Goal: Transaction & Acquisition: Book appointment/travel/reservation

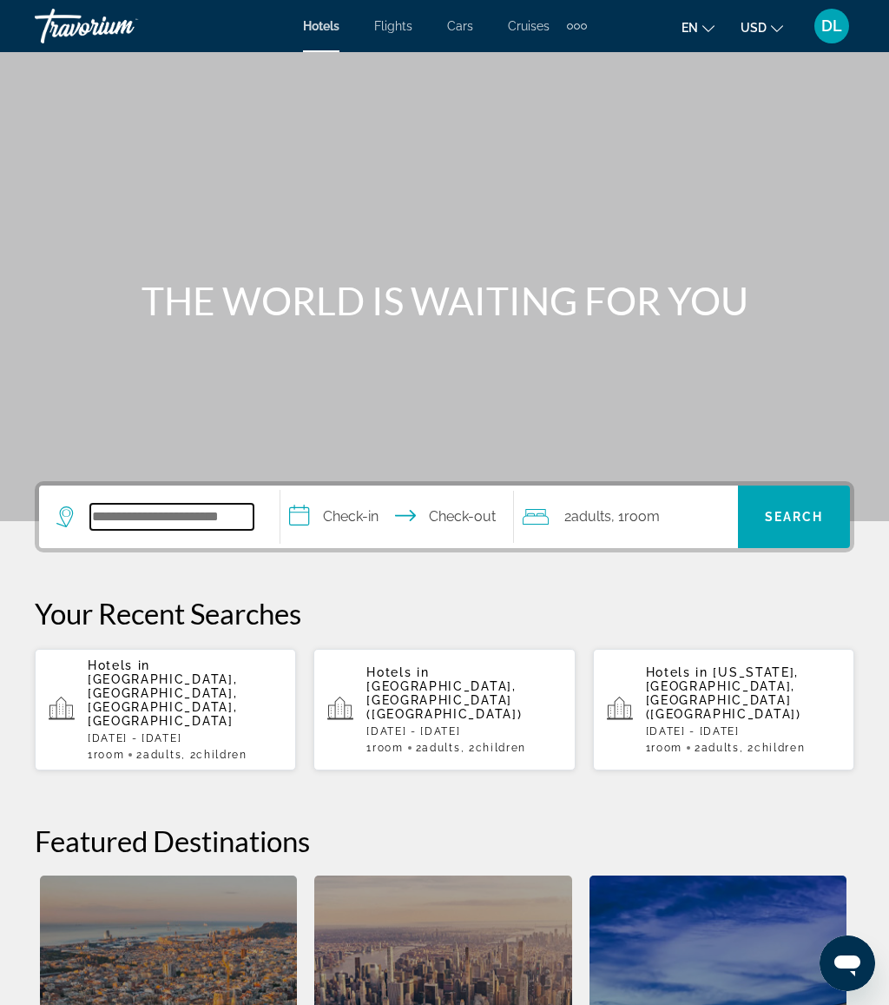
click at [225, 512] on input "Search hotel destination" at bounding box center [171, 517] width 163 height 26
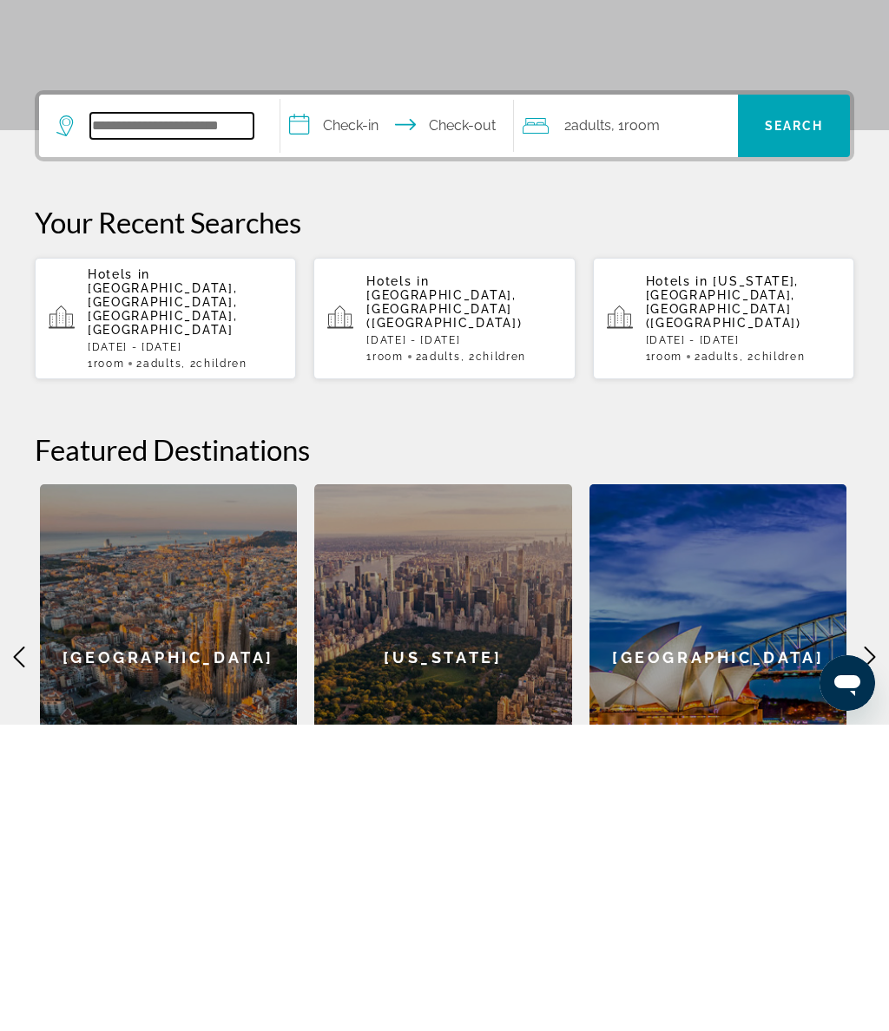
scroll to position [118, 0]
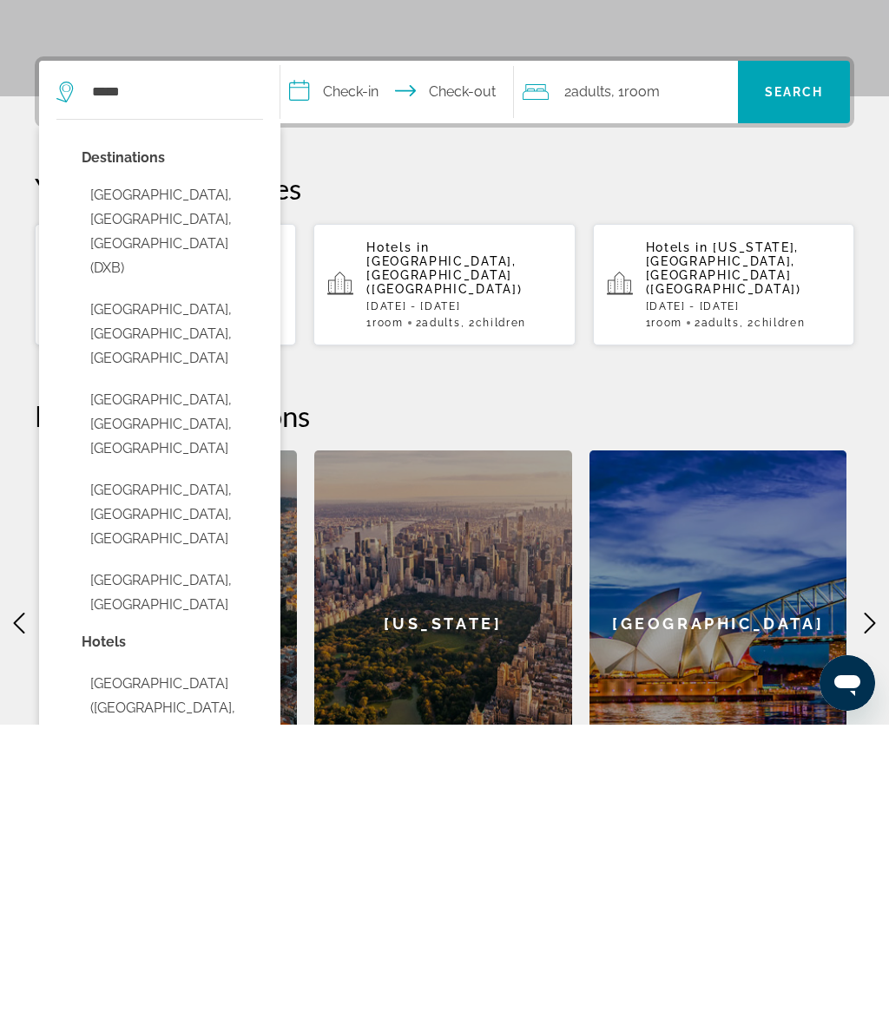
click at [204, 485] on button "Dubai, Dubai Emirate, United Arab Emirates (DXB)" at bounding box center [172, 538] width 181 height 106
type input "**********"
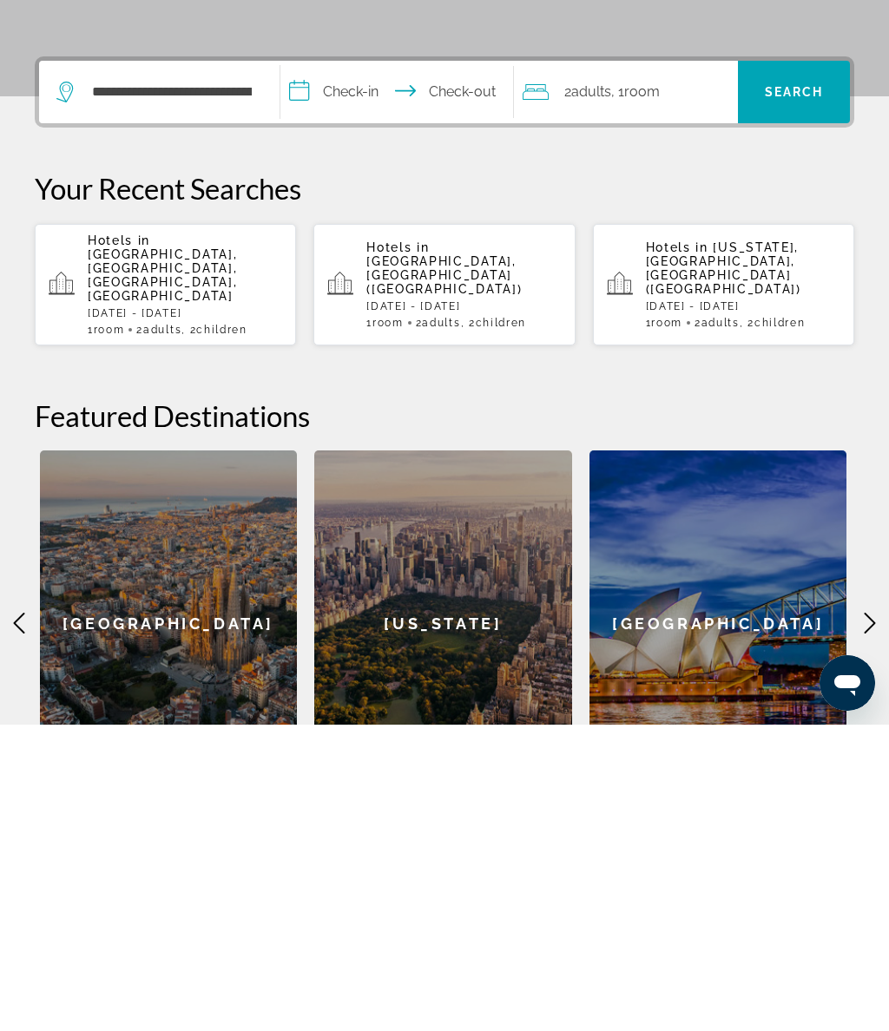
click at [399, 367] on input "**********" at bounding box center [400, 401] width 240 height 68
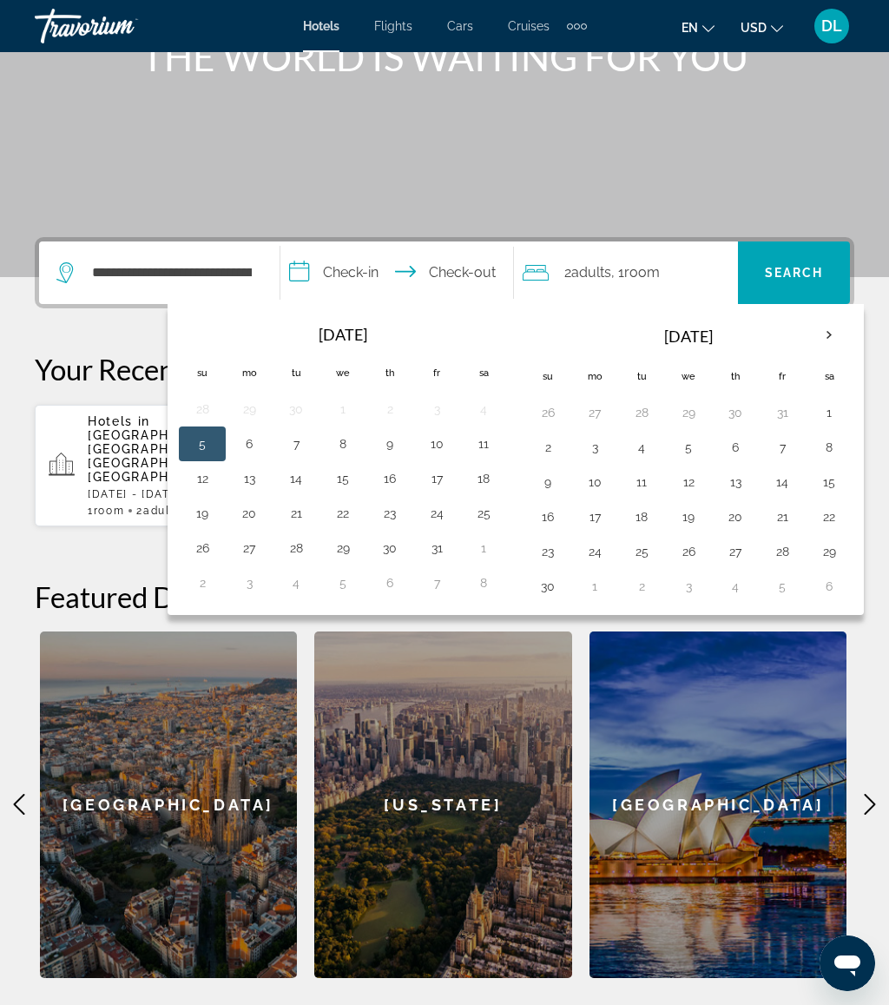
scroll to position [243, 0]
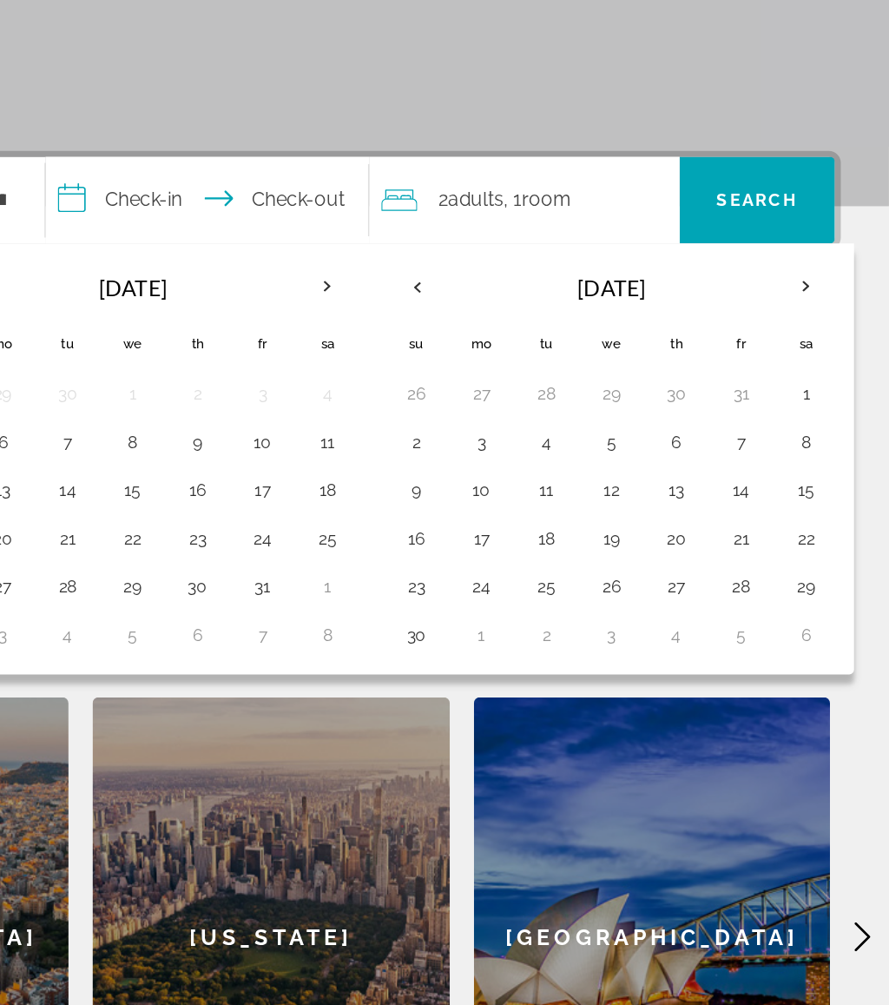
click at [581, 540] on button "24" at bounding box center [595, 552] width 28 height 24
click at [581, 575] on button "1" at bounding box center [595, 587] width 28 height 24
type input "**********"
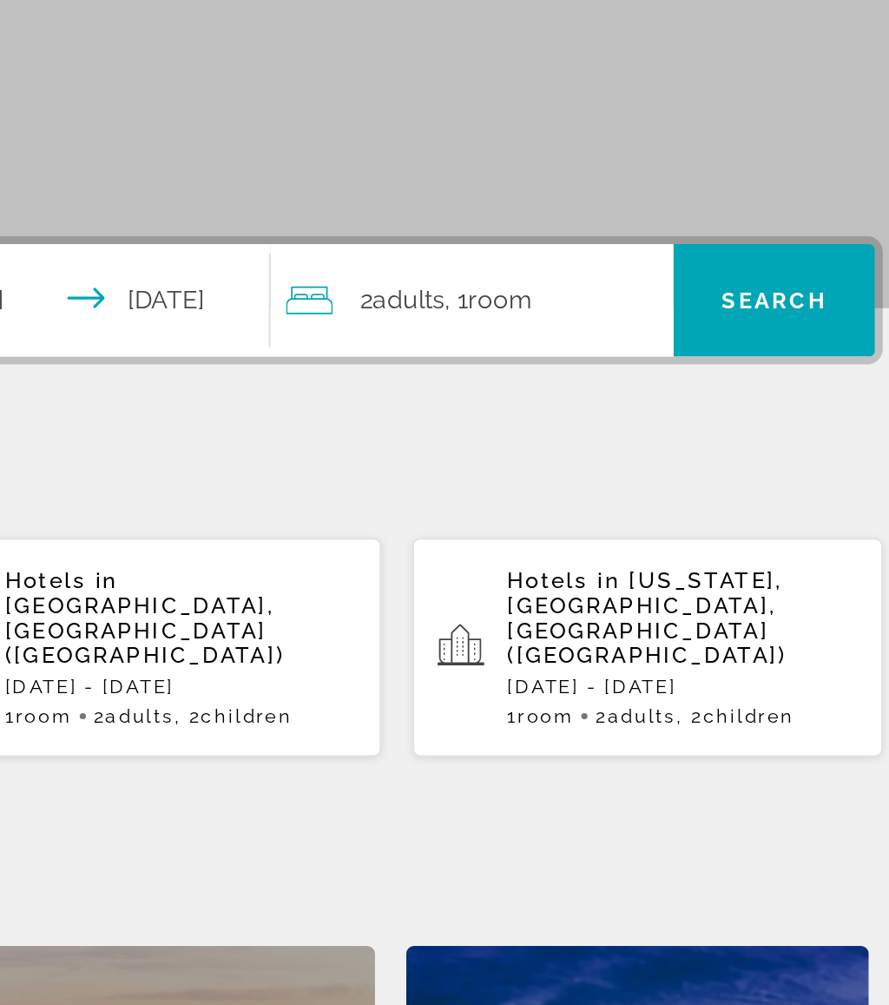
click at [523, 261] on div "2 Adult Adults , 1 Room rooms" at bounding box center [630, 273] width 215 height 24
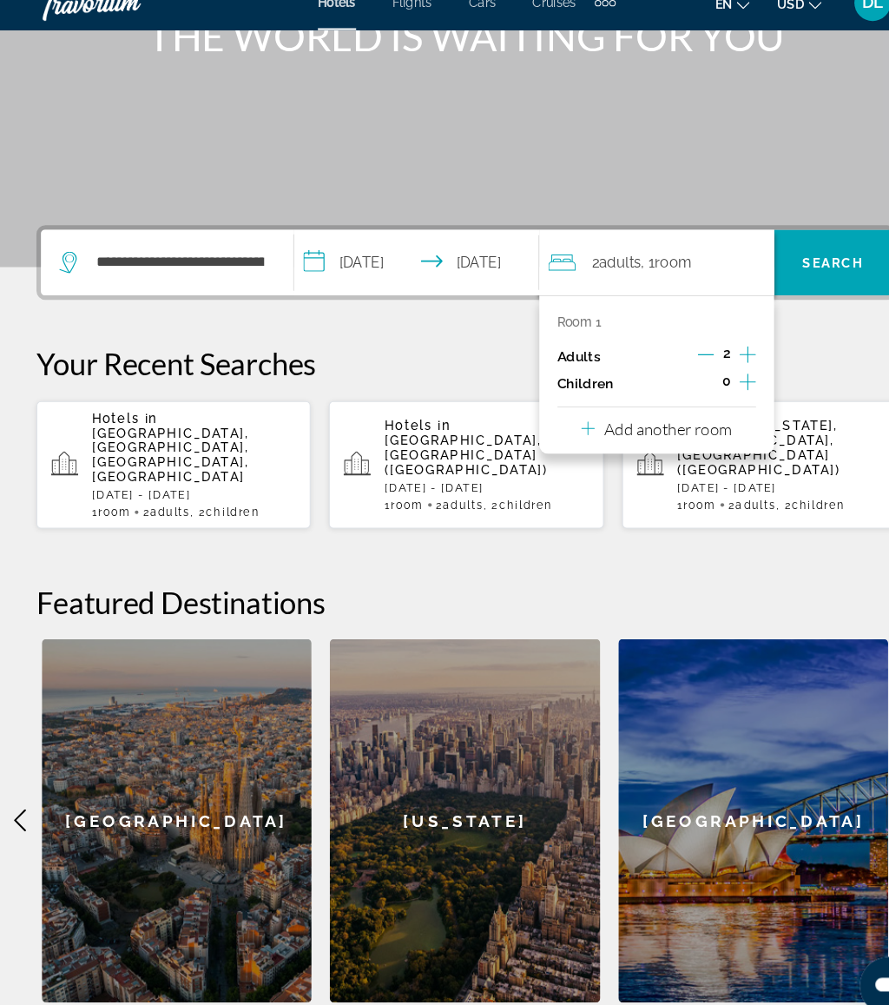
click at [693, 422] on p "Add another room" at bounding box center [637, 431] width 122 height 19
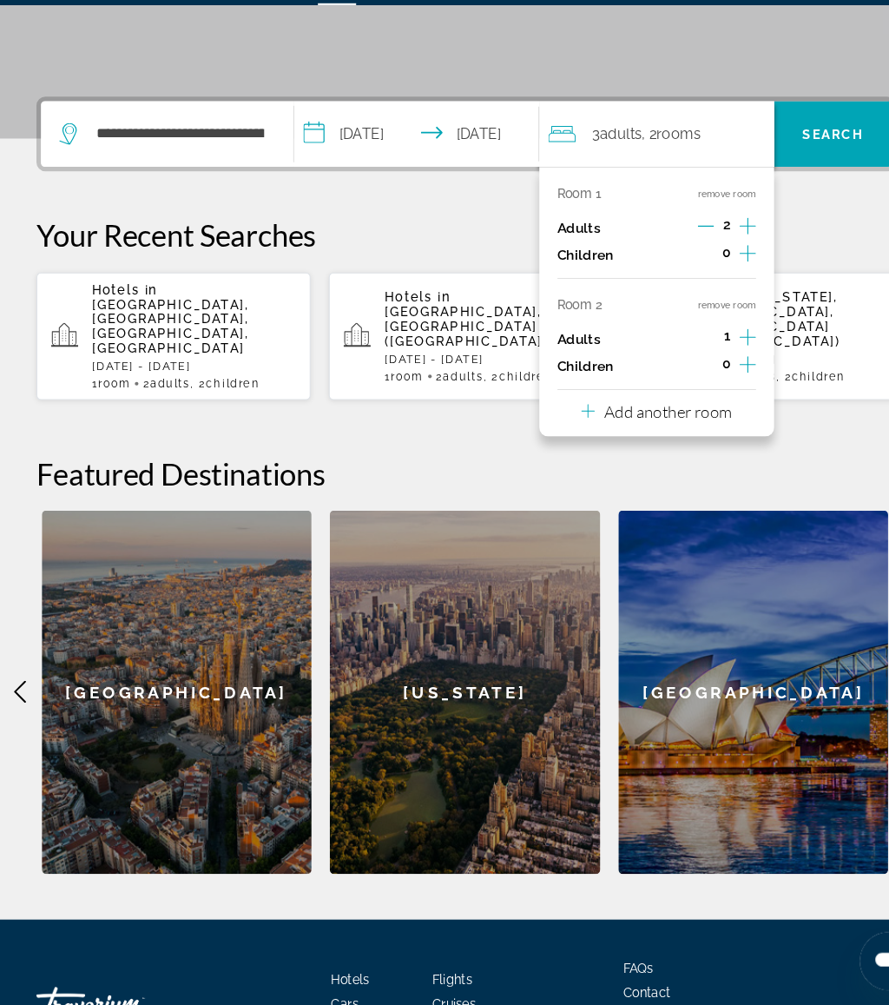
scroll to position [377, 0]
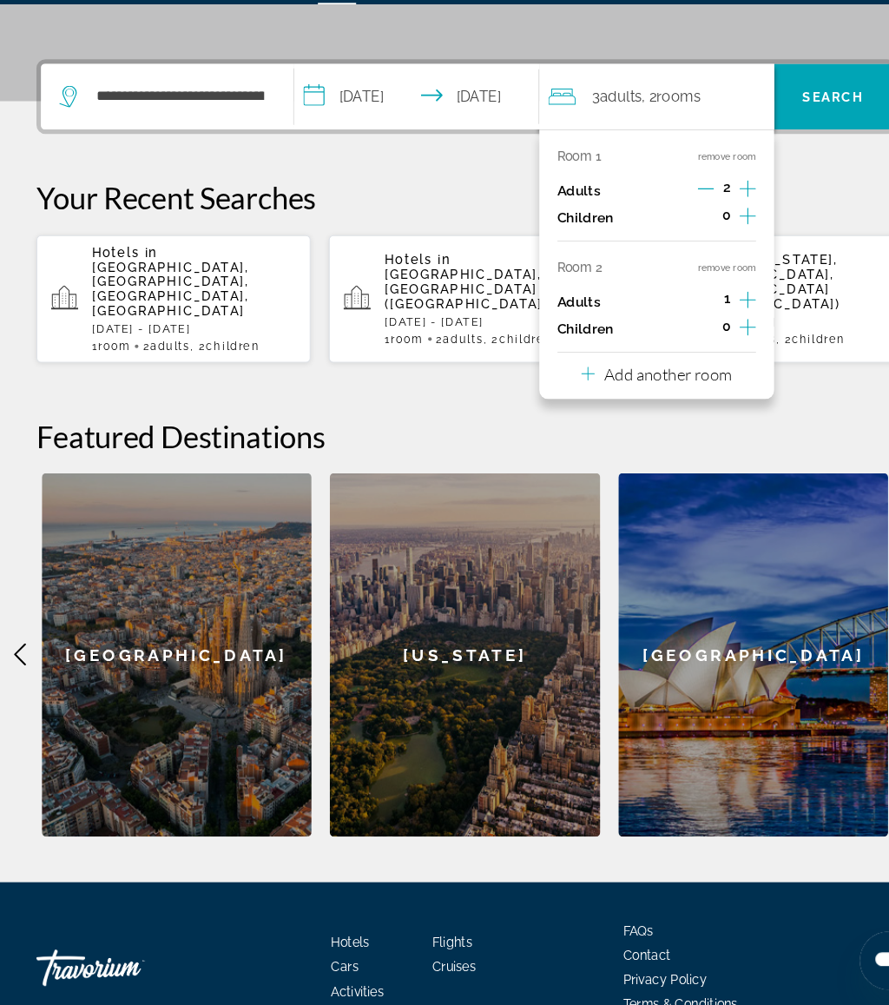
click at [662, 394] on p "Add another room" at bounding box center [637, 403] width 122 height 19
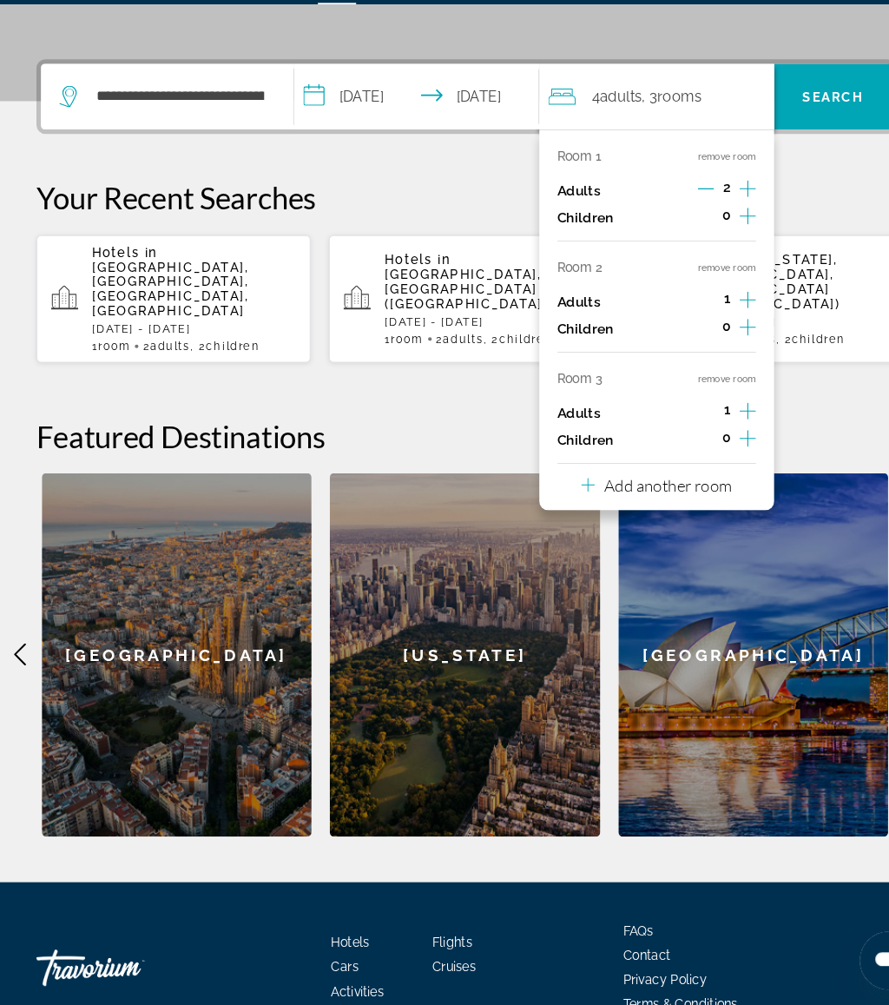
click at [649, 490] on button "Add another room" at bounding box center [625, 508] width 143 height 36
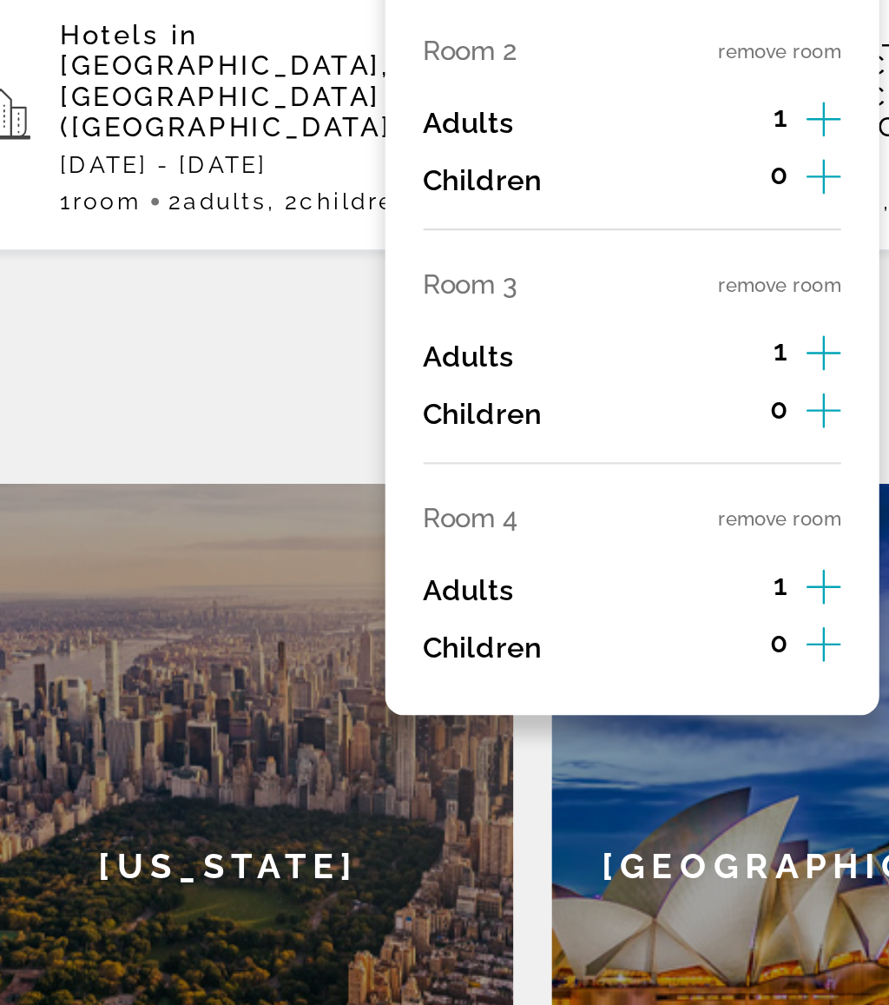
click at [514, 216] on div "Room 1 remove room Adults 2 Children 0 Room 2 remove room Adults 1 Children 0 R…" at bounding box center [626, 387] width 224 height 432
click at [665, 509] on button "remove room" at bounding box center [693, 514] width 56 height 11
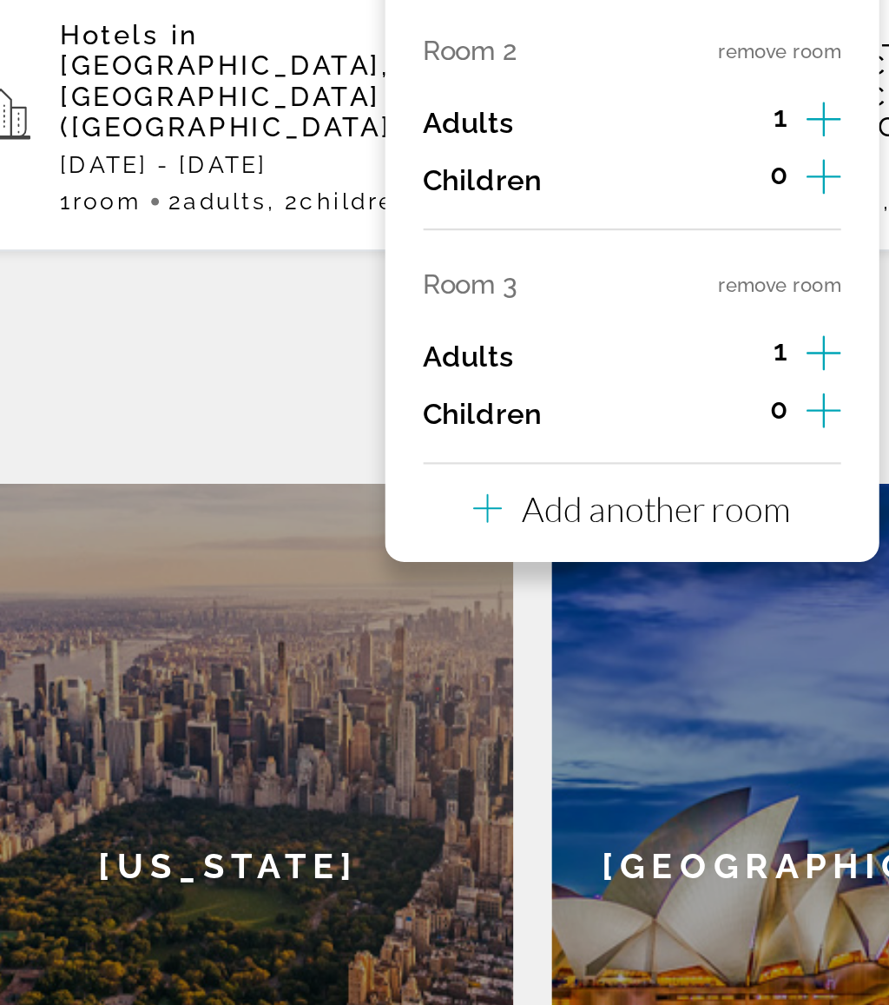
click at [665, 403] on button "remove room" at bounding box center [693, 408] width 56 height 11
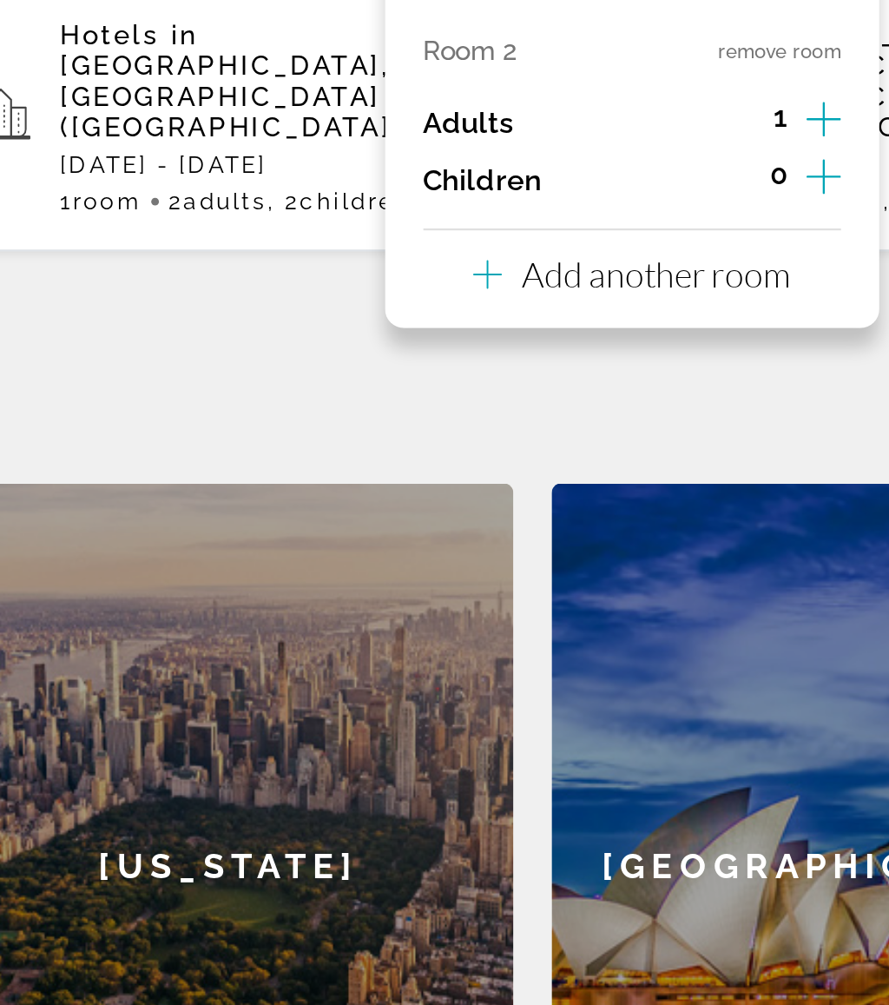
click at [665, 297] on button "remove room" at bounding box center [693, 302] width 56 height 11
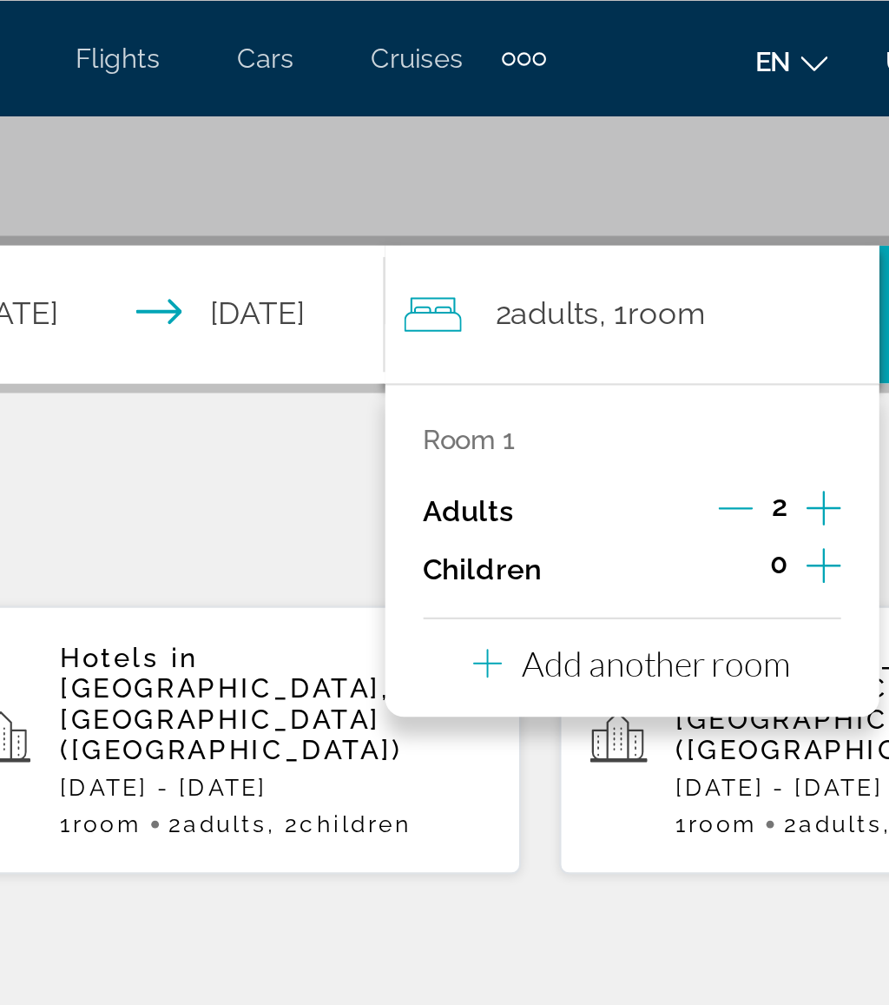
scroll to position [215, 0]
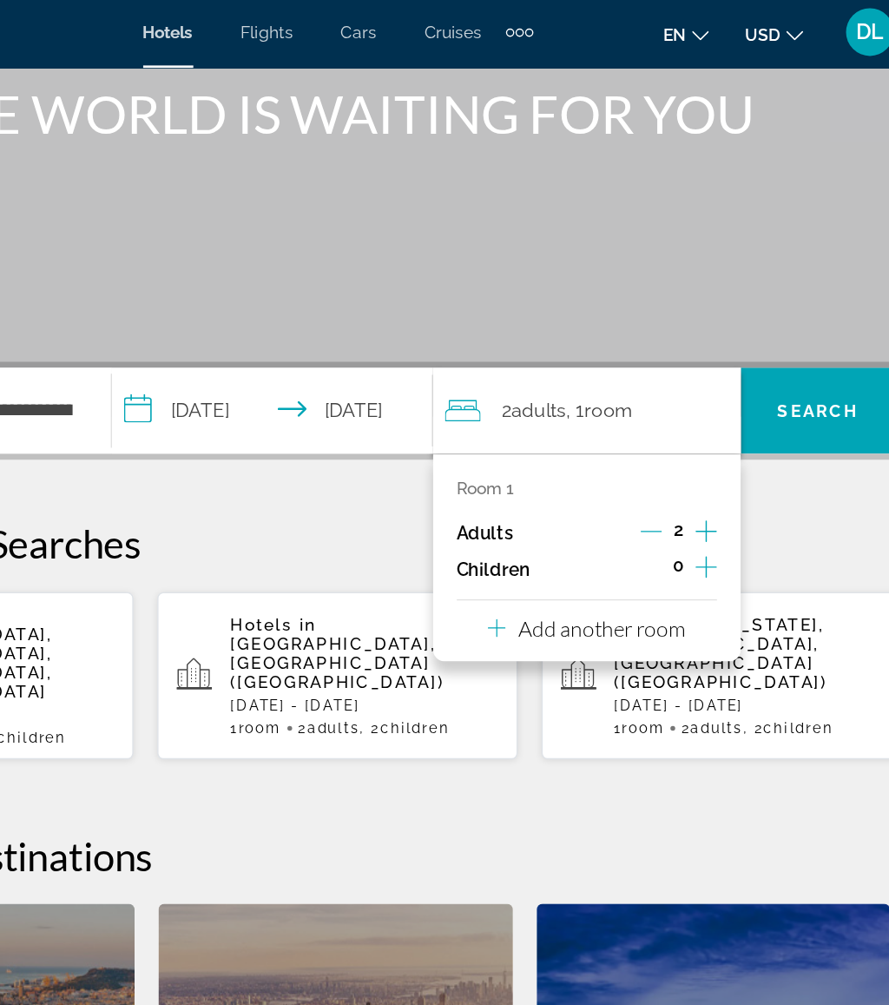
click at [738, 285] on span "Search" at bounding box center [794, 301] width 112 height 42
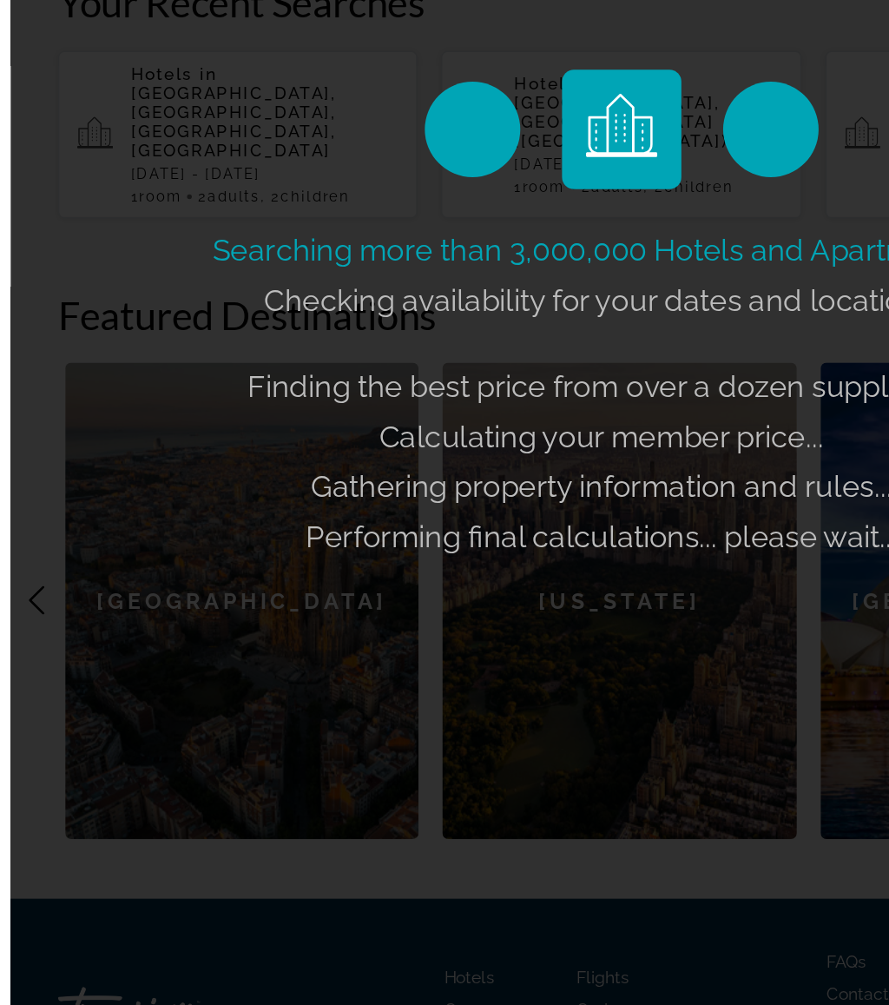
scroll to position [354, 0]
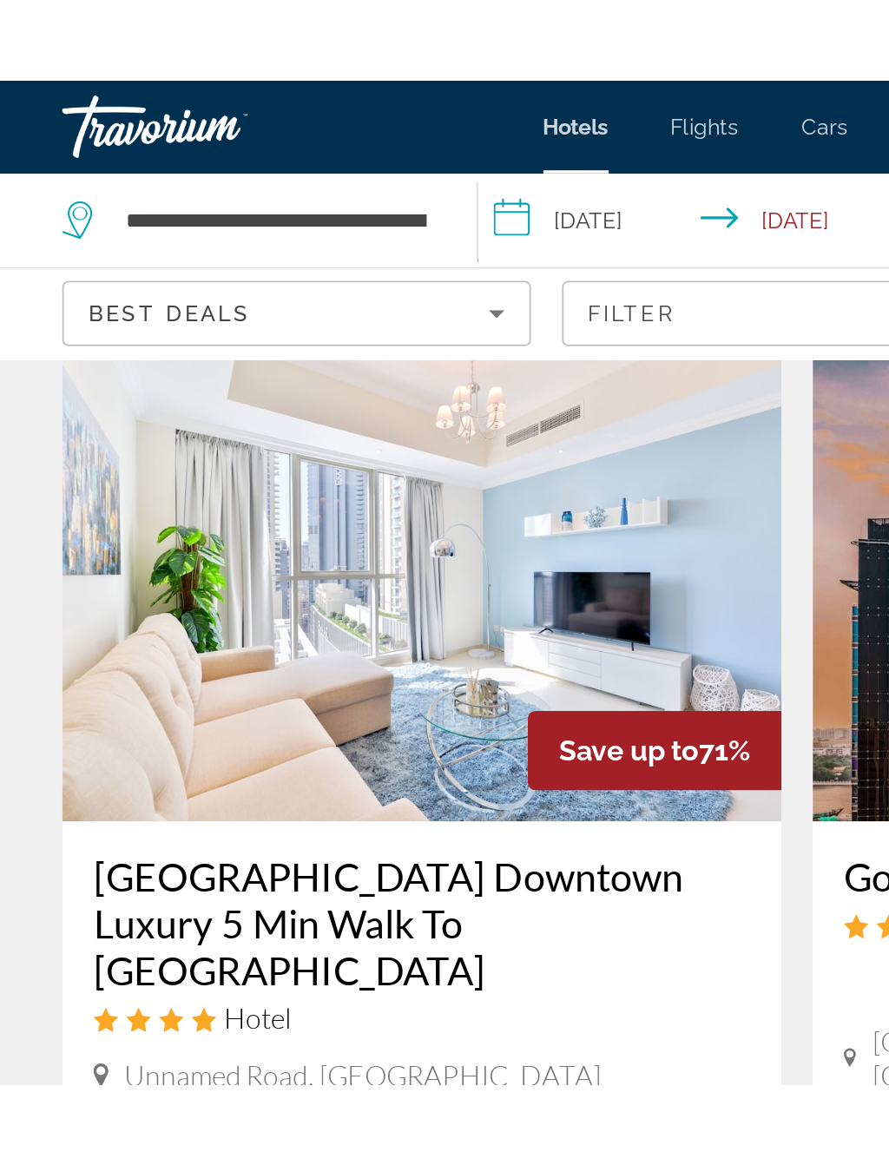
scroll to position [28, 0]
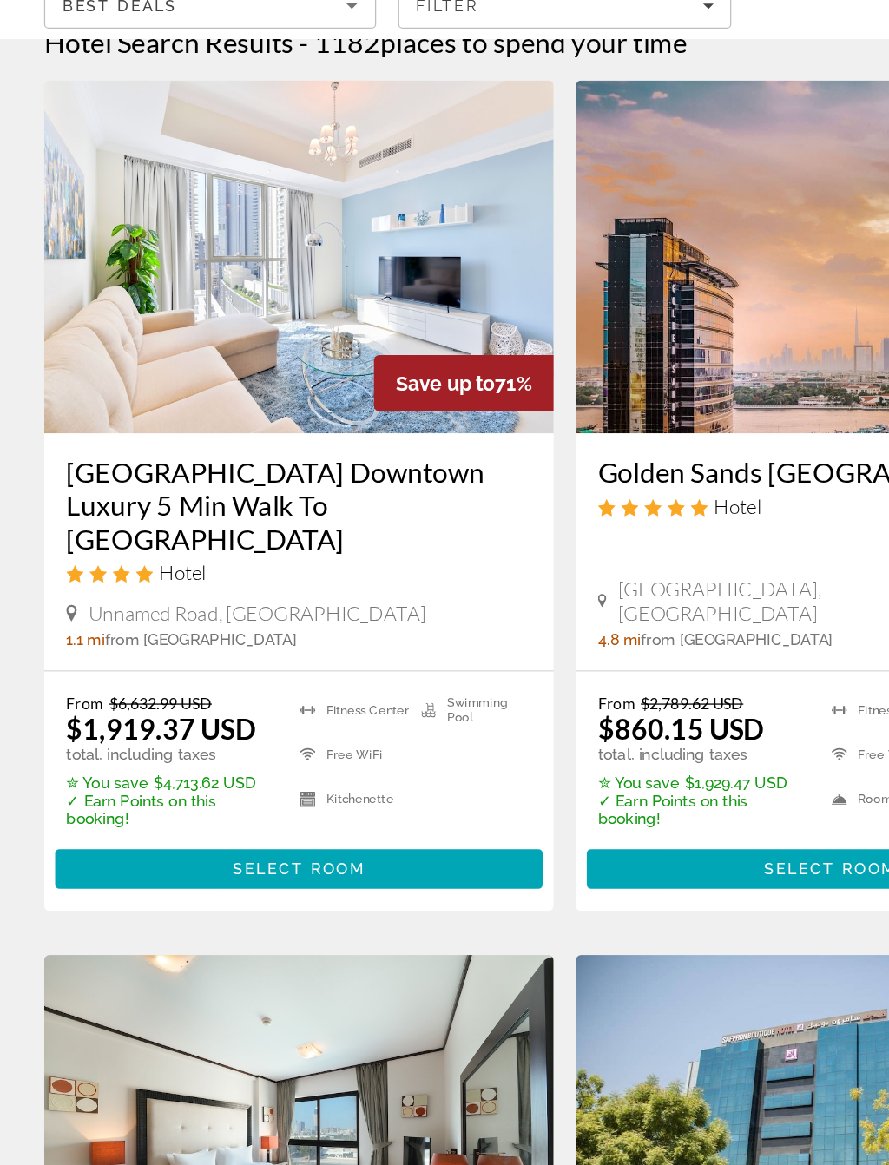
click at [305, 789] on span "Main content" at bounding box center [235, 810] width 384 height 42
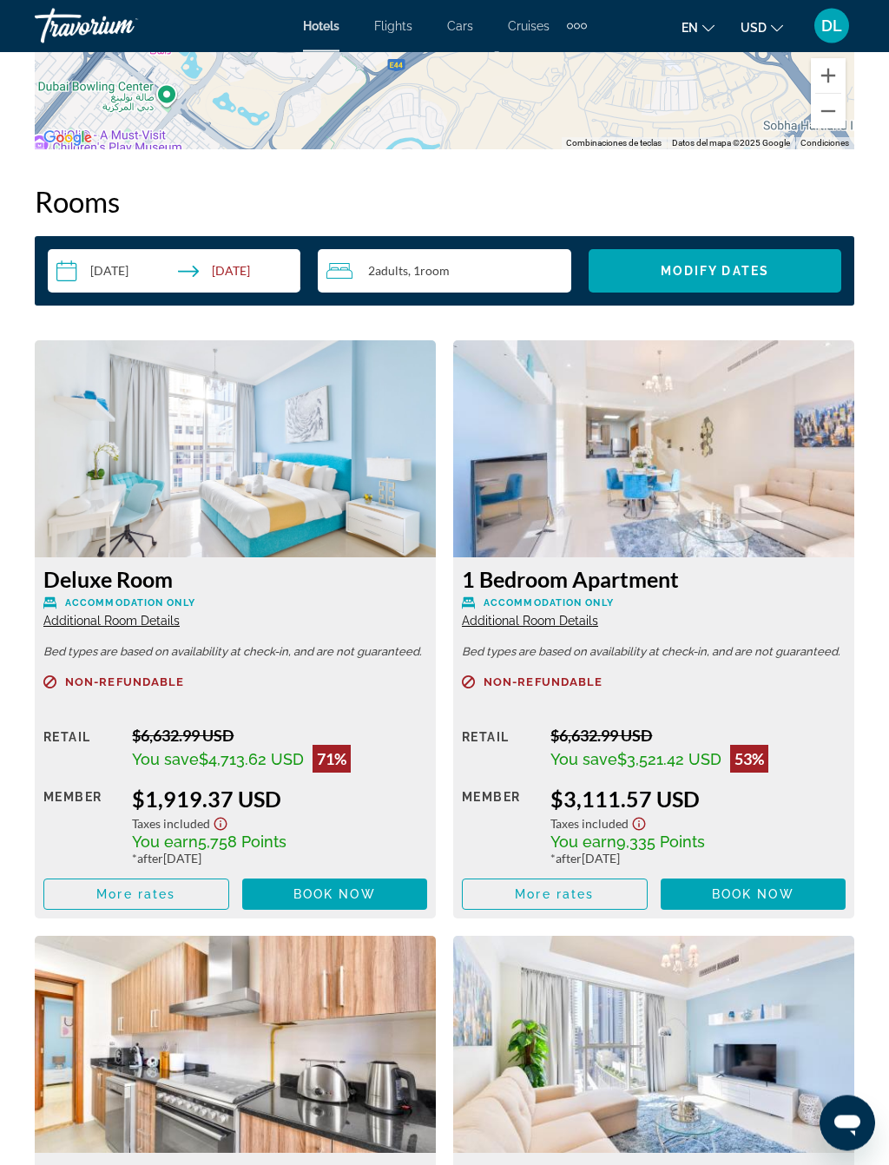
scroll to position [2672, 0]
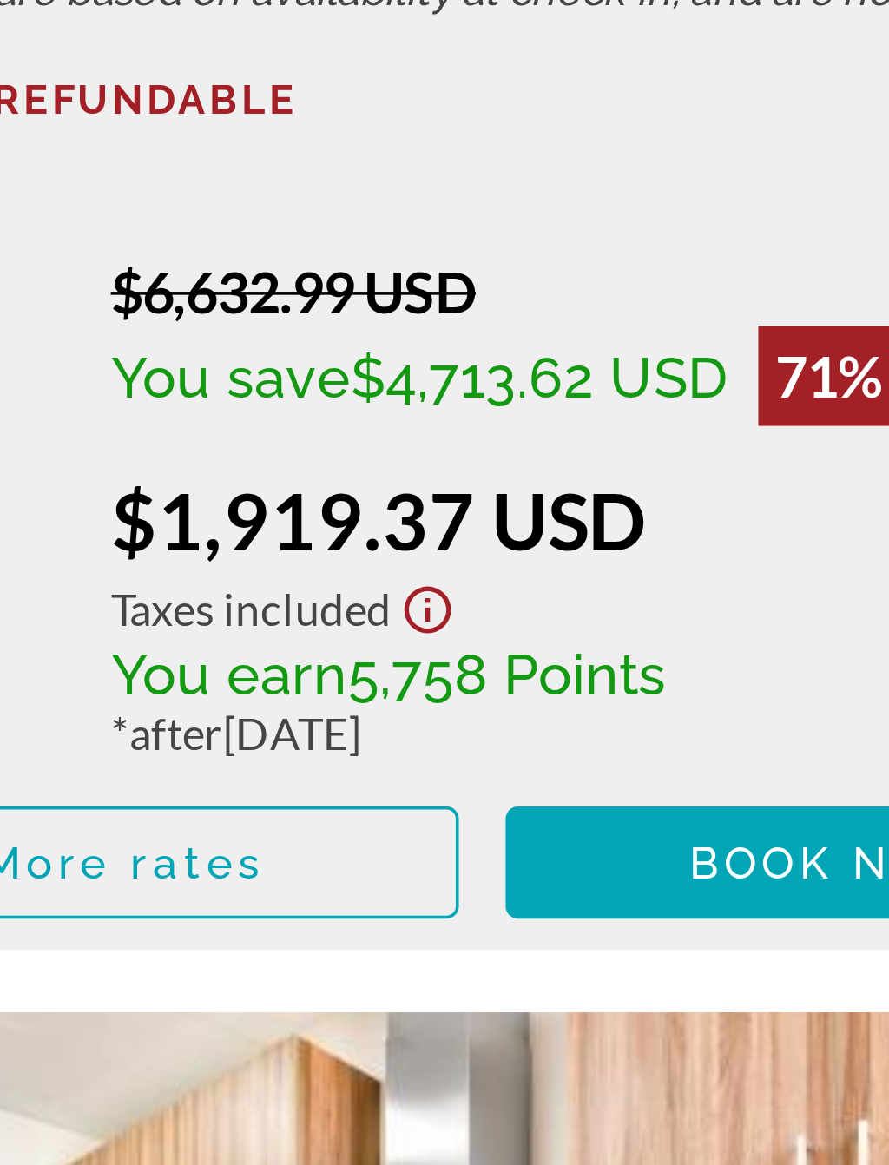
click at [242, 847] on span "Main content" at bounding box center [335, 868] width 186 height 42
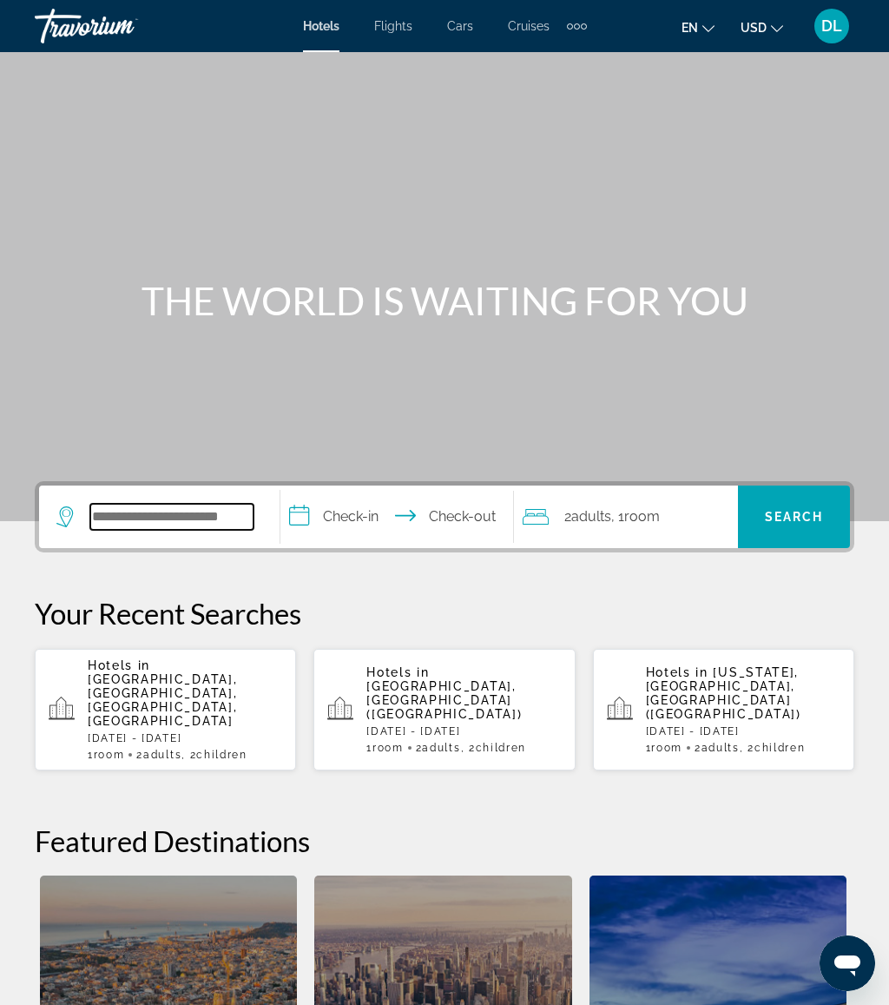
click at [150, 504] on input "Search hotel destination" at bounding box center [171, 517] width 163 height 26
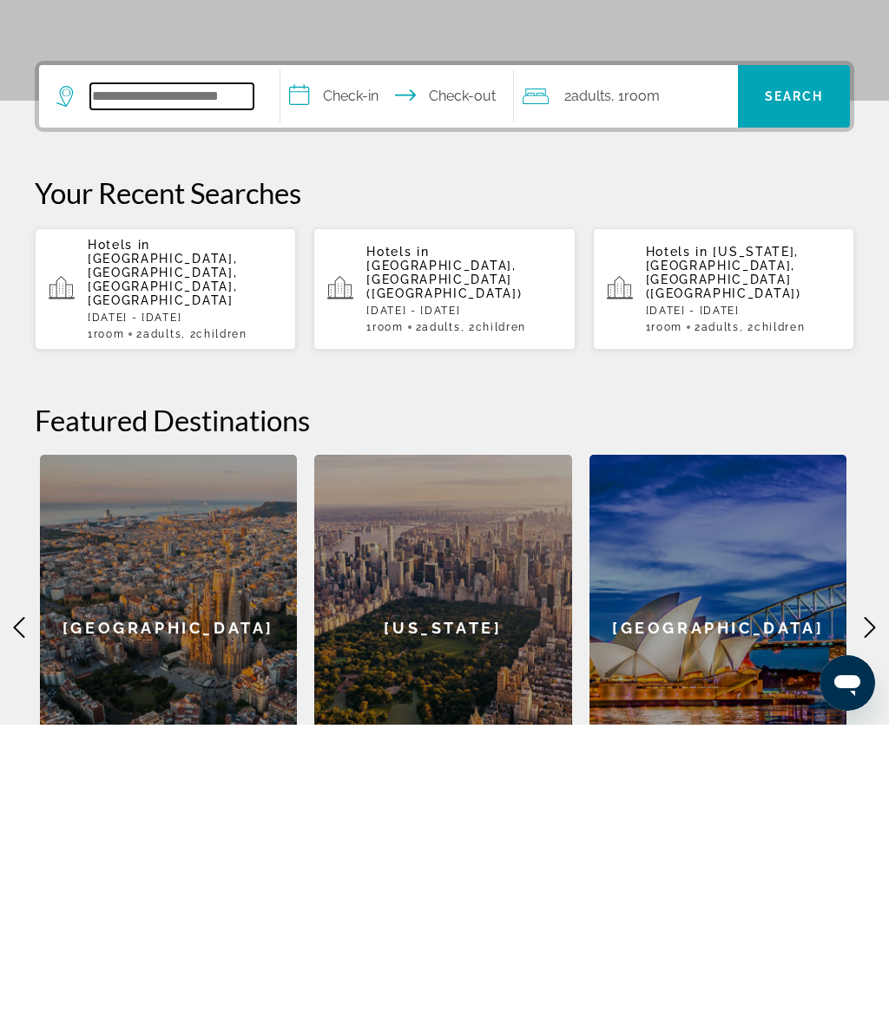
scroll to position [118, 0]
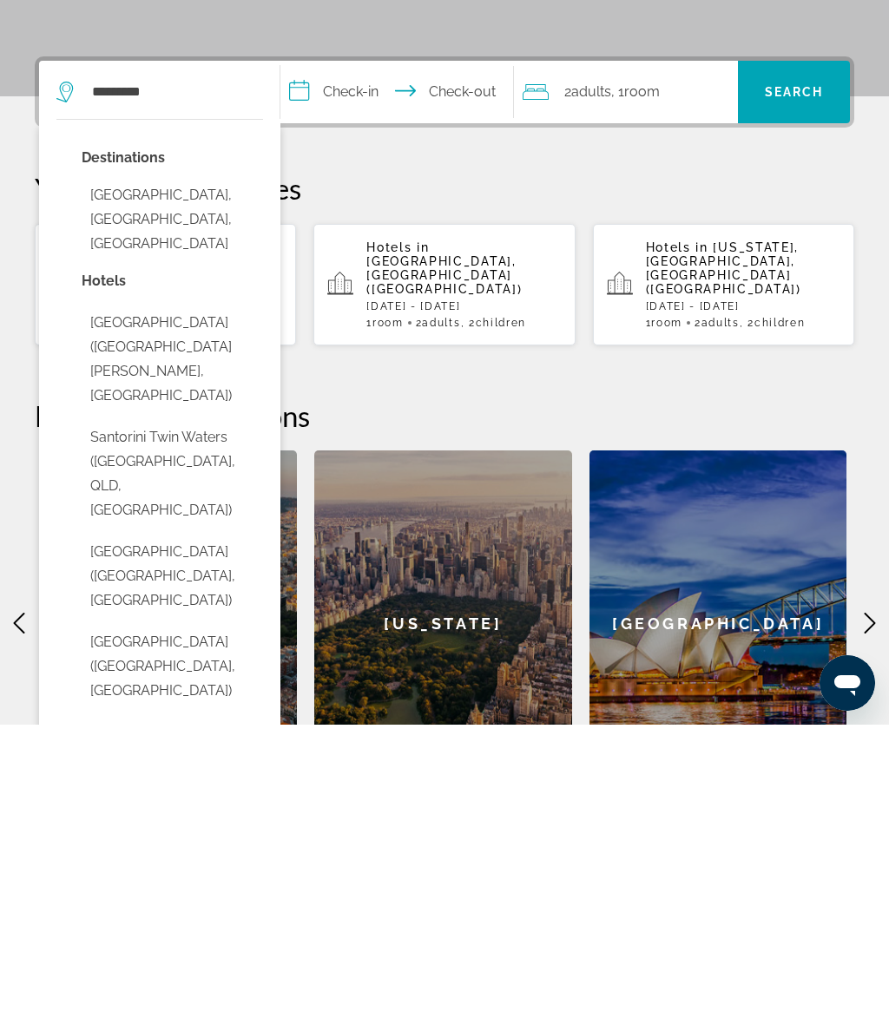
click at [229, 485] on button "Santorini, Santorini Island, Greece" at bounding box center [172, 526] width 181 height 82
type input "**********"
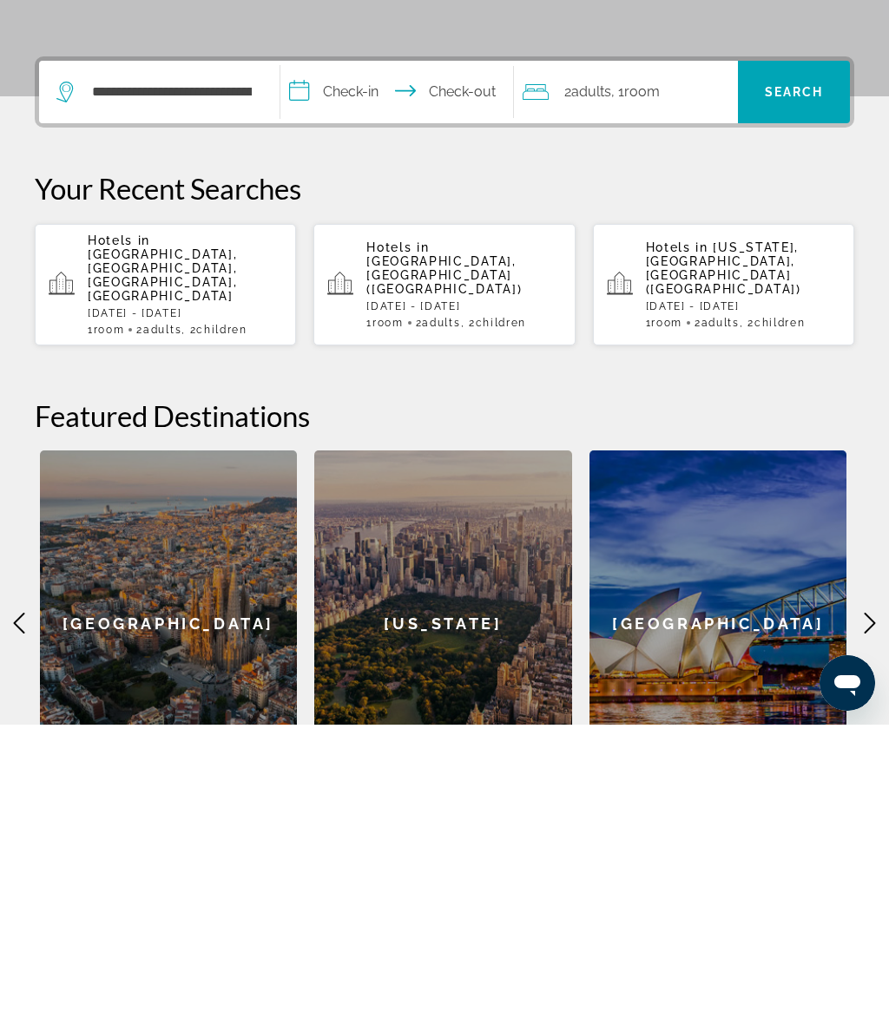
click at [362, 367] on input "**********" at bounding box center [400, 401] width 240 height 68
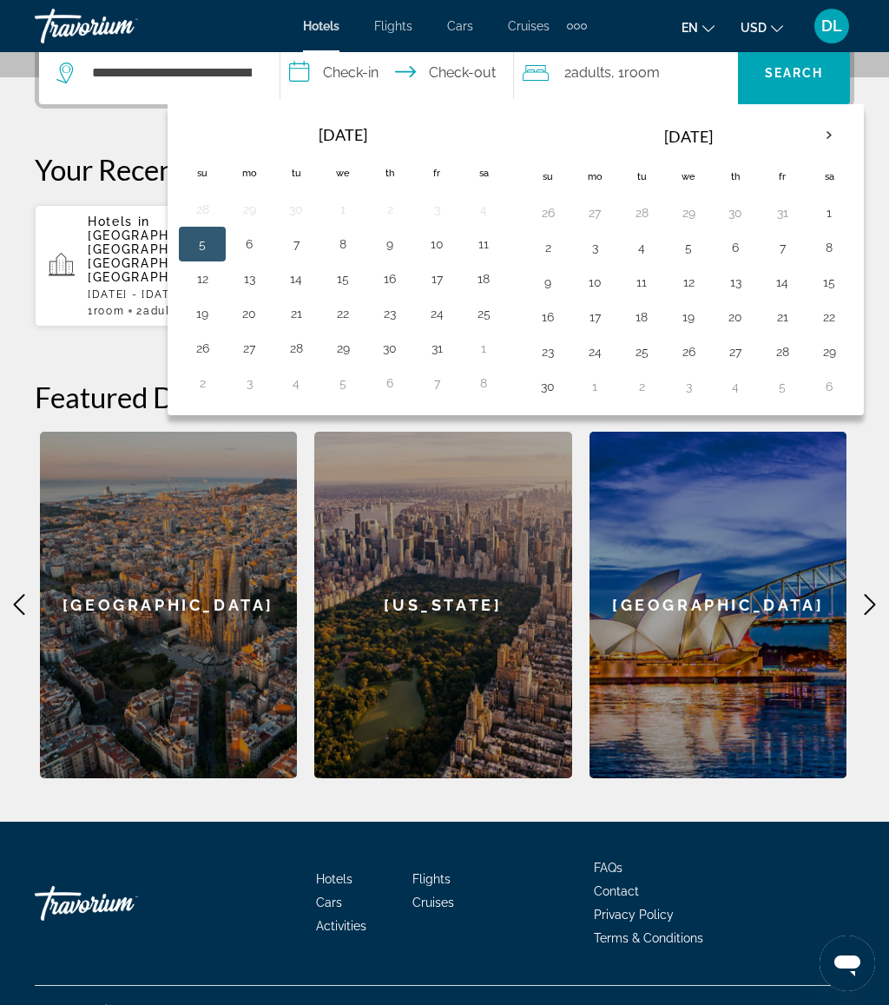
scroll to position [443, 0]
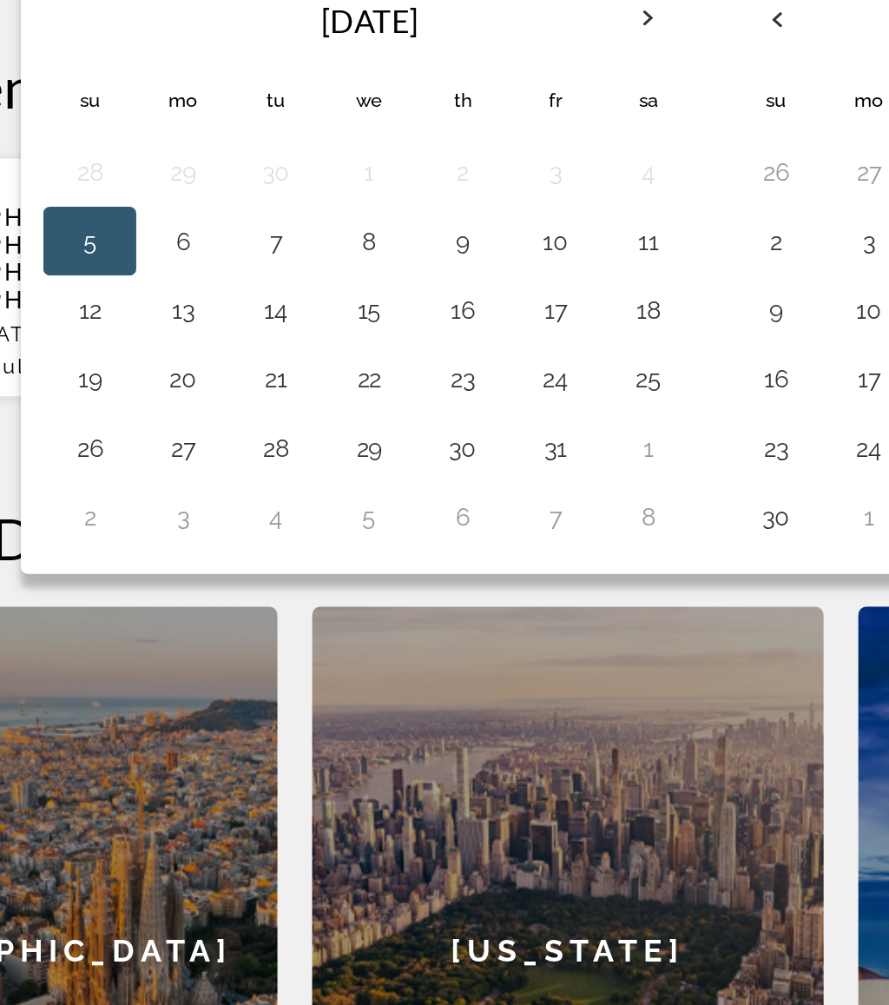
click at [376, 340] on button "30" at bounding box center [390, 352] width 28 height 24
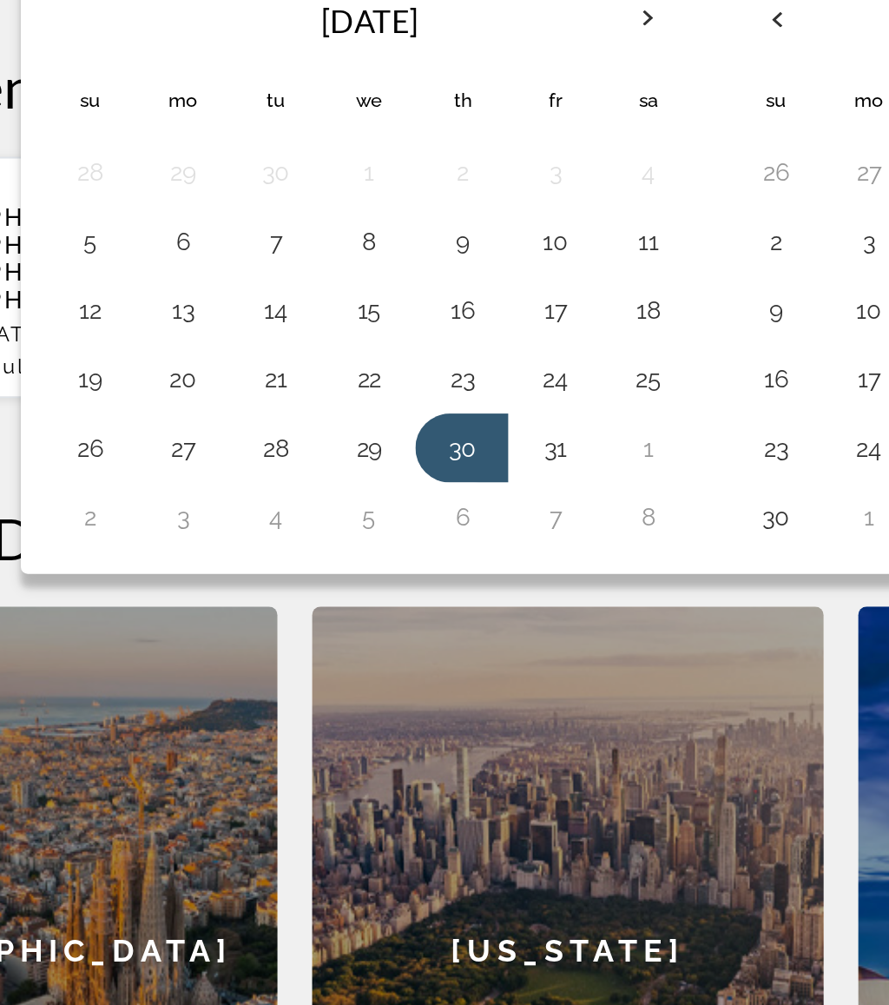
click at [376, 375] on button "6" at bounding box center [390, 387] width 28 height 24
type input "**********"
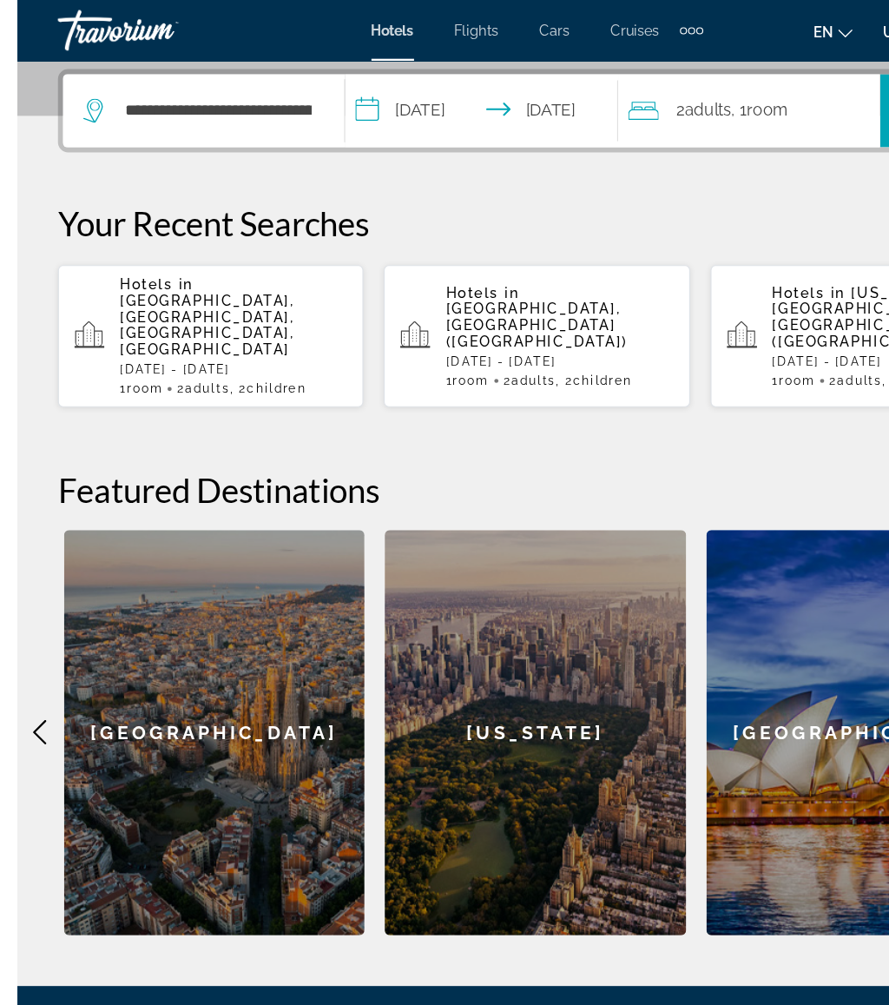
scroll to position [361, 0]
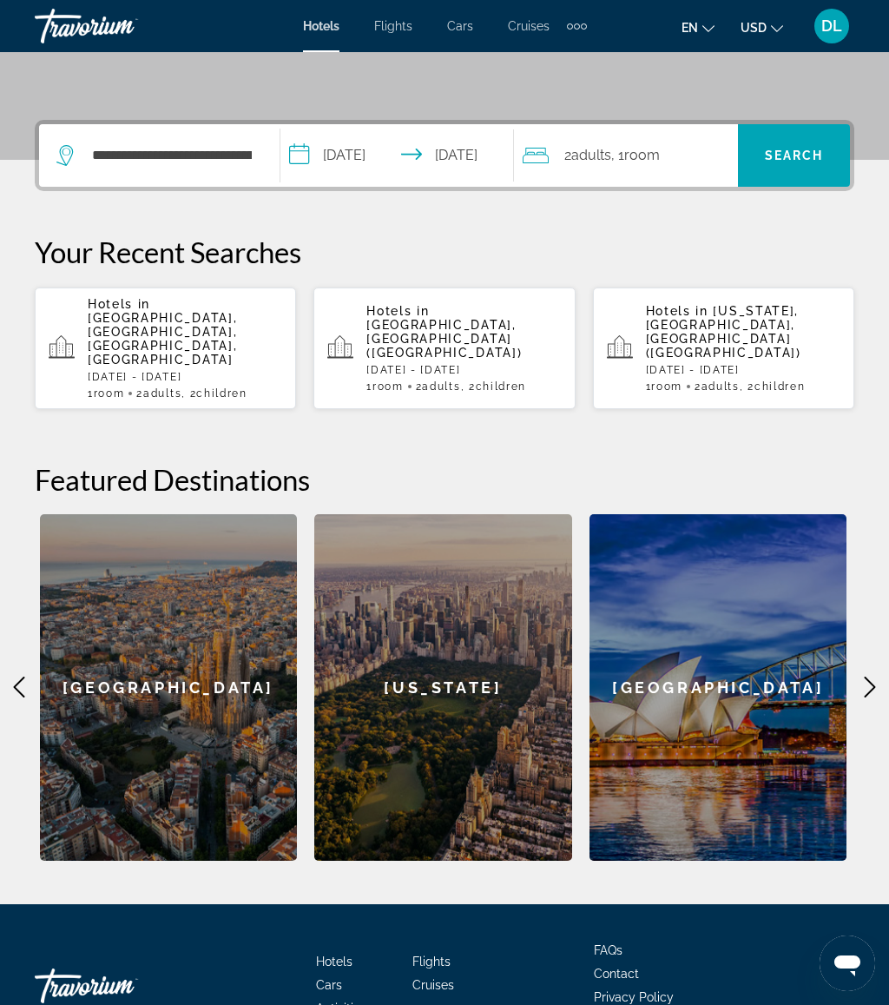
click at [792, 139] on span "Search" at bounding box center [794, 156] width 112 height 42
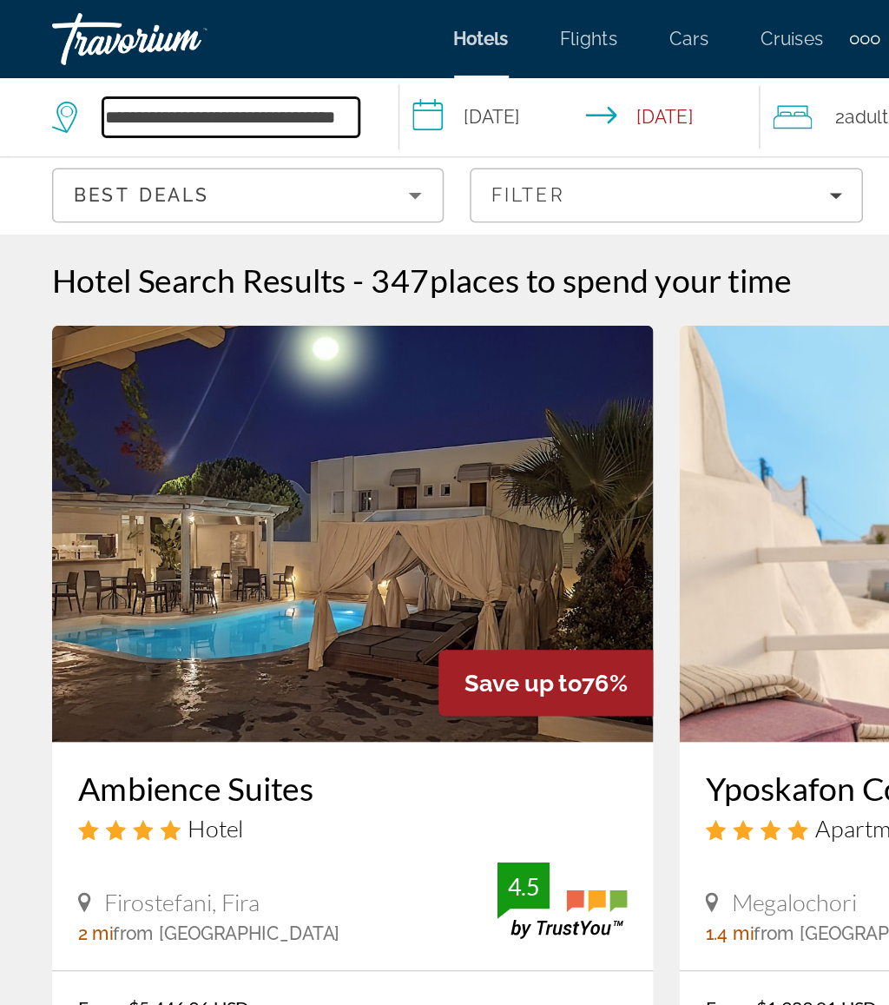
click at [225, 80] on input "**********" at bounding box center [154, 78] width 171 height 26
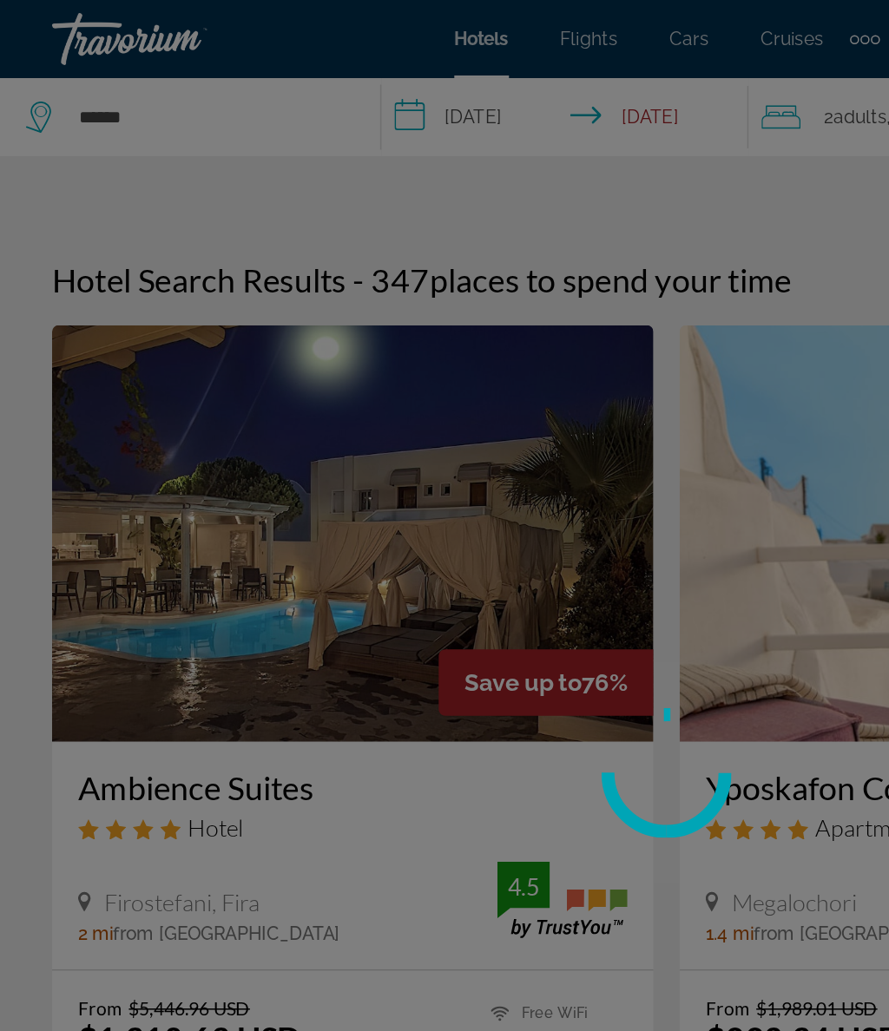
click at [153, 74] on div at bounding box center [444, 515] width 889 height 1031
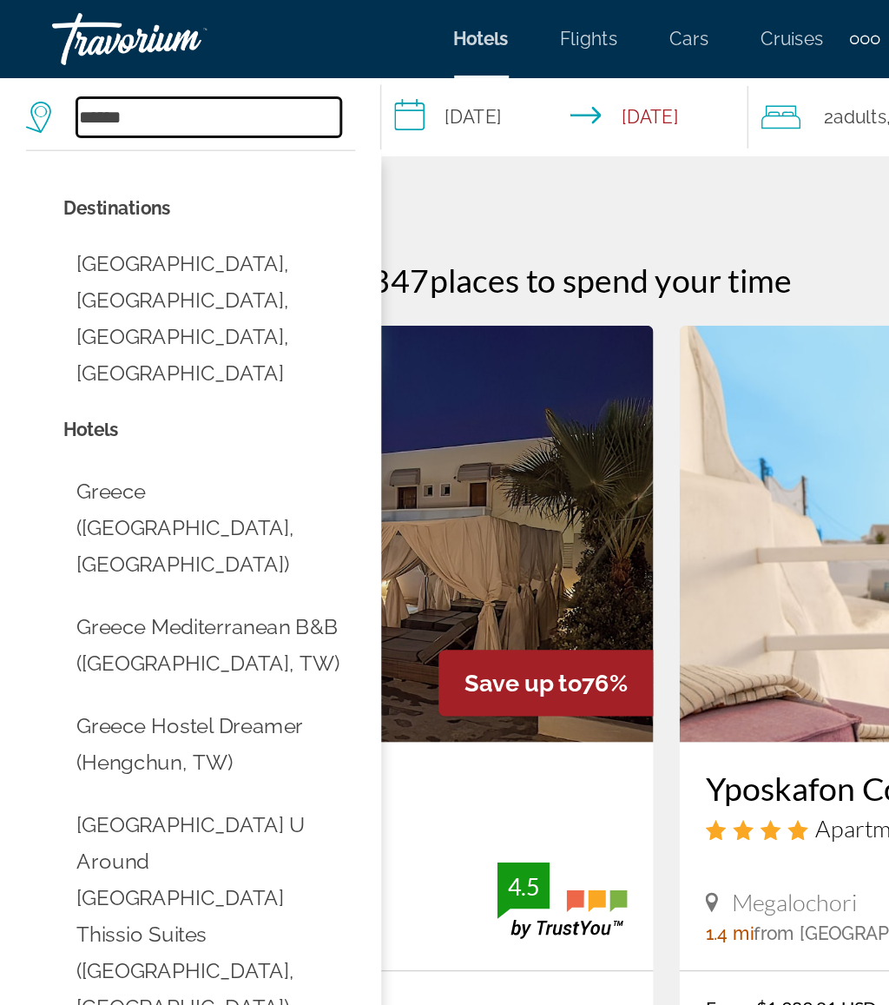
click at [154, 69] on input "******" at bounding box center [139, 78] width 176 height 26
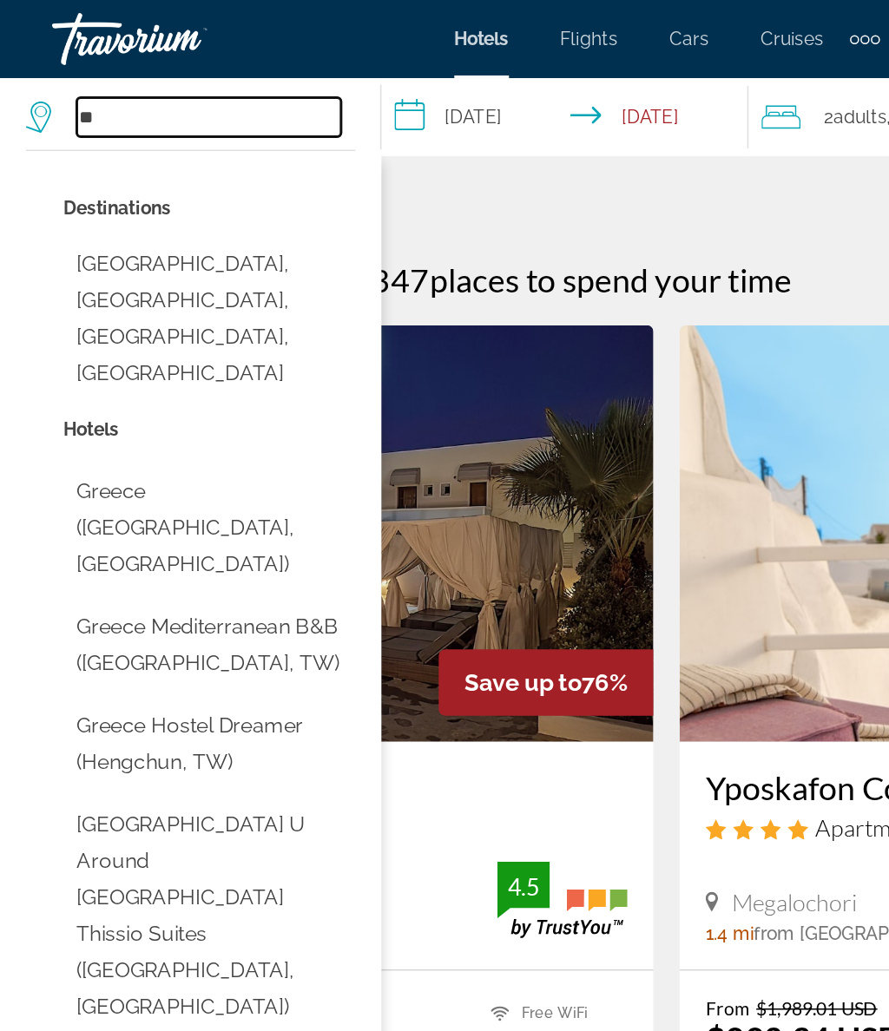
type input "*"
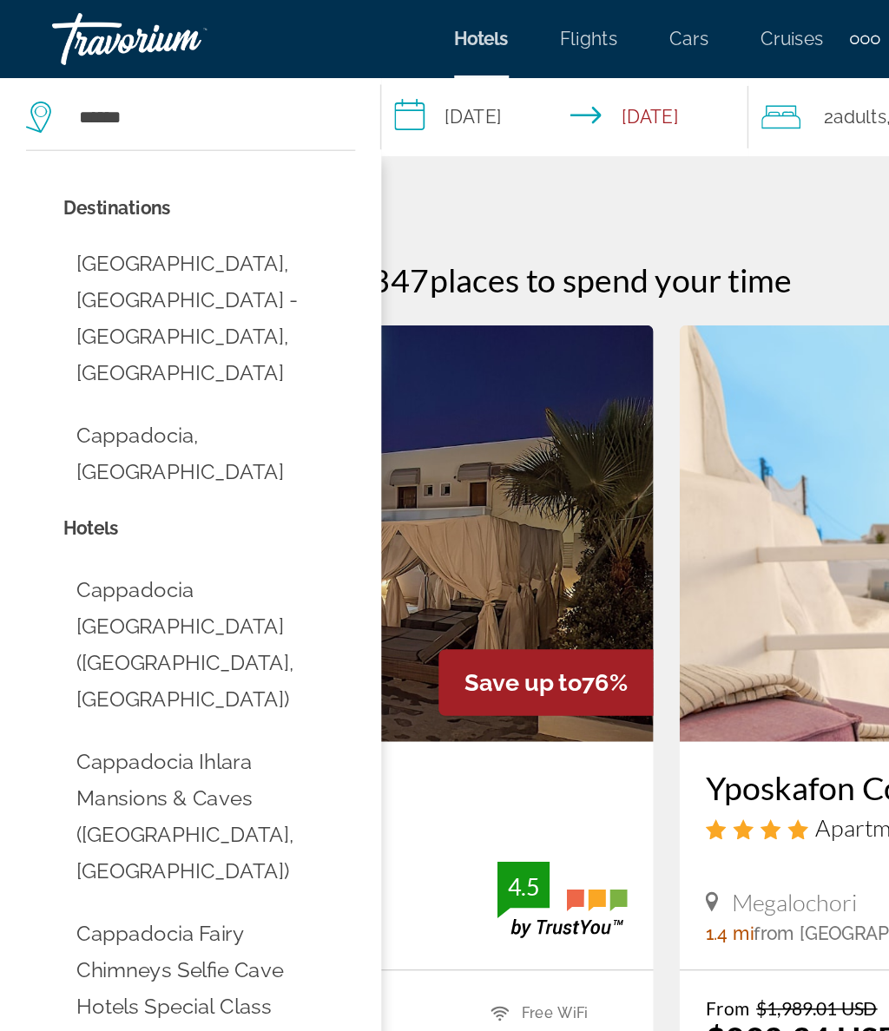
click at [159, 274] on button "Cappadocia, Turkey" at bounding box center [140, 302] width 194 height 57
type input "**********"
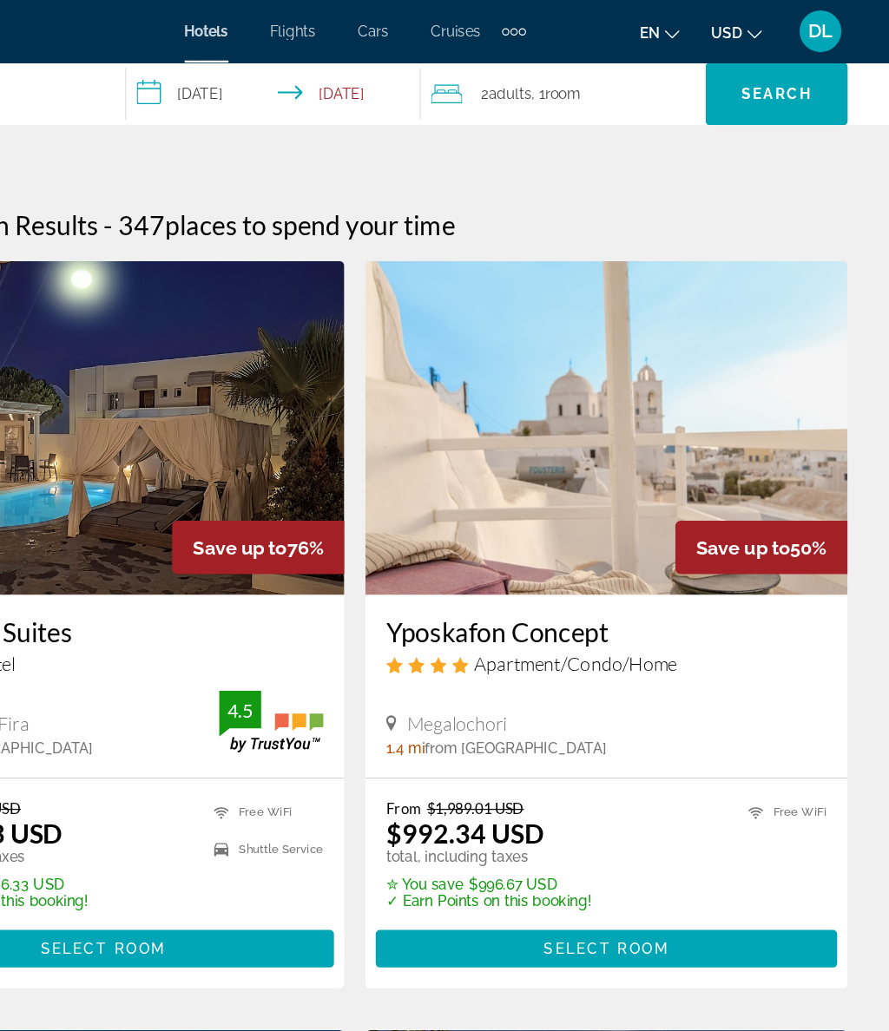
click at [254, 68] on input "**********" at bounding box center [380, 80] width 253 height 57
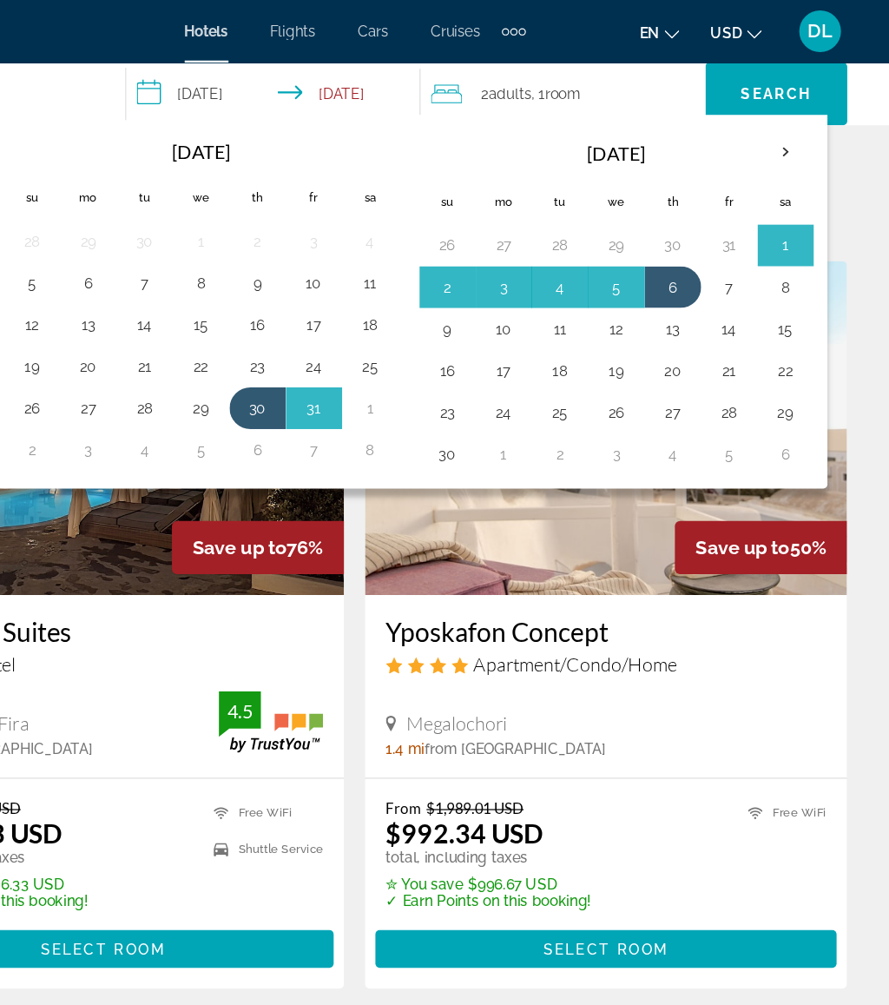
click at [602, 342] on button "25" at bounding box center [616, 343] width 28 height 24
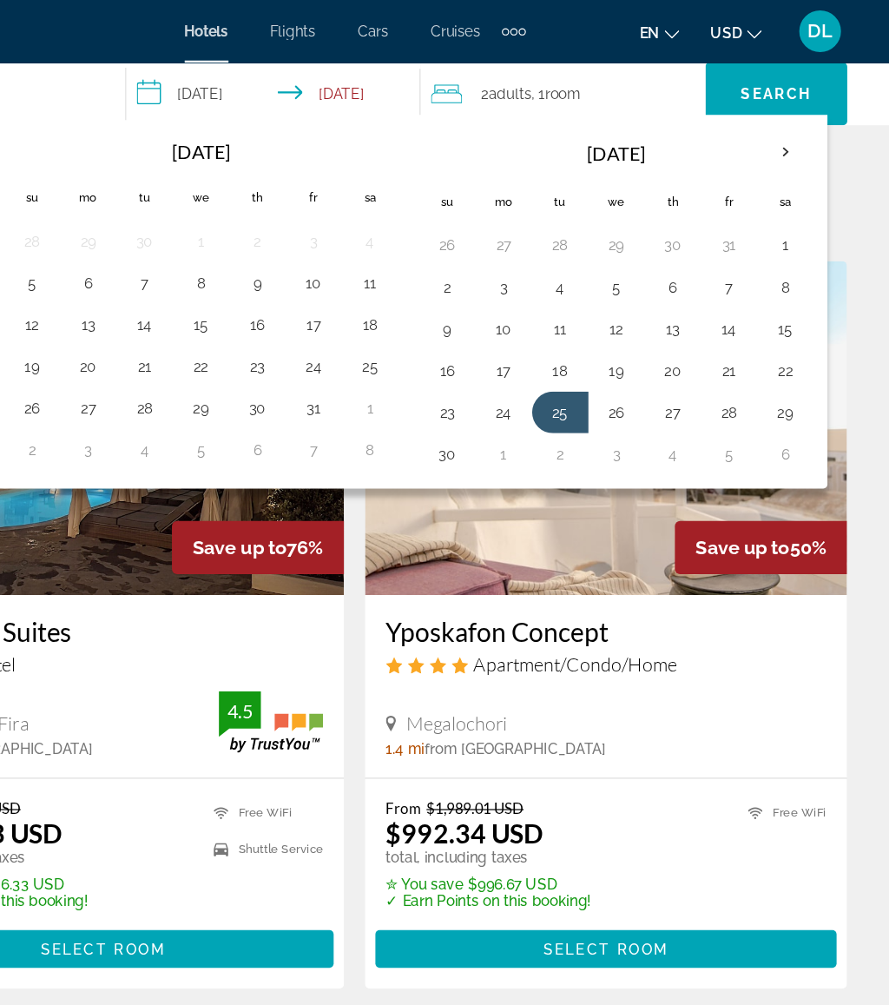
click at [555, 372] on button "1" at bounding box center [569, 378] width 28 height 24
type input "**********"
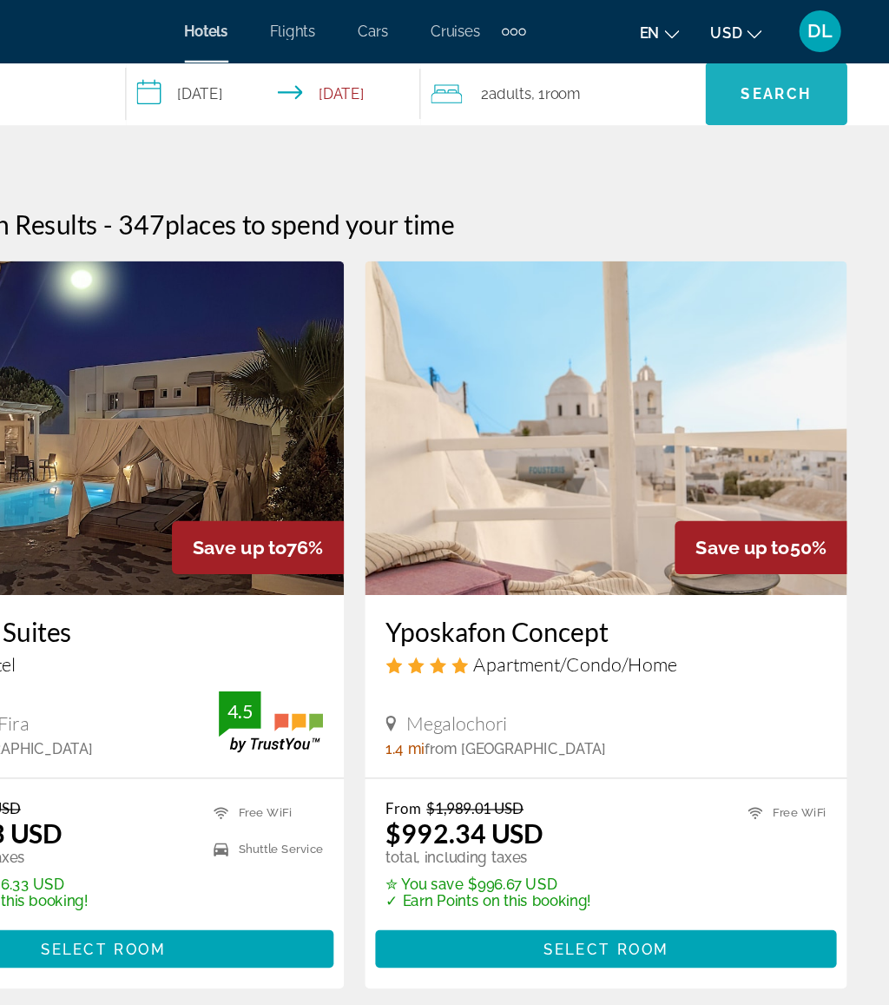
click at [766, 75] on span "Search" at bounding box center [795, 78] width 59 height 14
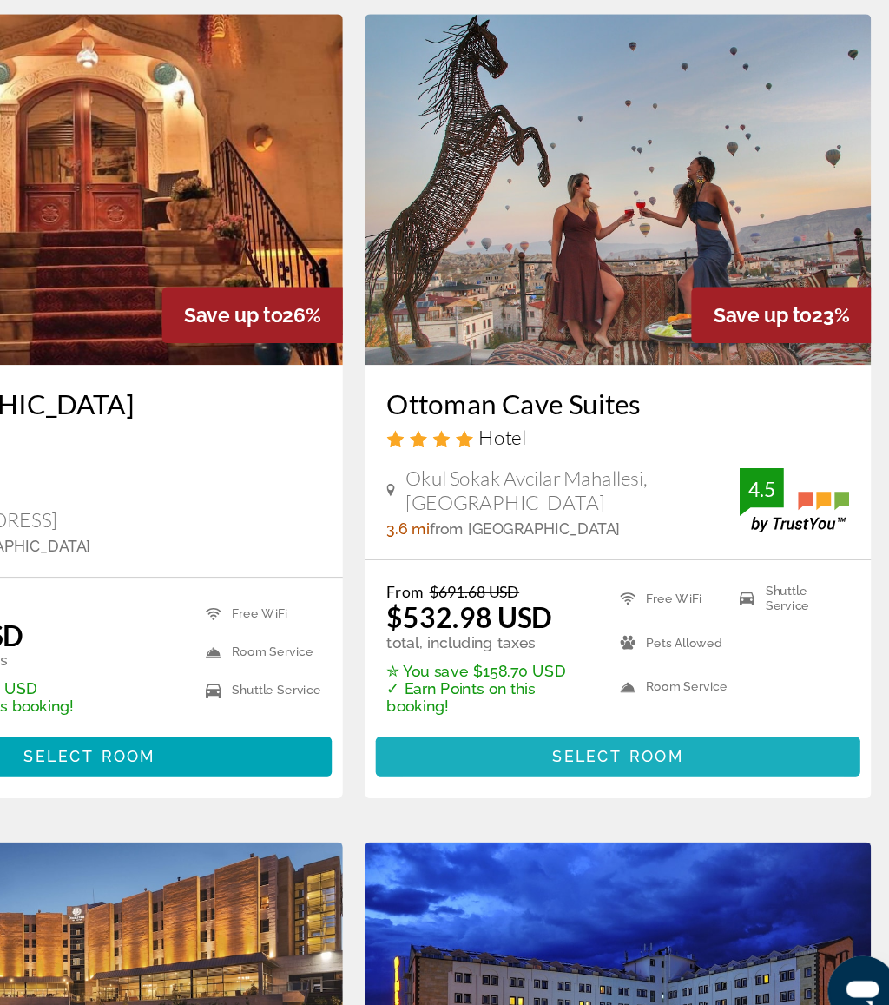
scroll to position [2659, 0]
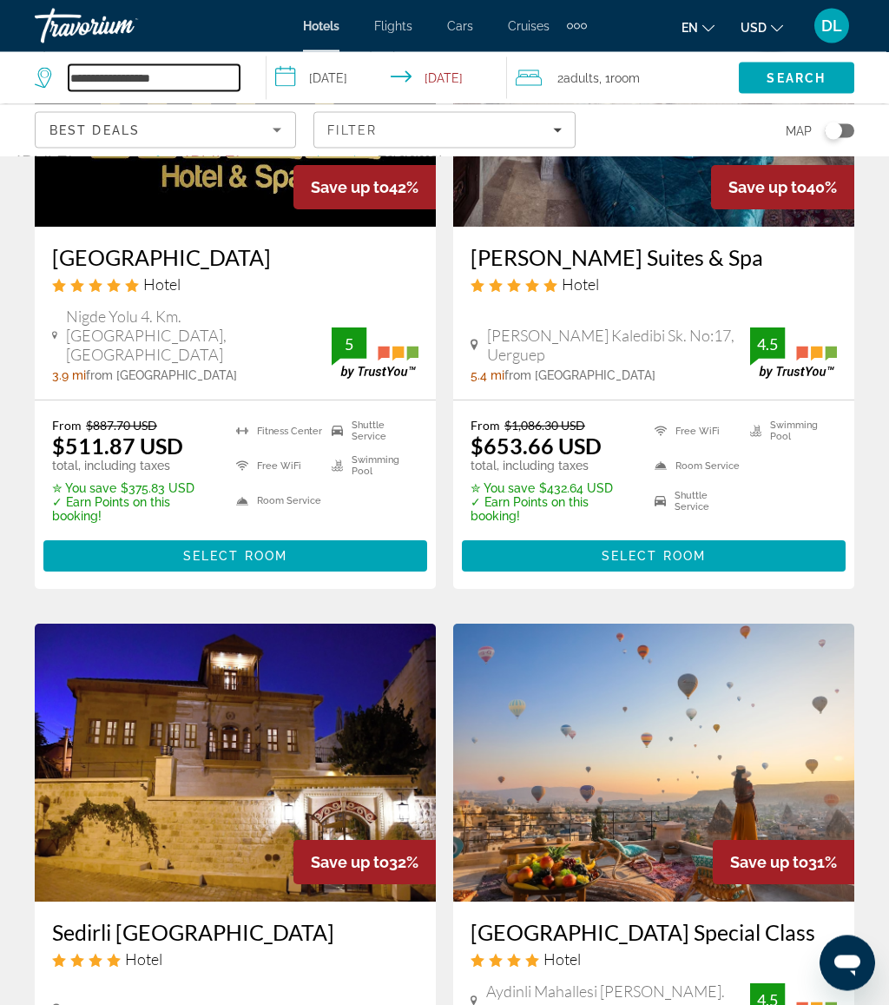
click at [212, 72] on input "**********" at bounding box center [154, 78] width 171 height 26
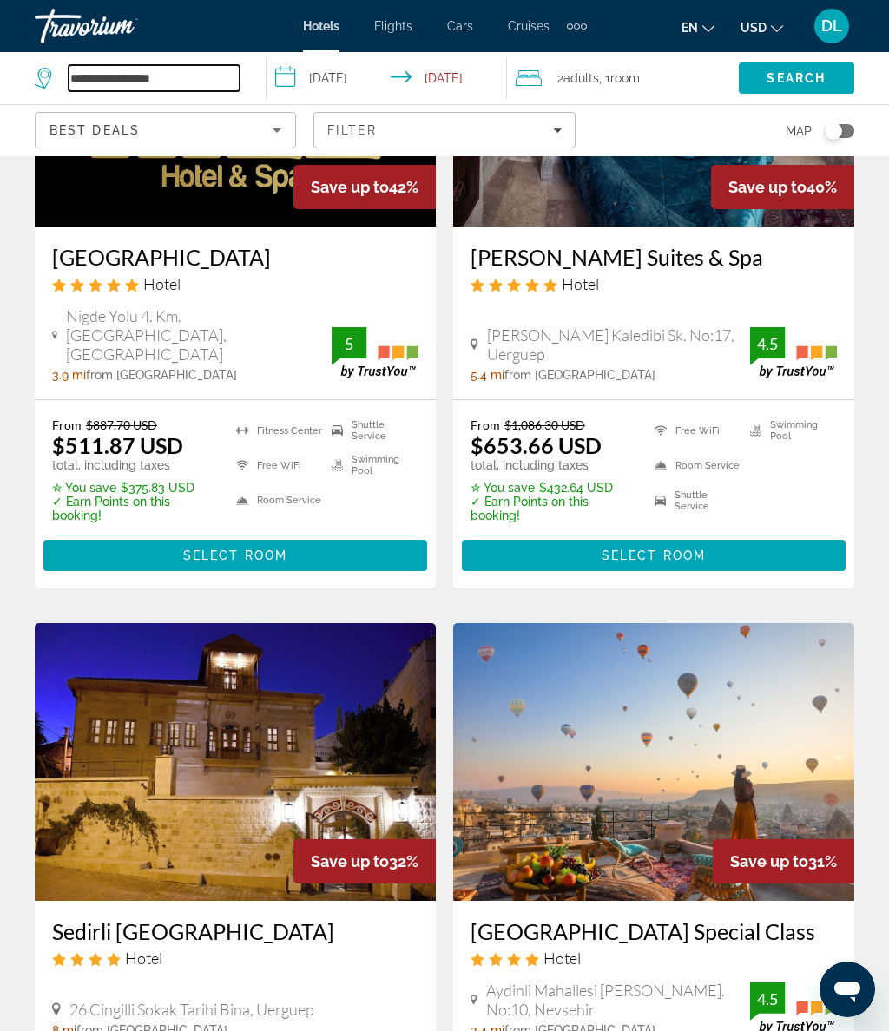
scroll to position [1532, 0]
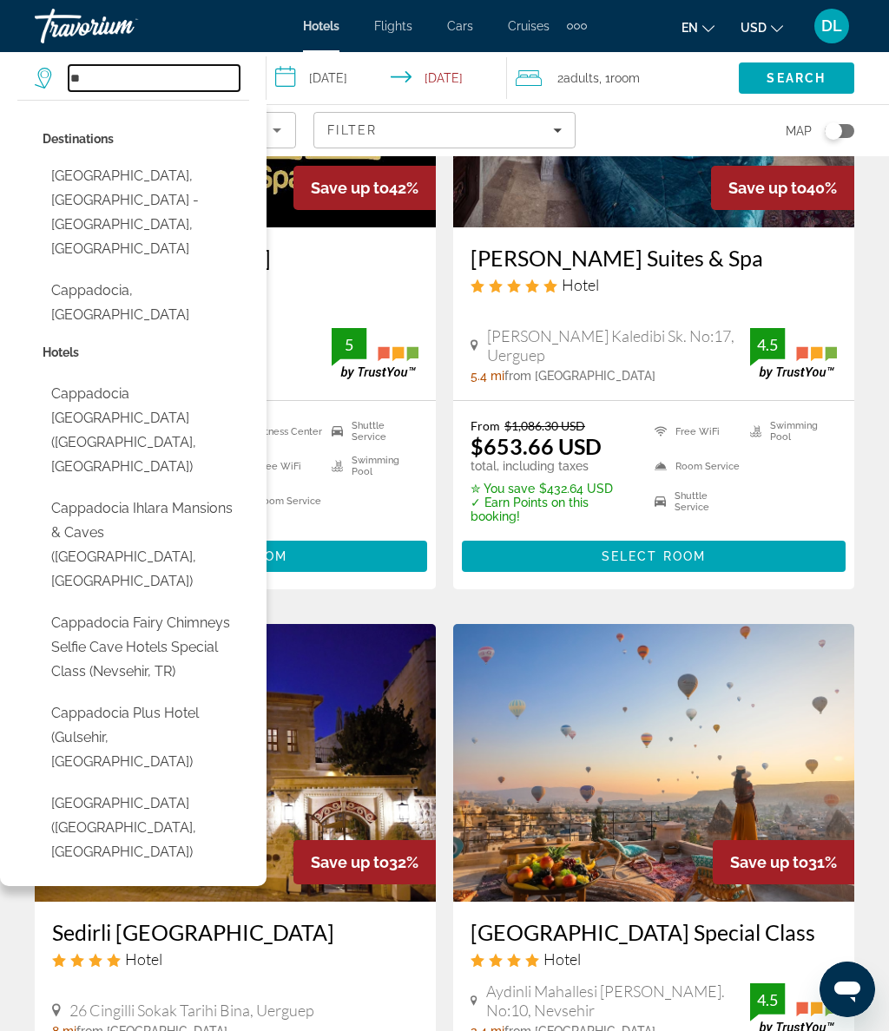
type input "*"
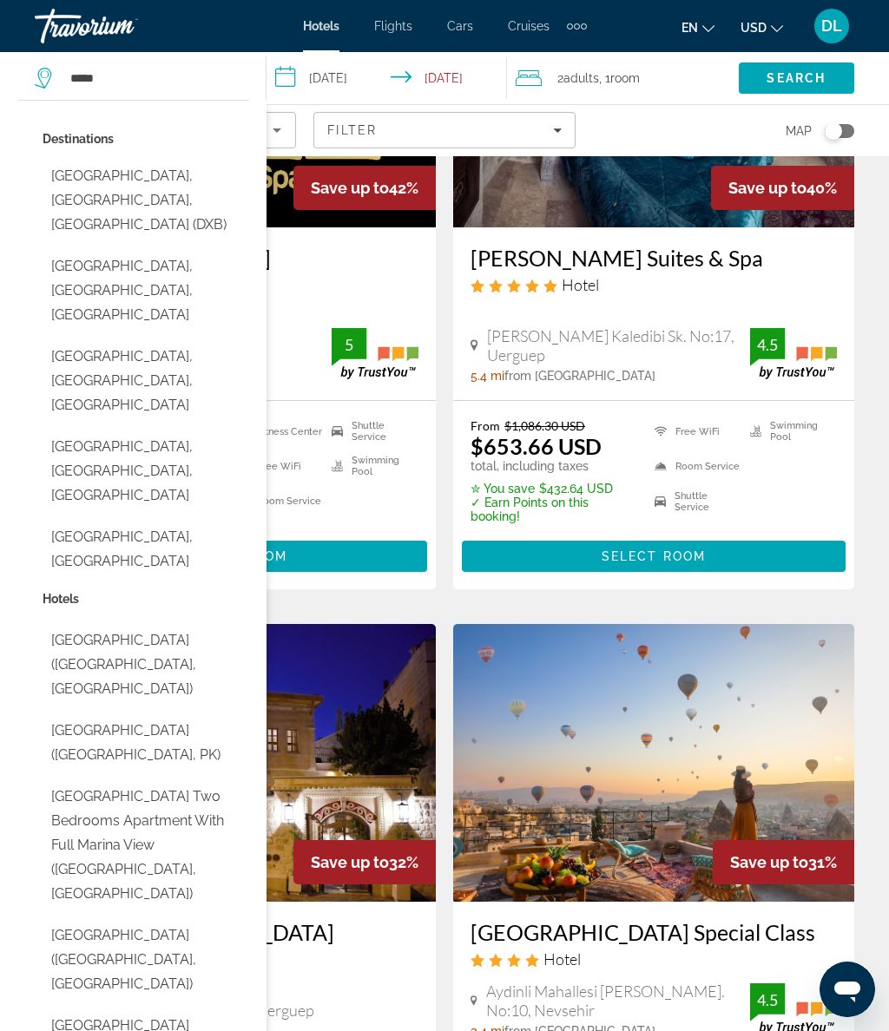
click at [183, 175] on button "Dubai, Dubai Emirate, United Arab Emirates (DXB)" at bounding box center [146, 201] width 207 height 82
type input "**********"
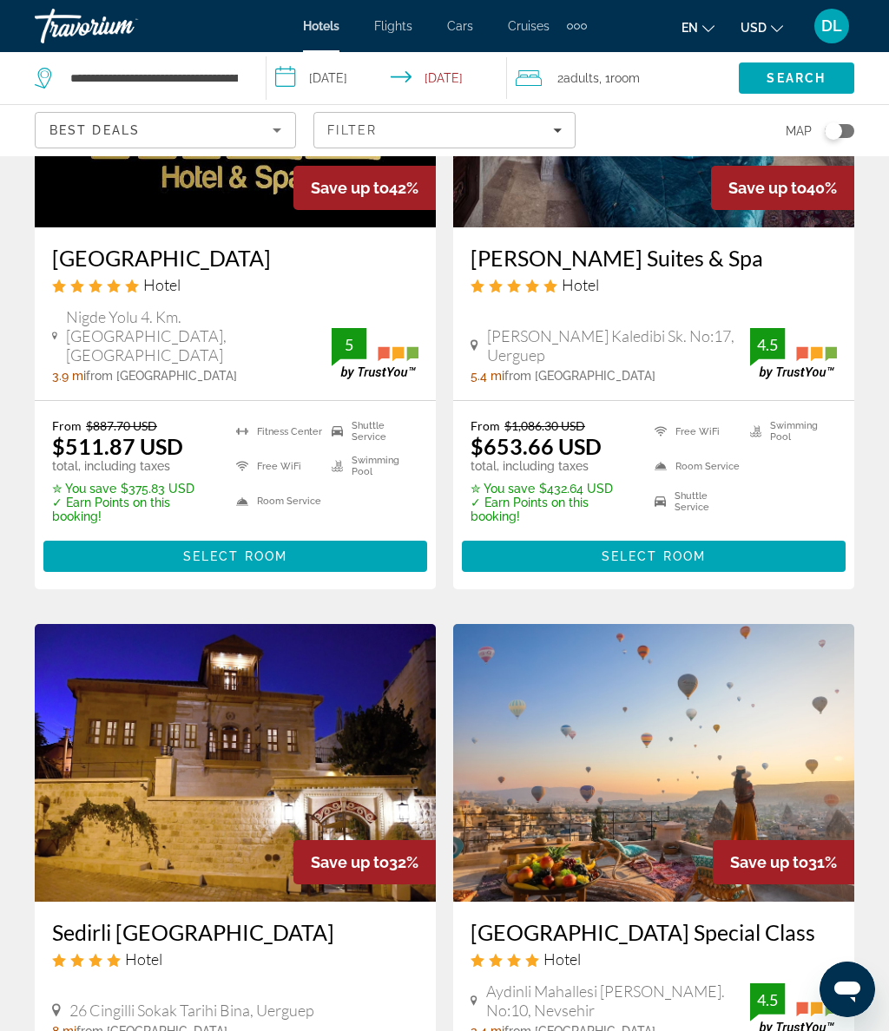
click at [814, 74] on span "Search" at bounding box center [796, 78] width 59 height 14
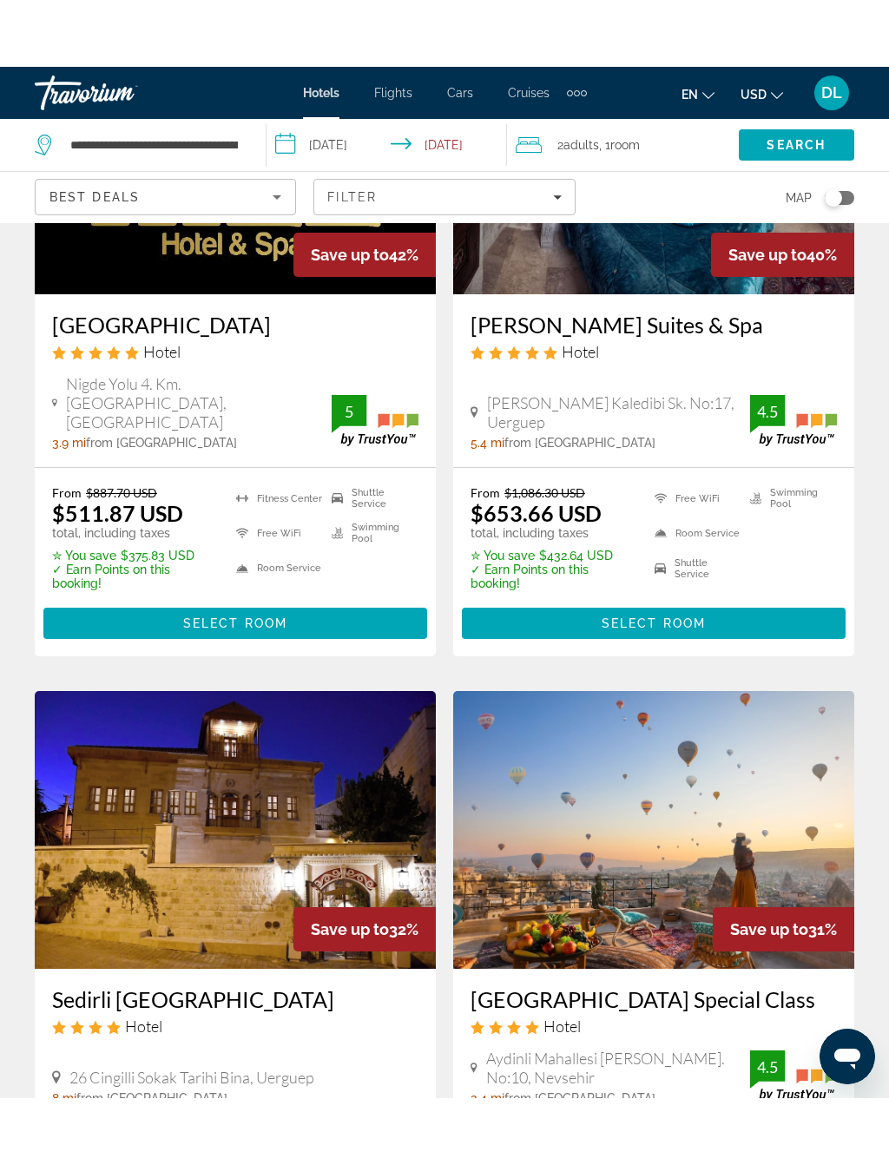
scroll to position [0, 0]
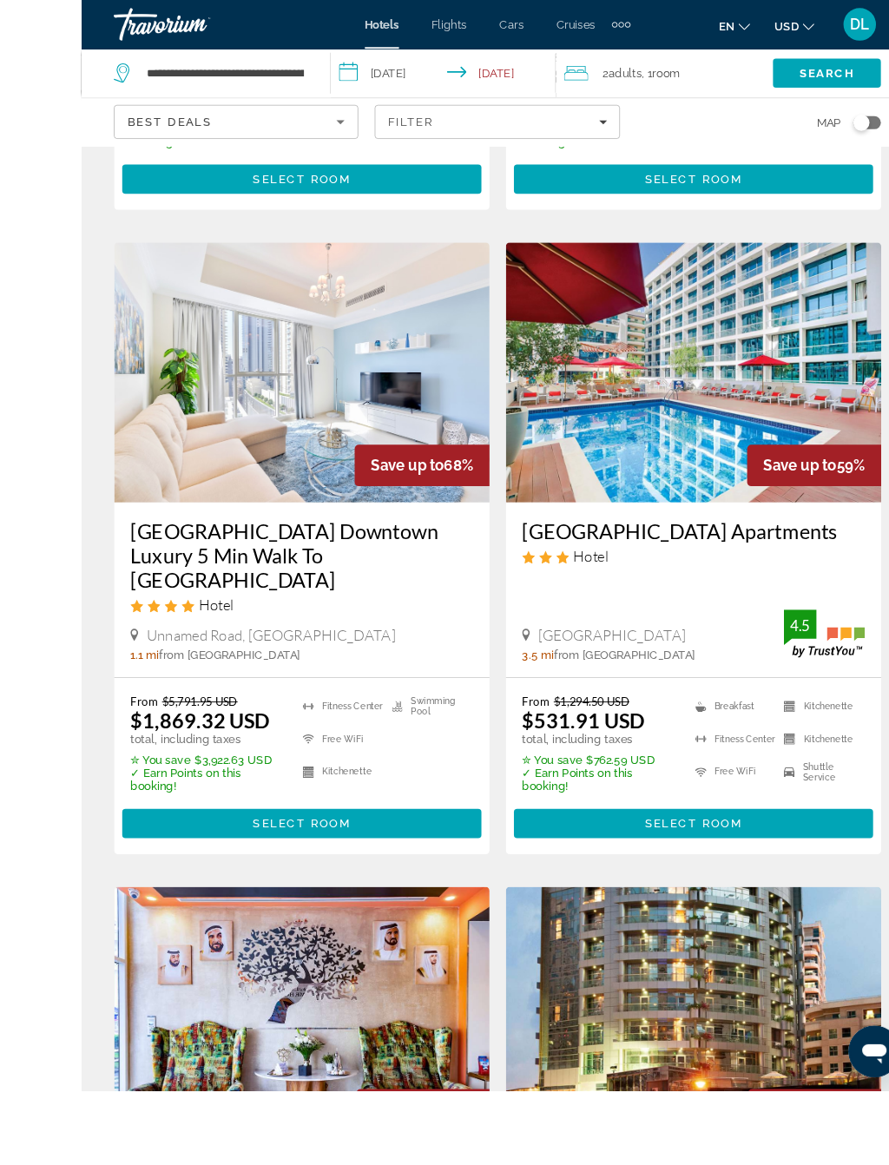
scroll to position [683, 0]
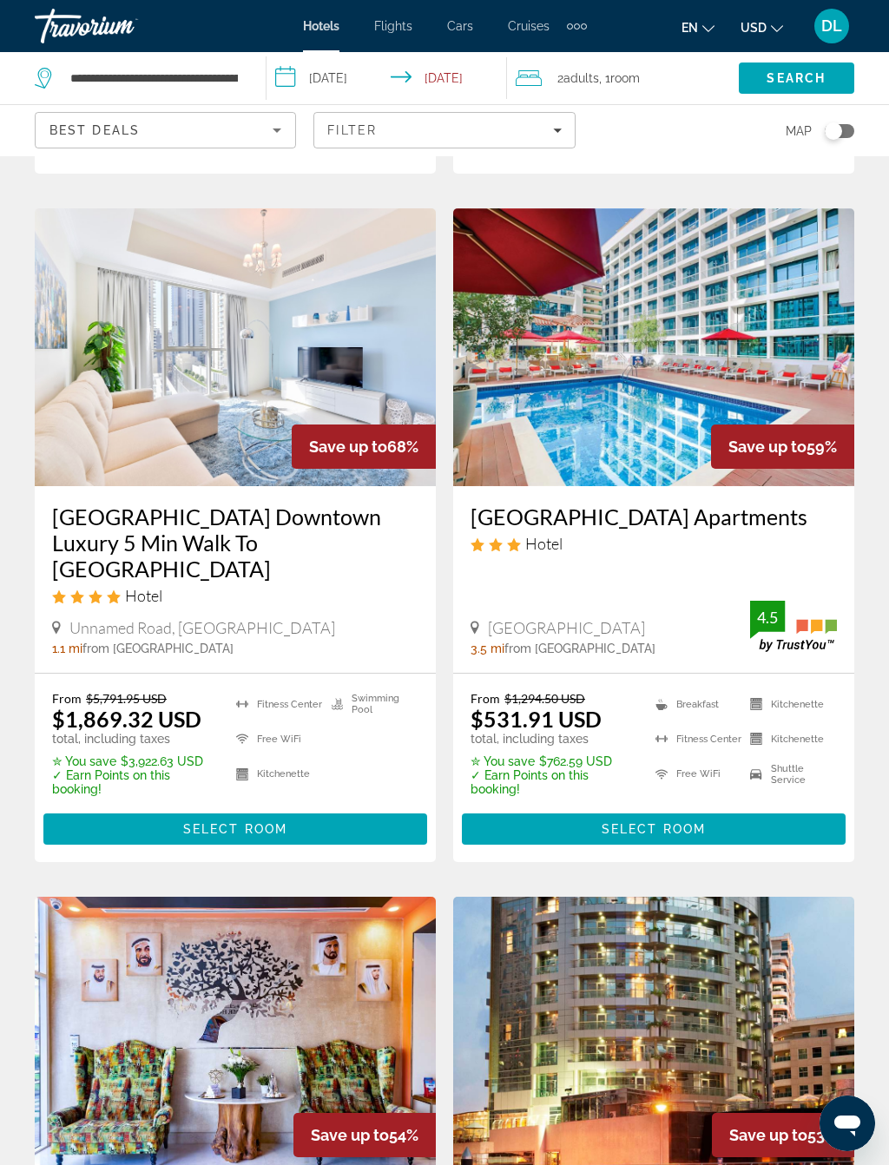
click at [304, 808] on span "Main content" at bounding box center [235, 829] width 384 height 42
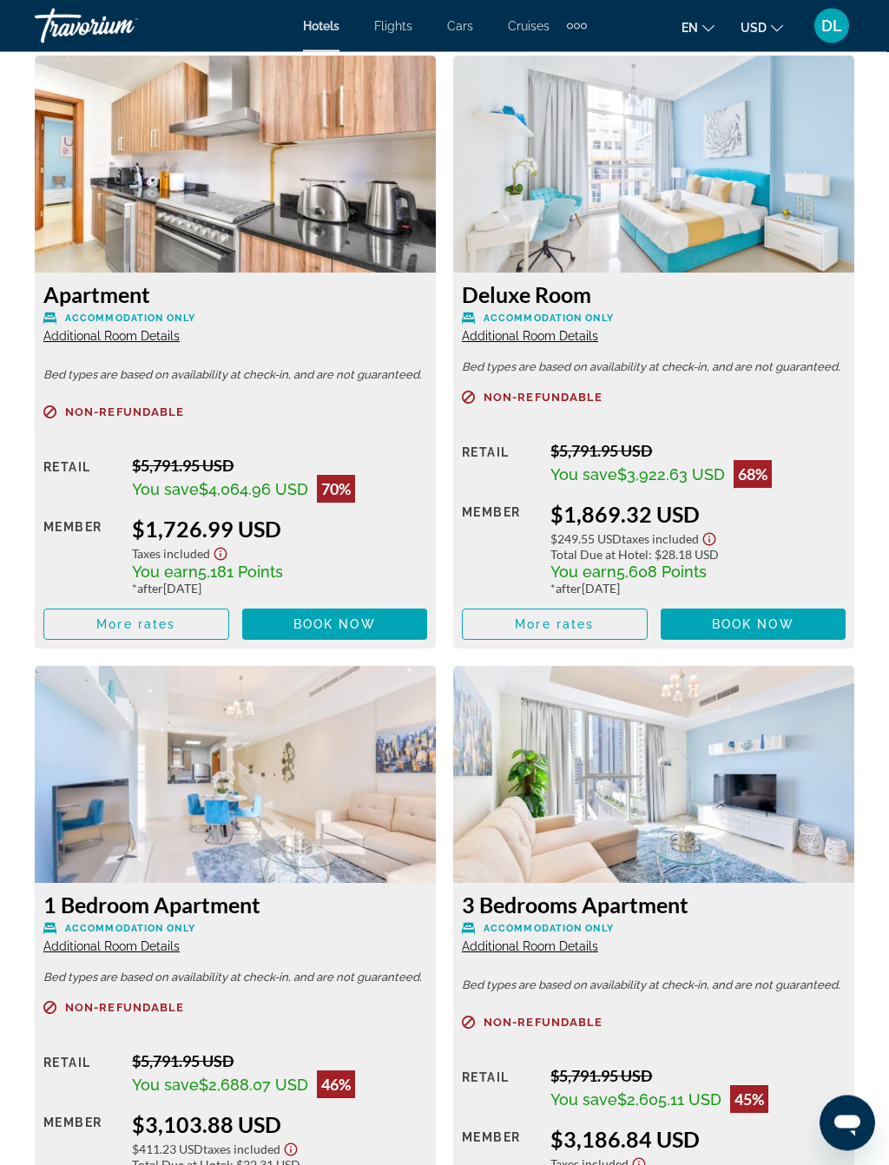
scroll to position [2930, 0]
click at [360, 624] on span "Book now" at bounding box center [334, 624] width 82 height 14
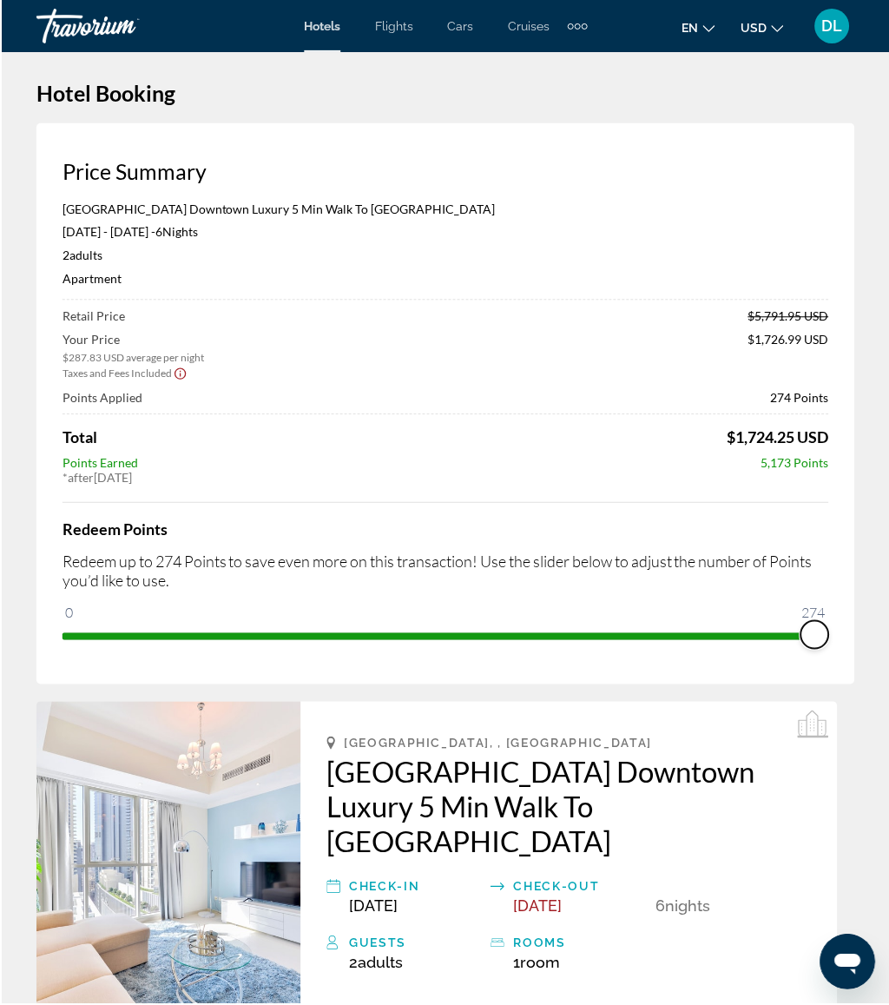
scroll to position [76, 0]
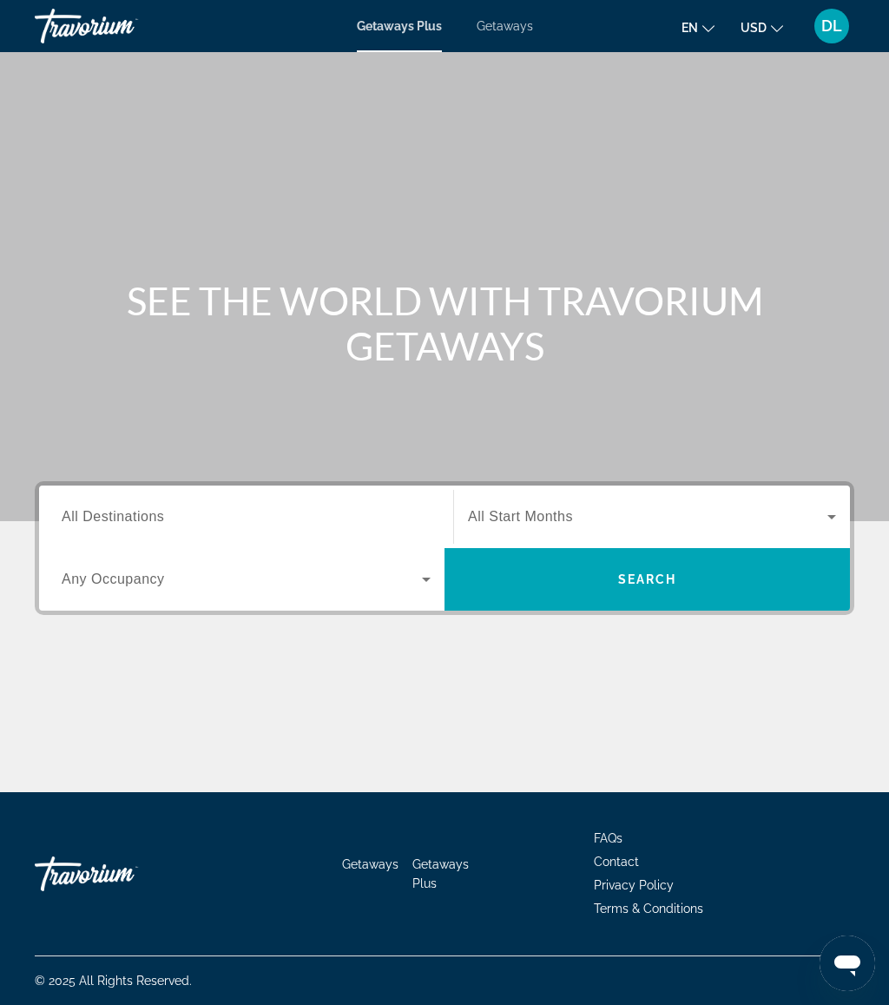
click at [497, 44] on div "Getaways Plus Getaways en English Español Français Italiano Português русский U…" at bounding box center [444, 25] width 889 height 45
click at [523, 2] on mat-toolbar "Getaways Plus Getaways en English Español Français Italiano Português русский U…" at bounding box center [444, 26] width 889 height 52
click at [527, 33] on span "Getaways" at bounding box center [505, 26] width 56 height 14
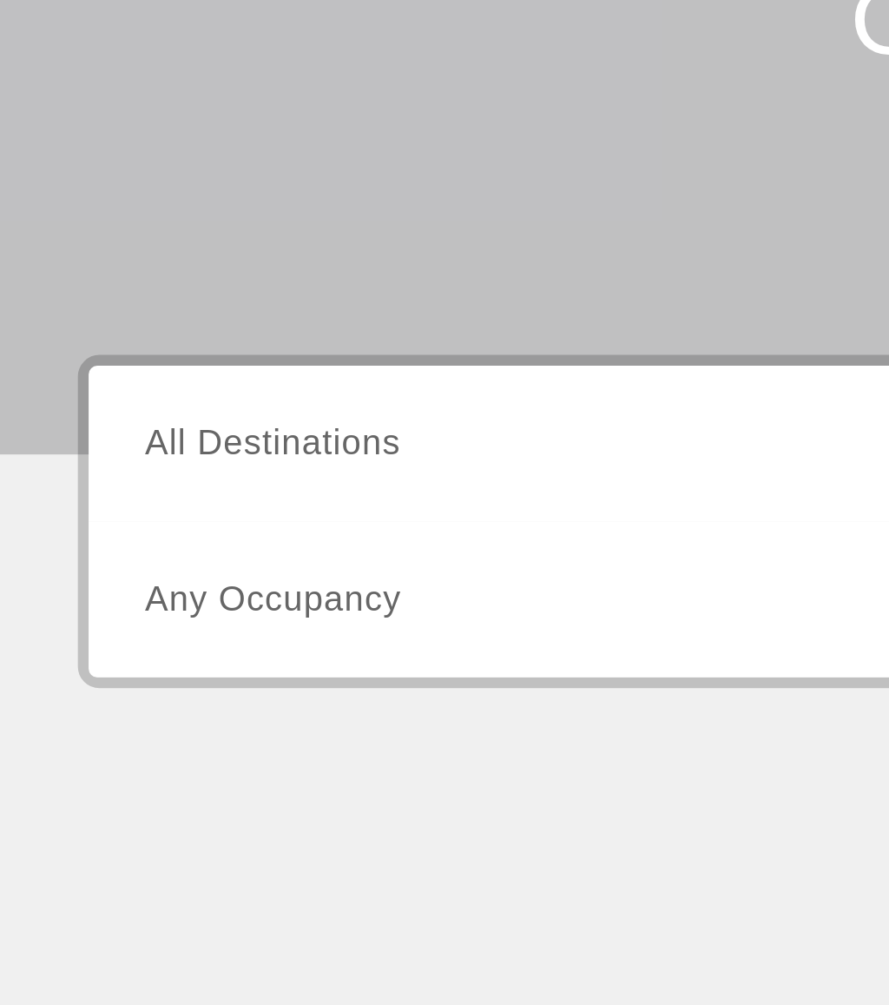
click at [155, 509] on span "All Destinations" at bounding box center [113, 516] width 102 height 15
click at [155, 507] on input "Destination All Destinations" at bounding box center [246, 517] width 369 height 21
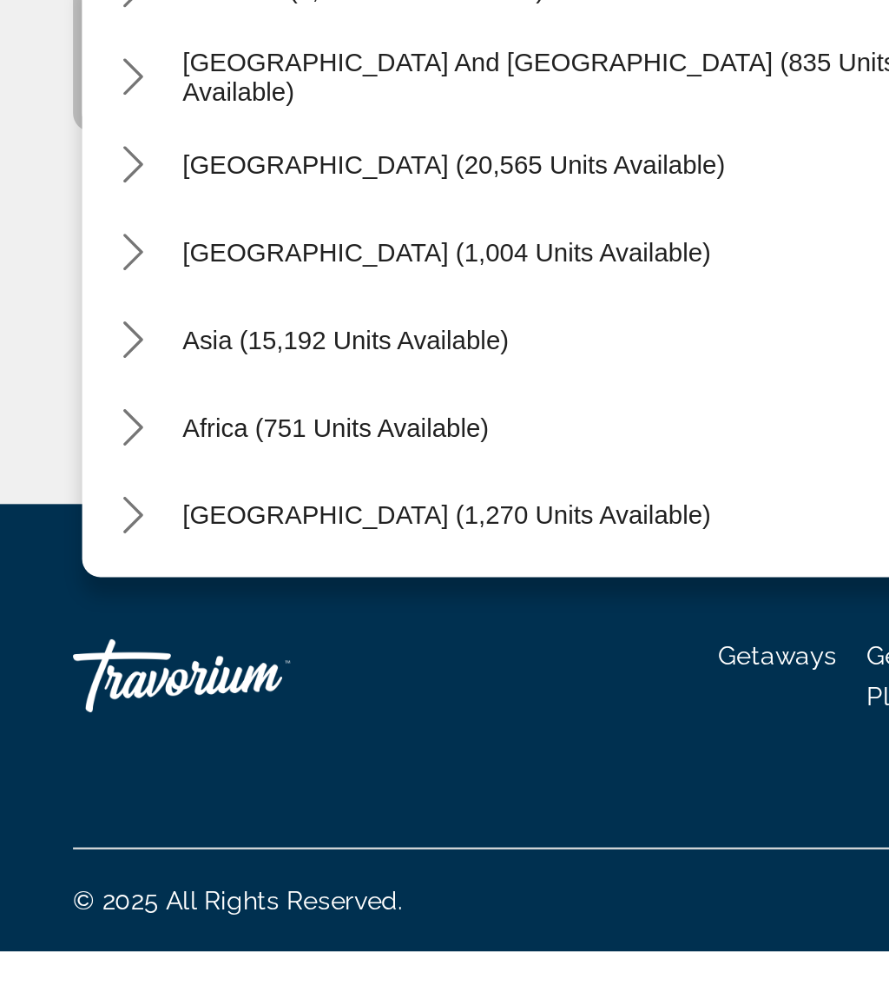
scroll to position [21, 0]
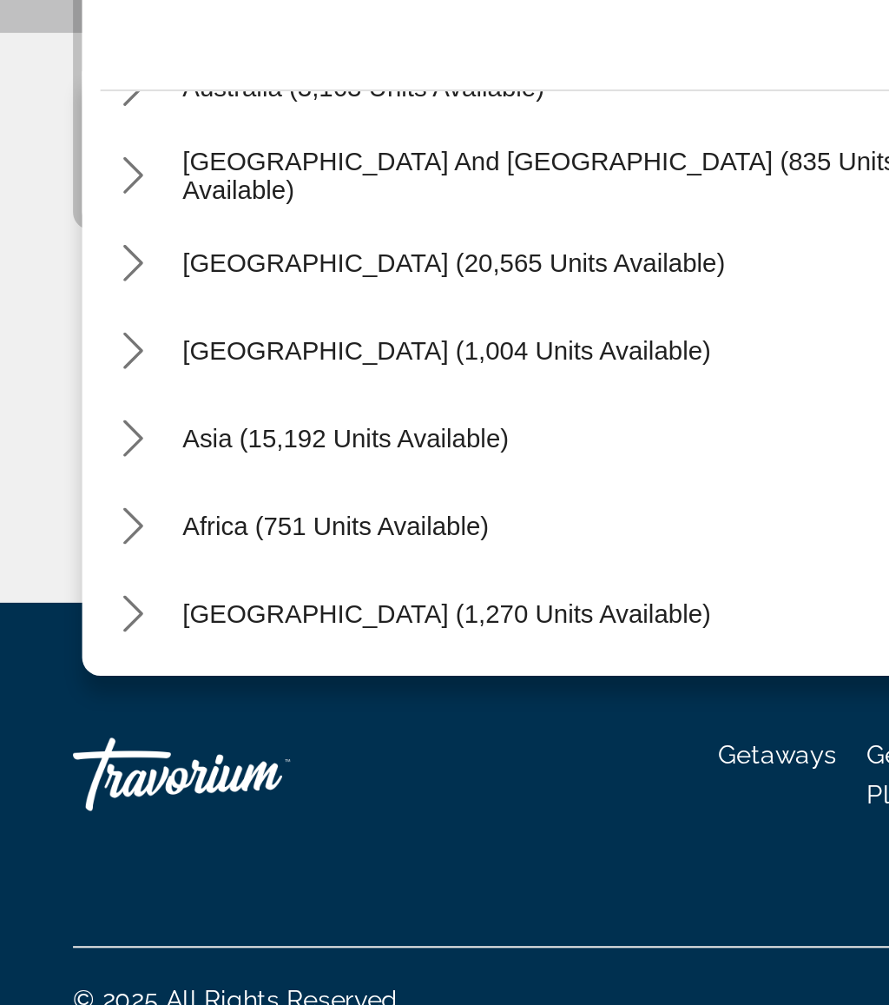
click at [69, 705] on icon "Toggle Asia (15,192 units available) submenu" at bounding box center [63, 713] width 17 height 17
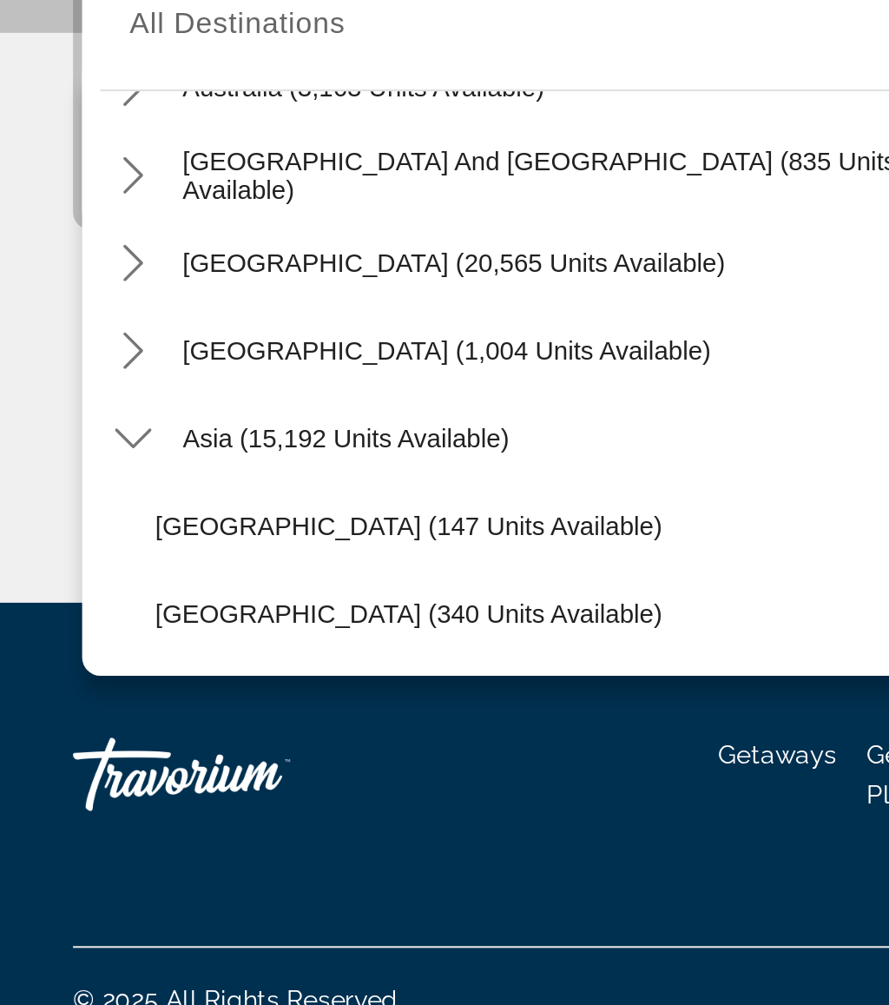
click at [183, 707] on span "Asia (15,192 units available)" at bounding box center [164, 714] width 155 height 14
type input "**********"
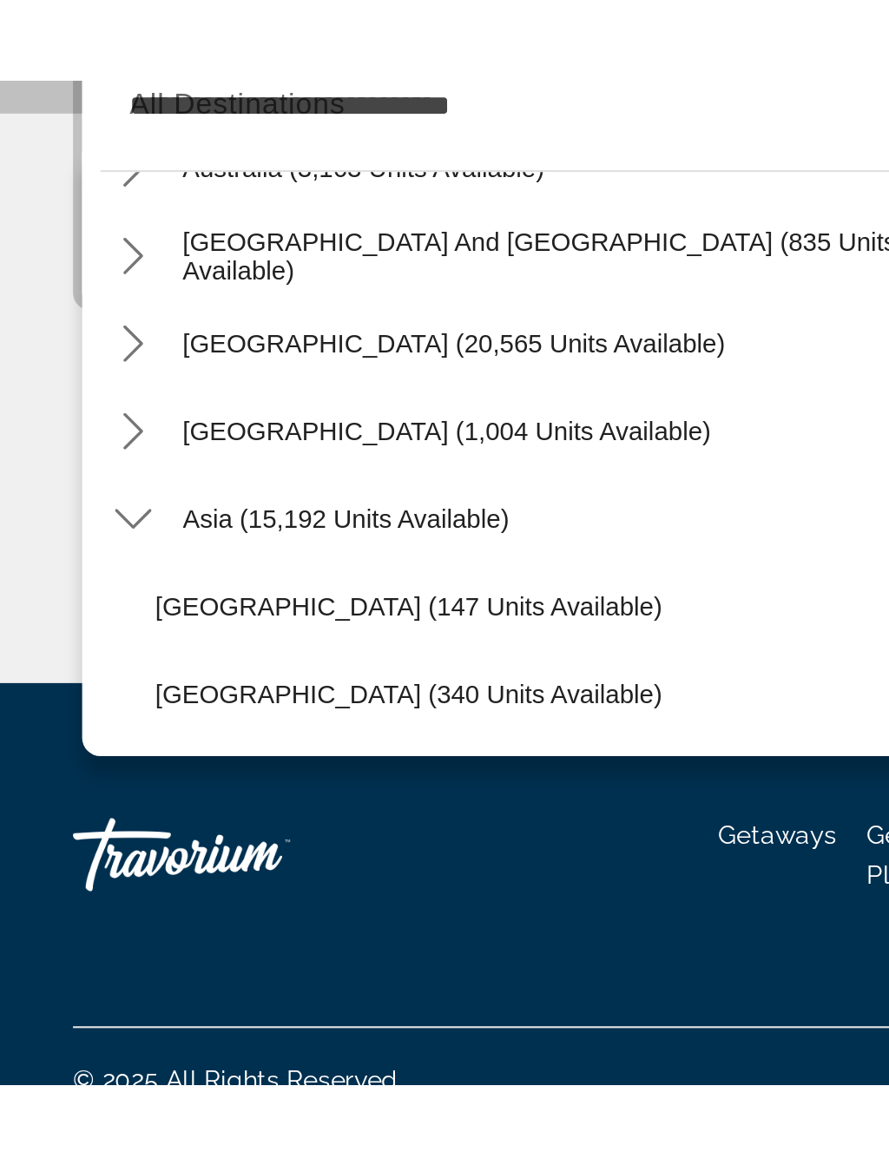
scroll to position [0, 0]
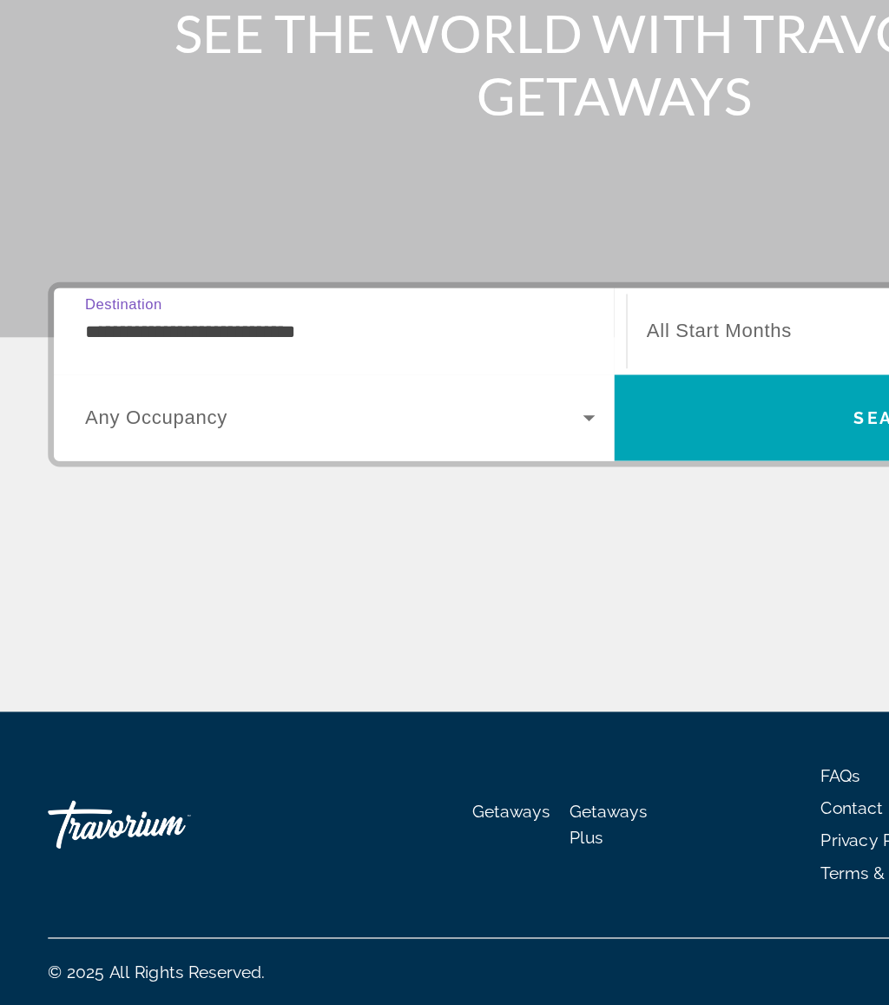
click at [516, 558] on span "Search" at bounding box center [647, 579] width 405 height 42
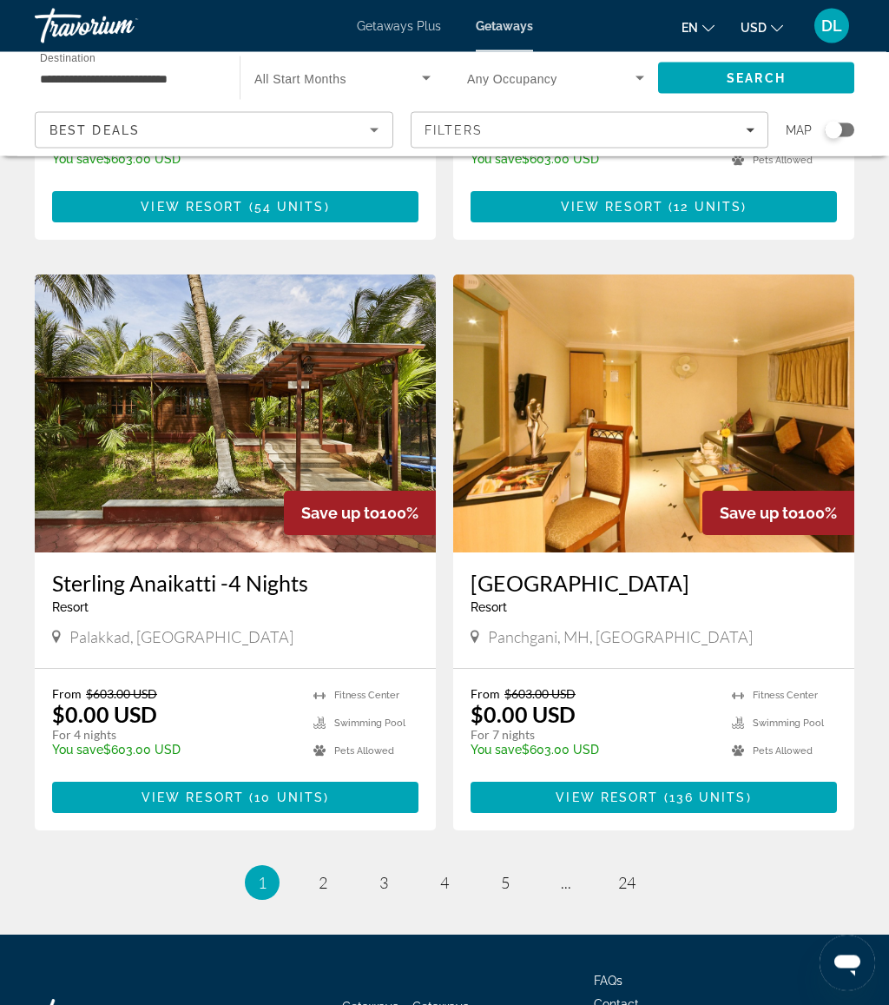
scroll to position [2991, 0]
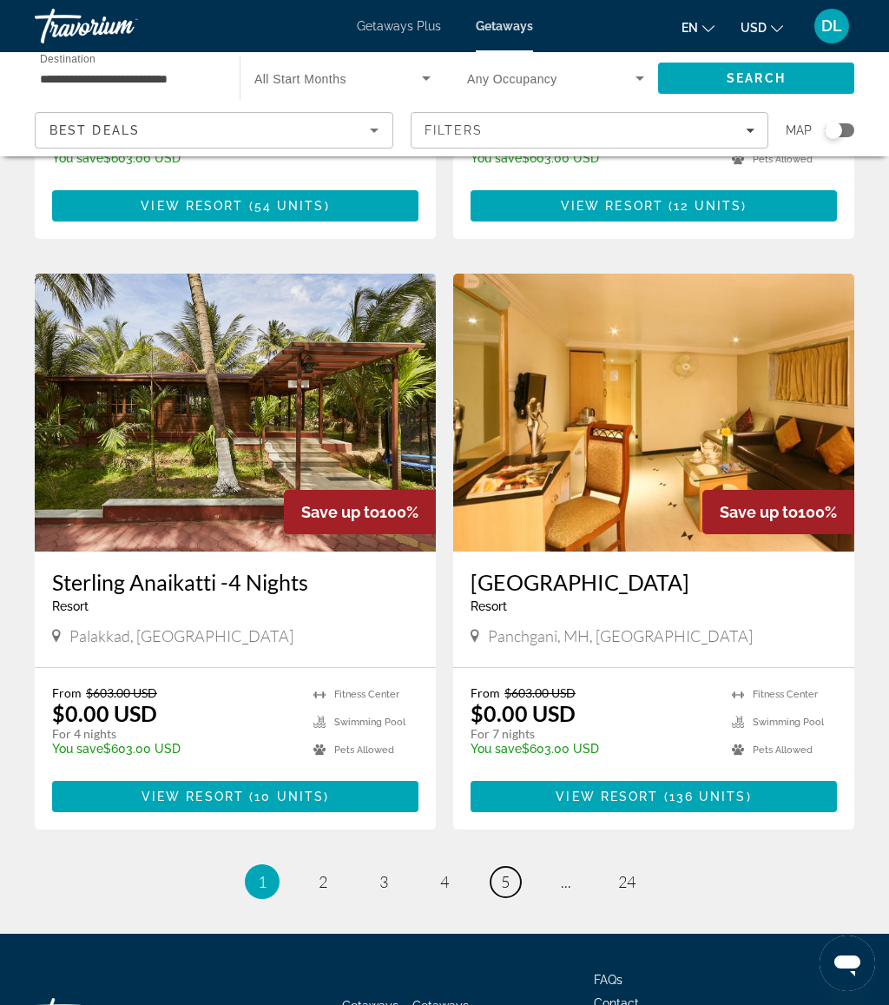
click at [508, 872] on span "5" at bounding box center [505, 881] width 9 height 19
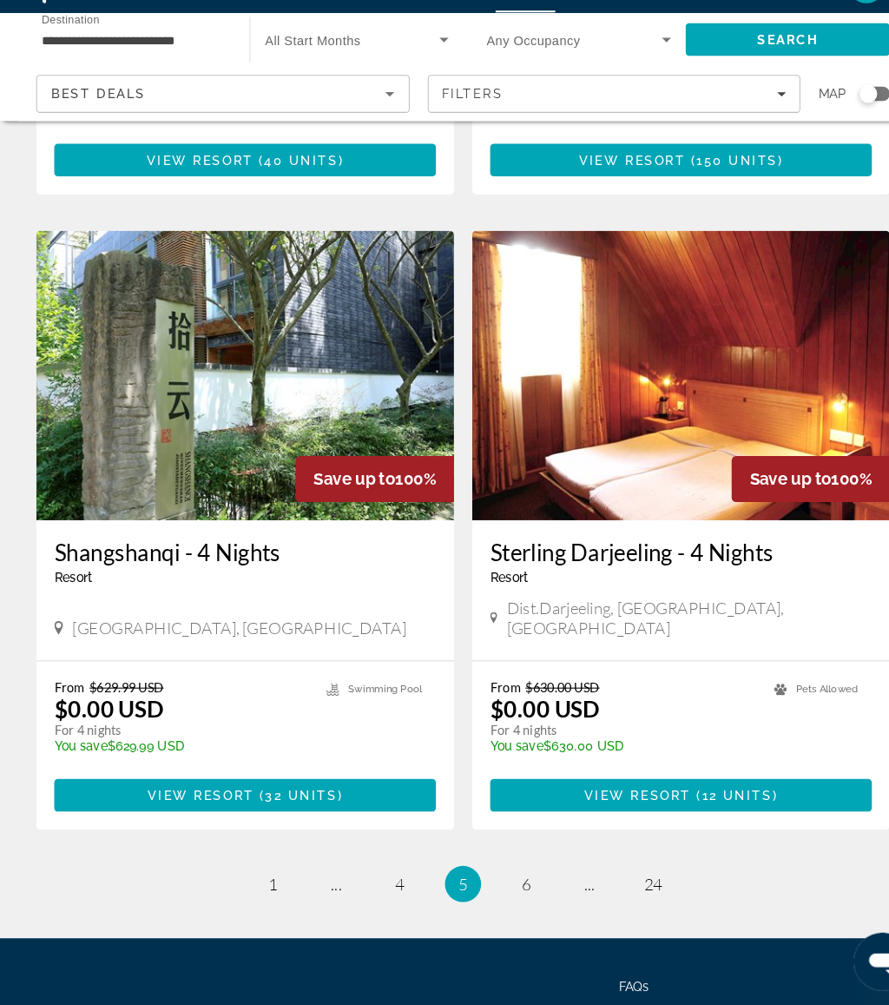
scroll to position [3020, 0]
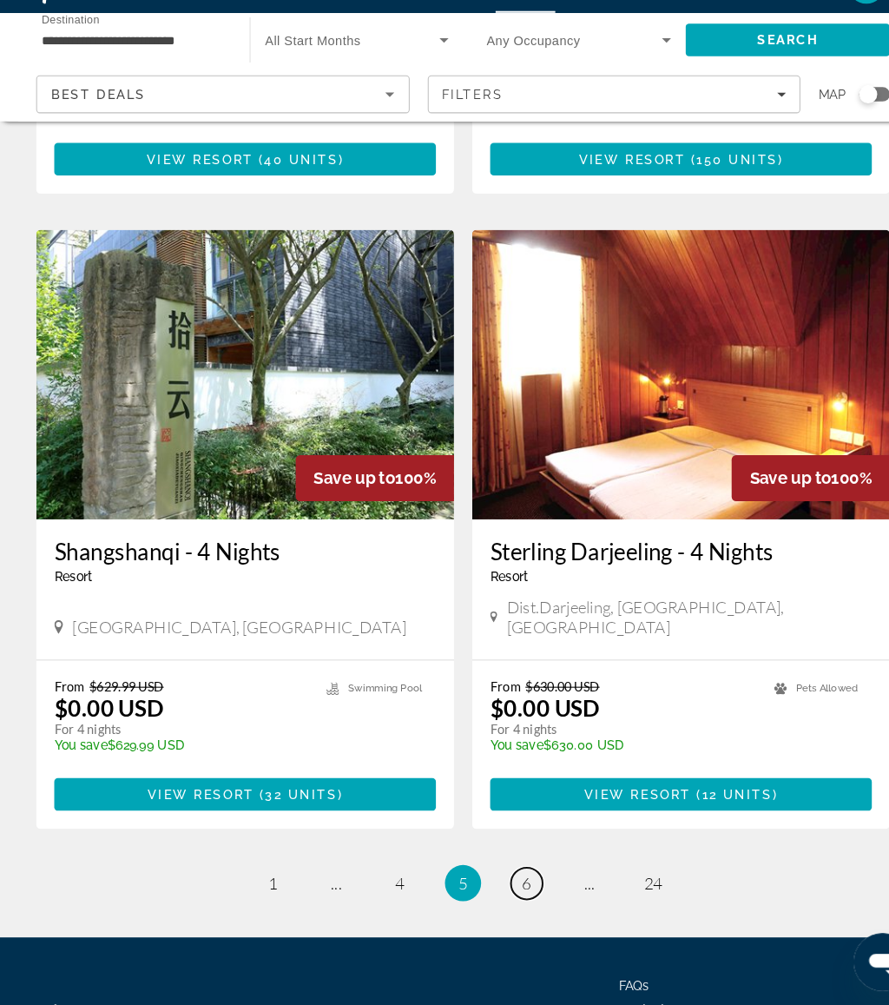
click at [501, 878] on span "6" at bounding box center [505, 887] width 9 height 19
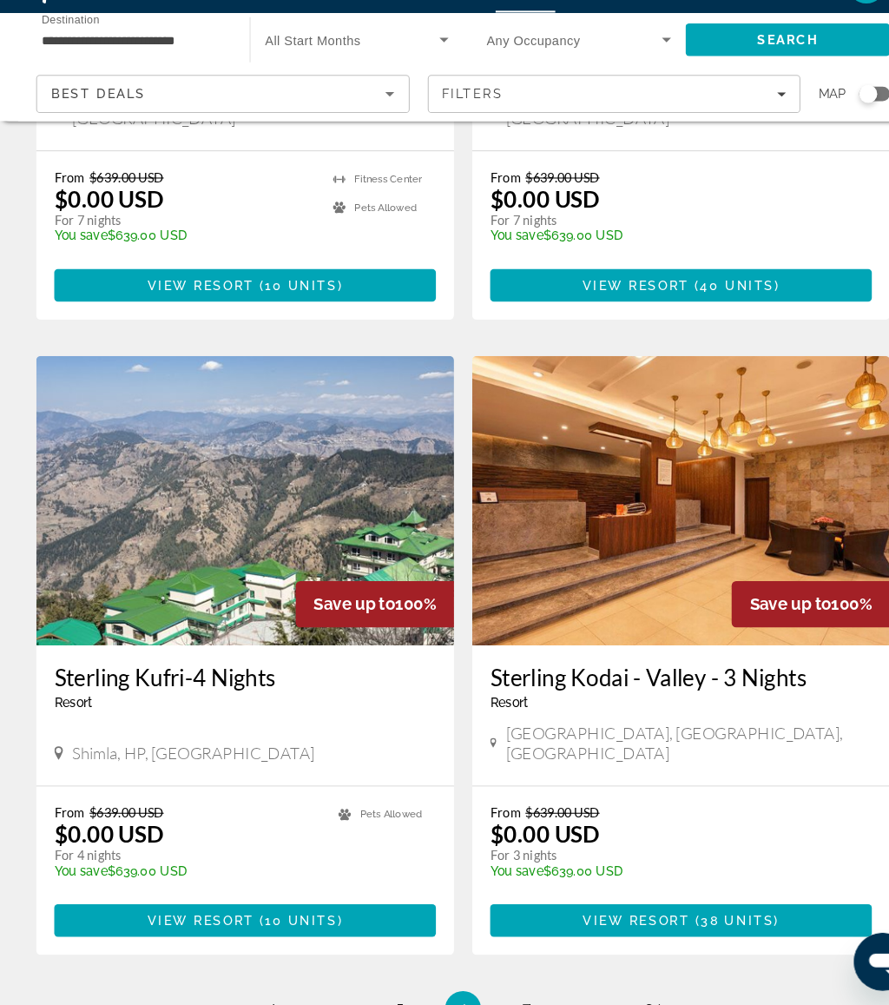
scroll to position [2959, 0]
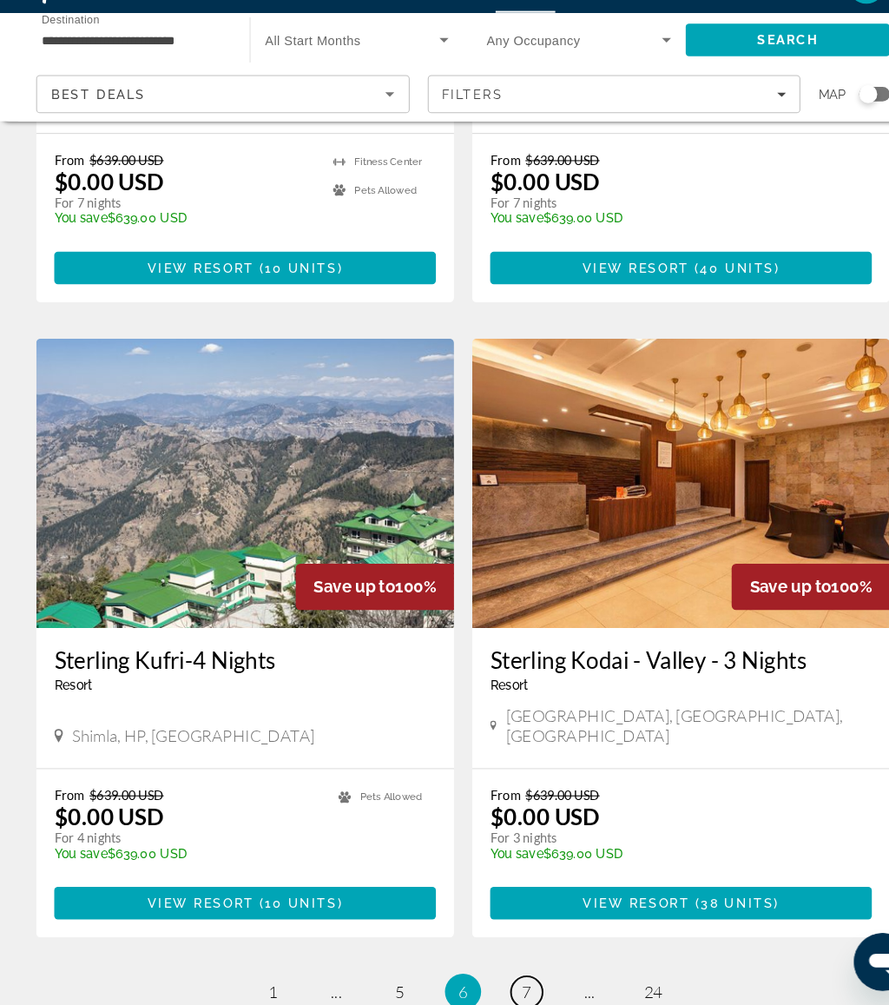
click at [498, 977] on link "page 7" at bounding box center [506, 992] width 30 height 30
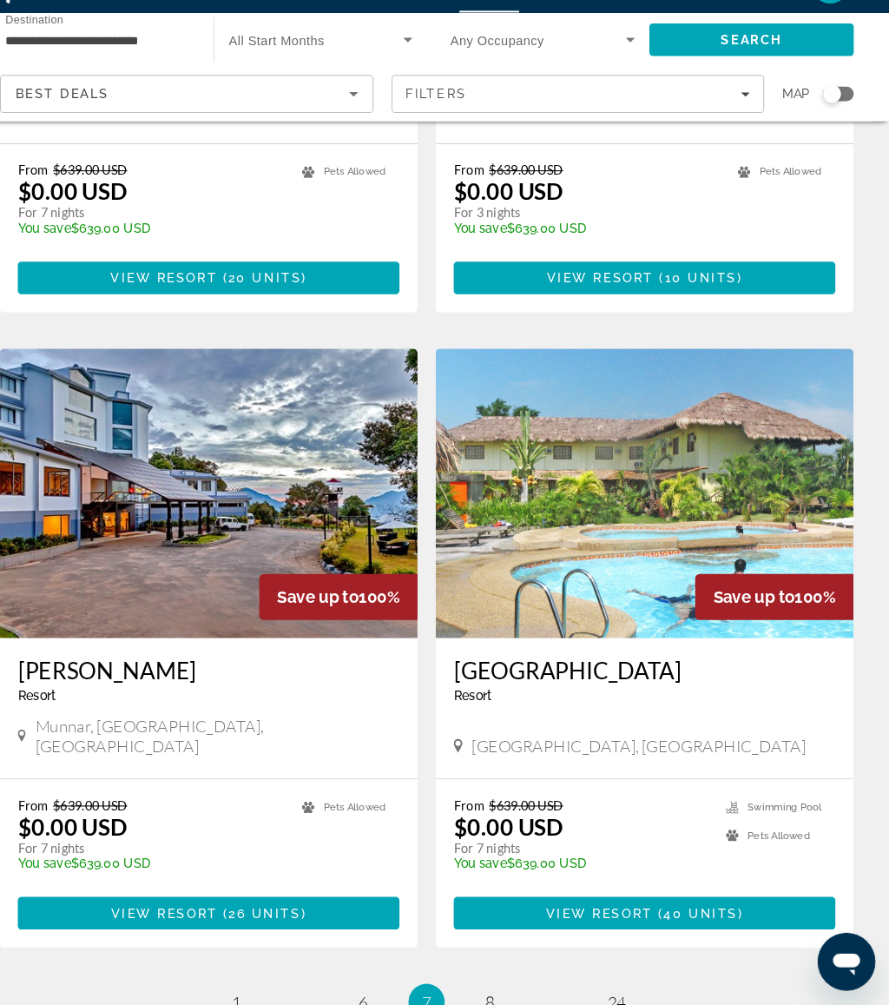
scroll to position [2945, 0]
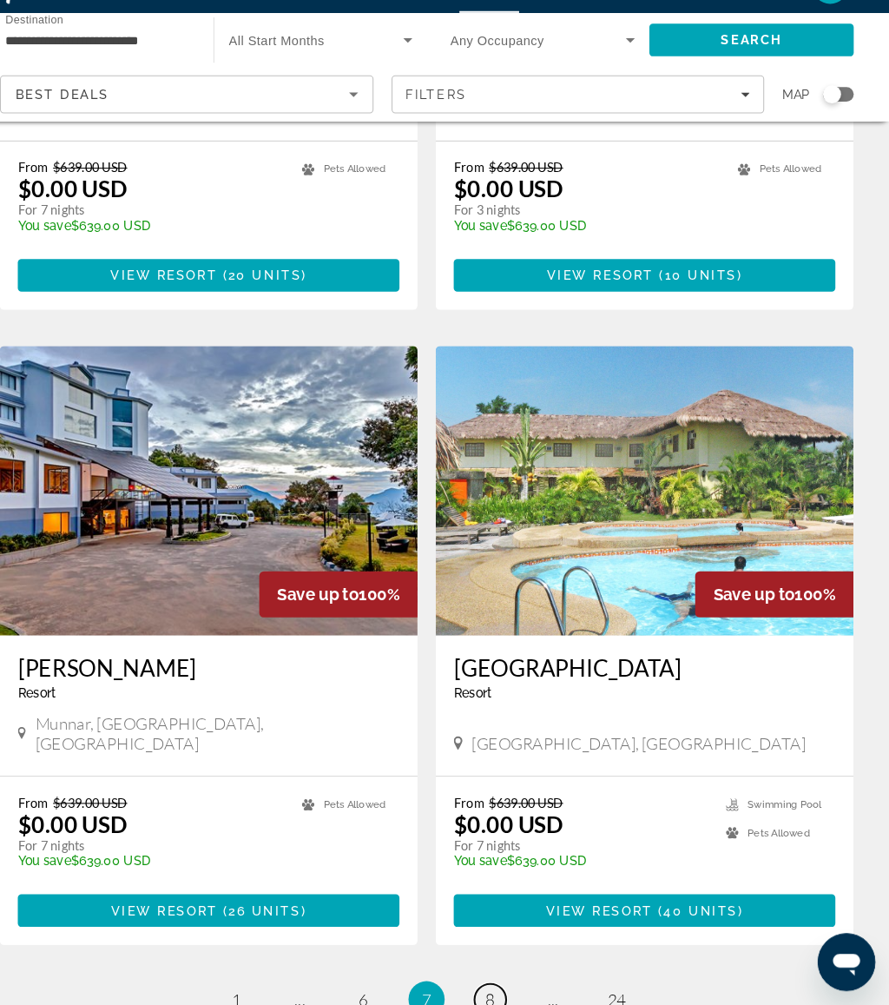
click at [501, 989] on span "8" at bounding box center [505, 998] width 9 height 19
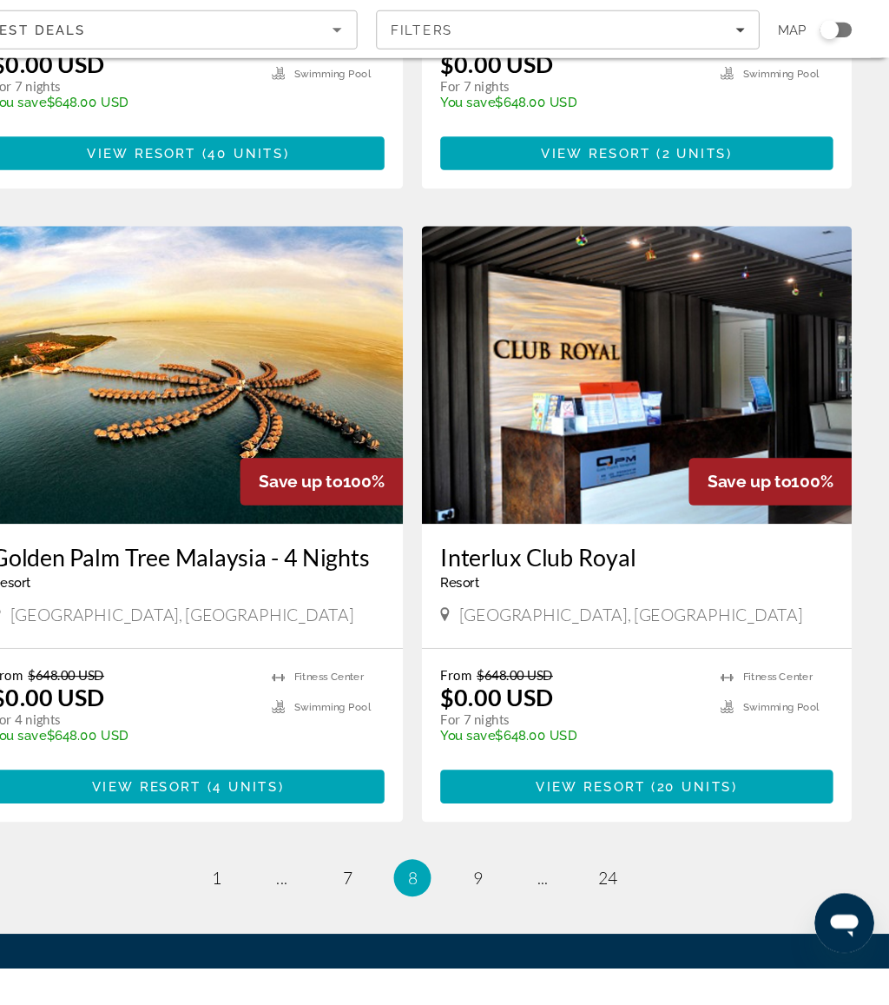
scroll to position [3064, 0]
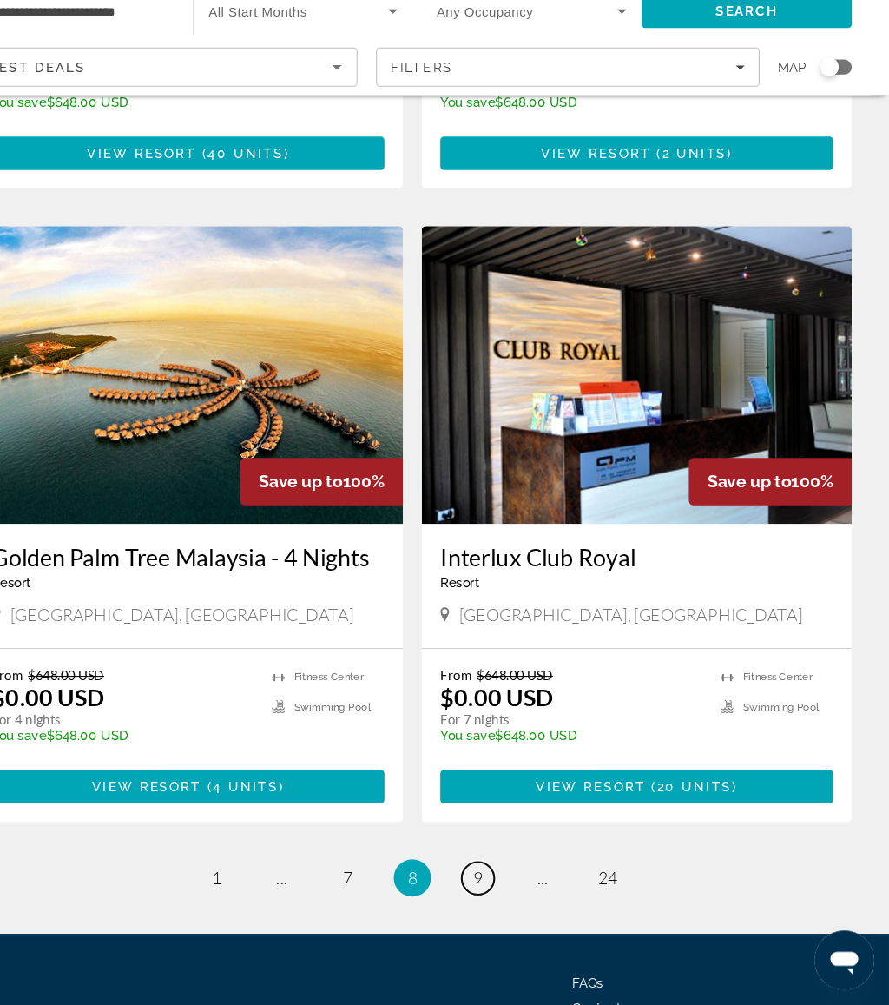
click at [491, 872] on link "page 9" at bounding box center [506, 887] width 30 height 30
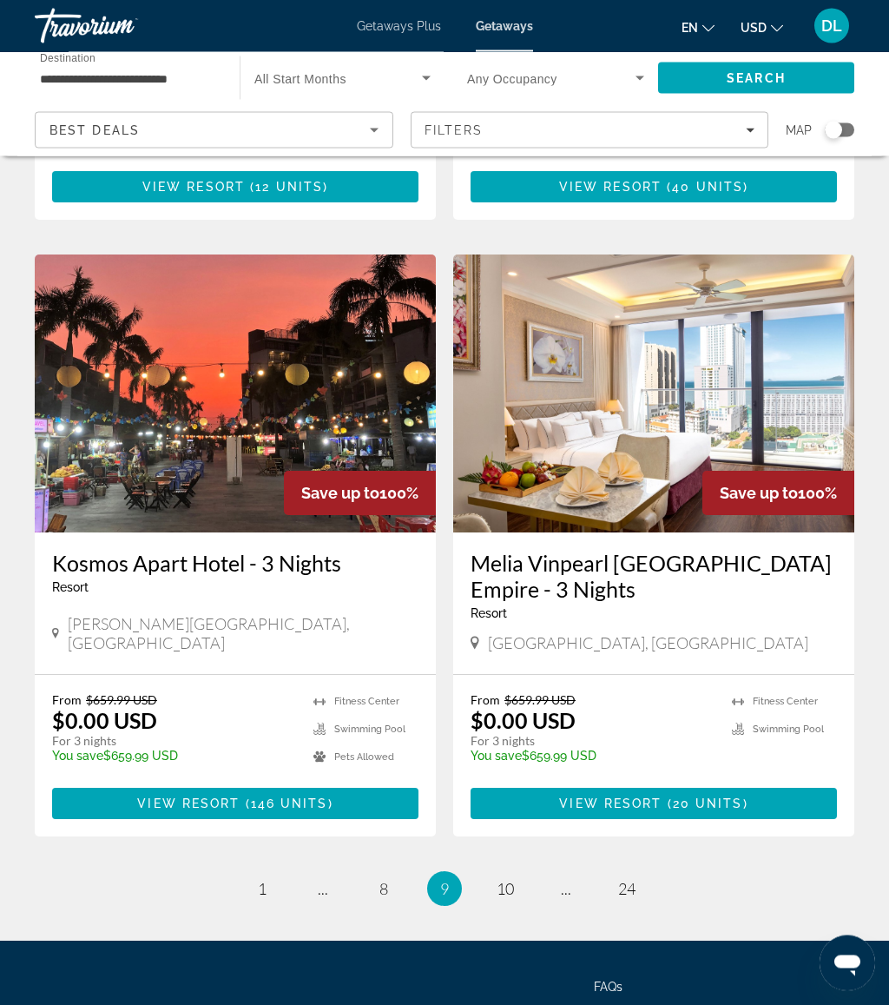
scroll to position [3116, 0]
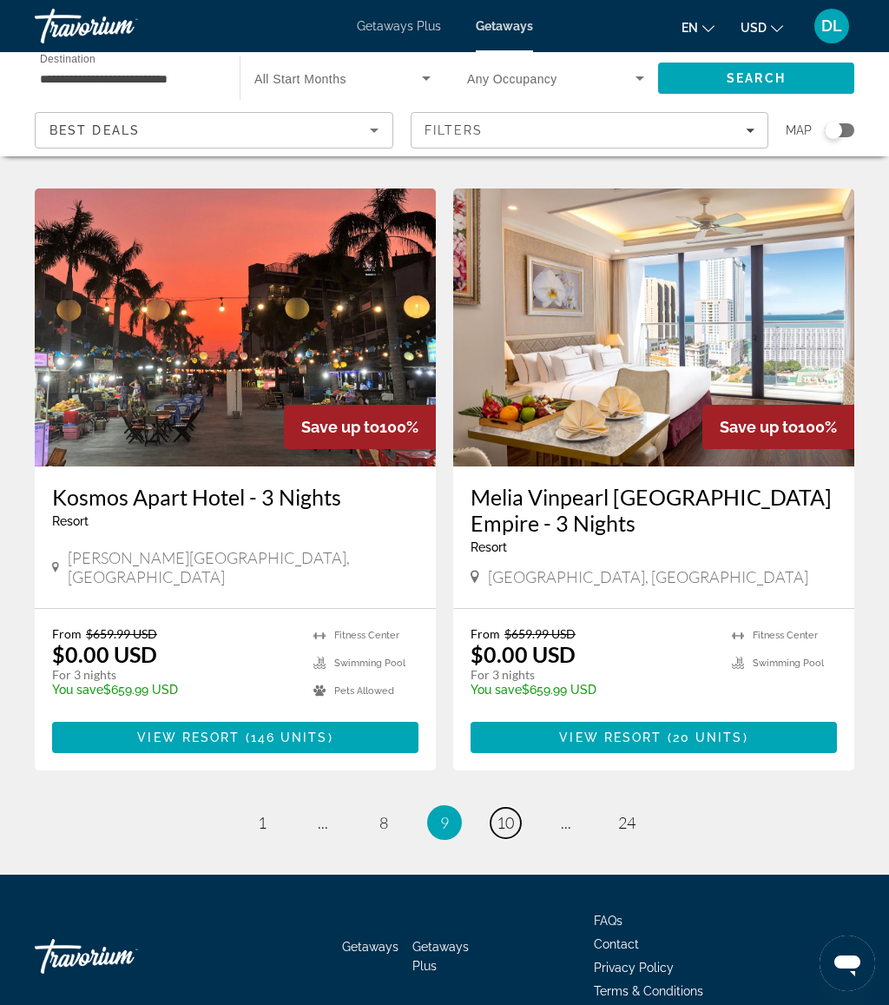
click at [499, 813] on span "10" at bounding box center [505, 822] width 17 height 19
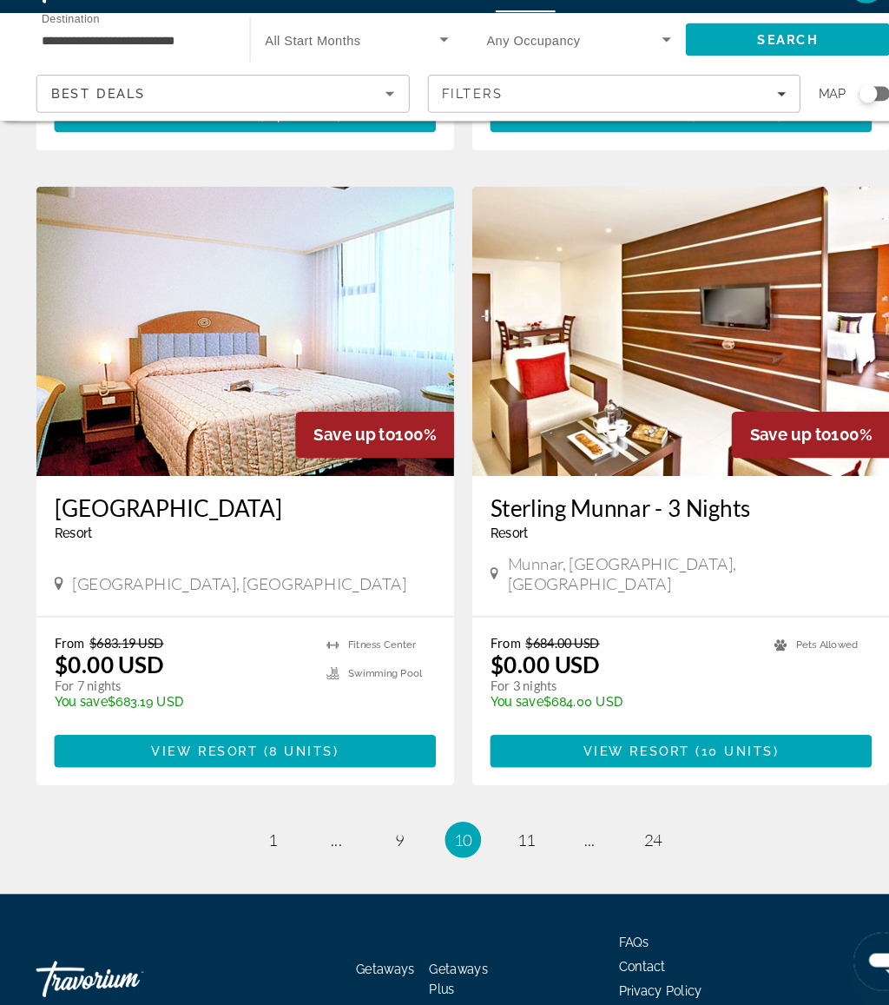
scroll to position [3064, 0]
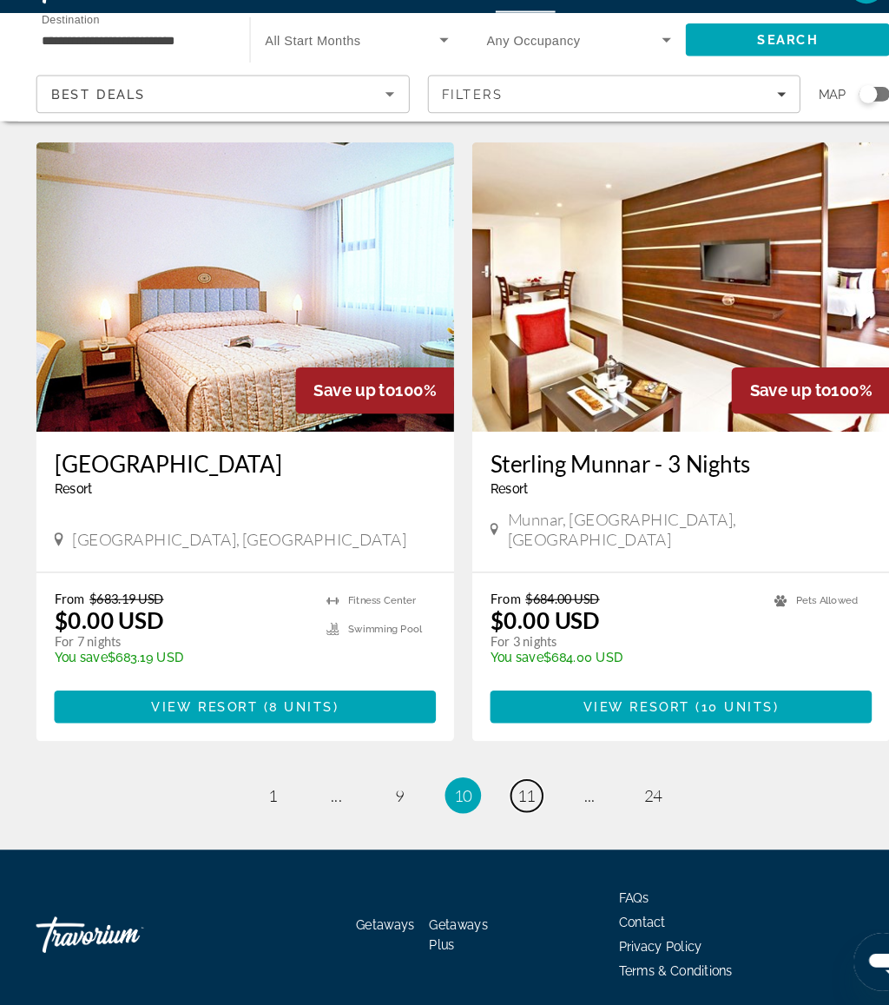
click at [508, 788] on link "page 11" at bounding box center [506, 803] width 30 height 30
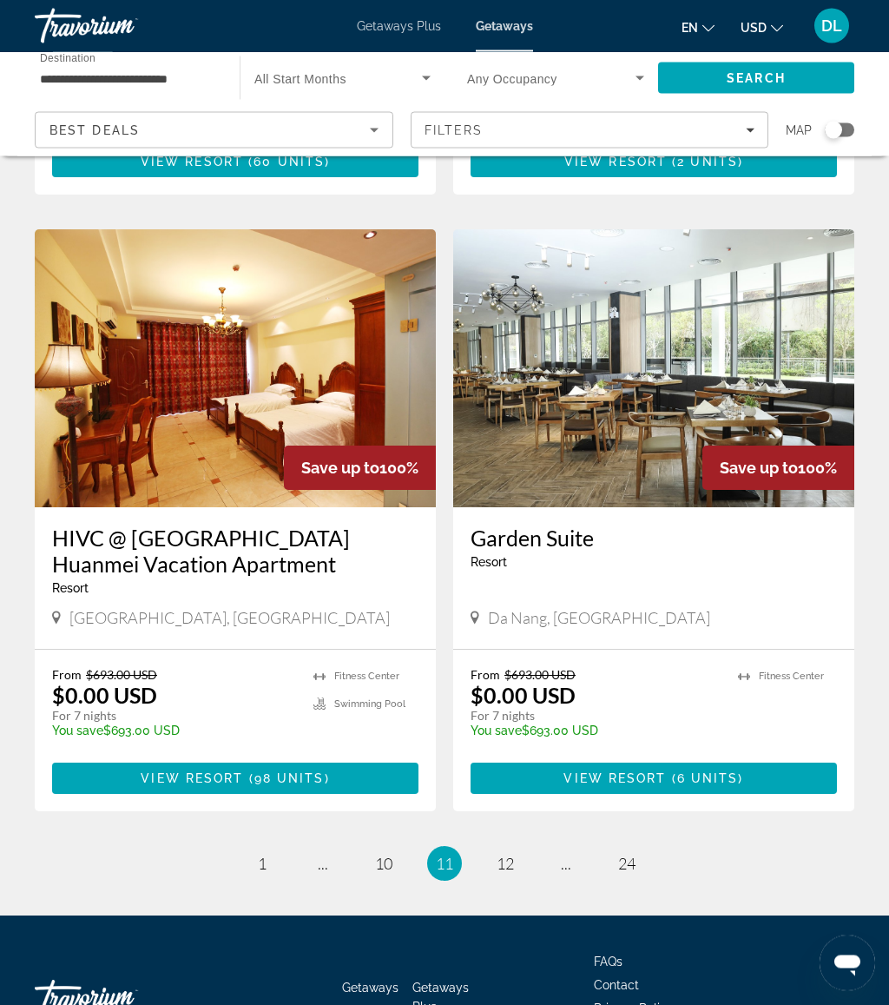
scroll to position [3090, 0]
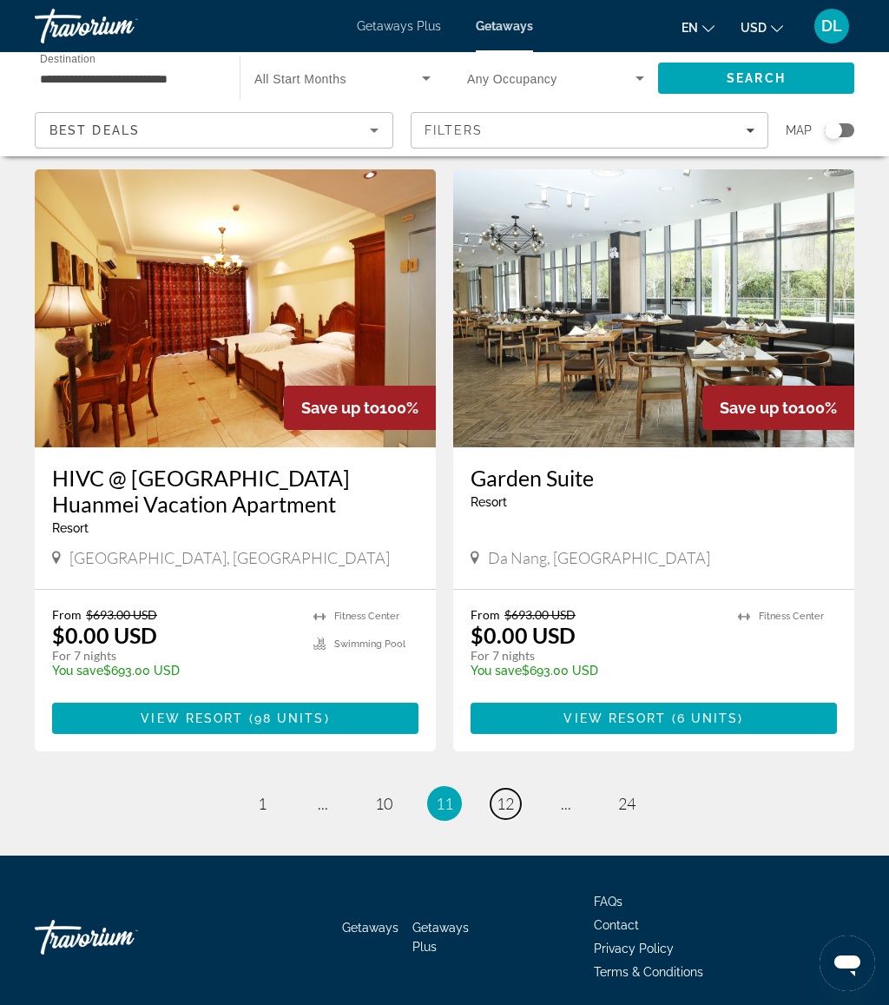
click at [508, 788] on link "page 12" at bounding box center [506, 803] width 30 height 30
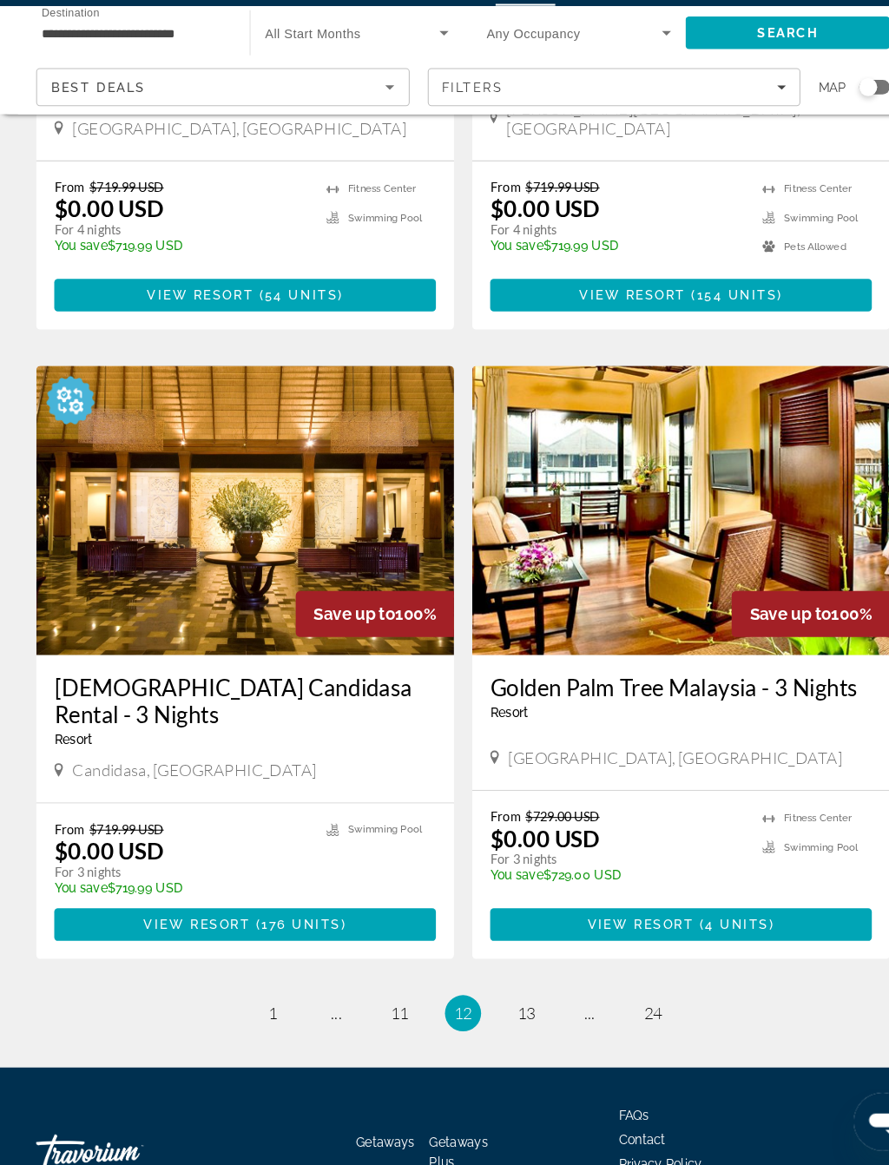
scroll to position [2941, 0]
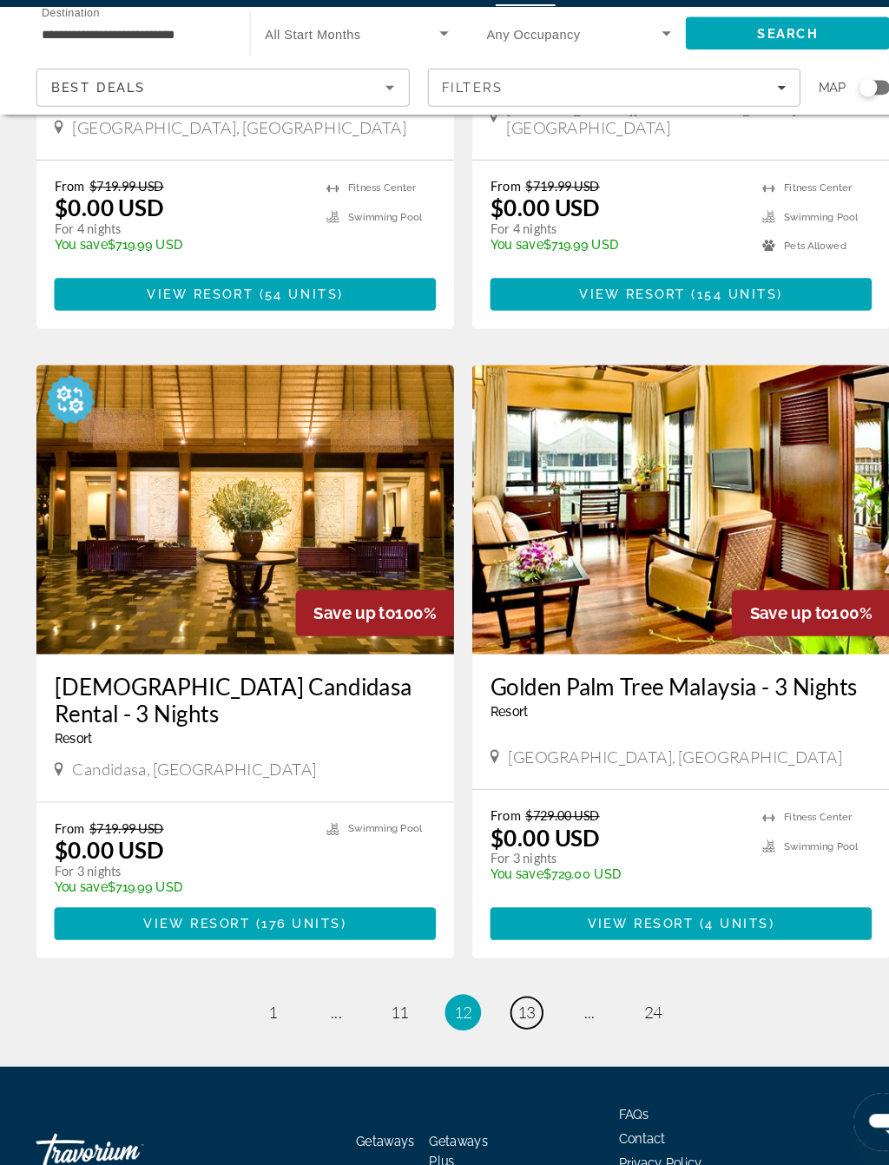
click at [504, 1004] on span "13" at bounding box center [505, 1018] width 17 height 19
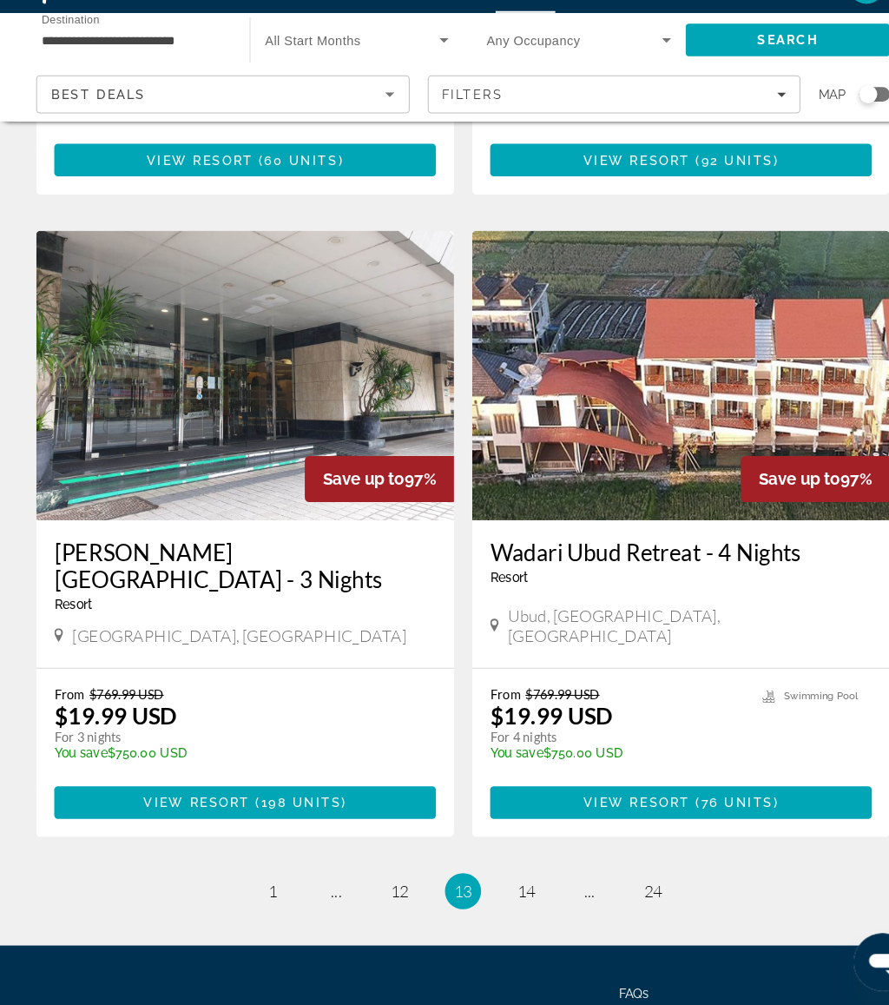
scroll to position [3116, 0]
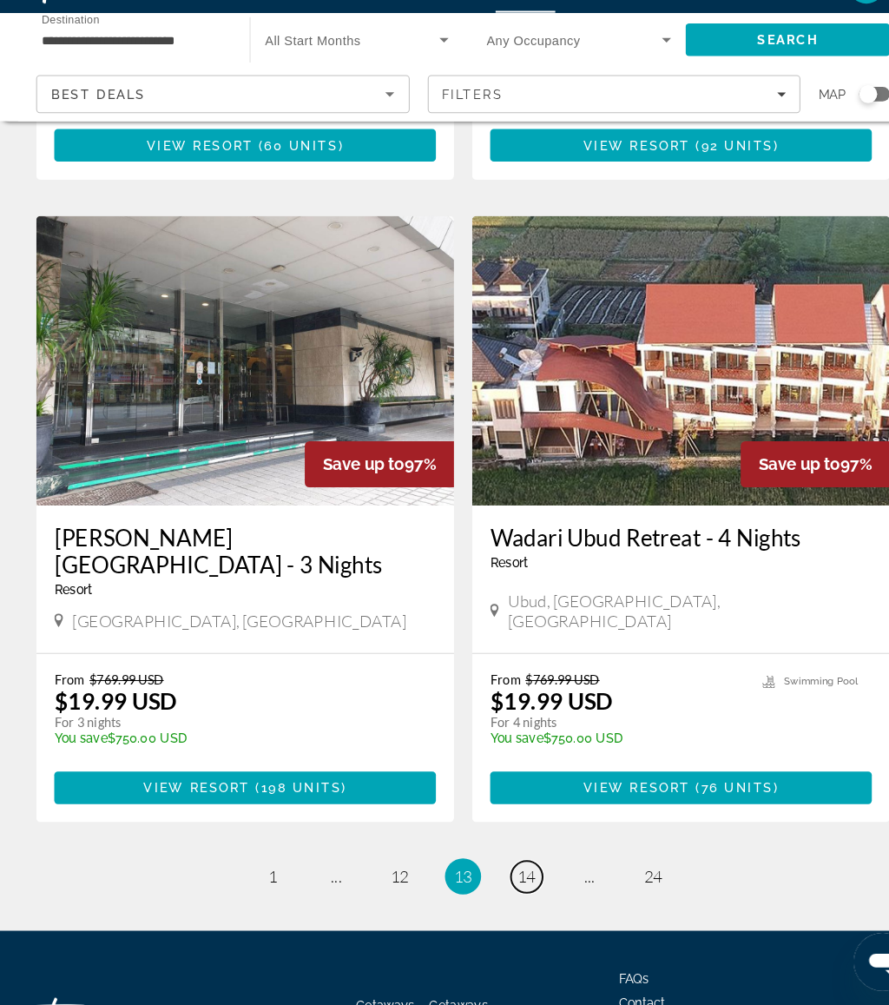
click at [497, 872] on span "14" at bounding box center [505, 881] width 17 height 19
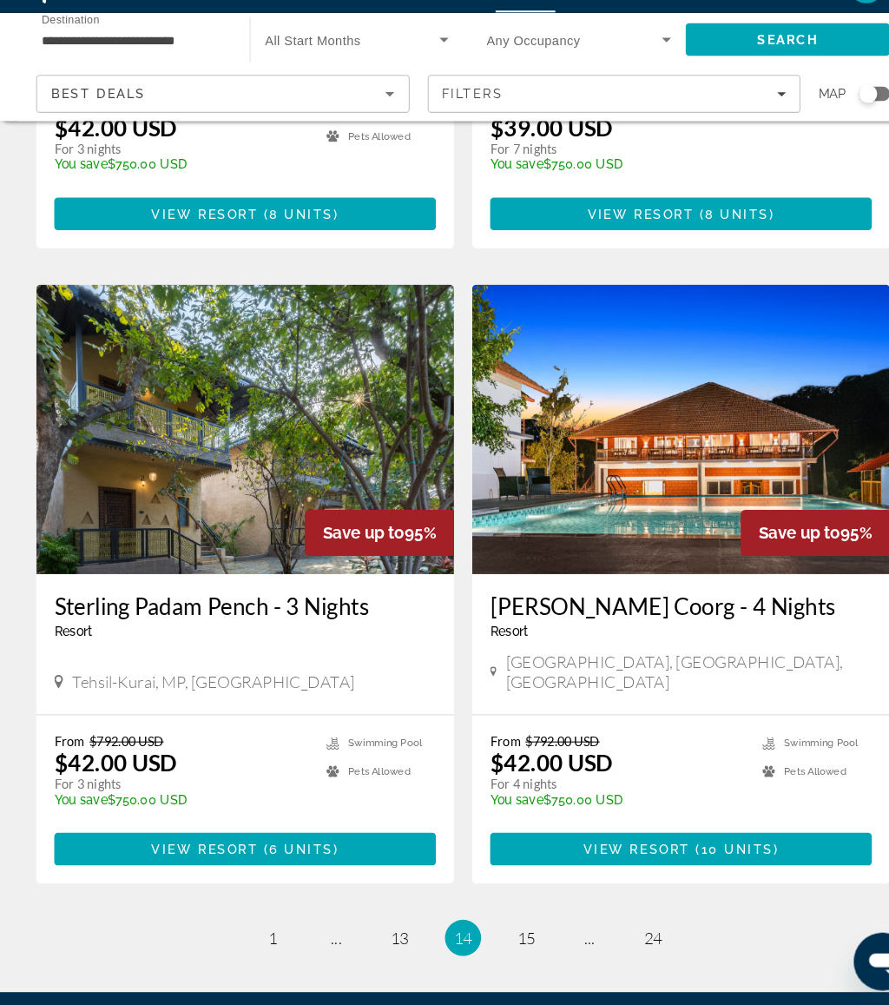
scroll to position [3064, 0]
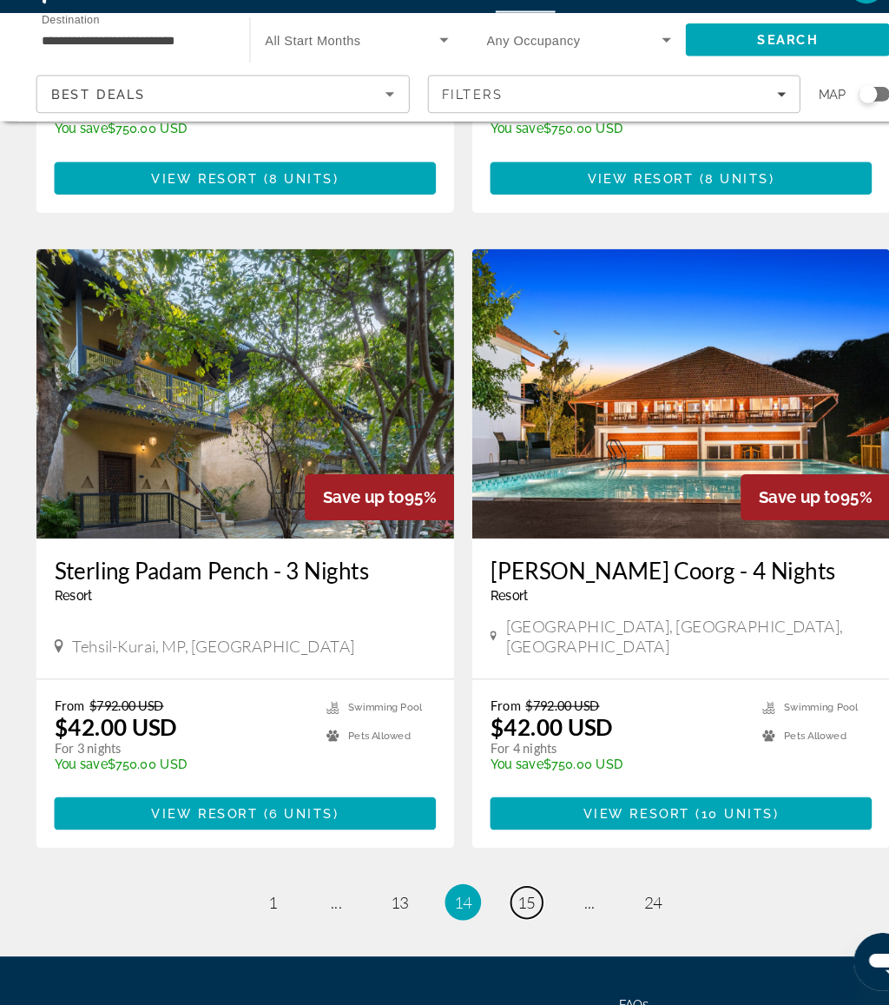
click at [513, 891] on link "page 15" at bounding box center [506, 906] width 30 height 30
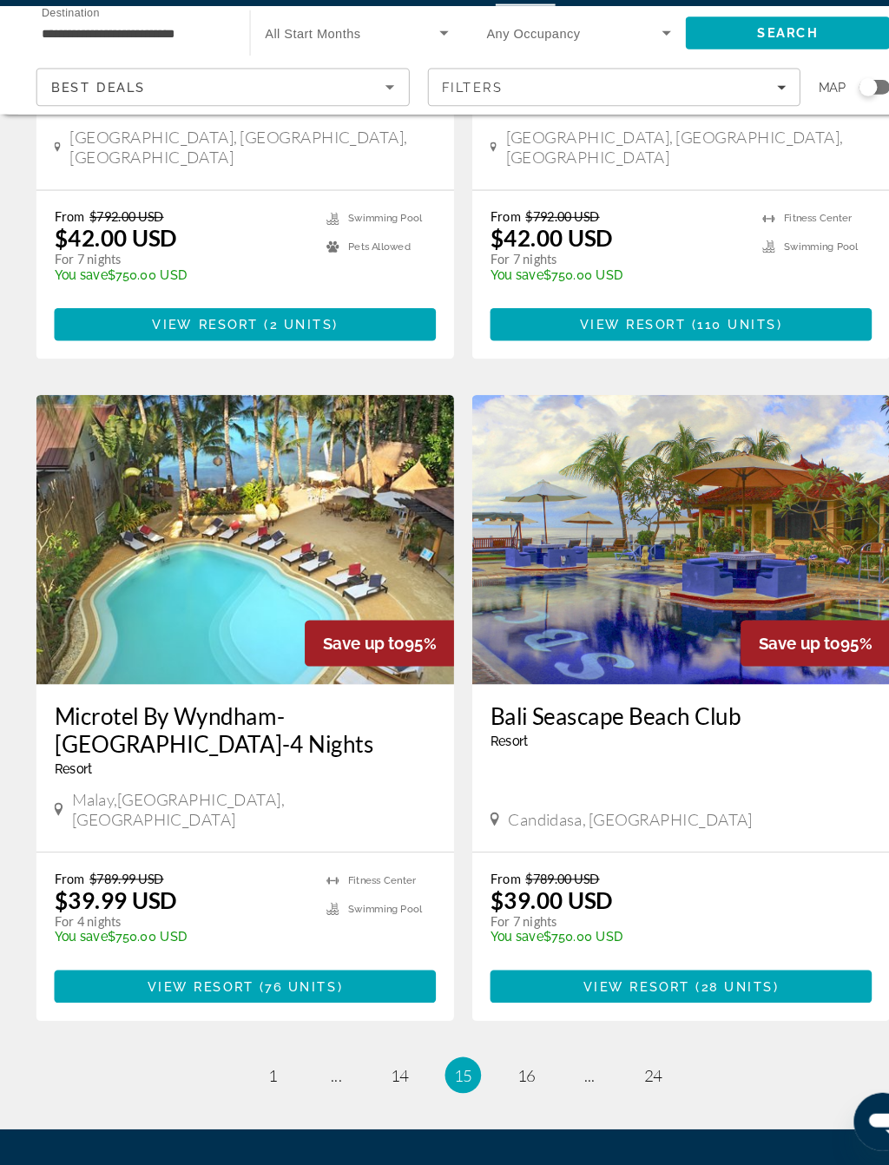
scroll to position [2869, 0]
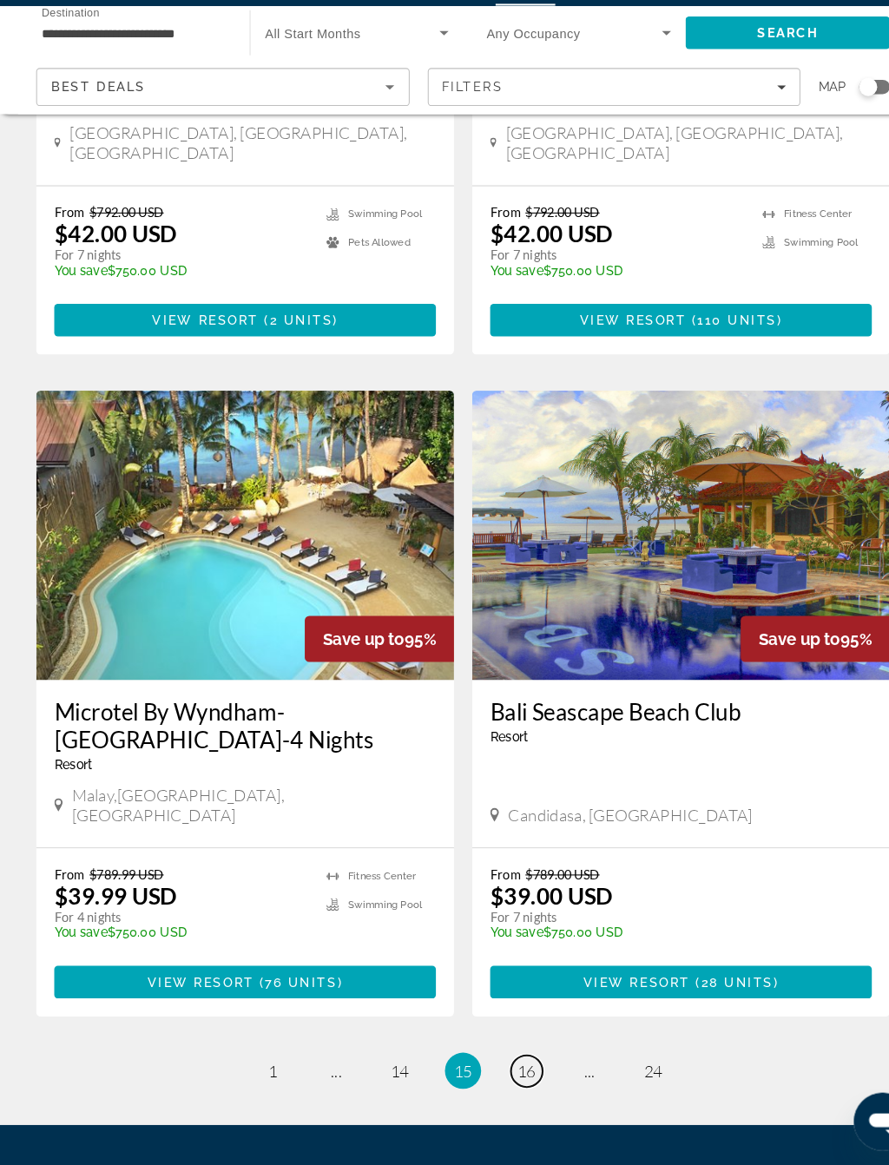
click at [510, 1004] on span "16" at bounding box center [505, 1074] width 17 height 19
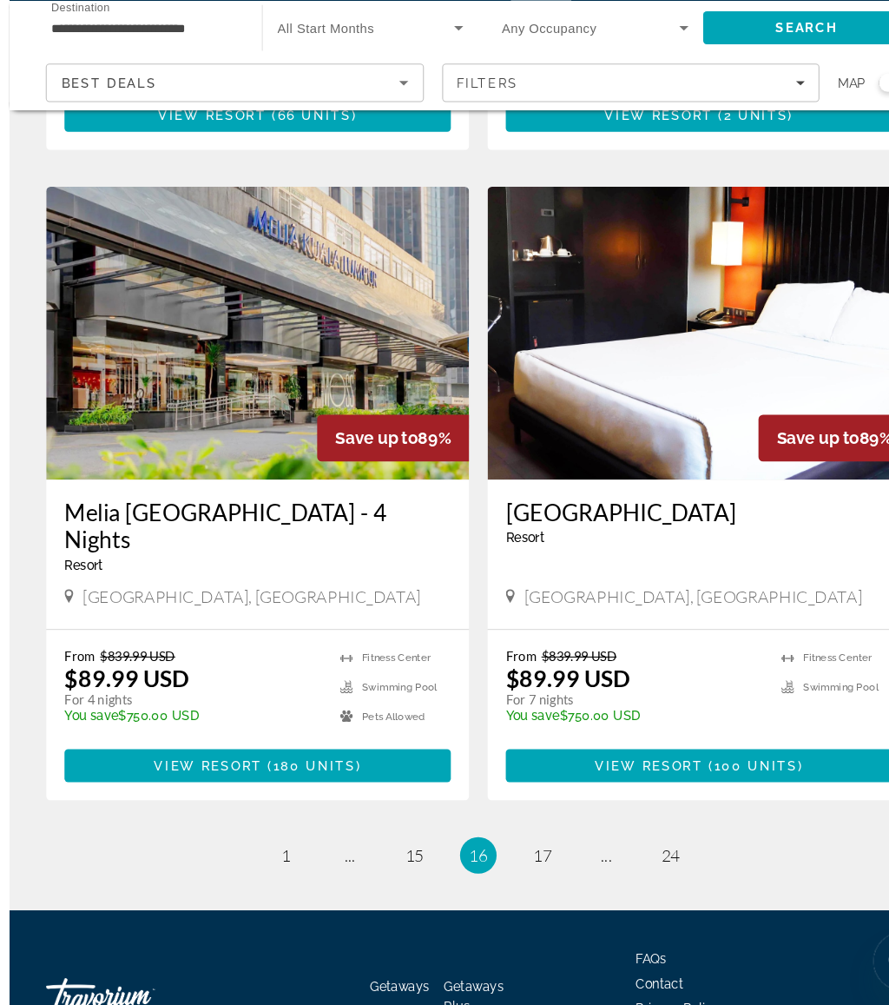
scroll to position [3064, 0]
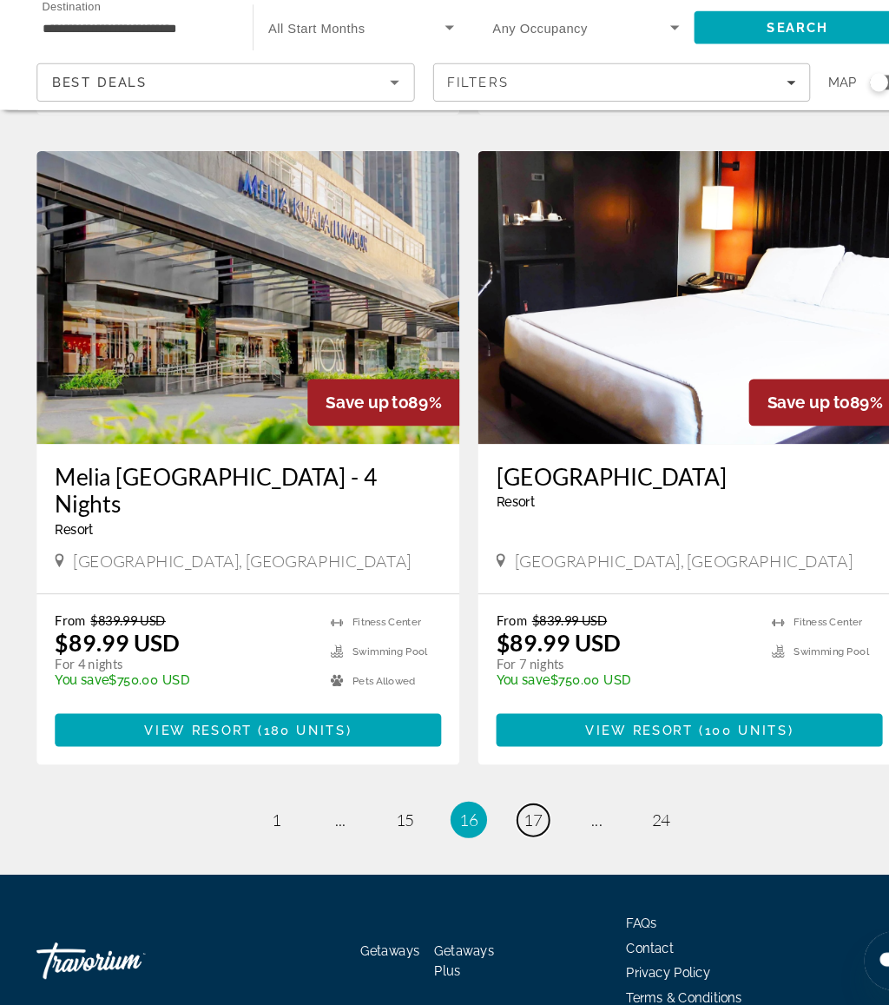
click at [511, 820] on span "17" at bounding box center [505, 829] width 17 height 19
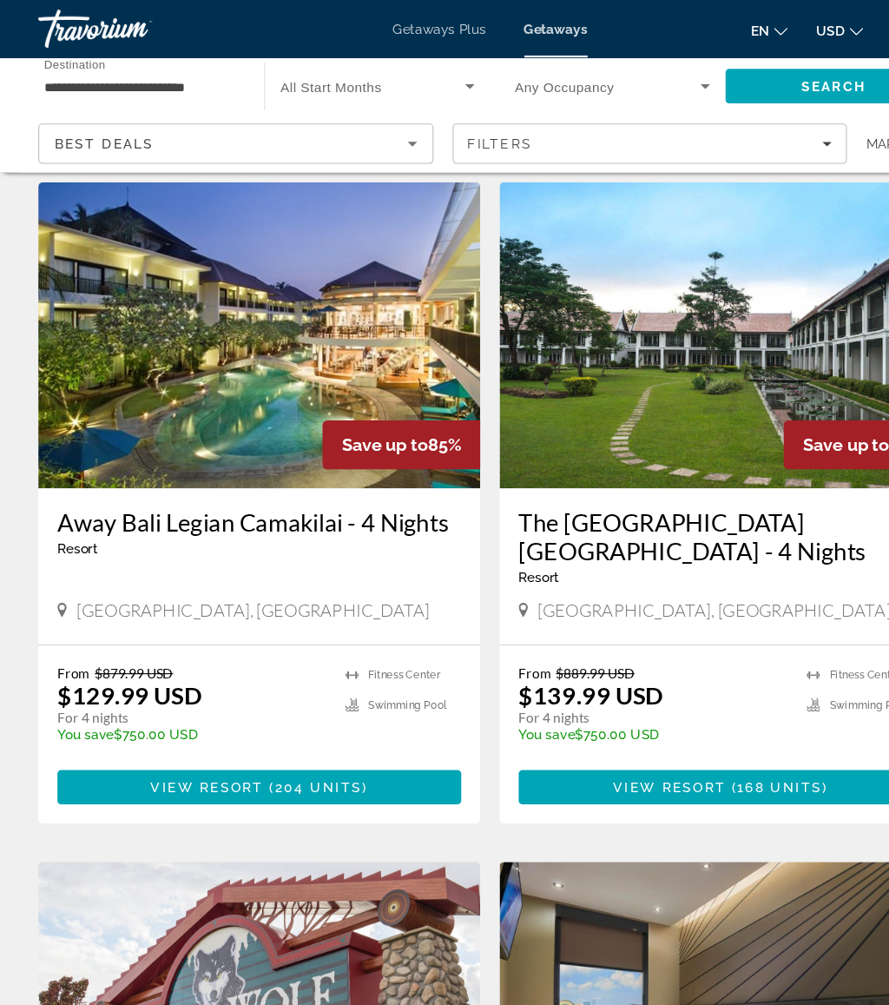
scroll to position [1858, 0]
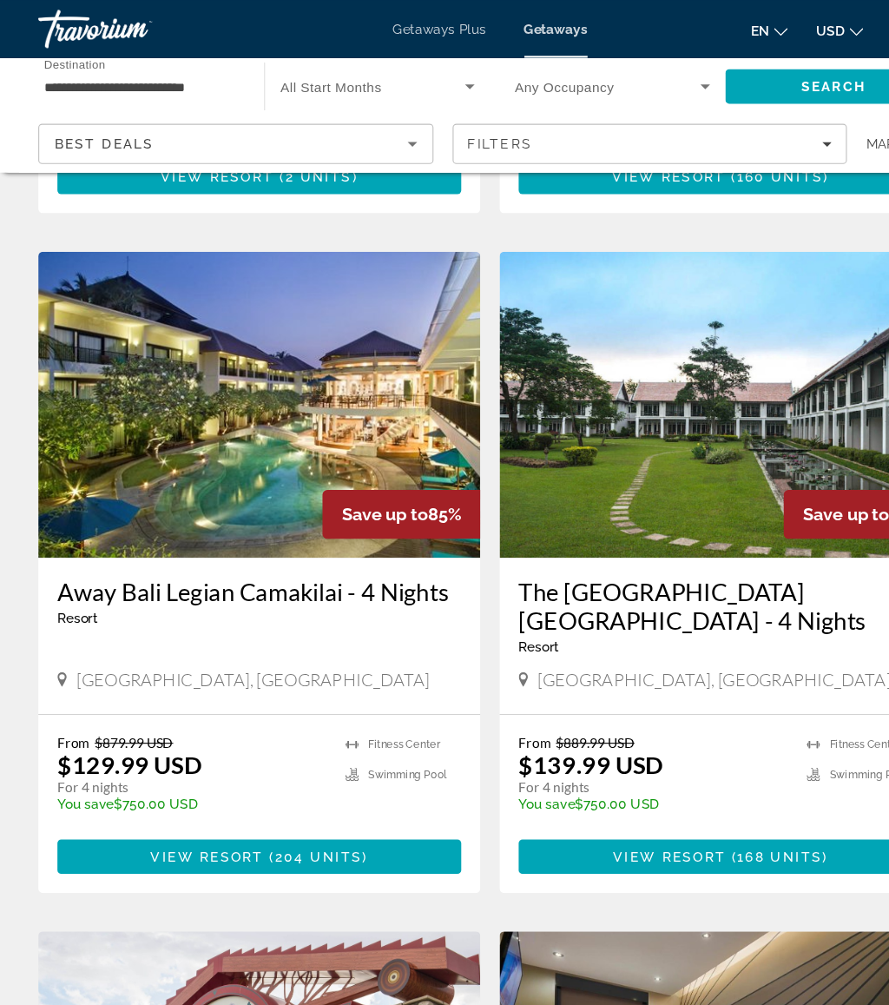
click at [182, 69] on input "**********" at bounding box center [128, 79] width 177 height 21
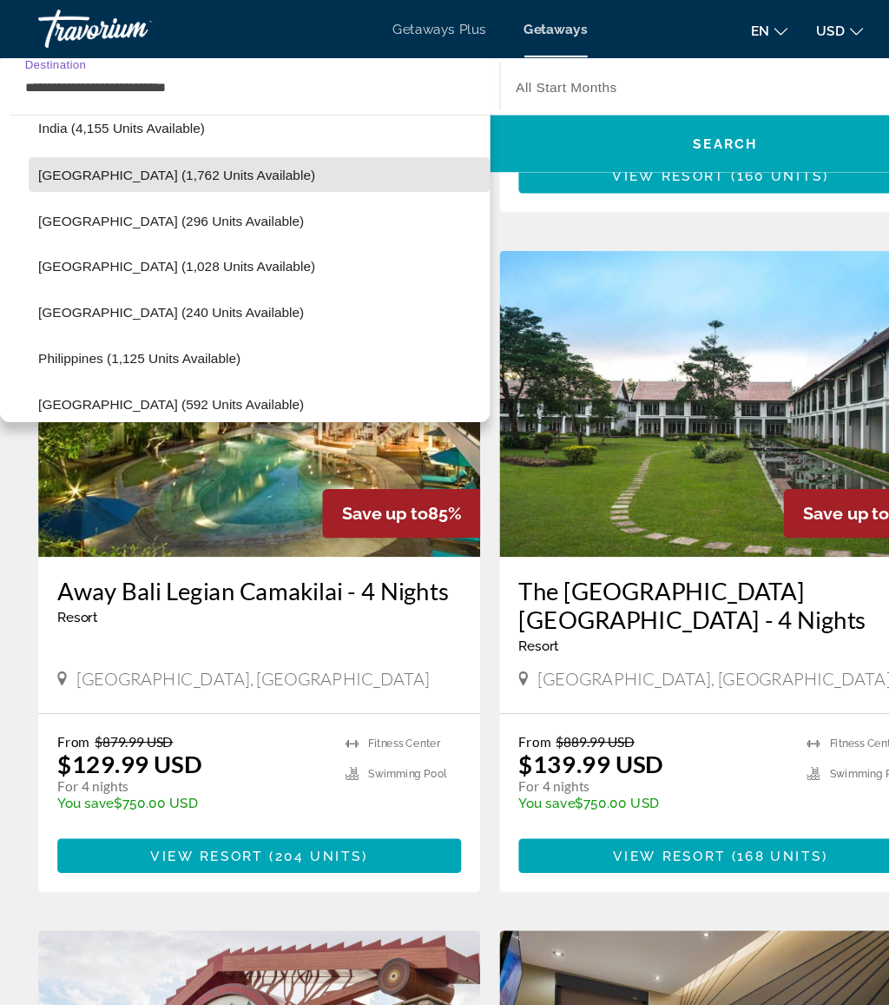
scroll to position [603, 0]
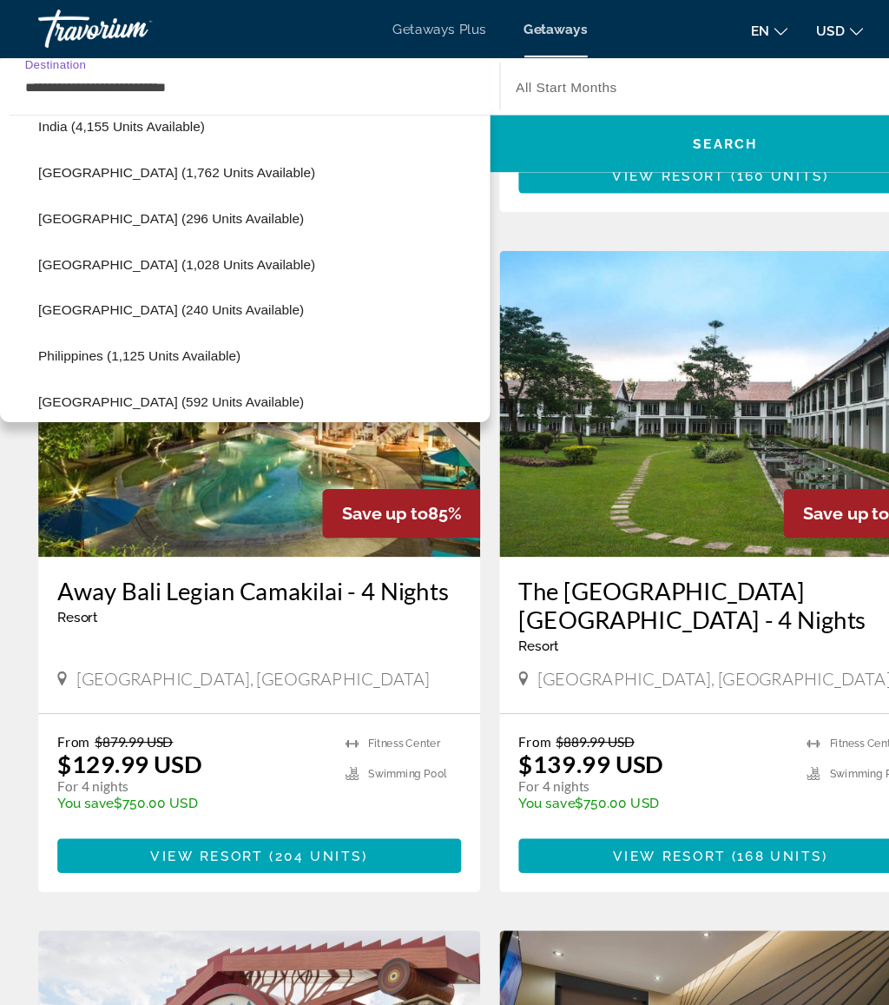
click at [197, 282] on span "Select destination: Maldives (240 units available)" at bounding box center [235, 281] width 418 height 42
type input "**********"
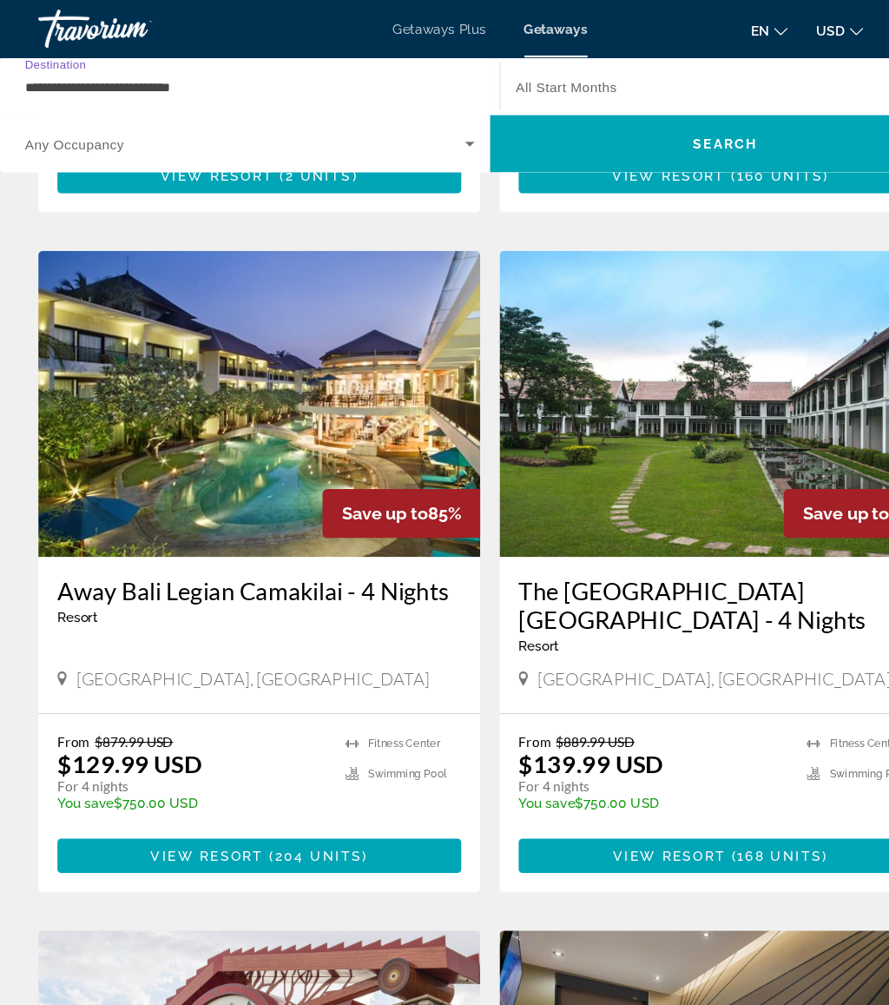
click at [570, 115] on span "Search" at bounding box center [658, 130] width 427 height 42
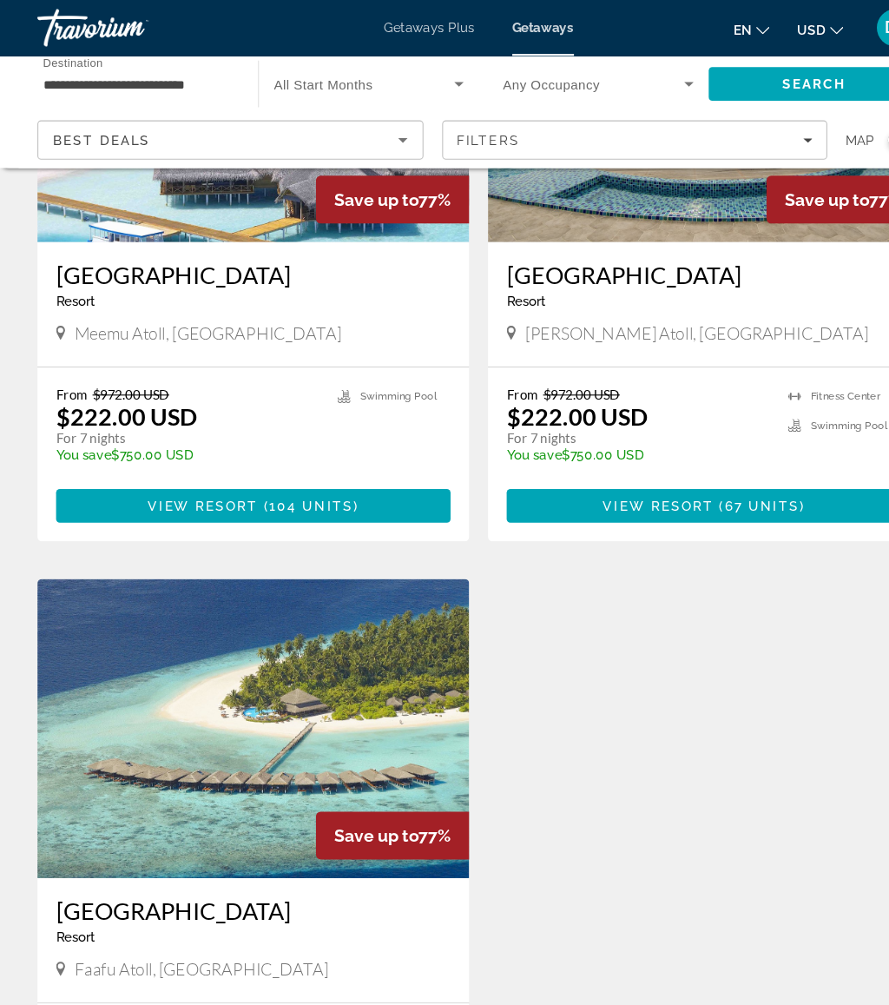
scroll to position [183, 0]
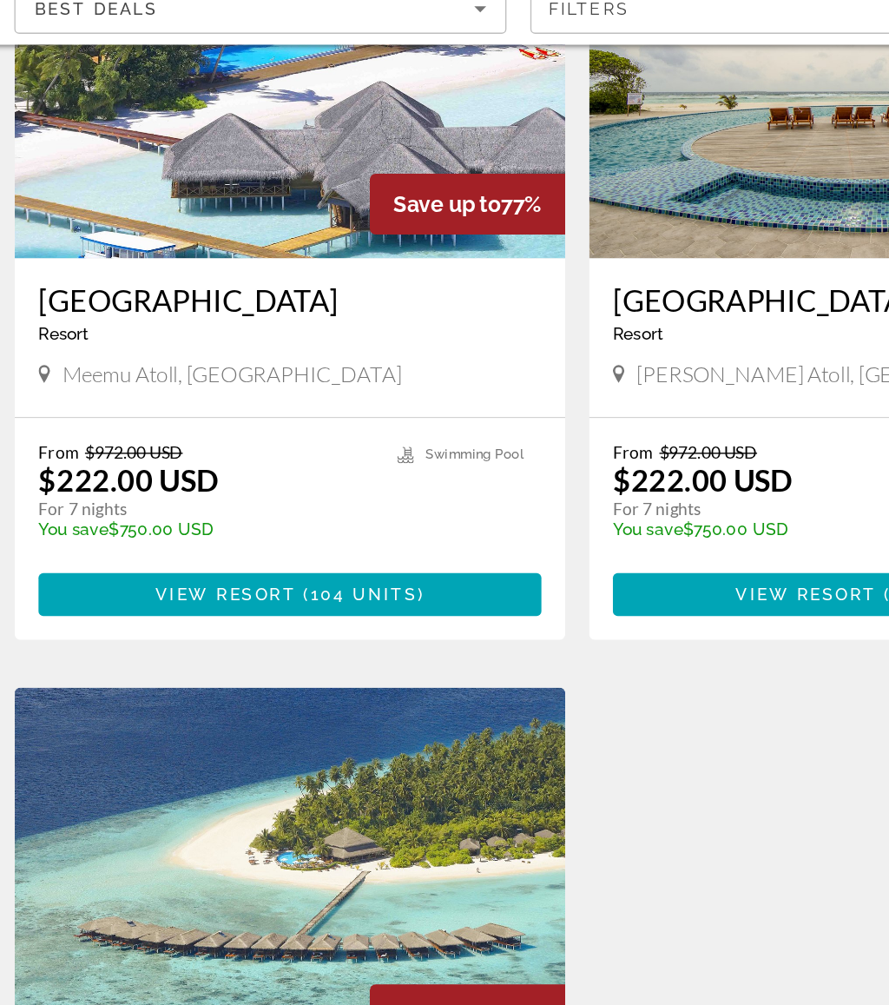
click at [279, 550] on span "104 units" at bounding box center [289, 557] width 78 height 14
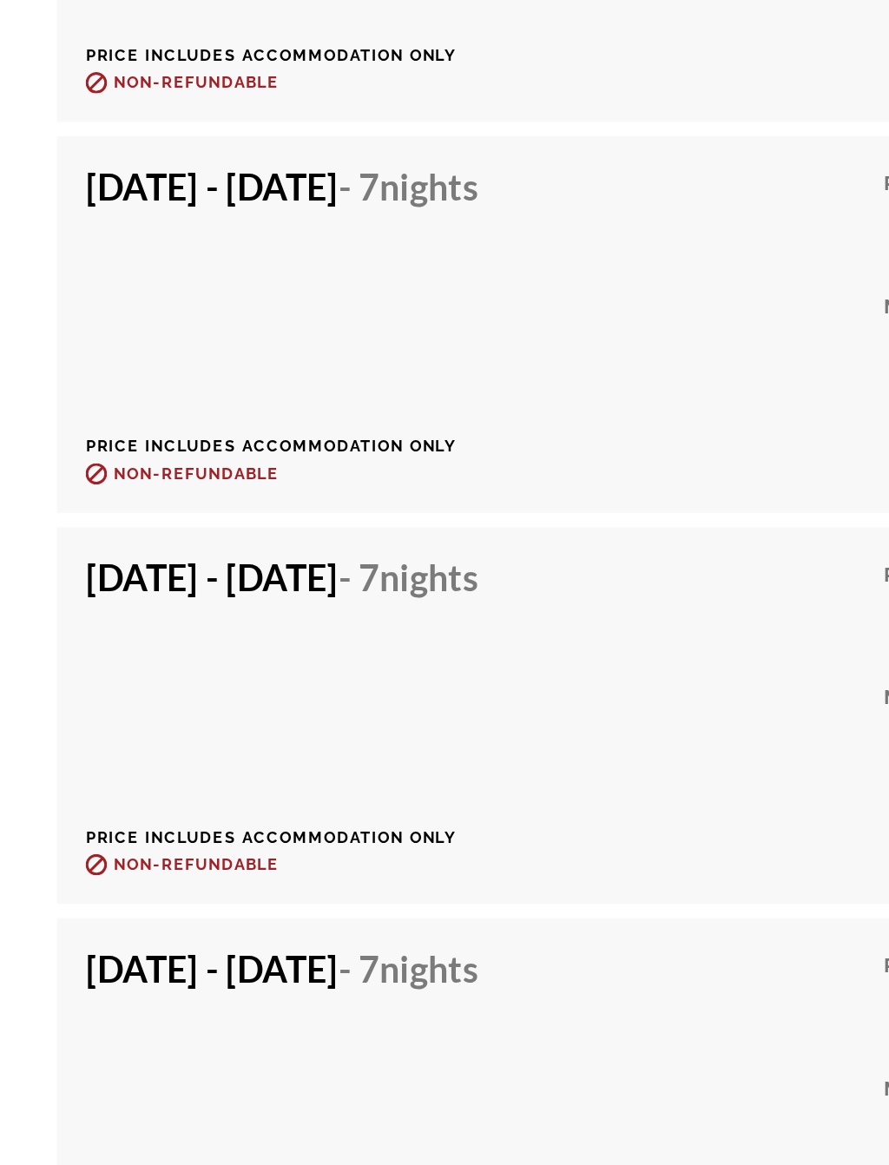
scroll to position [8904, 0]
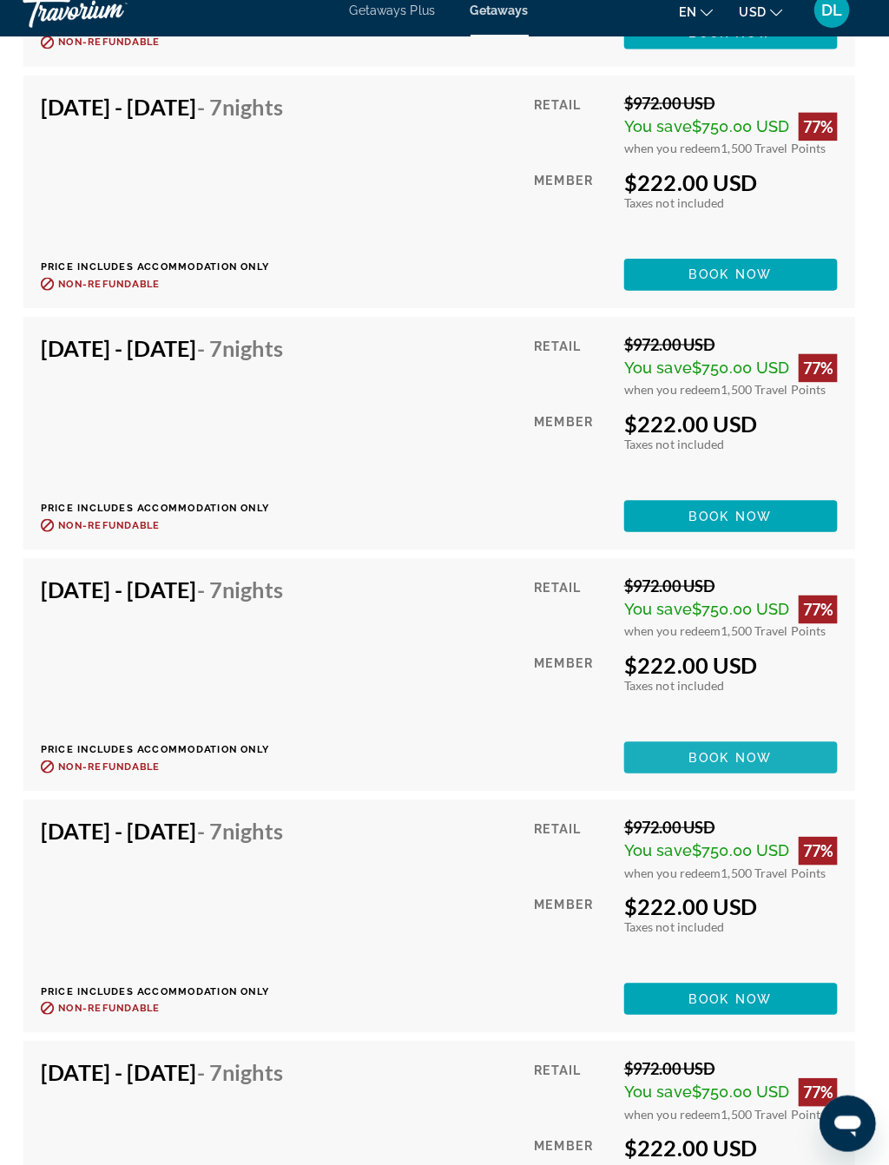
click at [744, 755] on span "Book now" at bounding box center [732, 762] width 82 height 14
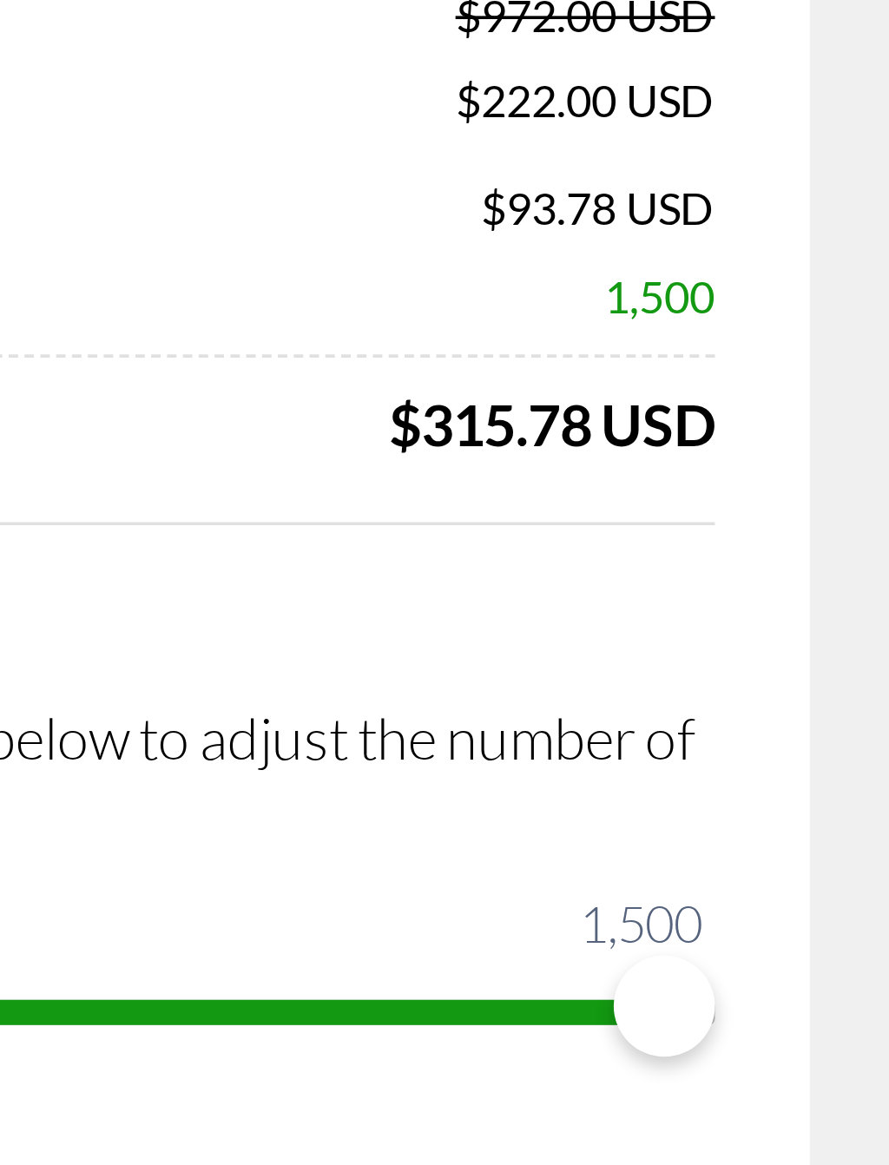
click at [159, 355] on div "Redeem Travel Points Redeem up to 1,500 Travel Points to save even more on this…" at bounding box center [445, 429] width 768 height 148
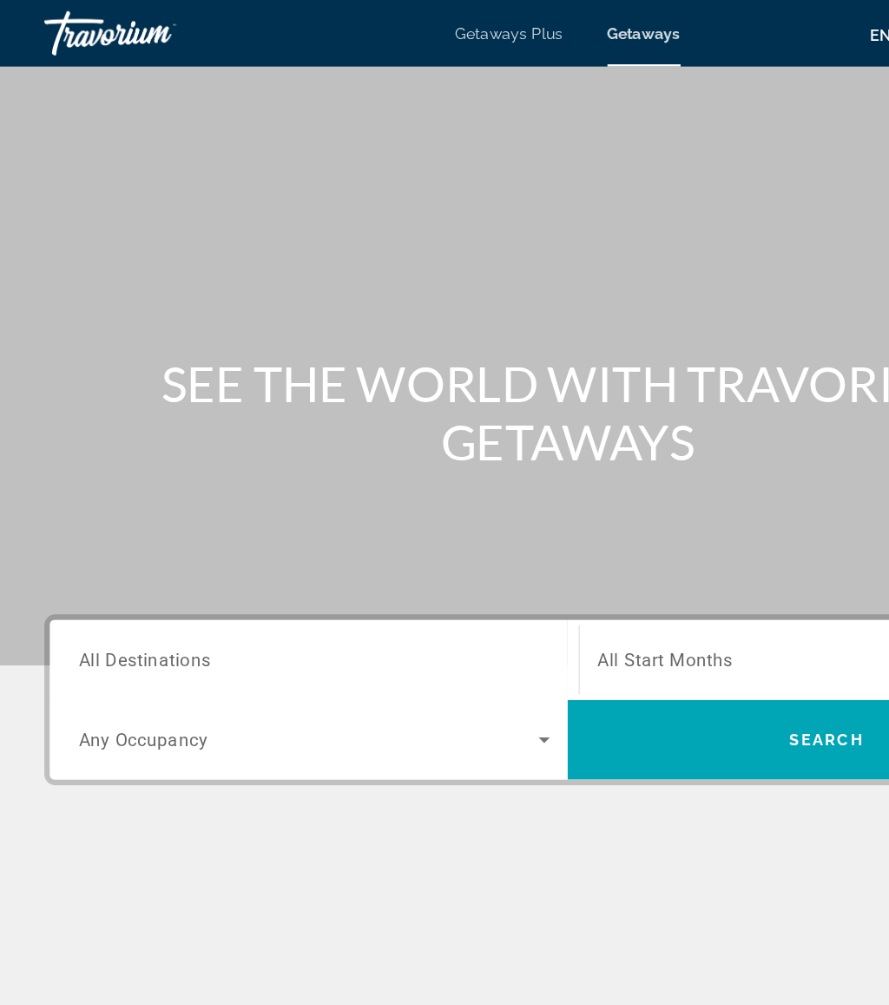
click at [194, 517] on input "Destination All Destinations" at bounding box center [246, 517] width 369 height 21
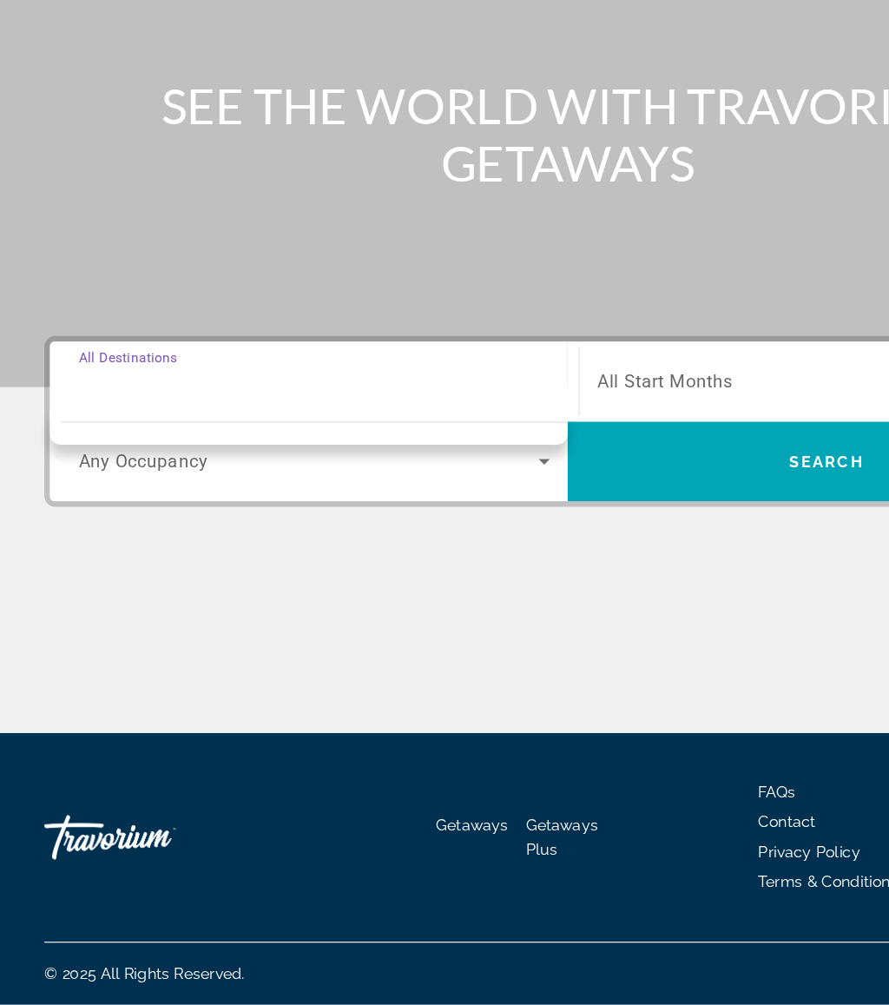
click at [299, 507] on input "Destination All Destinations" at bounding box center [246, 517] width 369 height 21
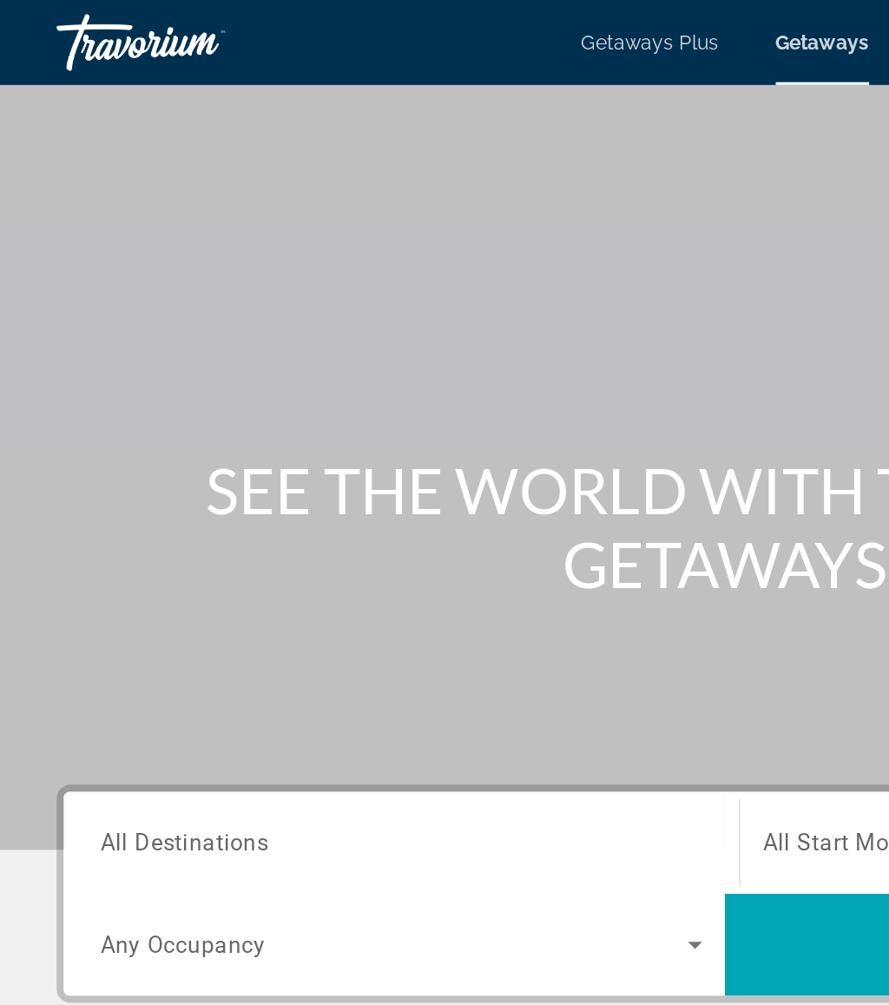
click at [146, 512] on span "All Destinations" at bounding box center [113, 516] width 103 height 16
click at [146, 512] on input "Destination All Destinations" at bounding box center [246, 517] width 369 height 21
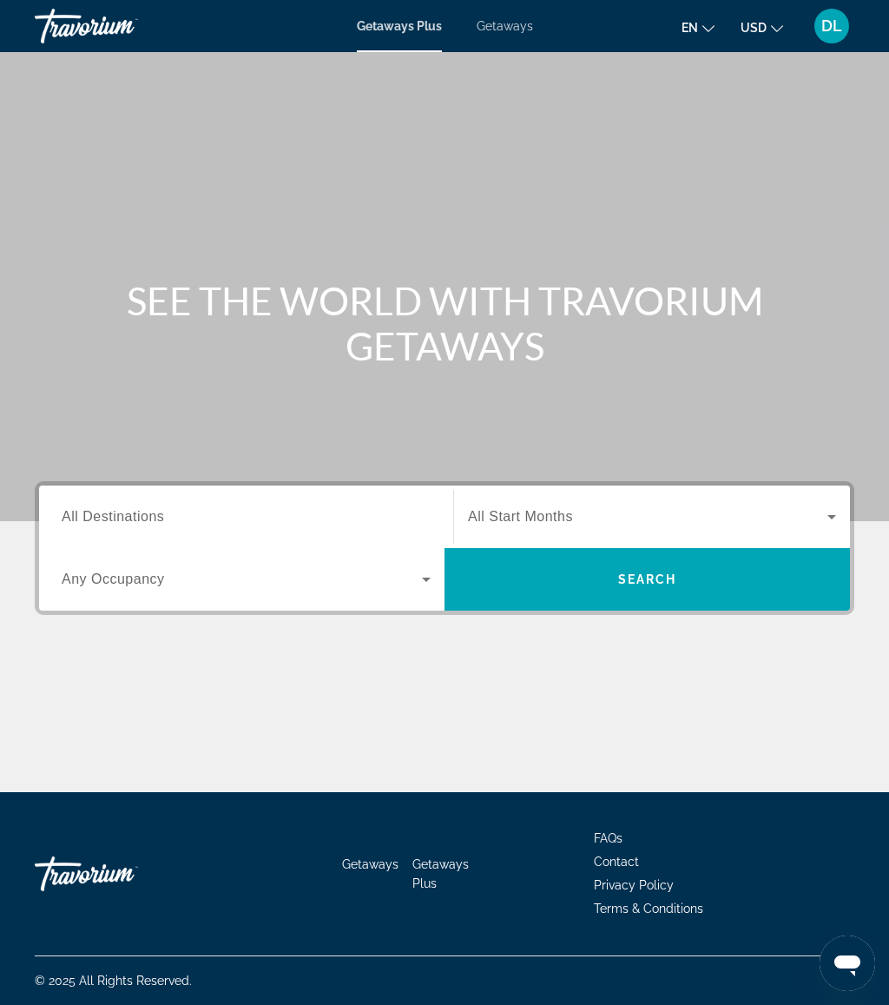
click at [495, 15] on div "Getaways Plus Getaways en English Español Français Italiano Português русский U…" at bounding box center [444, 25] width 889 height 45
click at [511, 10] on div "Getaways Plus Getaways en English Español Français Italiano Português русский U…" at bounding box center [444, 25] width 889 height 45
click at [507, 23] on span "Getaways" at bounding box center [505, 26] width 56 height 14
click at [251, 512] on input "Destination All Destinations" at bounding box center [246, 517] width 369 height 21
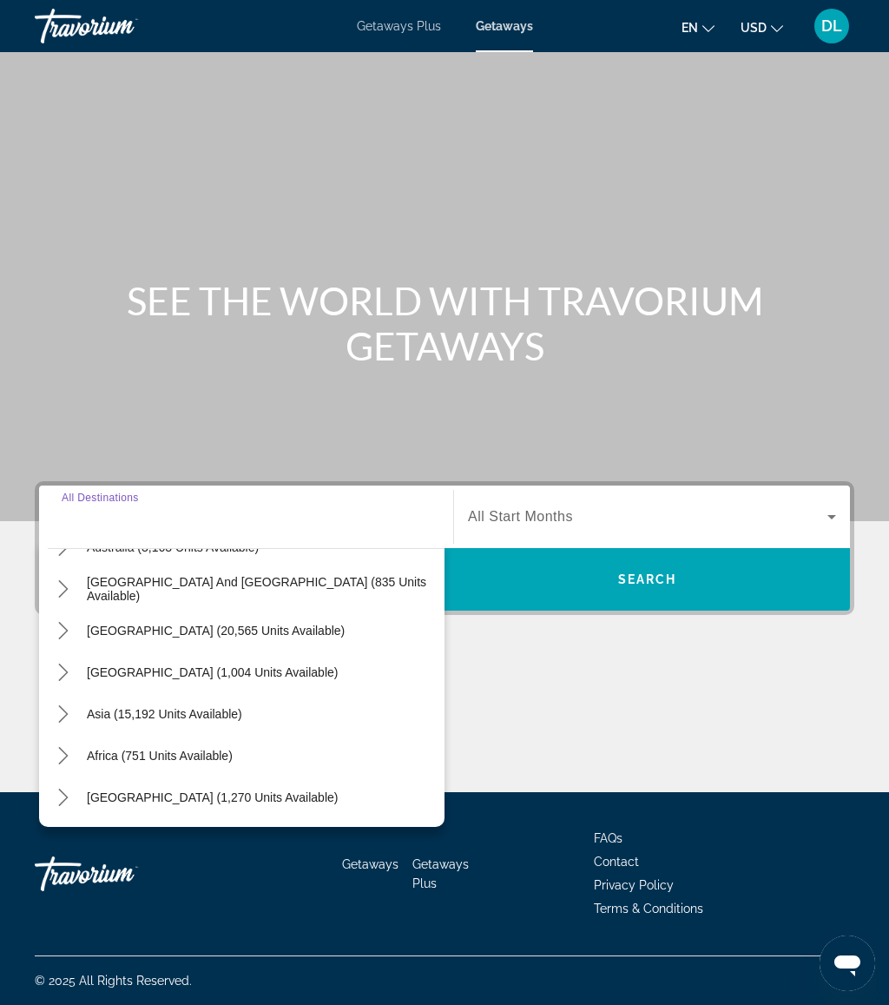
scroll to position [281, 0]
click at [60, 719] on icon "Toggle Asia (15,192 units available) submenu" at bounding box center [63, 713] width 17 height 17
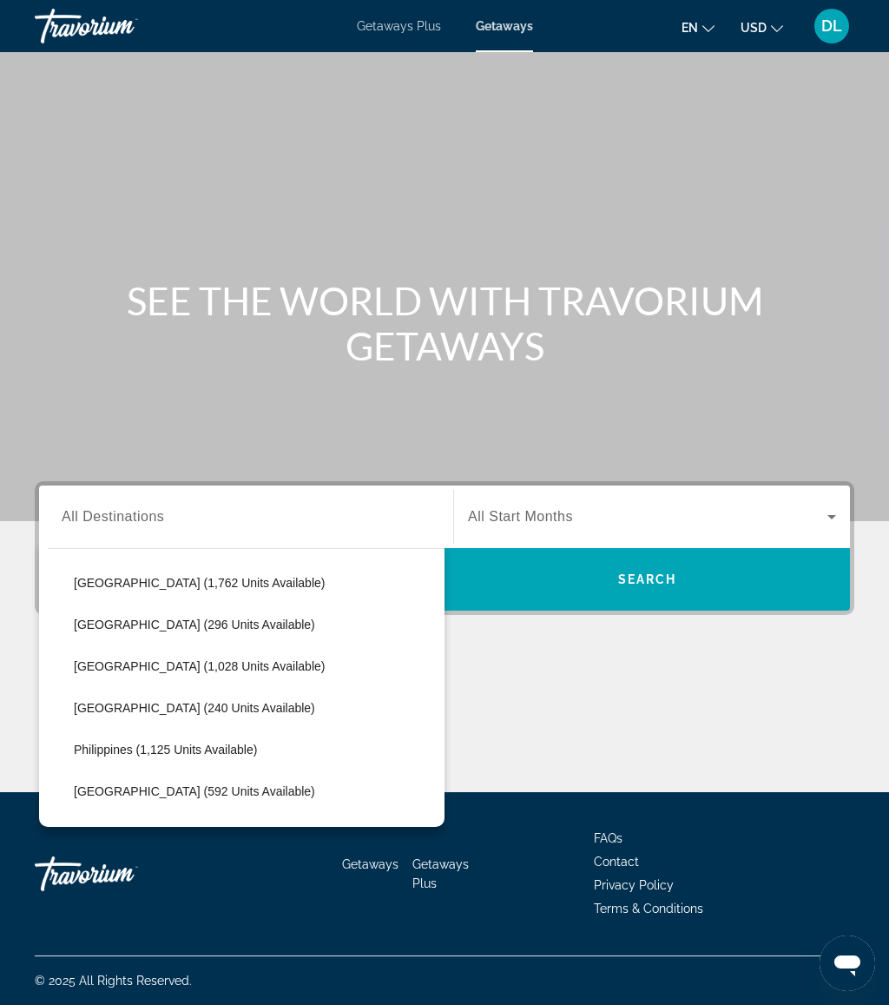
scroll to position [623, 0]
click at [232, 717] on span "Select destination: Maldives (240 units available)" at bounding box center [254, 706] width 379 height 42
type input "**********"
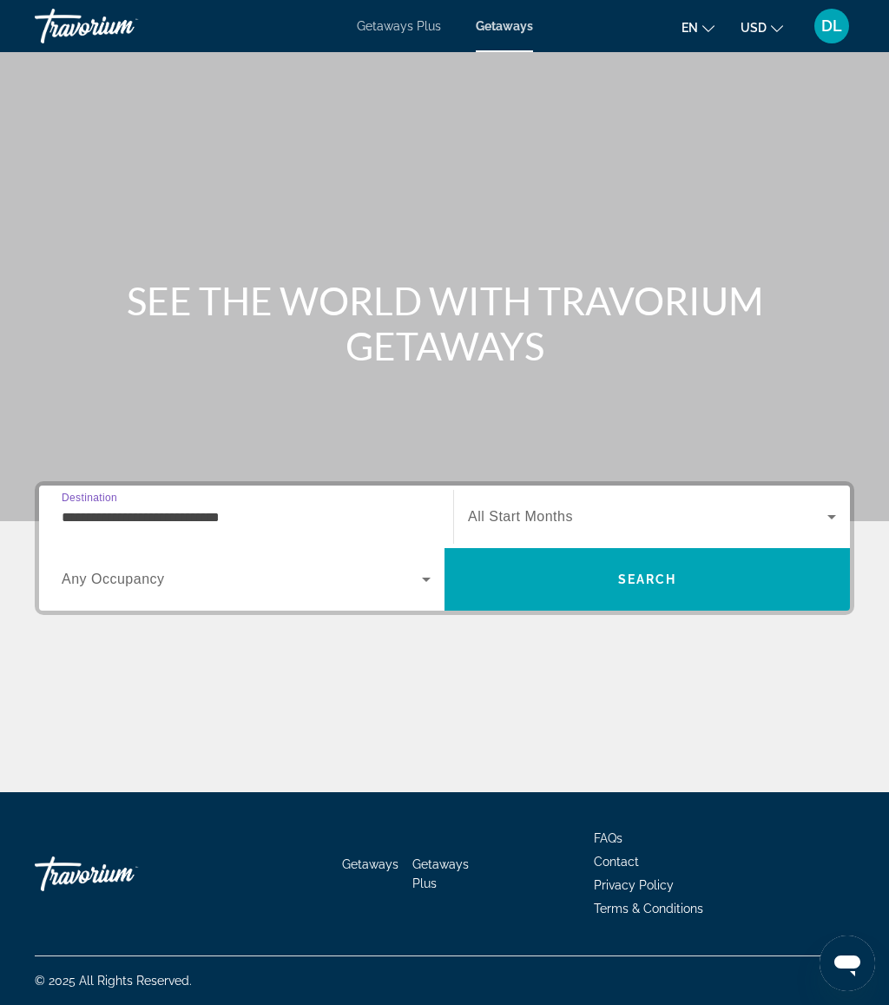
click at [558, 560] on span "Search" at bounding box center [647, 579] width 405 height 42
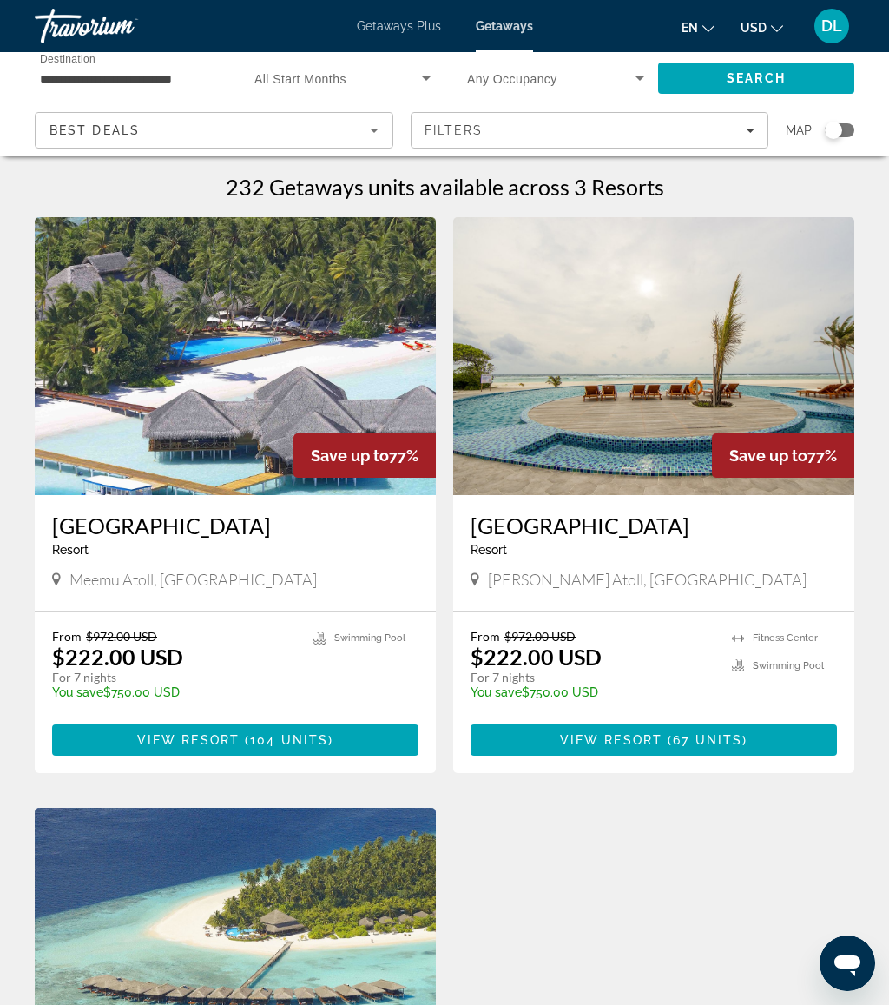
click at [340, 741] on span "Main content" at bounding box center [235, 740] width 366 height 42
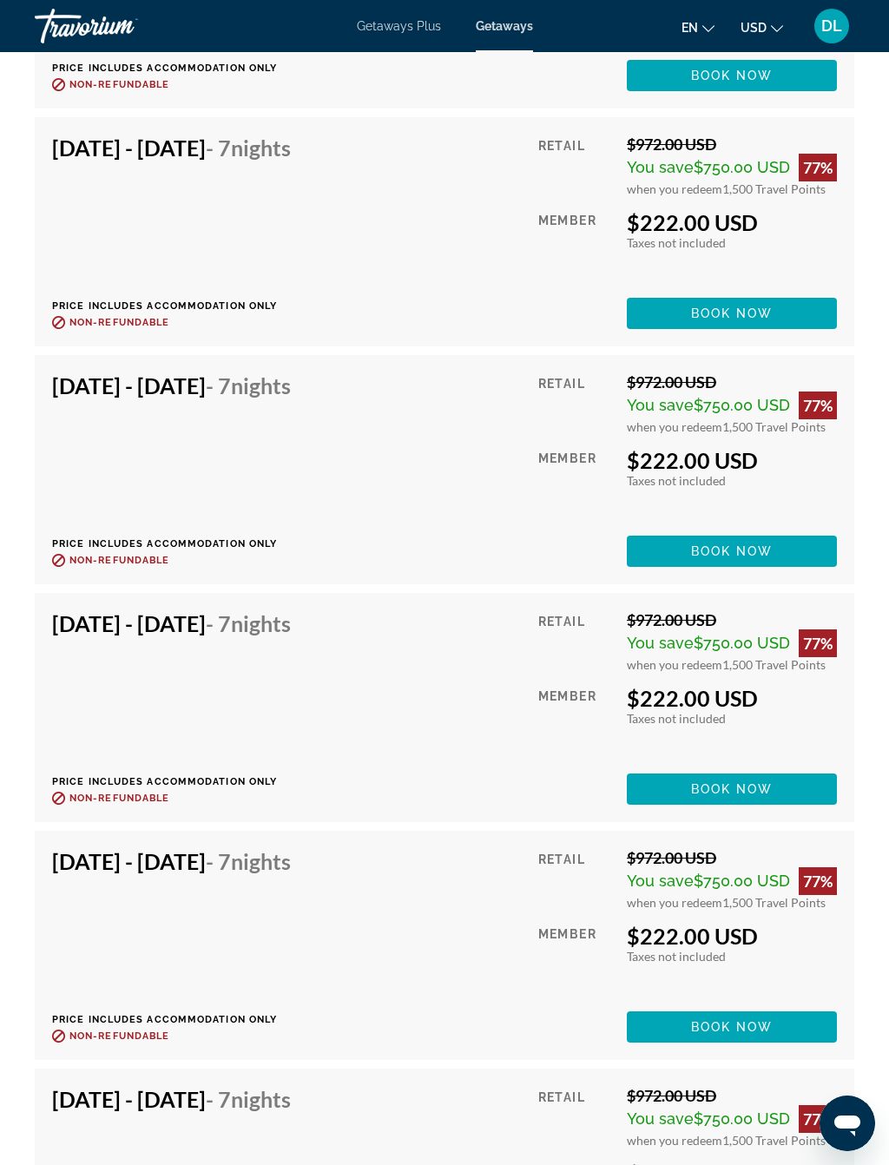
scroll to position [9126, 0]
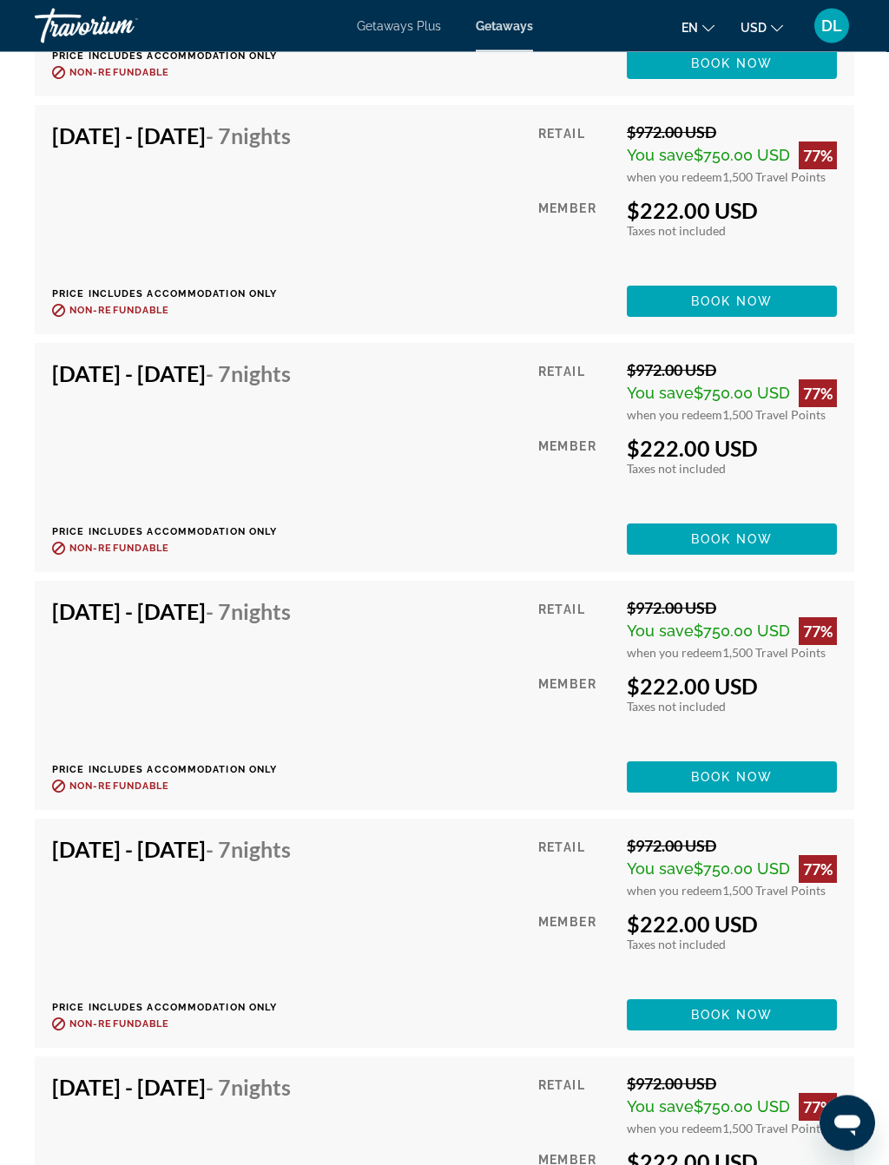
click at [774, 519] on span "Main content" at bounding box center [732, 540] width 210 height 42
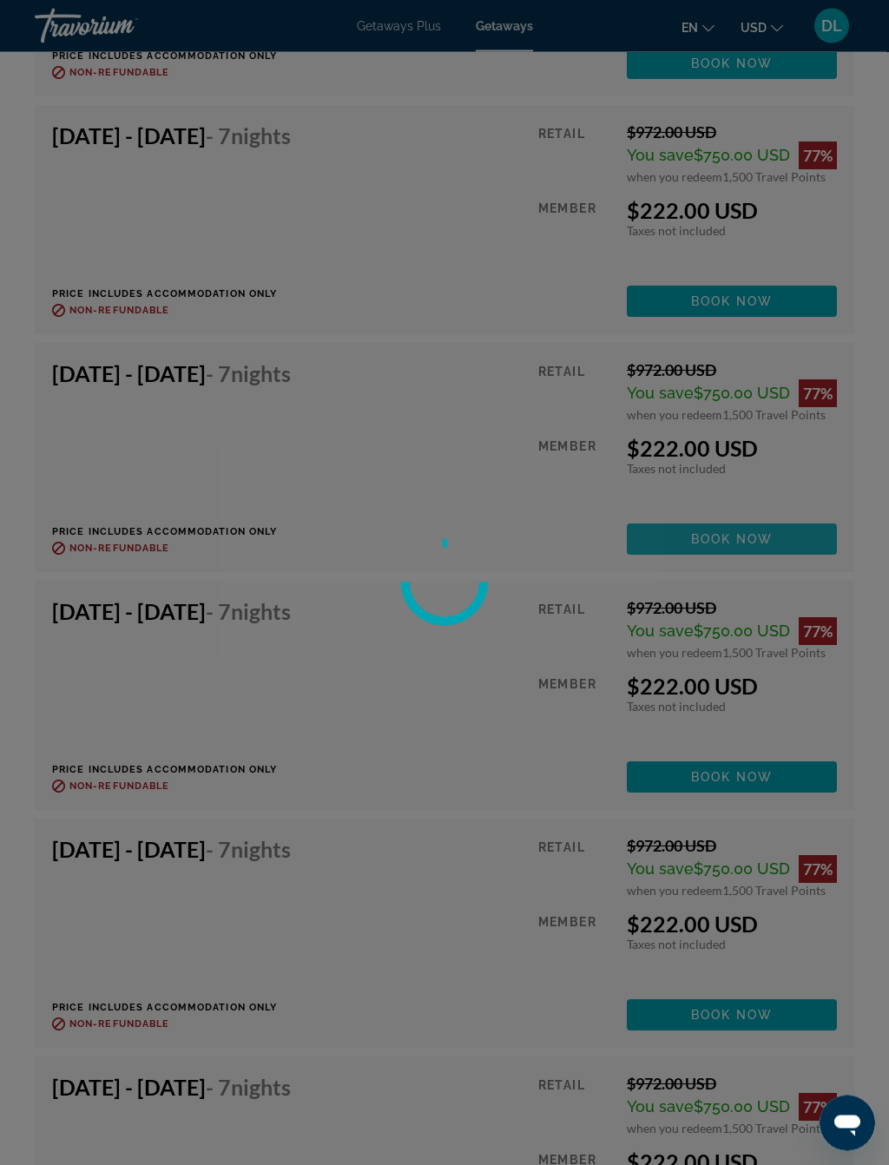
scroll to position [9127, 0]
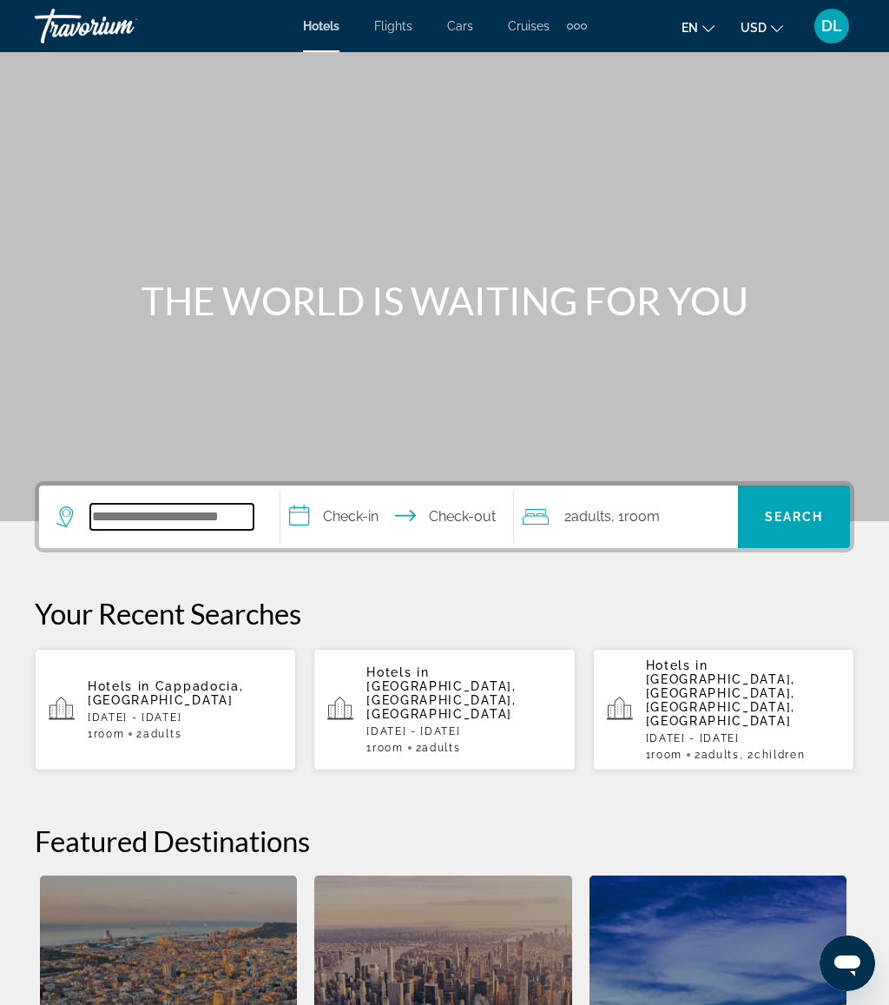
click at [181, 517] on input "Search hotel destination" at bounding box center [171, 517] width 163 height 26
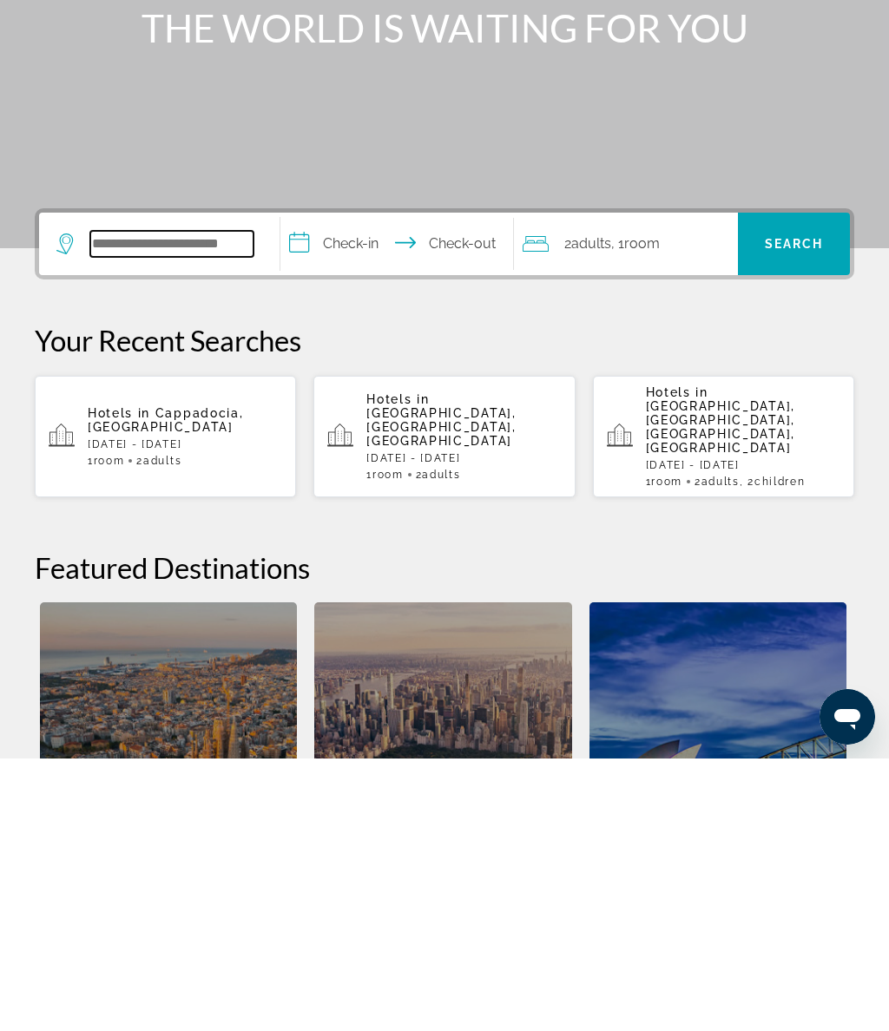
scroll to position [118, 0]
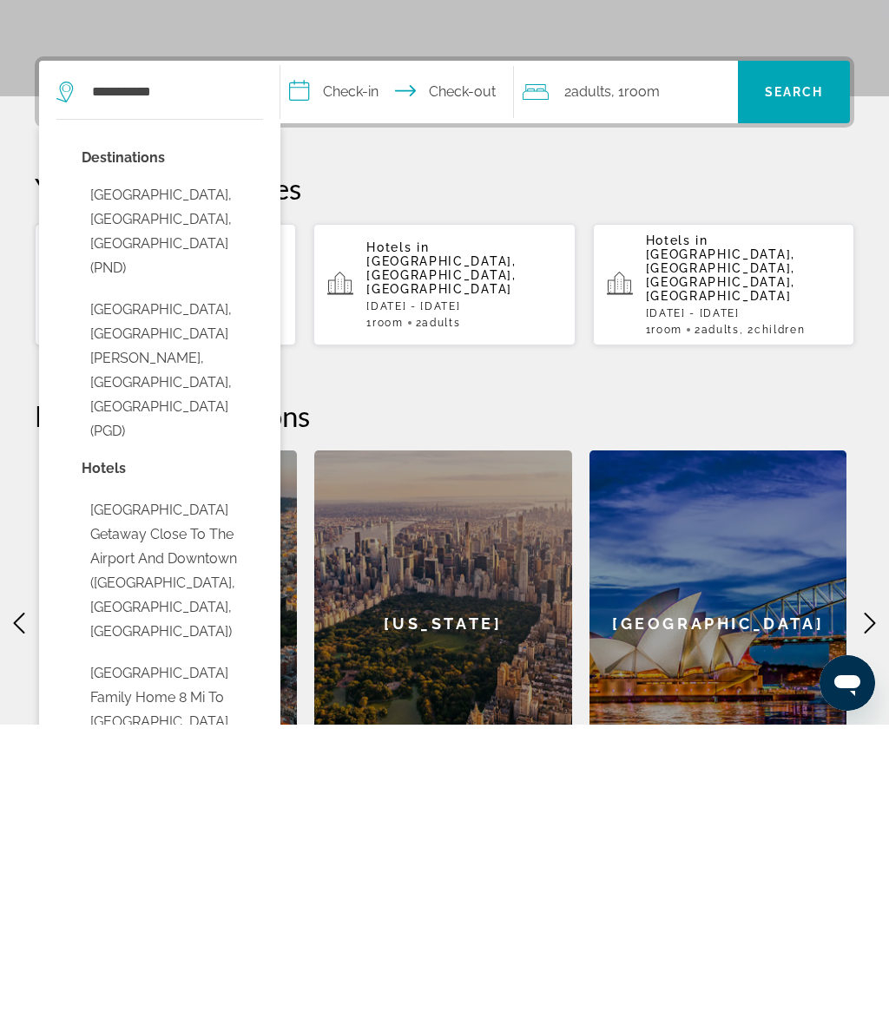
click at [217, 600] on button "[GEOGRAPHIC_DATA], [GEOGRAPHIC_DATA][PERSON_NAME], [GEOGRAPHIC_DATA], [GEOGRAPH…" at bounding box center [172, 677] width 181 height 155
type input "**********"
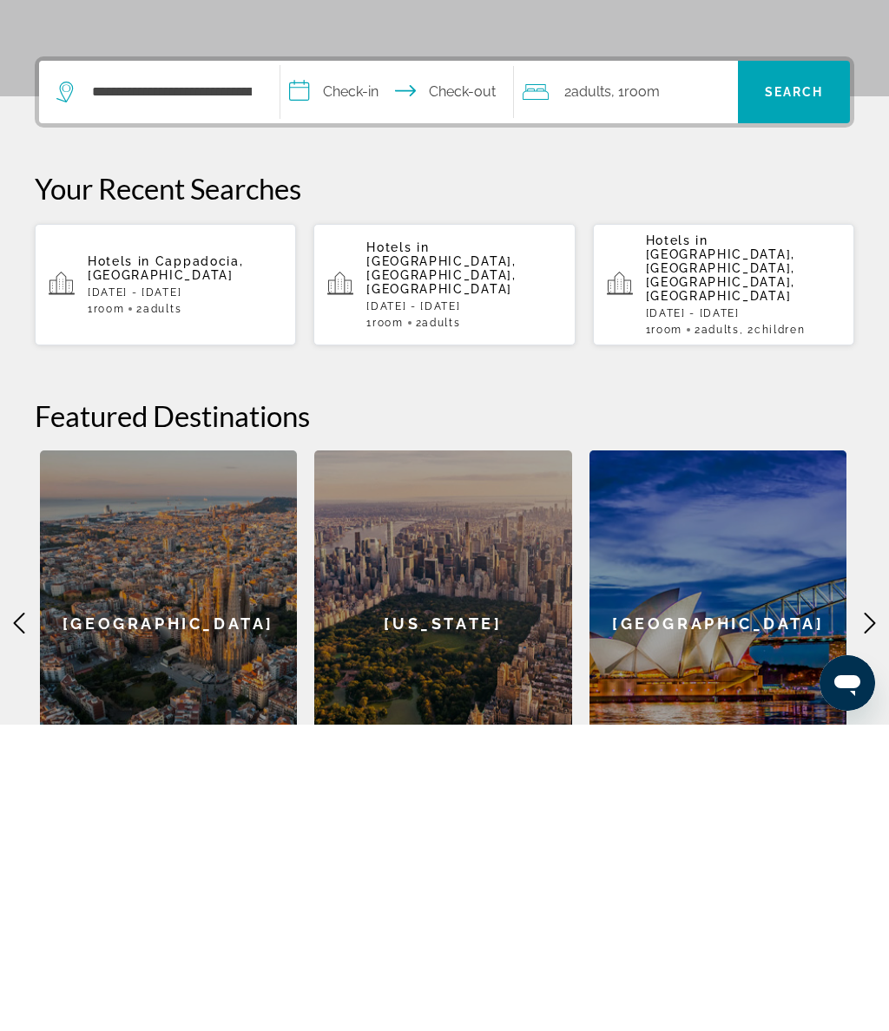
click at [368, 367] on input "**********" at bounding box center [400, 401] width 240 height 68
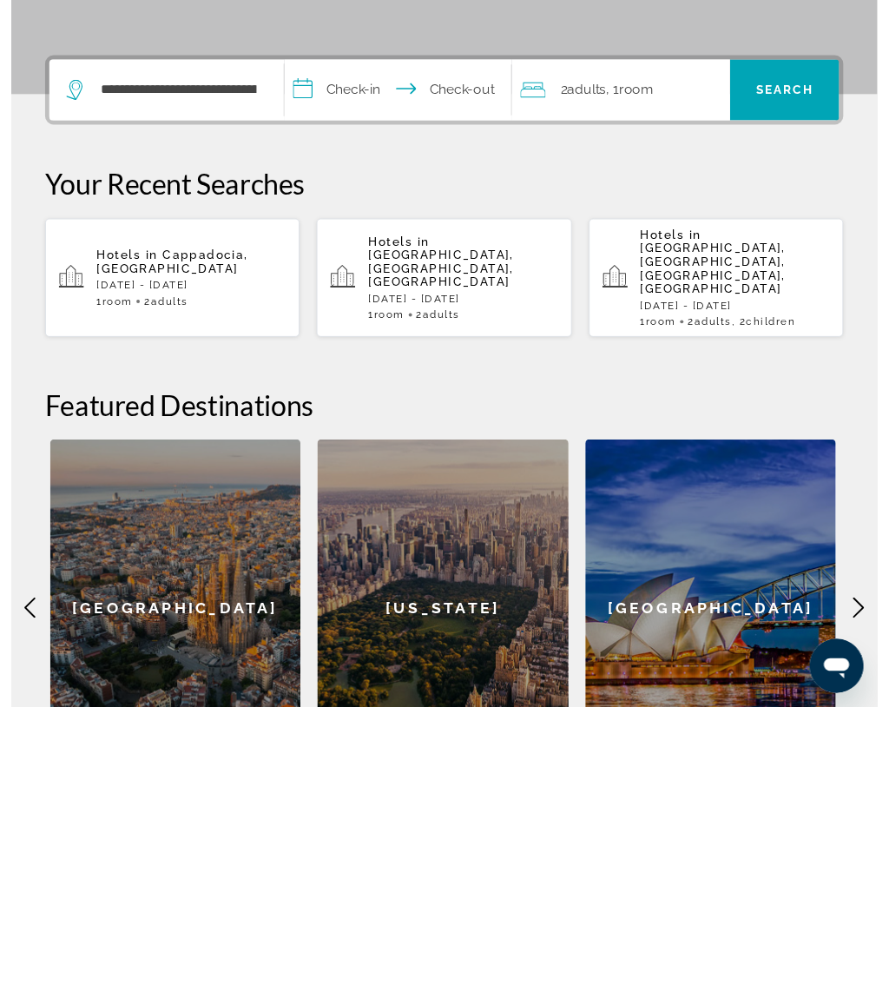
scroll to position [444, 0]
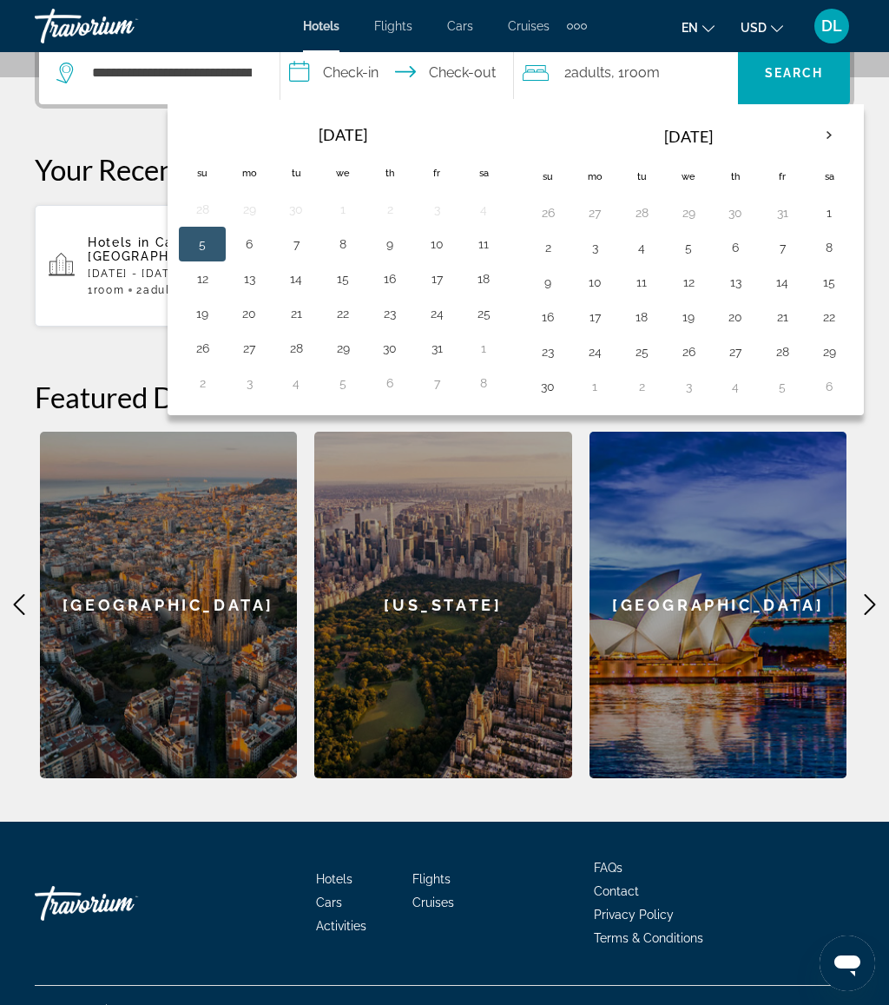
click at [395, 286] on button "16" at bounding box center [390, 279] width 28 height 24
click at [432, 276] on button "17" at bounding box center [437, 279] width 28 height 24
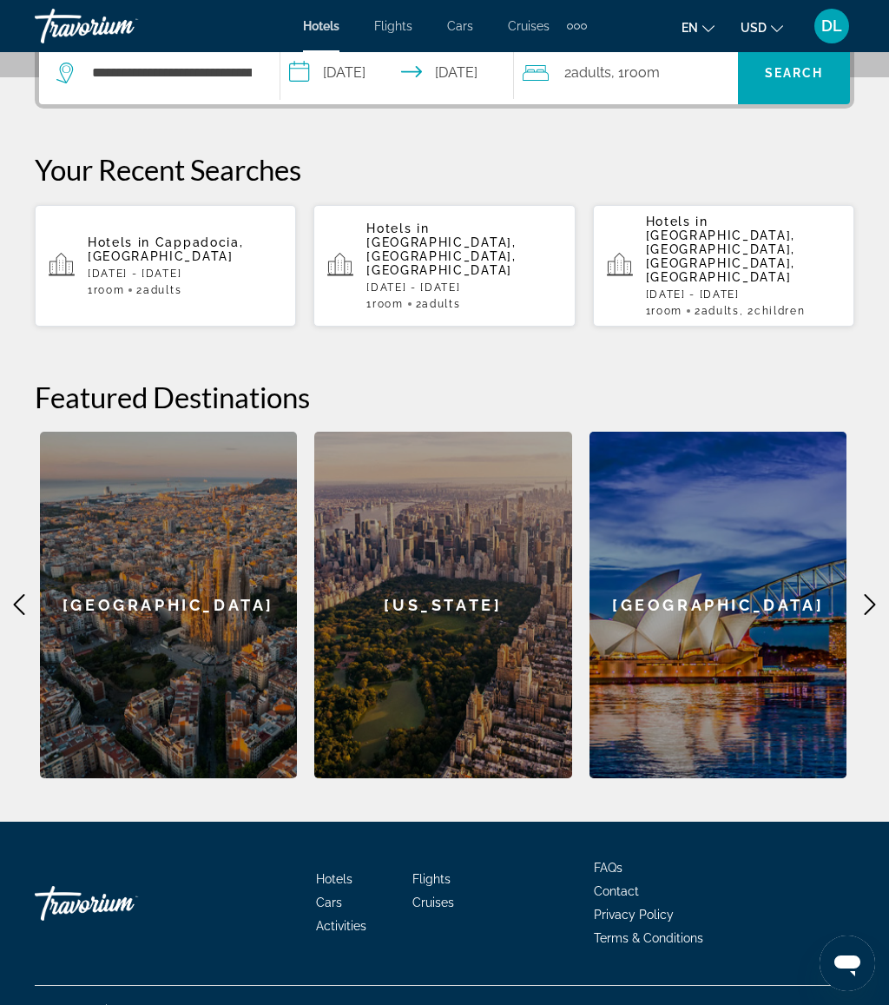
click at [398, 59] on input "**********" at bounding box center [400, 76] width 240 height 68
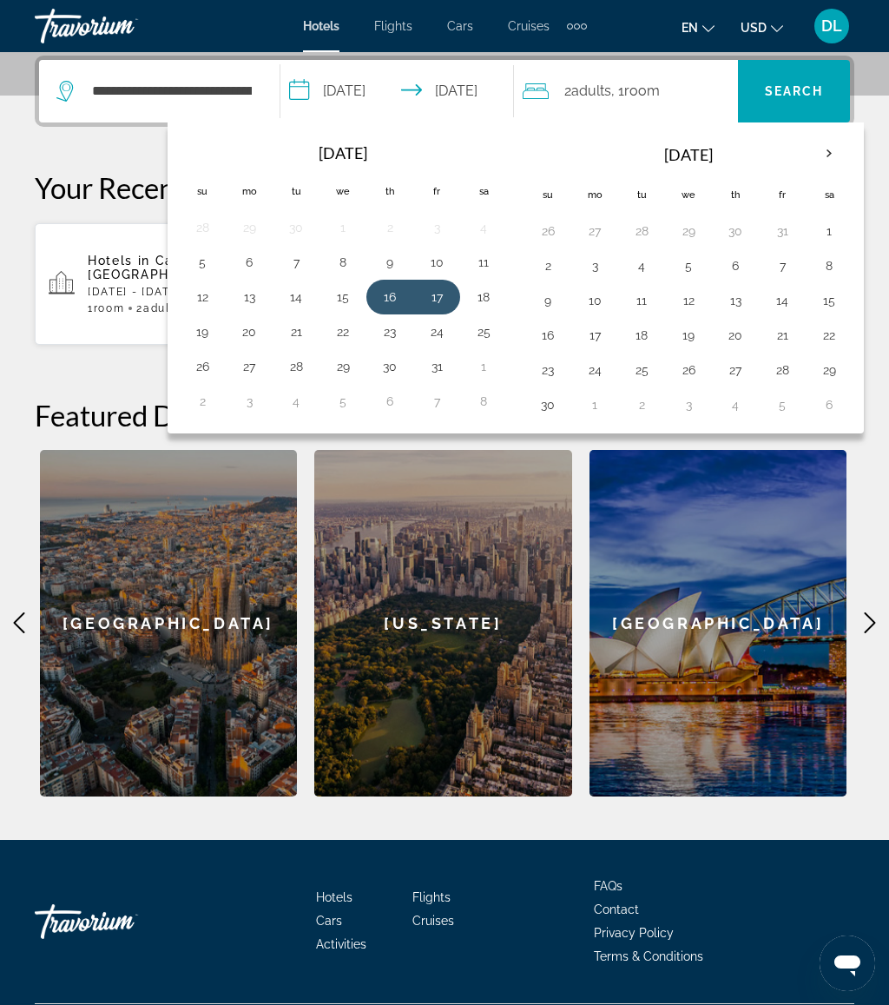
scroll to position [425, 0]
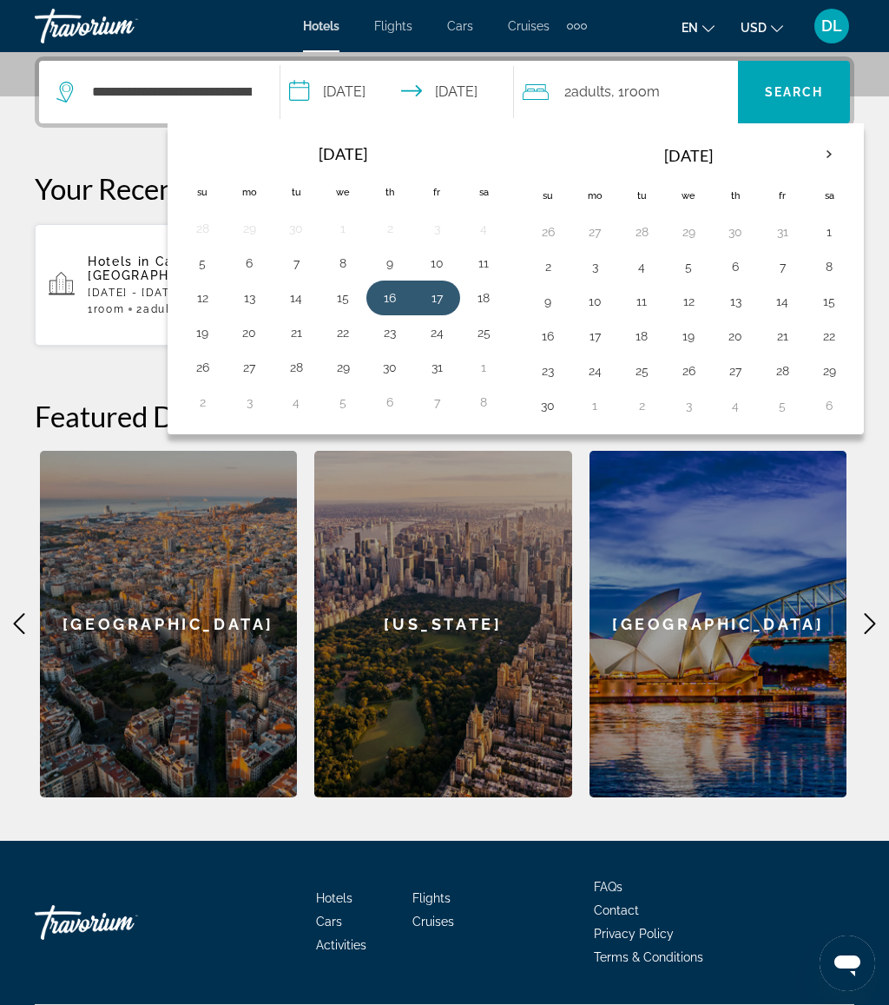
click at [422, 306] on table "Navigation placeholder Oct 2025 Navigation placeholder Su Mo Tu We Th Fr Sa 28 …" at bounding box center [343, 277] width 328 height 285
click at [444, 294] on button "17" at bounding box center [437, 298] width 28 height 24
click at [207, 326] on button "19" at bounding box center [202, 332] width 28 height 24
type input "**********"
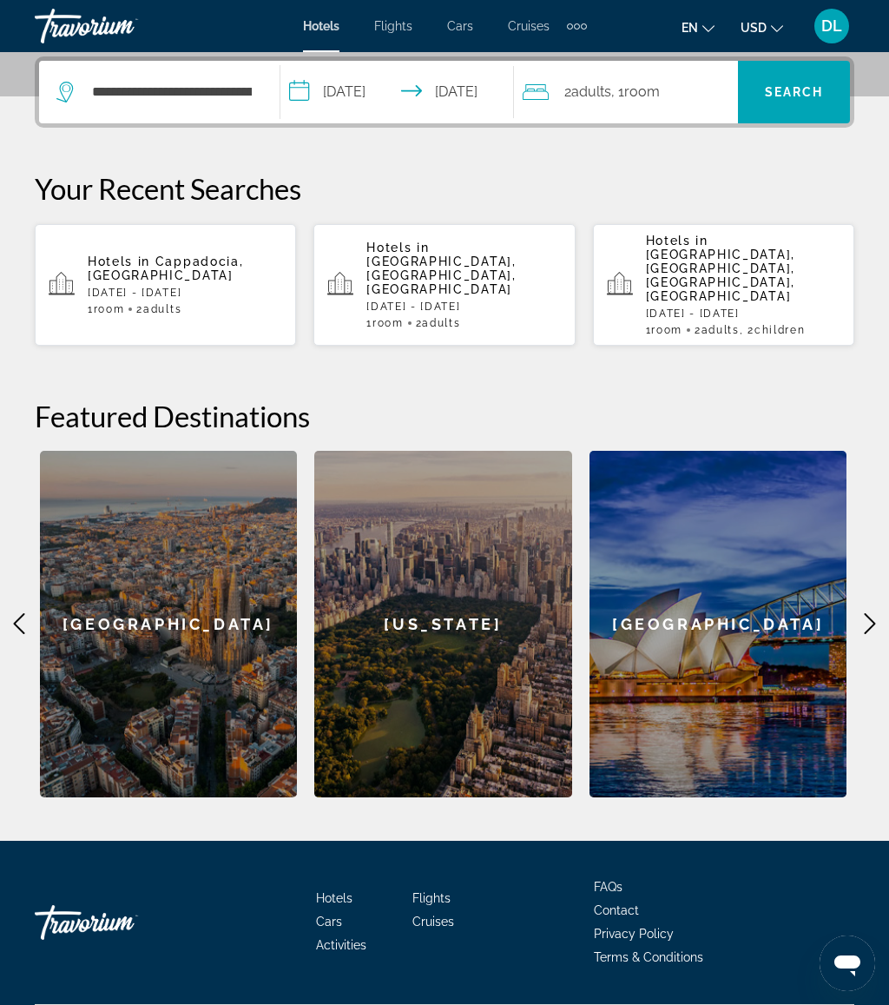
click at [809, 86] on span "Search" at bounding box center [794, 92] width 59 height 14
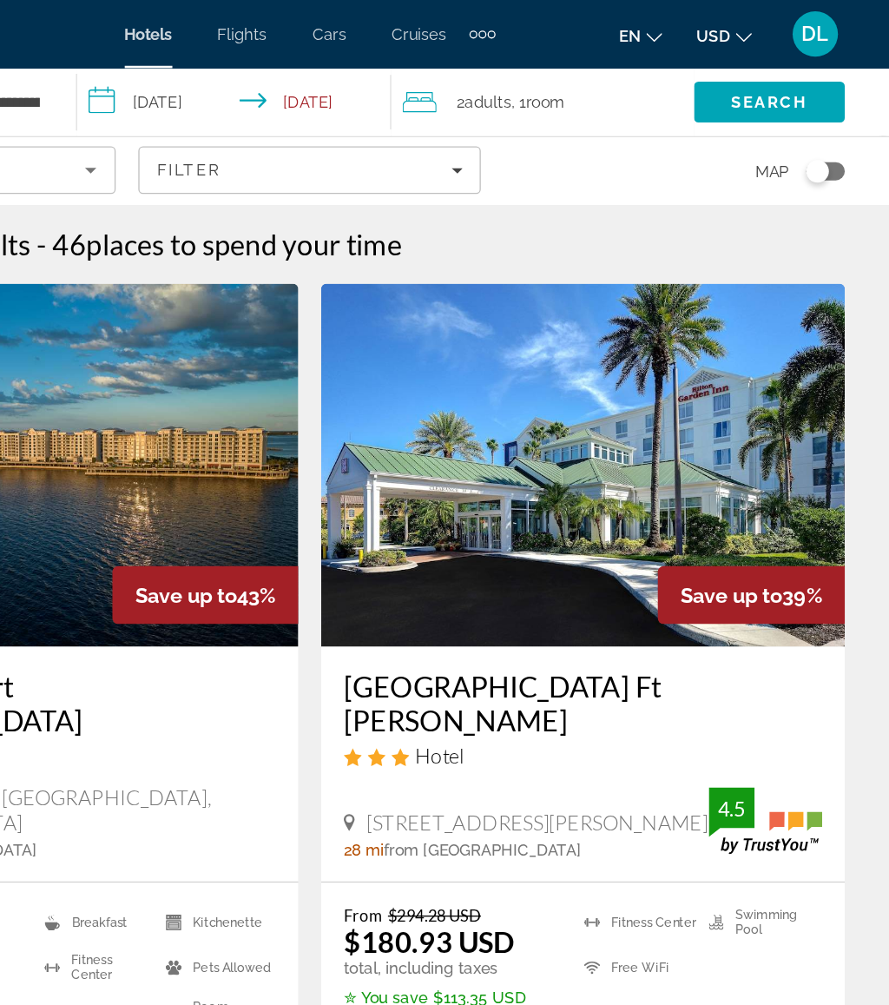
click at [267, 79] on input "**********" at bounding box center [390, 80] width 247 height 57
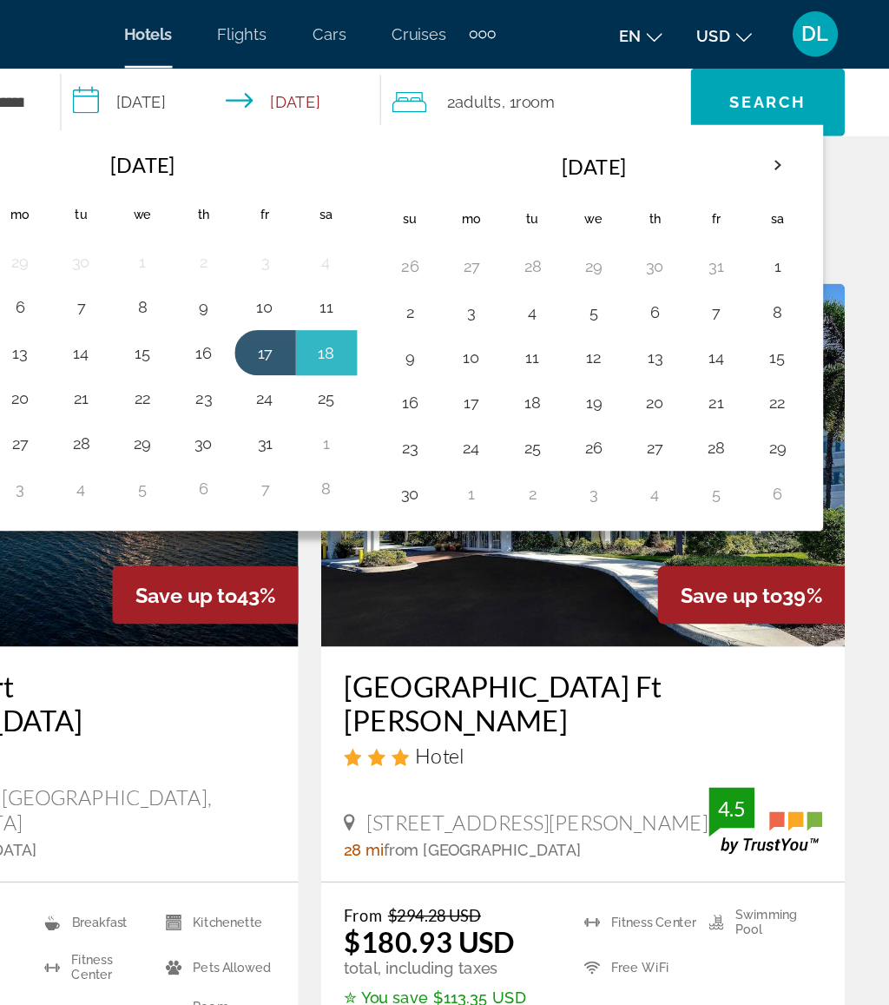
click at [397, 241] on button "10" at bounding box center [411, 235] width 28 height 24
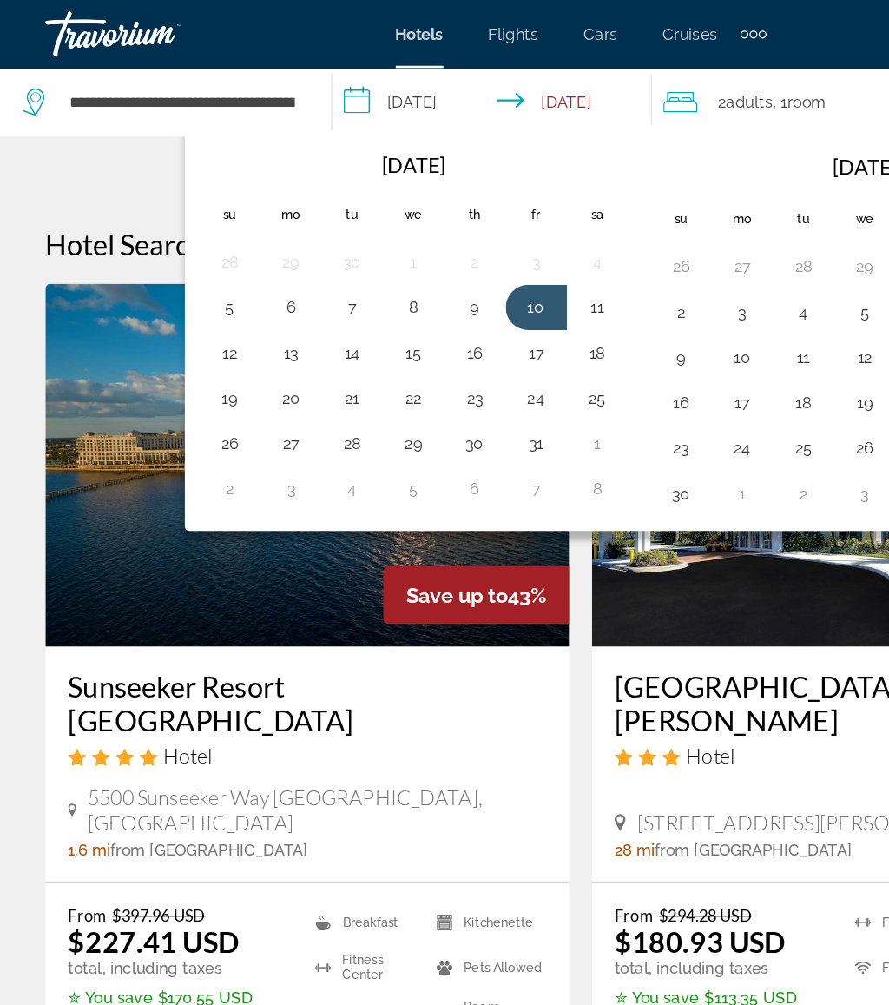
click at [173, 264] on button "12" at bounding box center [176, 270] width 28 height 24
type input "**********"
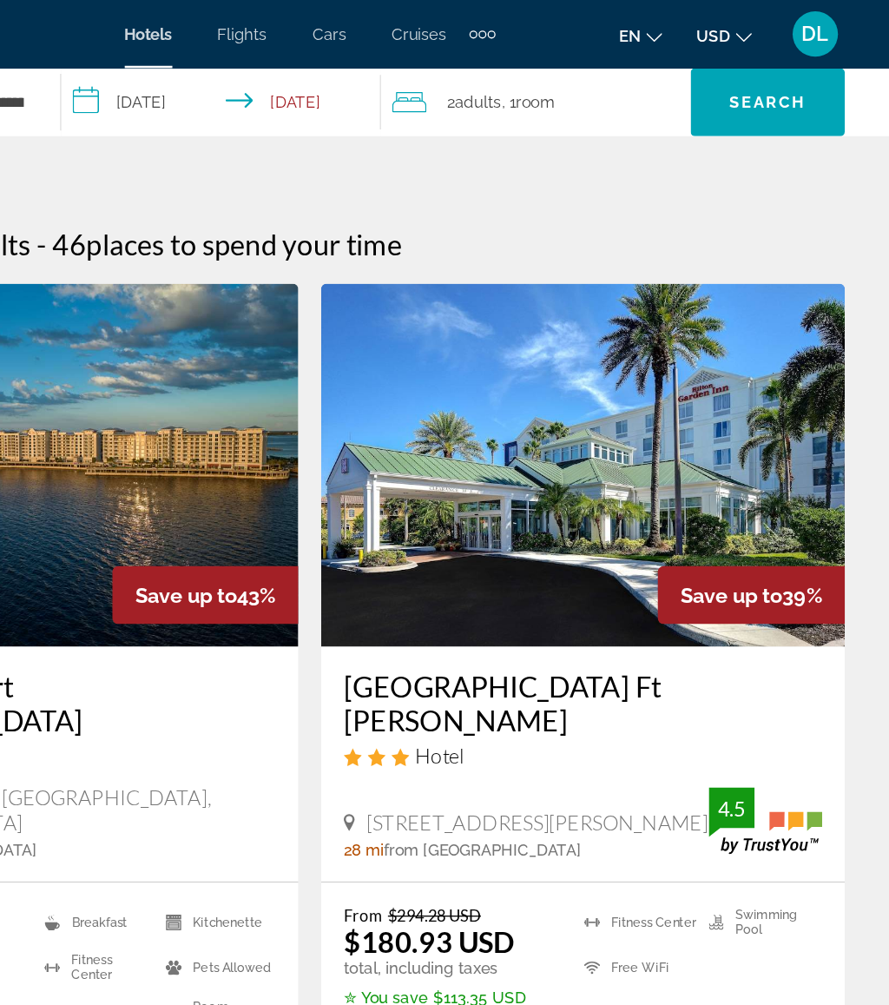
click at [766, 73] on span "Search" at bounding box center [795, 78] width 59 height 14
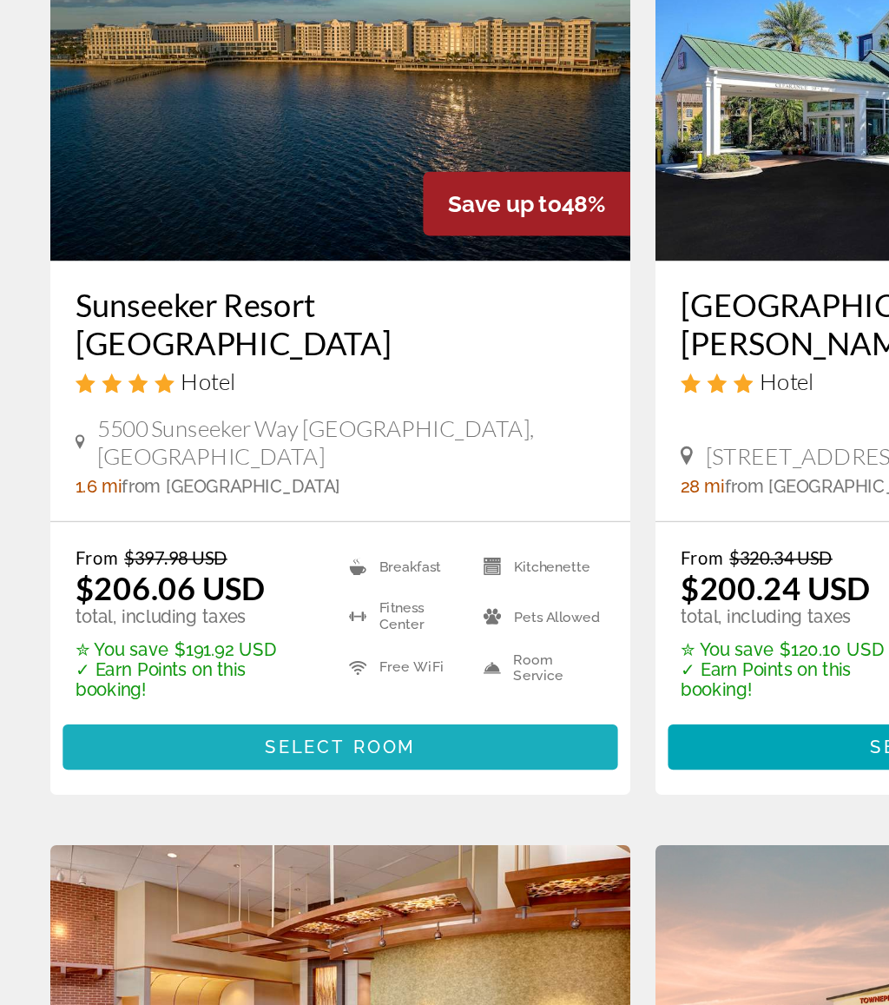
scroll to position [65, 0]
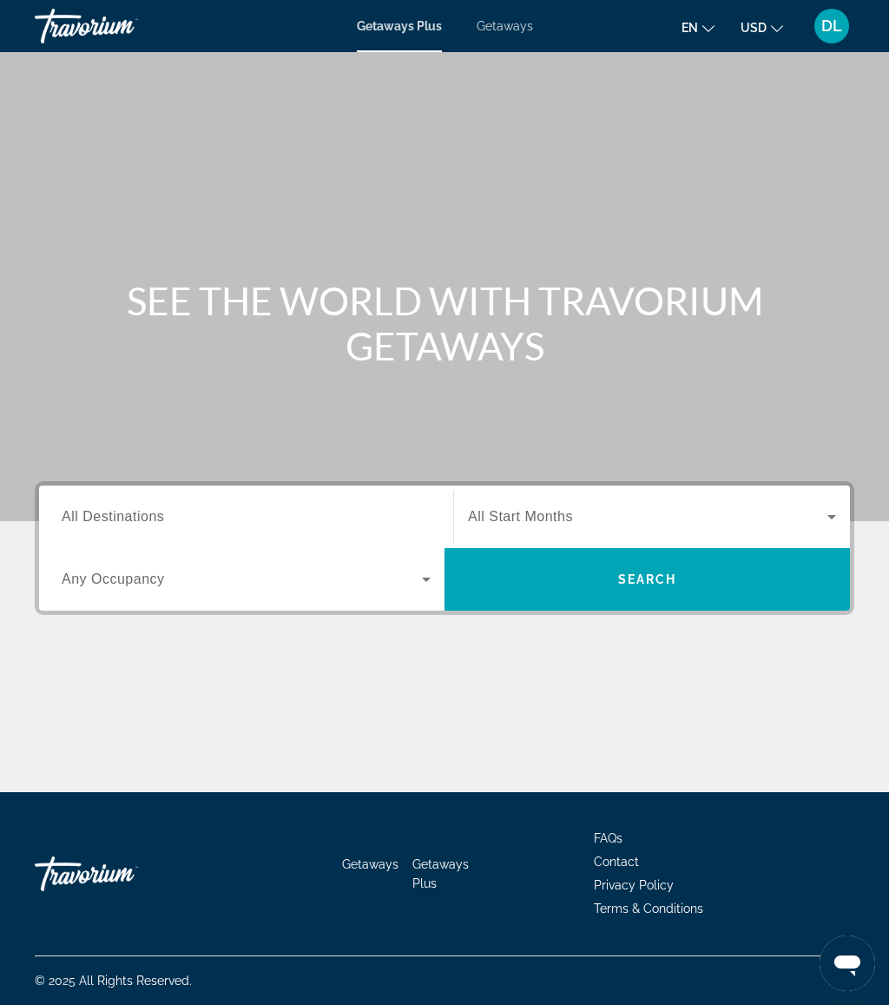
click at [519, 32] on span "Getaways" at bounding box center [505, 26] width 56 height 14
click at [273, 512] on input "Destination All Destinations" at bounding box center [246, 517] width 369 height 21
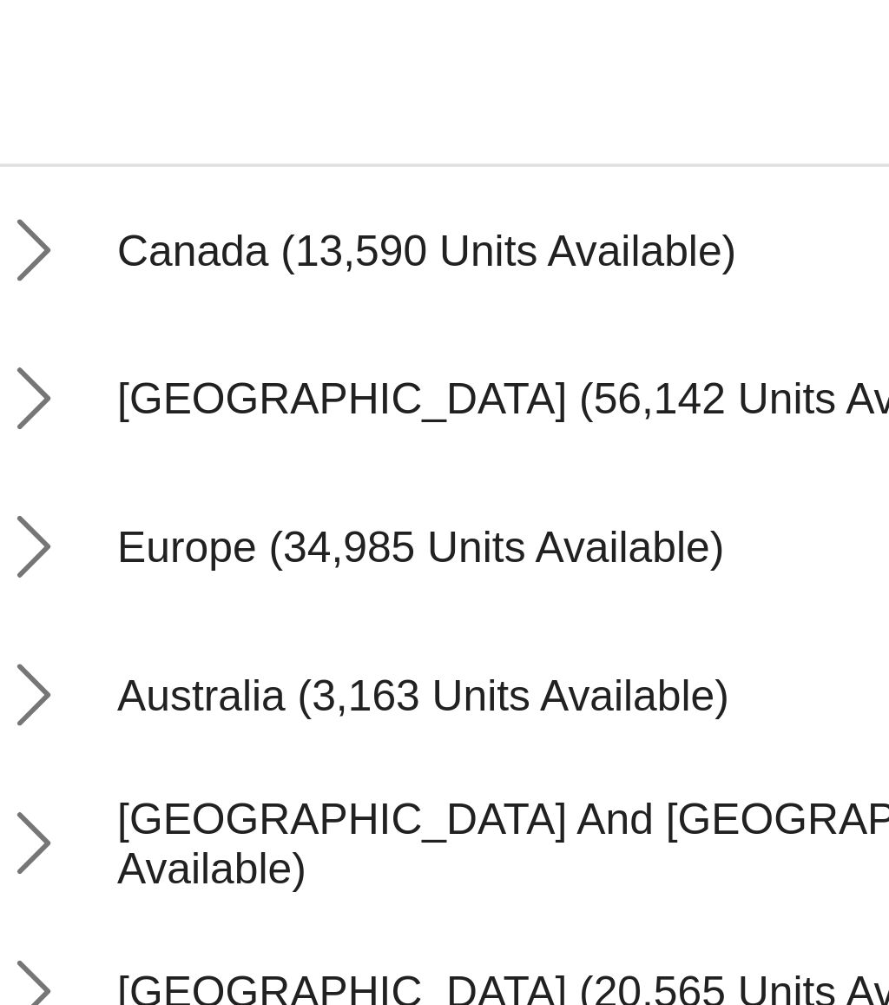
scroll to position [136, 0]
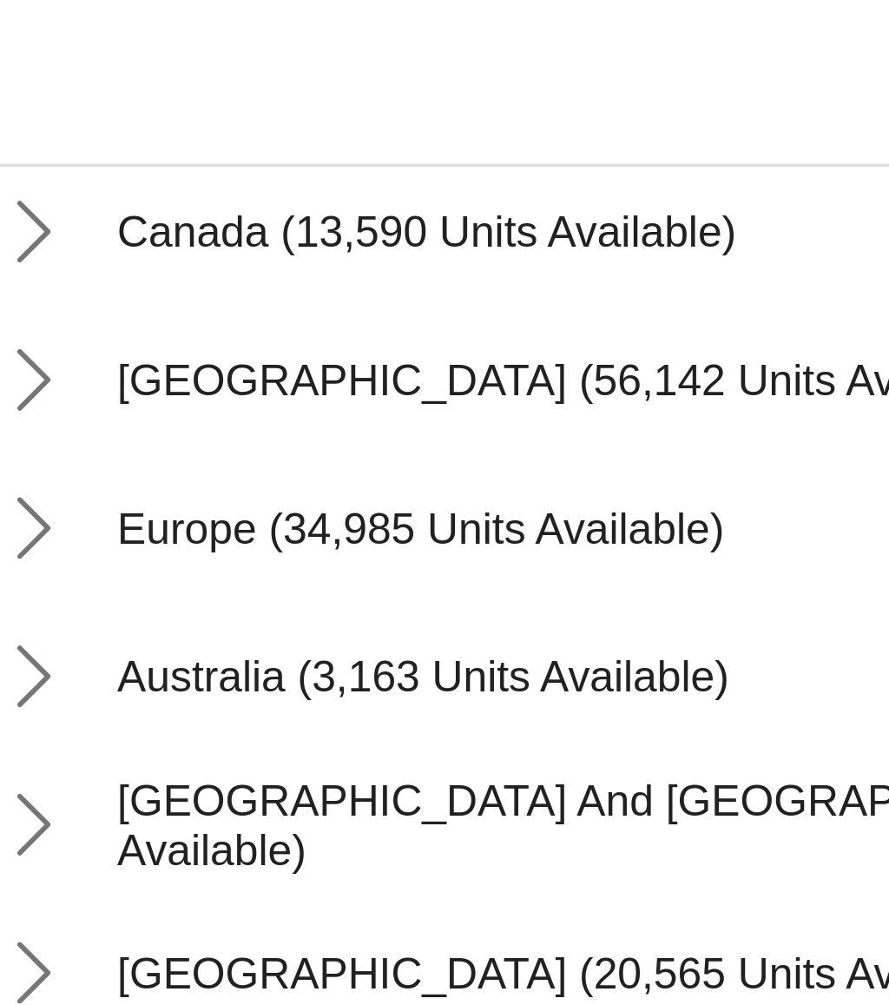
click at [142, 602] on span "[GEOGRAPHIC_DATA] (56,142 units available)" at bounding box center [216, 609] width 258 height 14
type input "**********"
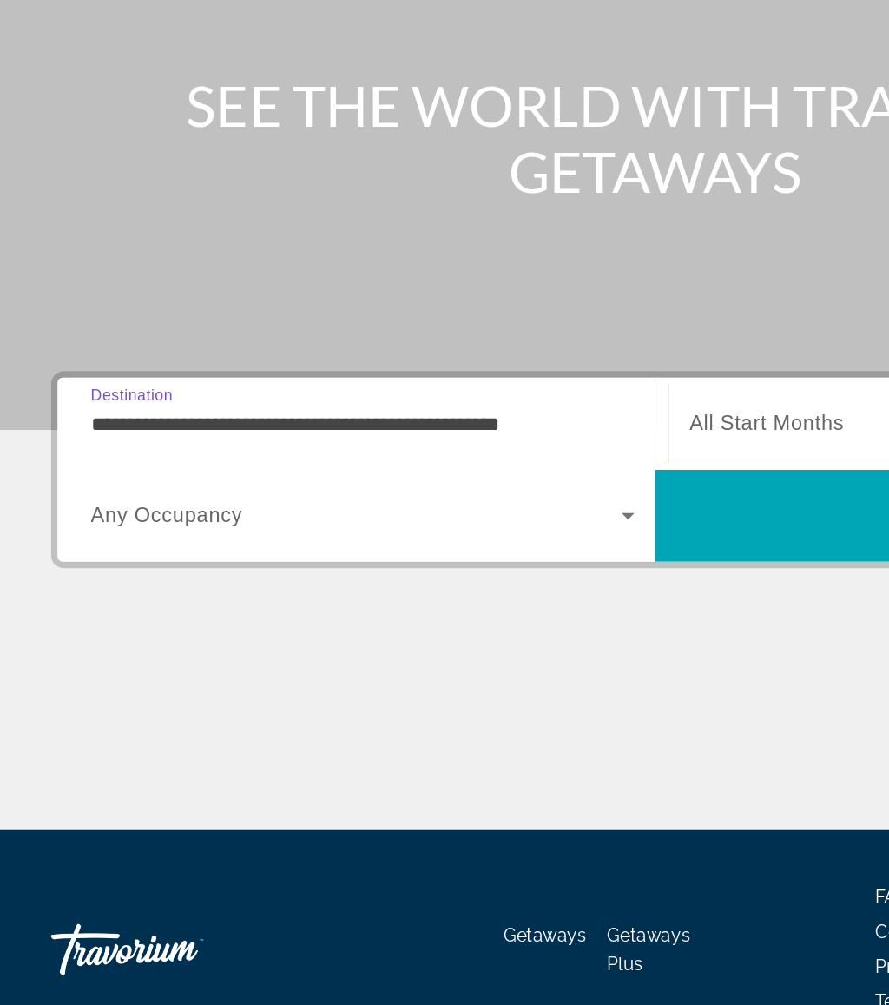
click at [519, 558] on span "Search" at bounding box center [647, 579] width 405 height 42
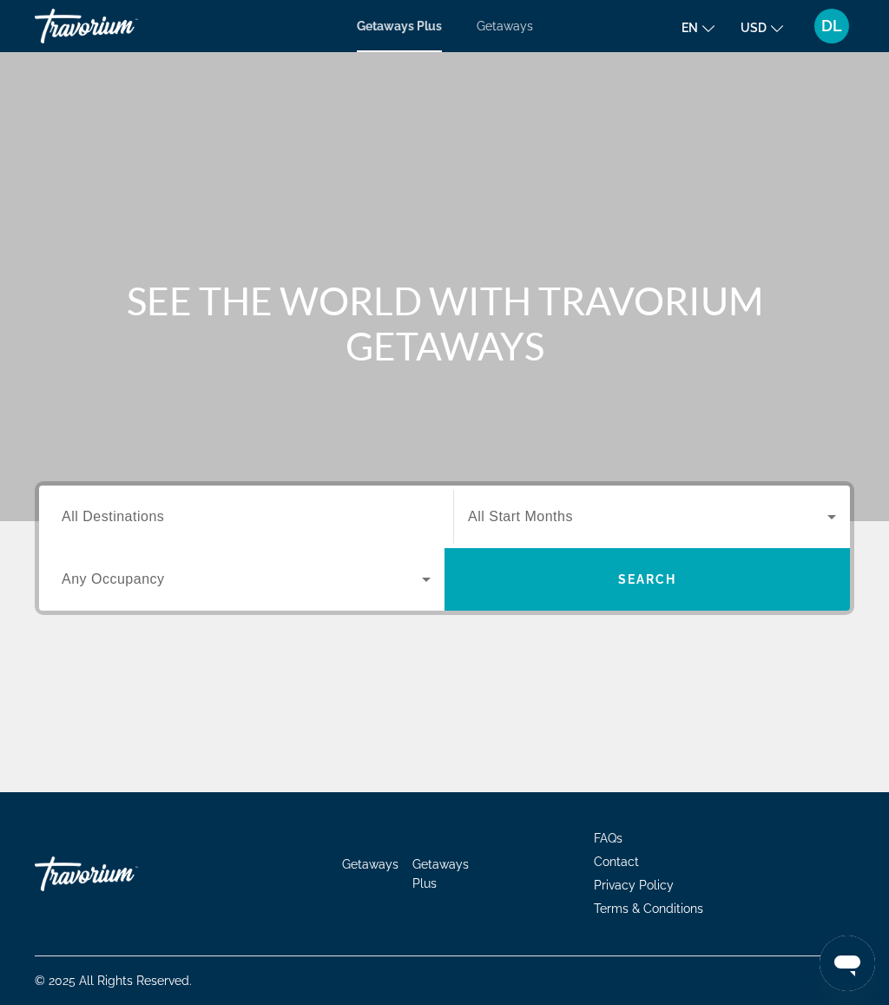
click at [517, 28] on span "Getaways" at bounding box center [505, 26] width 56 height 14
click at [232, 520] on input "Destination All Destinations" at bounding box center [246, 517] width 369 height 21
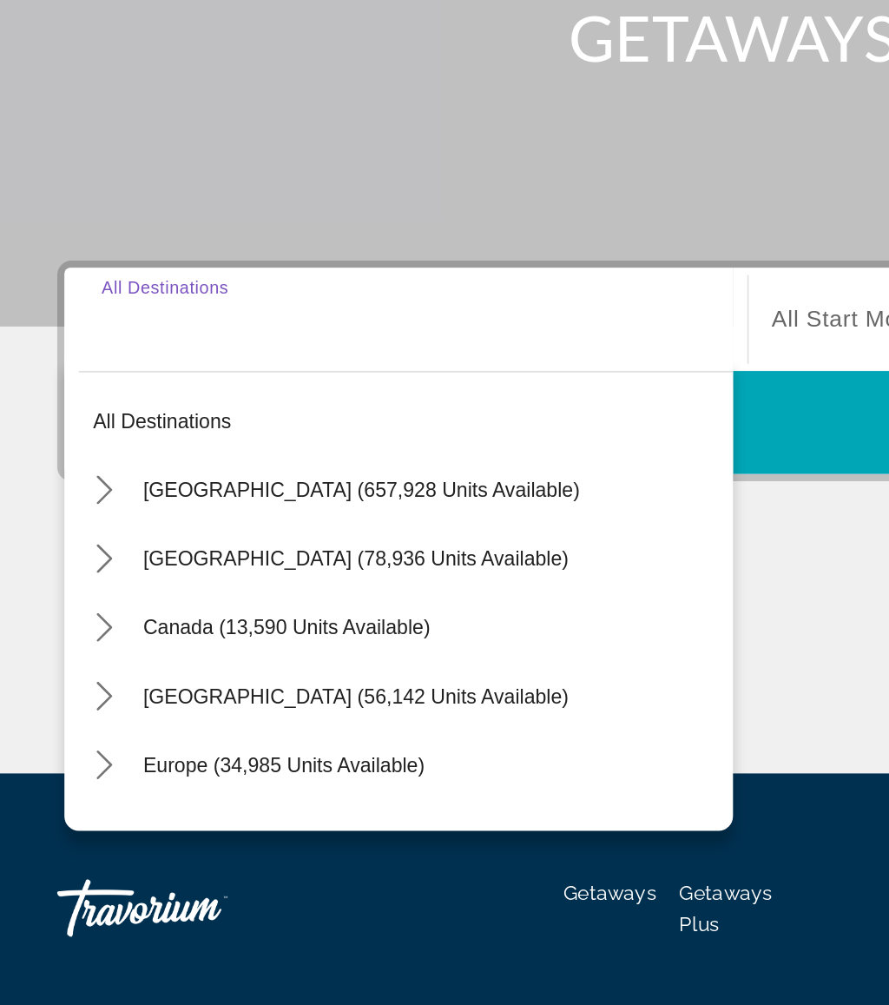
click at [203, 738] on span "[GEOGRAPHIC_DATA] (56,142 units available)" at bounding box center [216, 745] width 258 height 14
type input "**********"
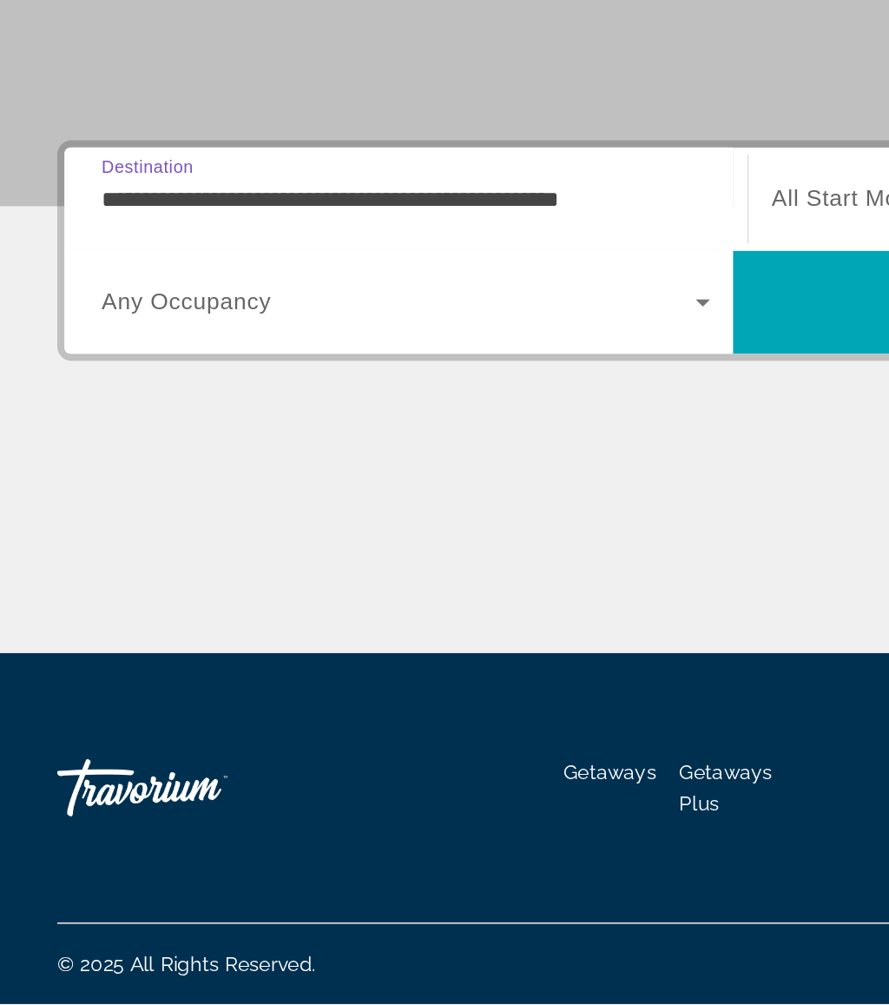
click at [505, 558] on span "Search" at bounding box center [647, 579] width 405 height 42
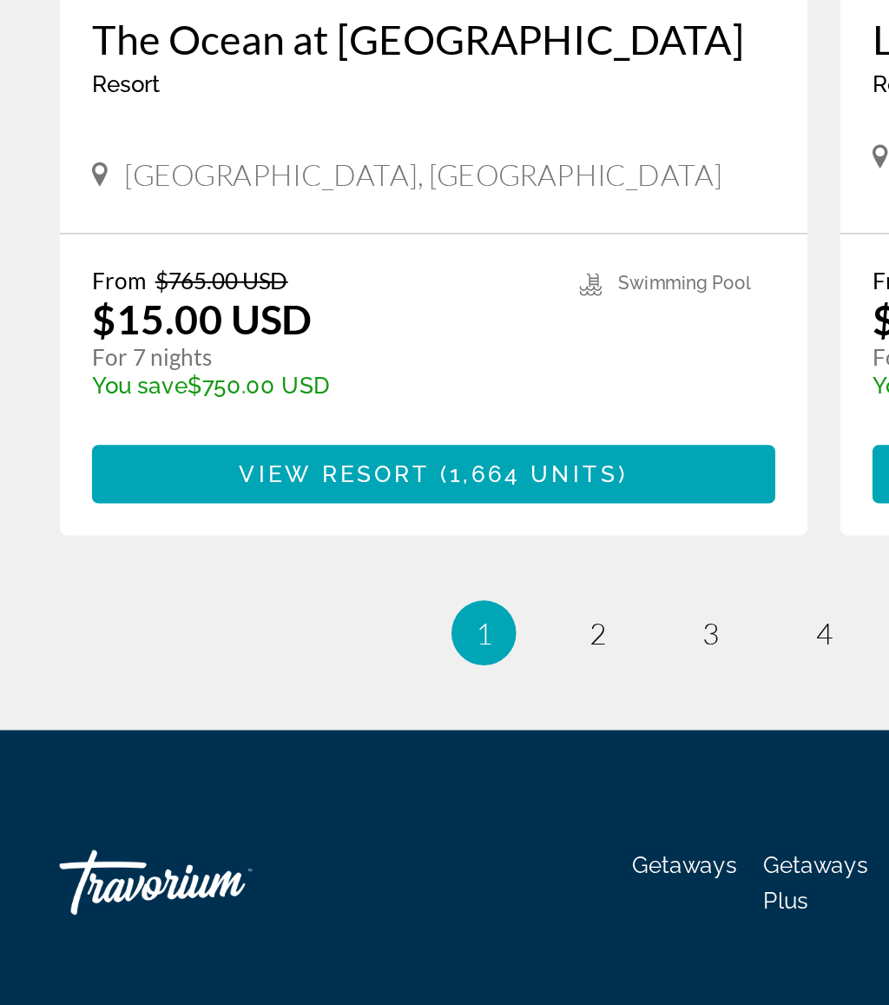
scroll to position [3090, 0]
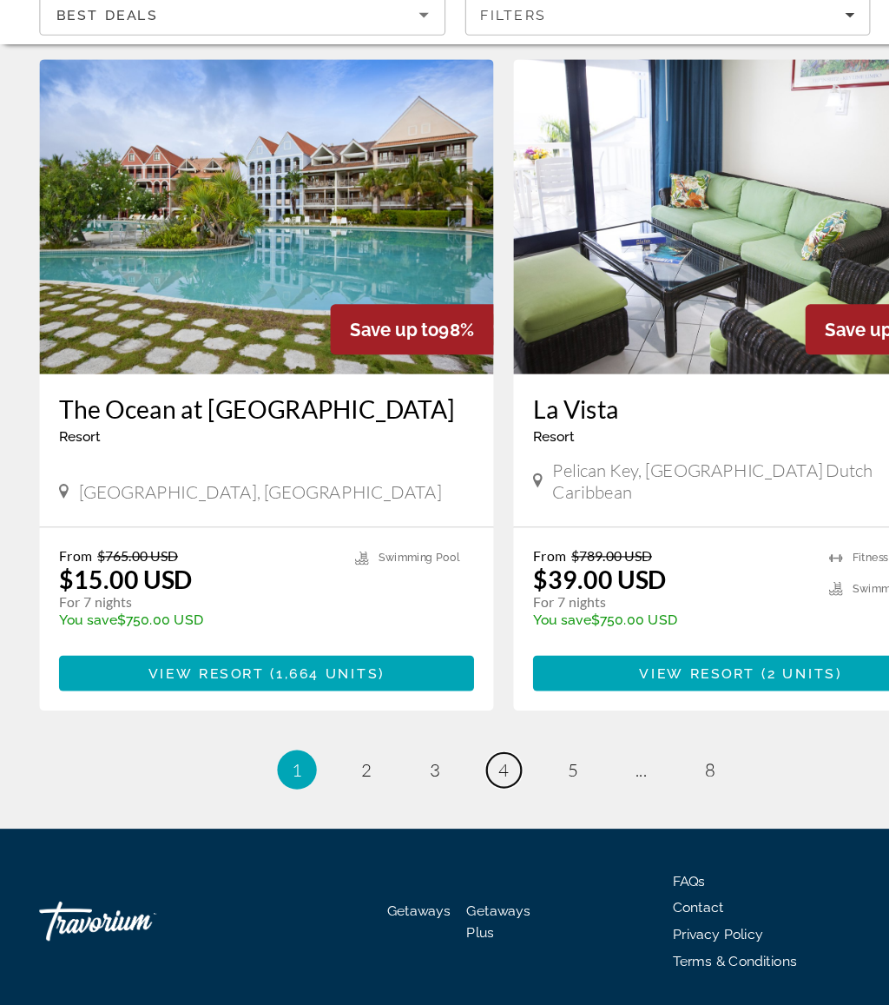
click at [436, 781] on link "page 4" at bounding box center [445, 796] width 30 height 30
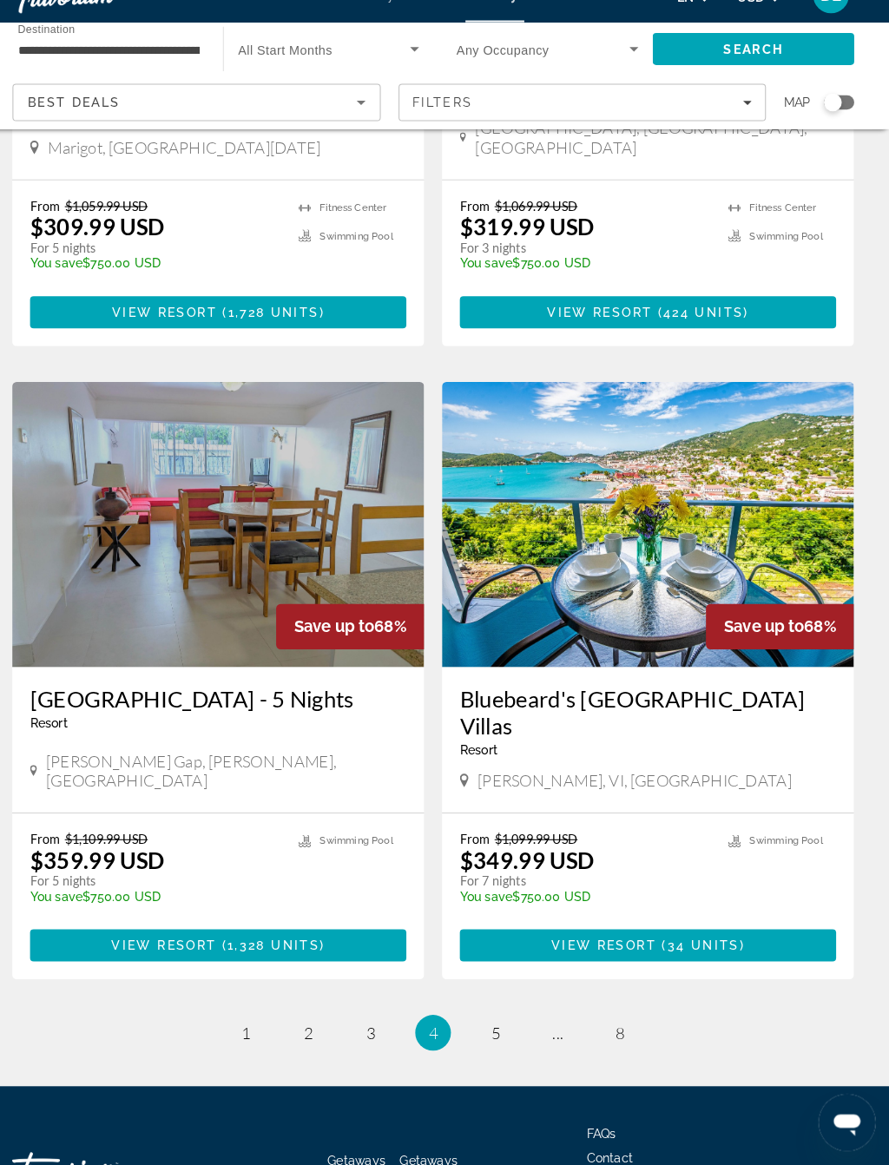
scroll to position [2930, 0]
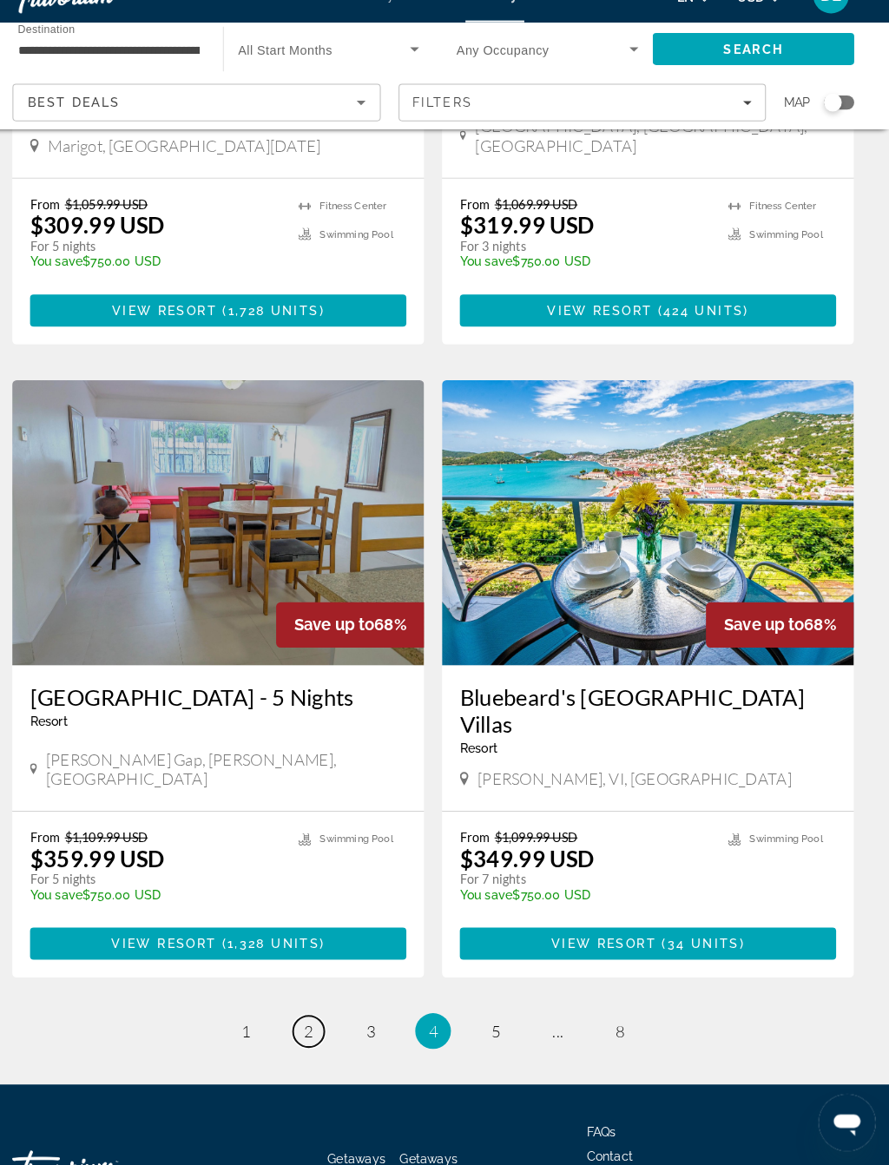
click at [319, 1004] on span "2" at bounding box center [323, 1034] width 9 height 19
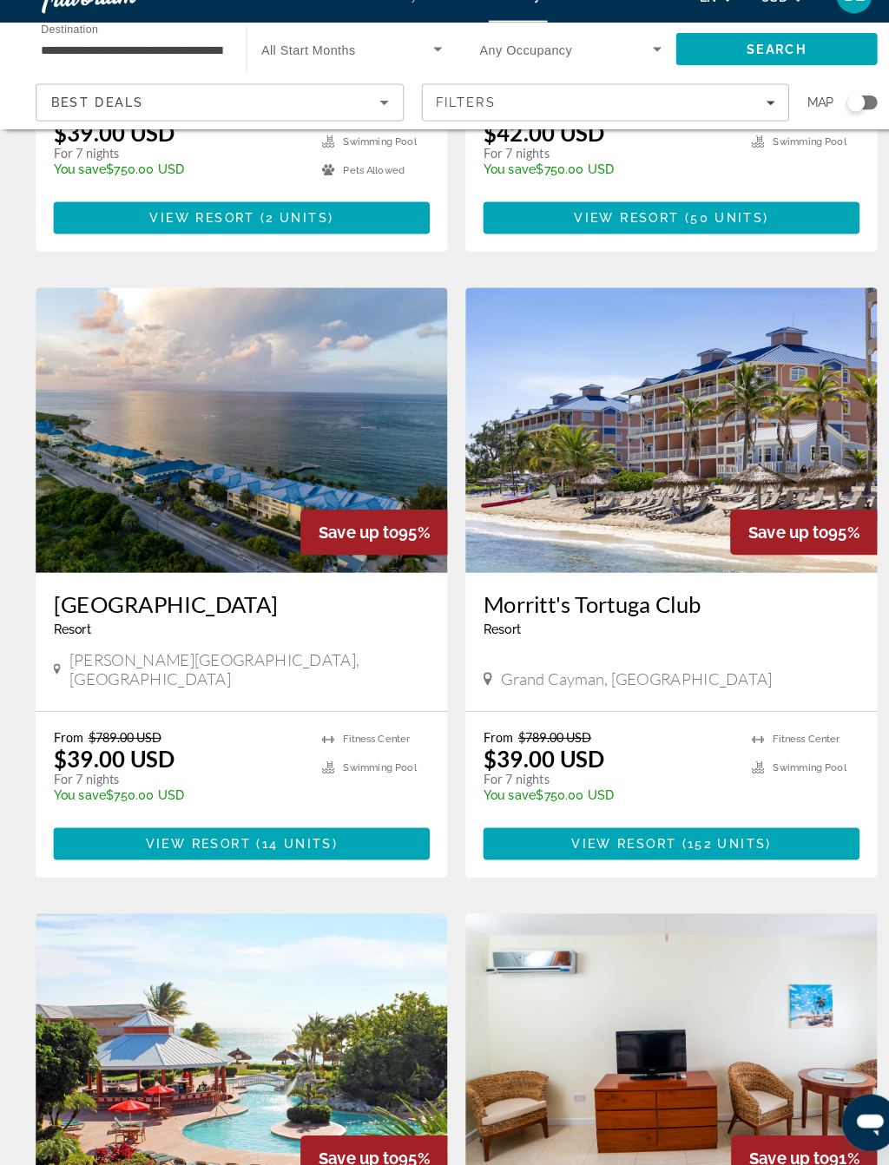
scroll to position [1109, 0]
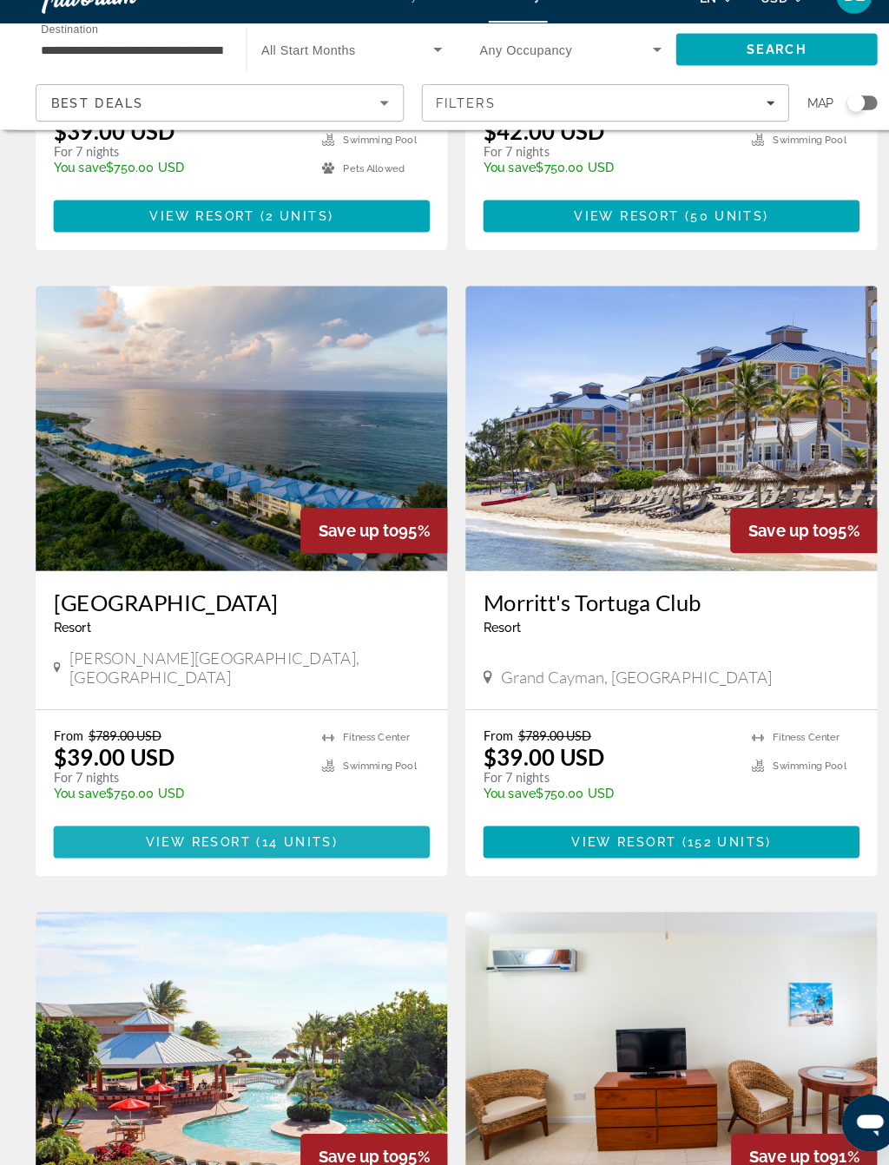
click at [360, 829] on span "Main content" at bounding box center [235, 850] width 366 height 42
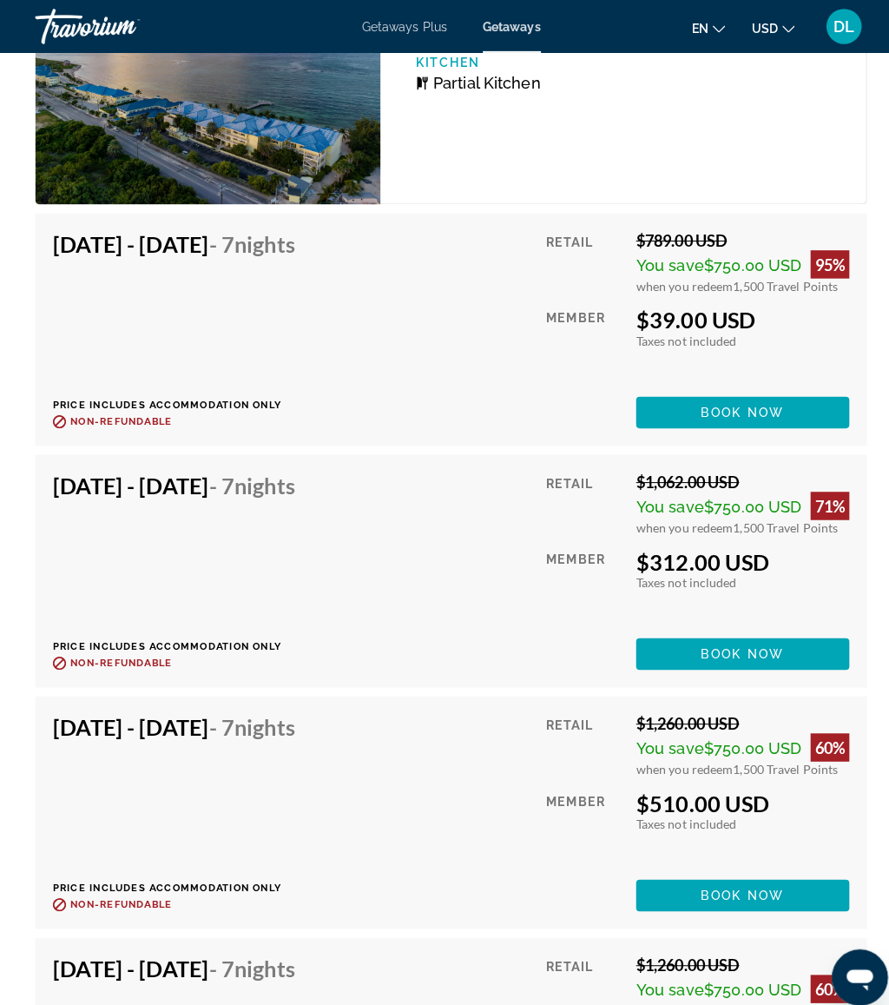
scroll to position [3793, 0]
click at [730, 637] on span "Book now" at bounding box center [732, 644] width 82 height 14
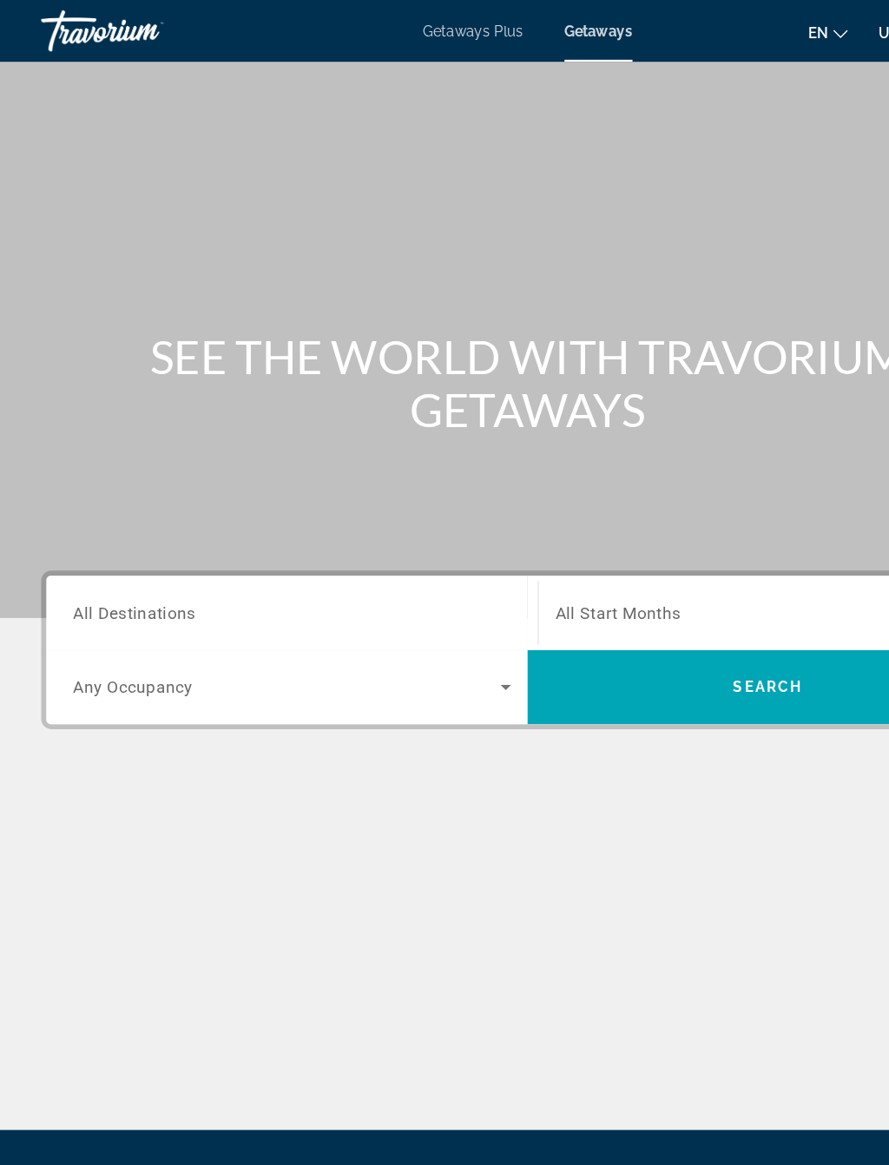
click at [330, 517] on input "Destination All Destinations" at bounding box center [246, 517] width 369 height 21
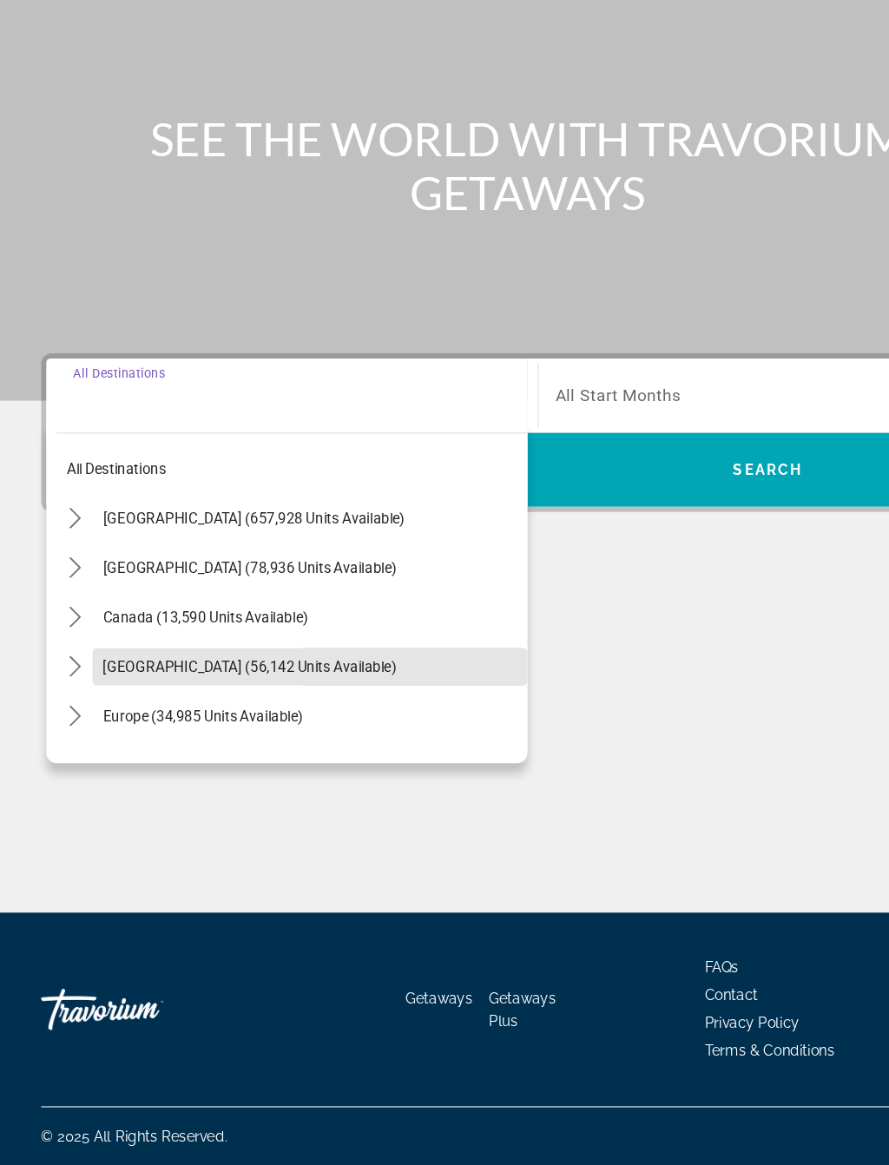
click at [258, 738] on span "[GEOGRAPHIC_DATA] (56,142 units available)" at bounding box center [210, 745] width 247 height 14
type input "**********"
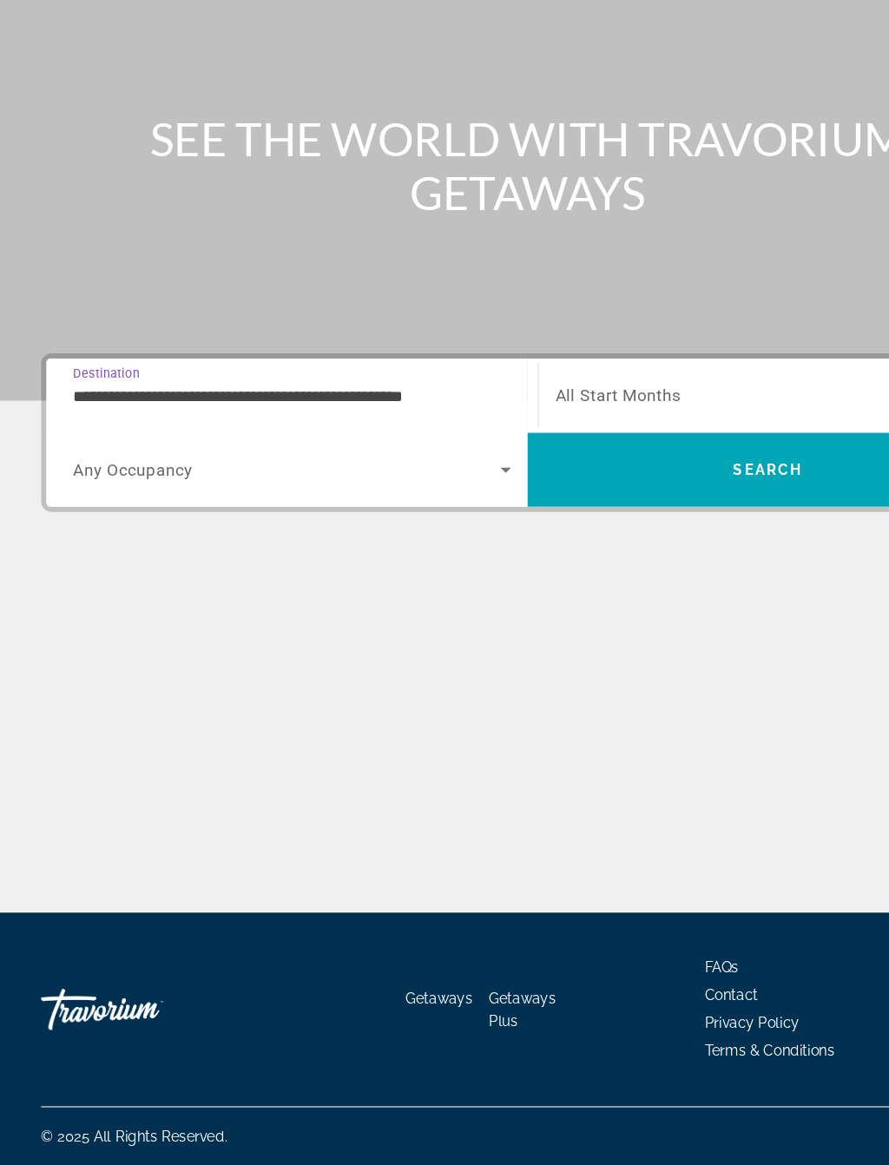
click at [247, 569] on span "Search widget" at bounding box center [242, 579] width 360 height 21
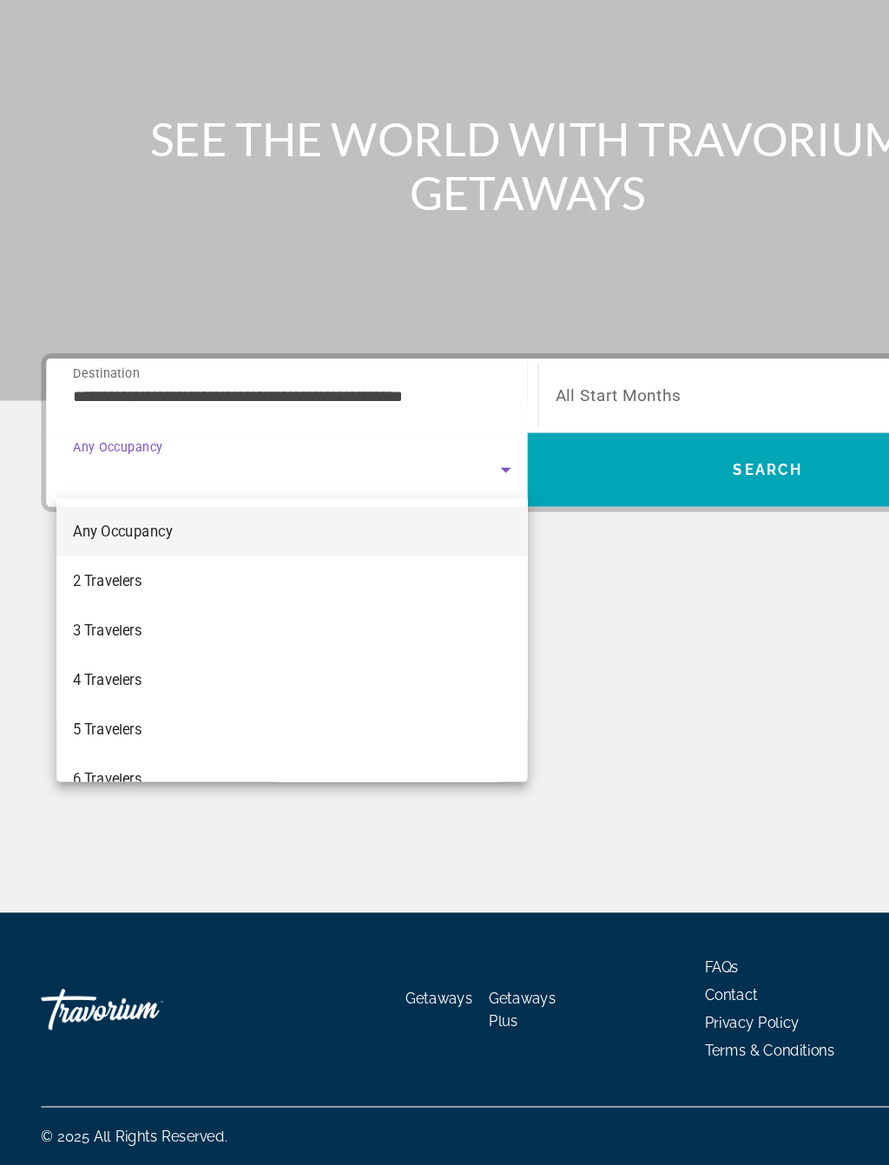
click at [181, 735] on mat-option "4 Travelers" at bounding box center [246, 756] width 397 height 42
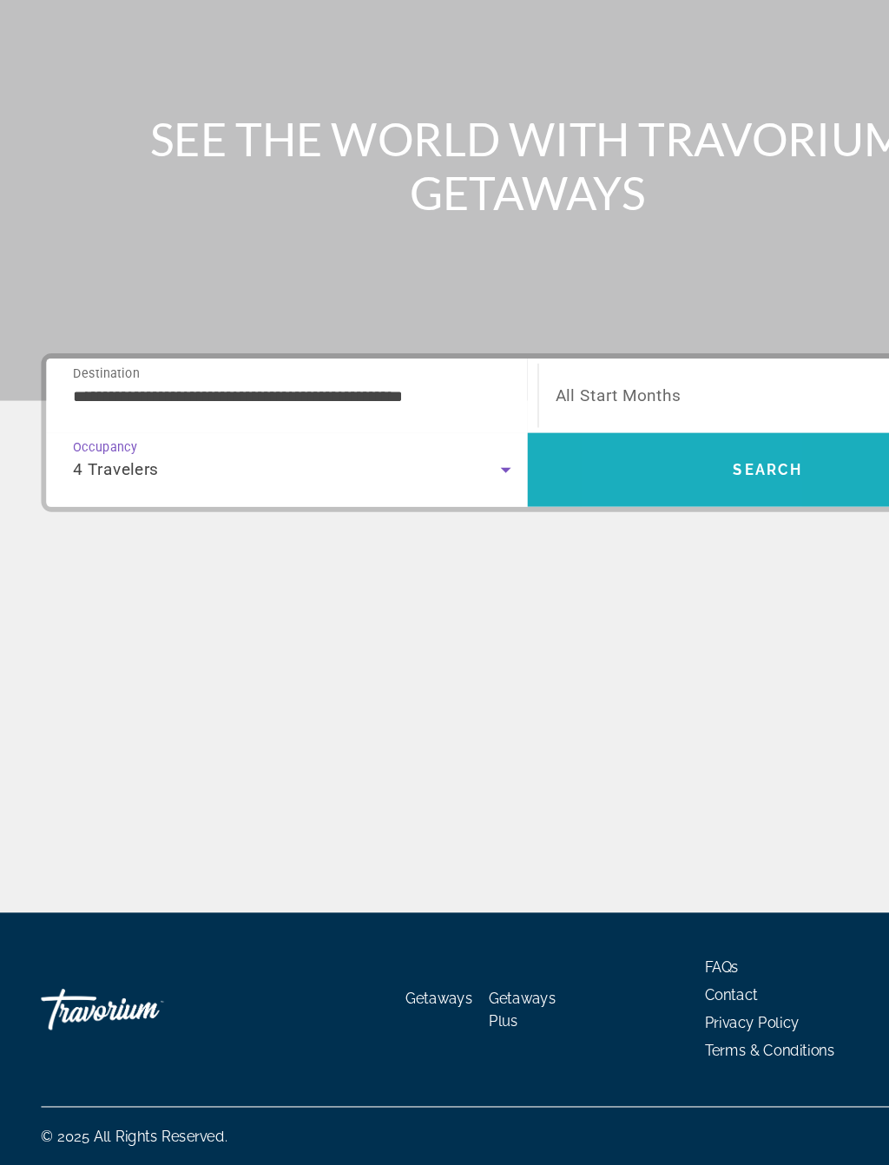
click at [578, 558] on span "Search" at bounding box center [647, 579] width 405 height 42
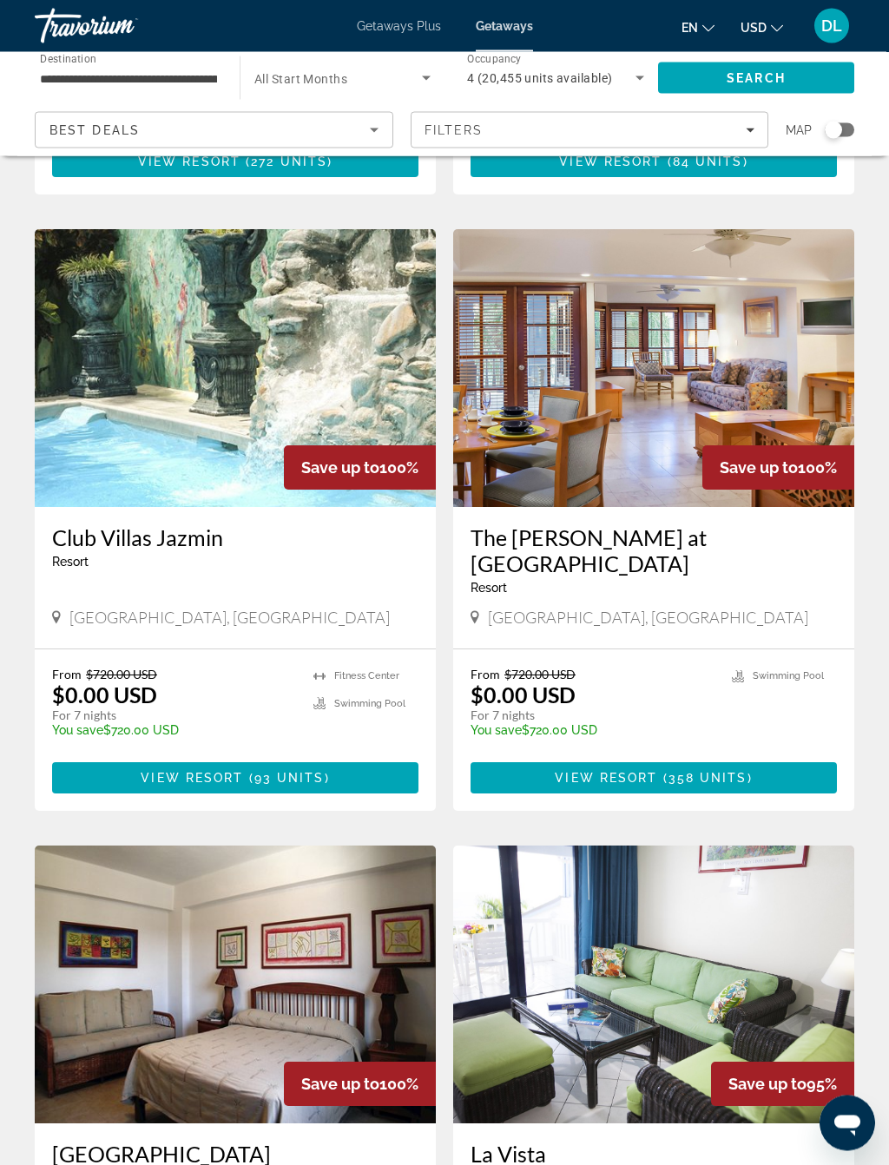
click at [364, 758] on span "Main content" at bounding box center [235, 779] width 366 height 42
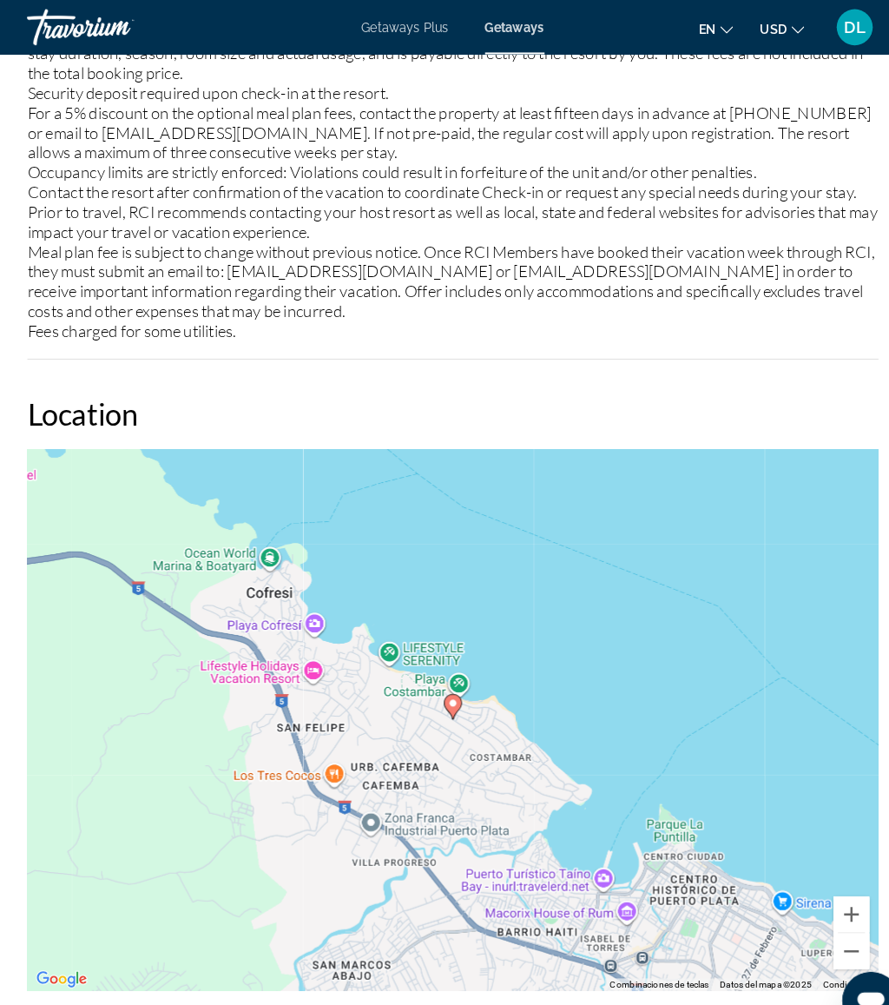
scroll to position [2448, 0]
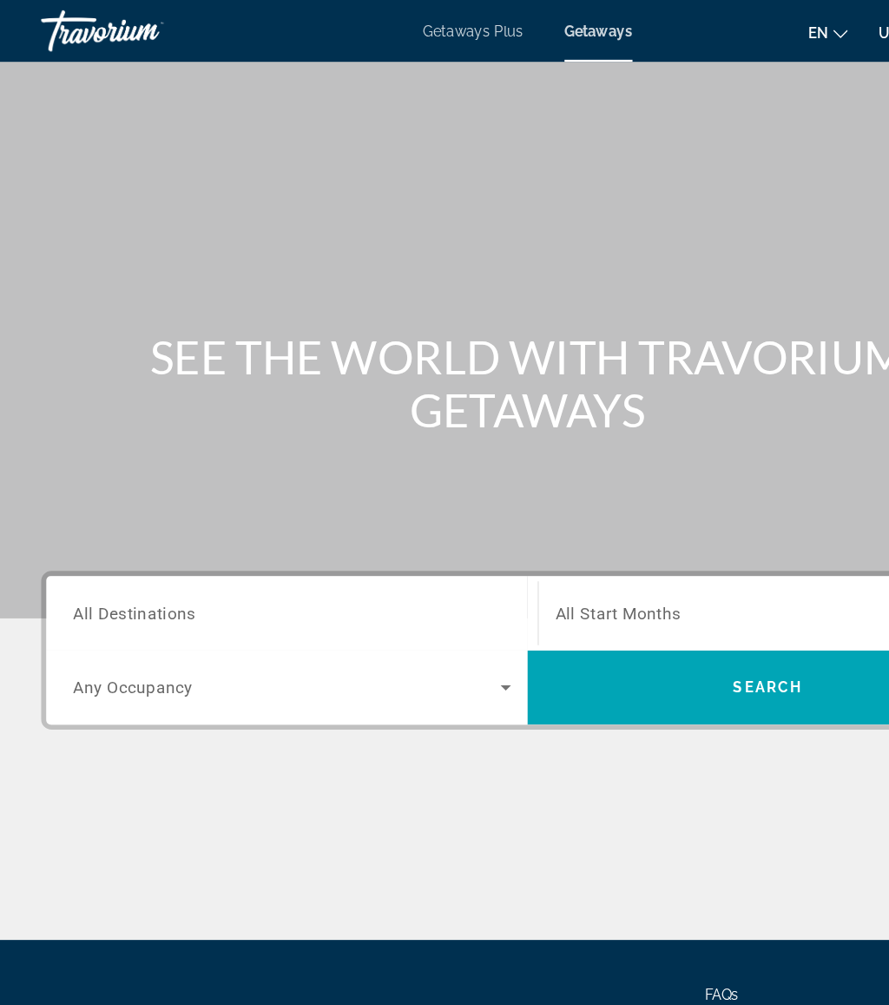
click at [264, 510] on input "Destination All Destinations" at bounding box center [246, 517] width 369 height 21
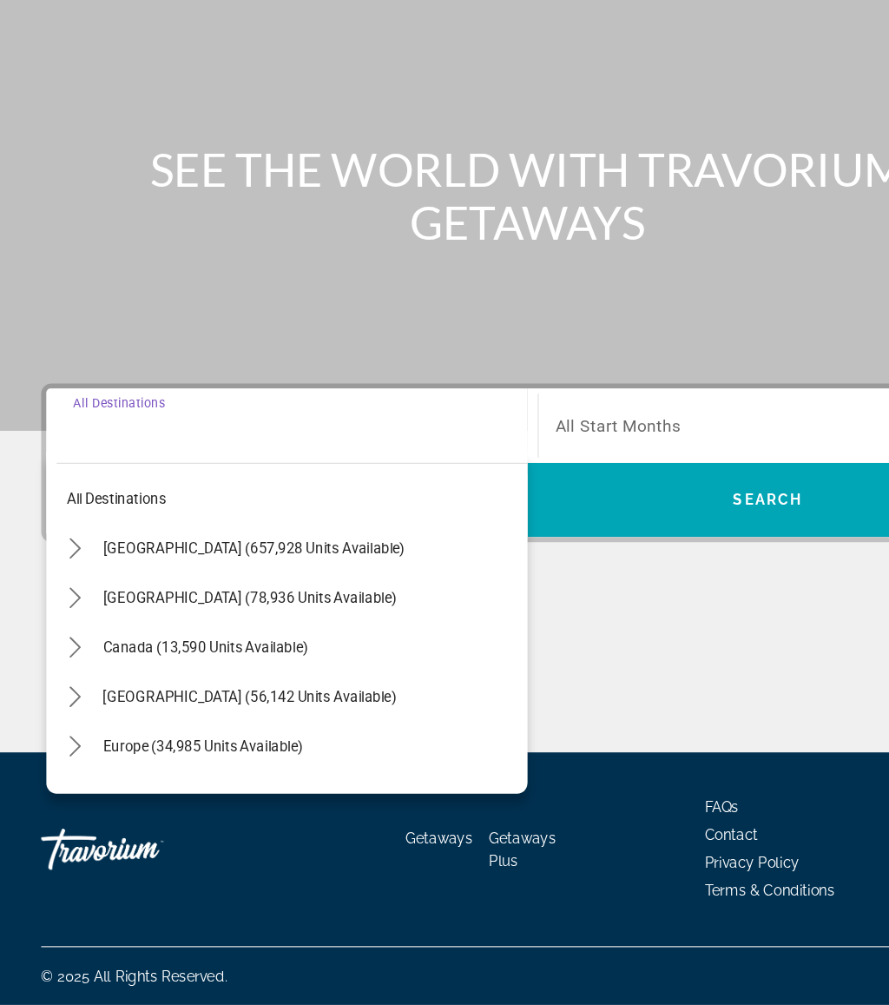
click at [170, 738] on span "Caribbean & Atlantic Islands (56,142 units available)" at bounding box center [210, 745] width 247 height 14
type input "**********"
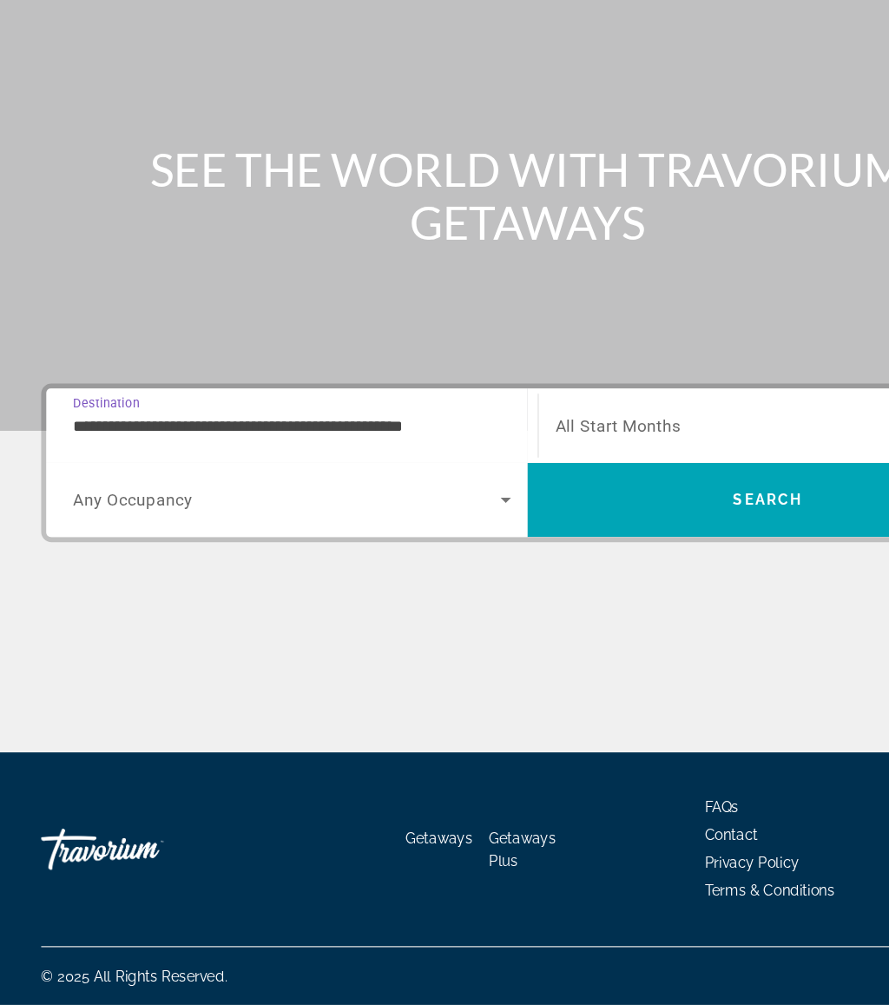
click at [168, 569] on span "Search widget" at bounding box center [242, 579] width 360 height 21
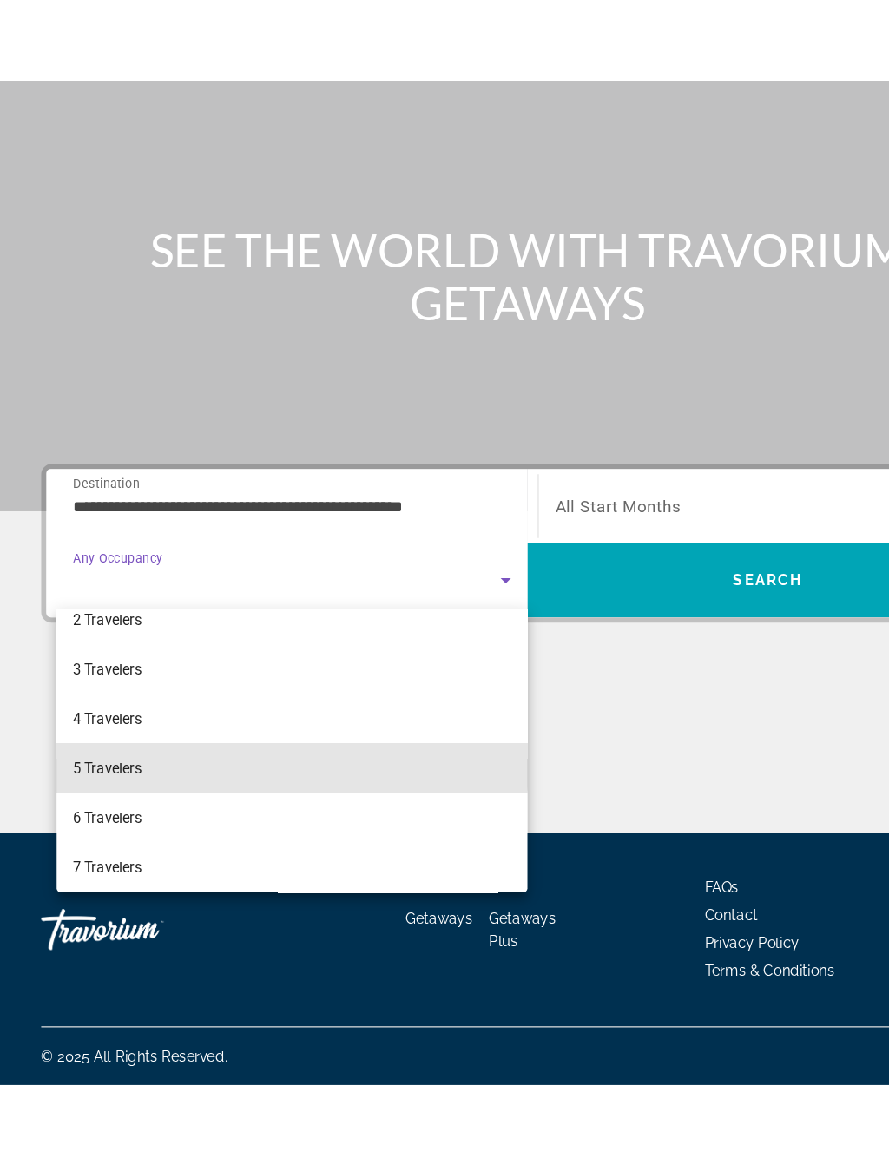
scroll to position [110, 0]
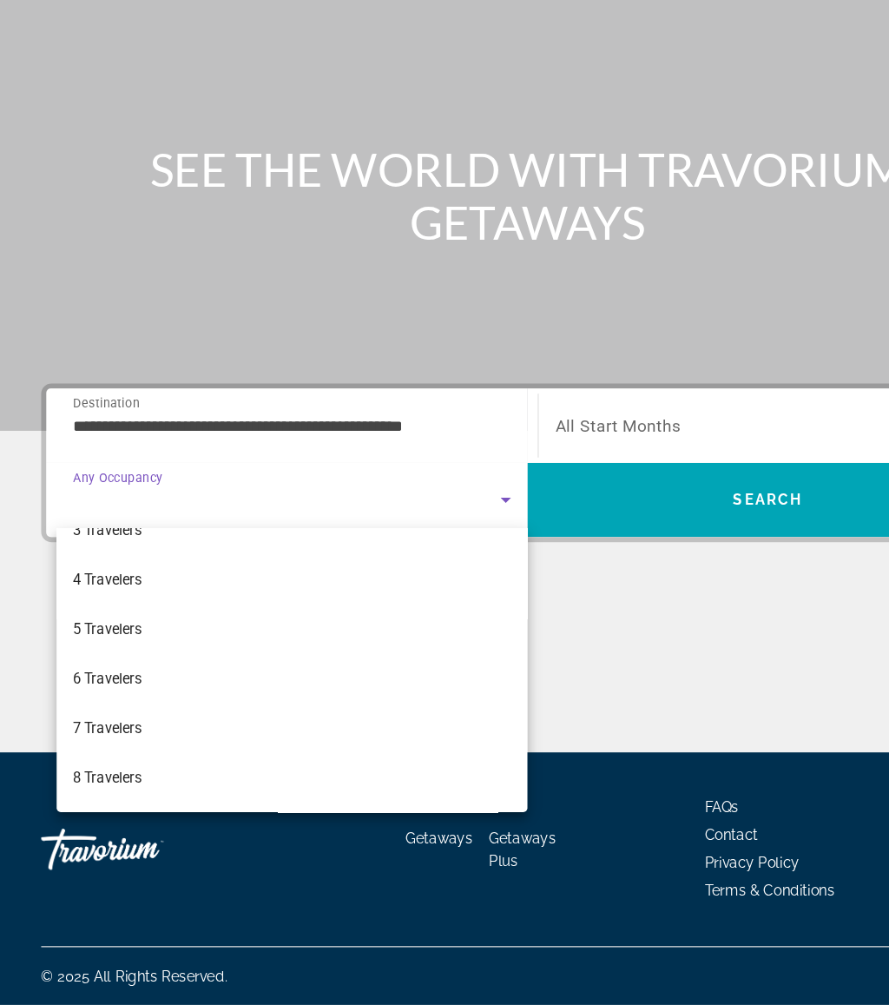
click at [157, 708] on mat-option "6 Travelers" at bounding box center [246, 729] width 397 height 42
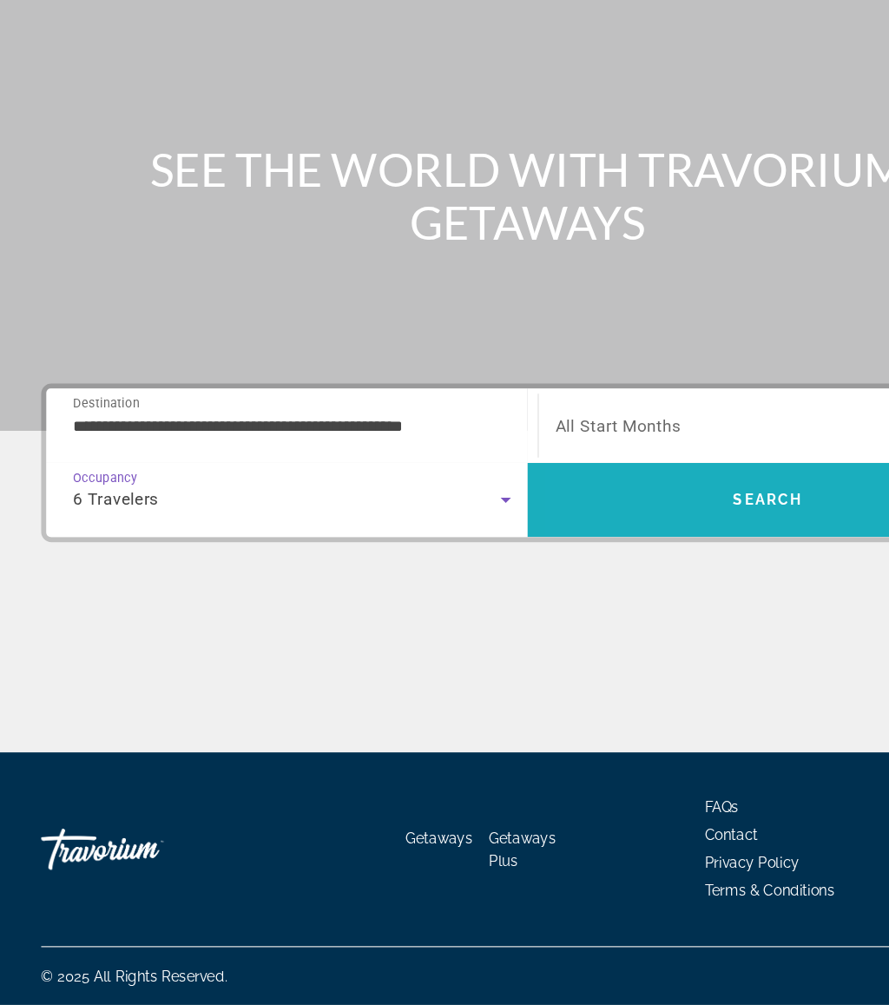
click at [563, 558] on span "Search" at bounding box center [647, 579] width 405 height 42
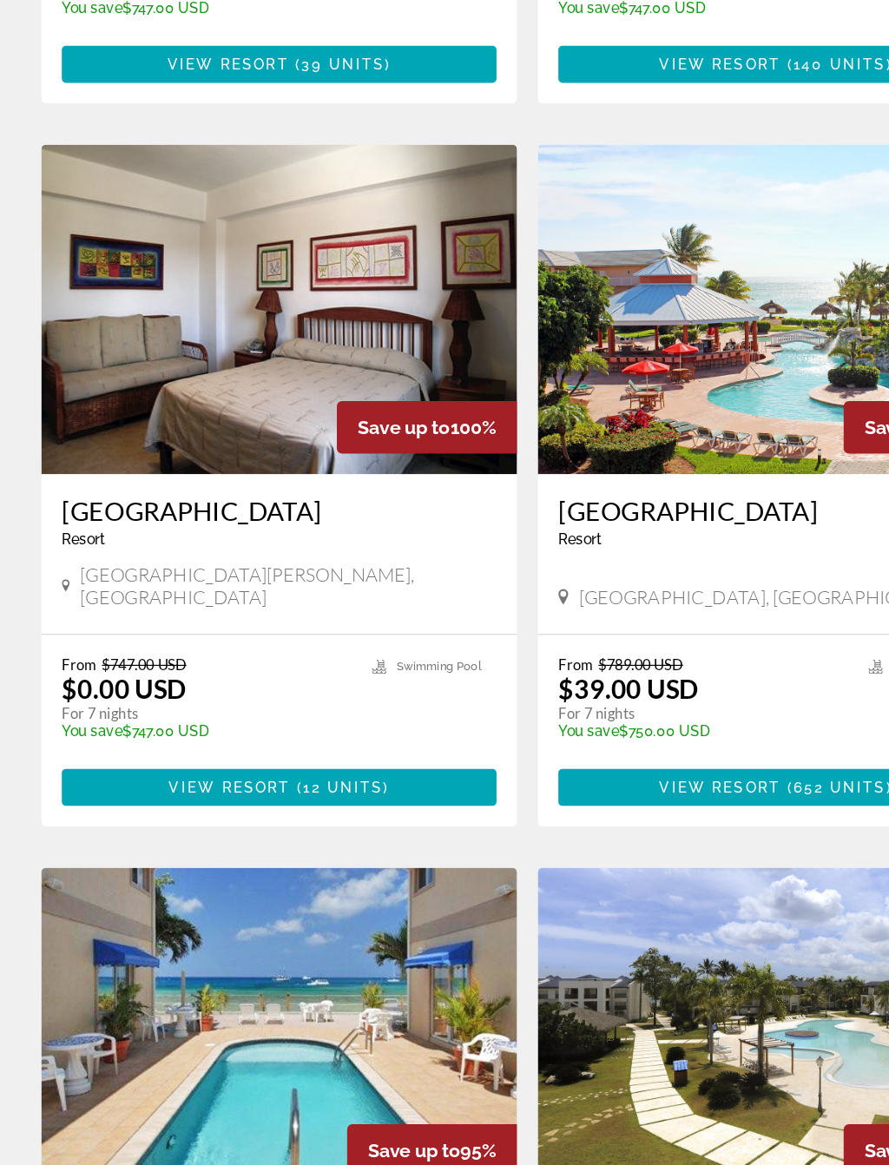
scroll to position [561, 0]
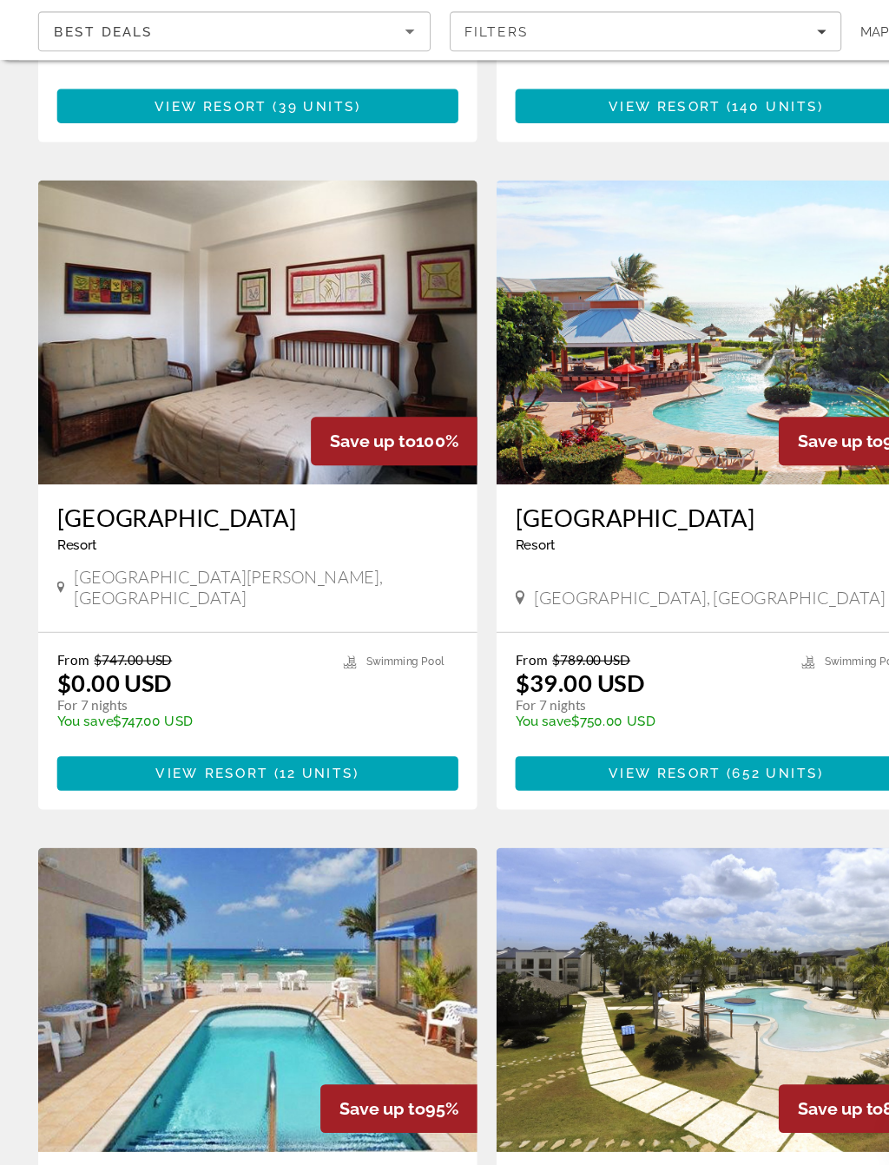
click at [637, 801] on span "View Resort" at bounding box center [607, 808] width 102 height 14
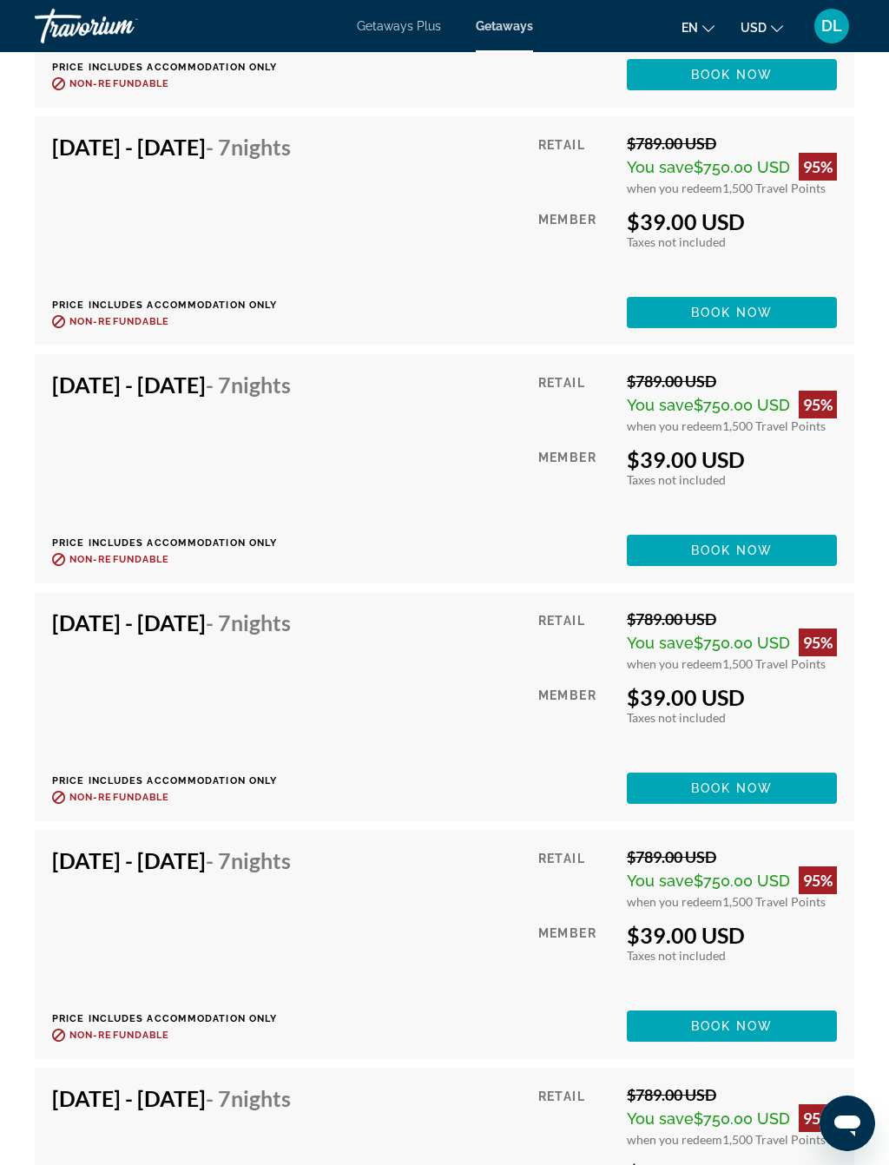
scroll to position [3911, 0]
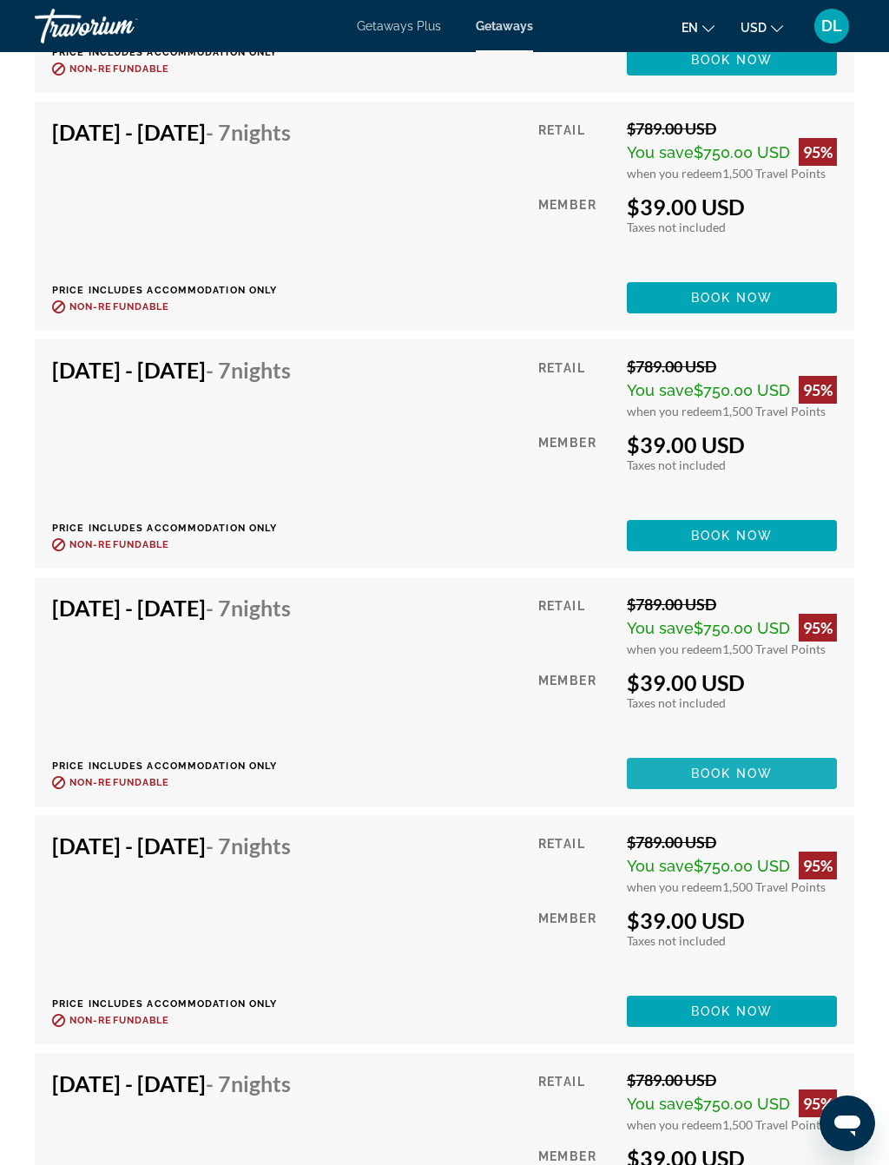
click at [743, 755] on span "Main content" at bounding box center [732, 774] width 210 height 42
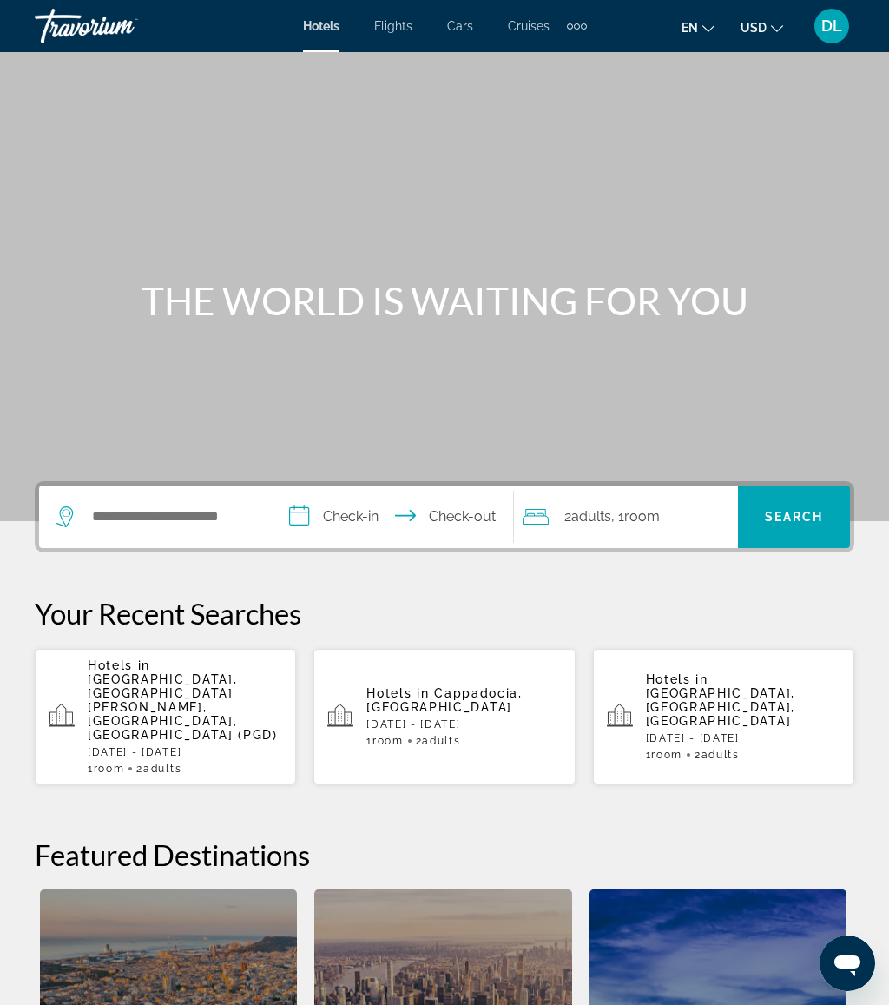
click at [827, 38] on div "DL" at bounding box center [831, 26] width 35 height 35
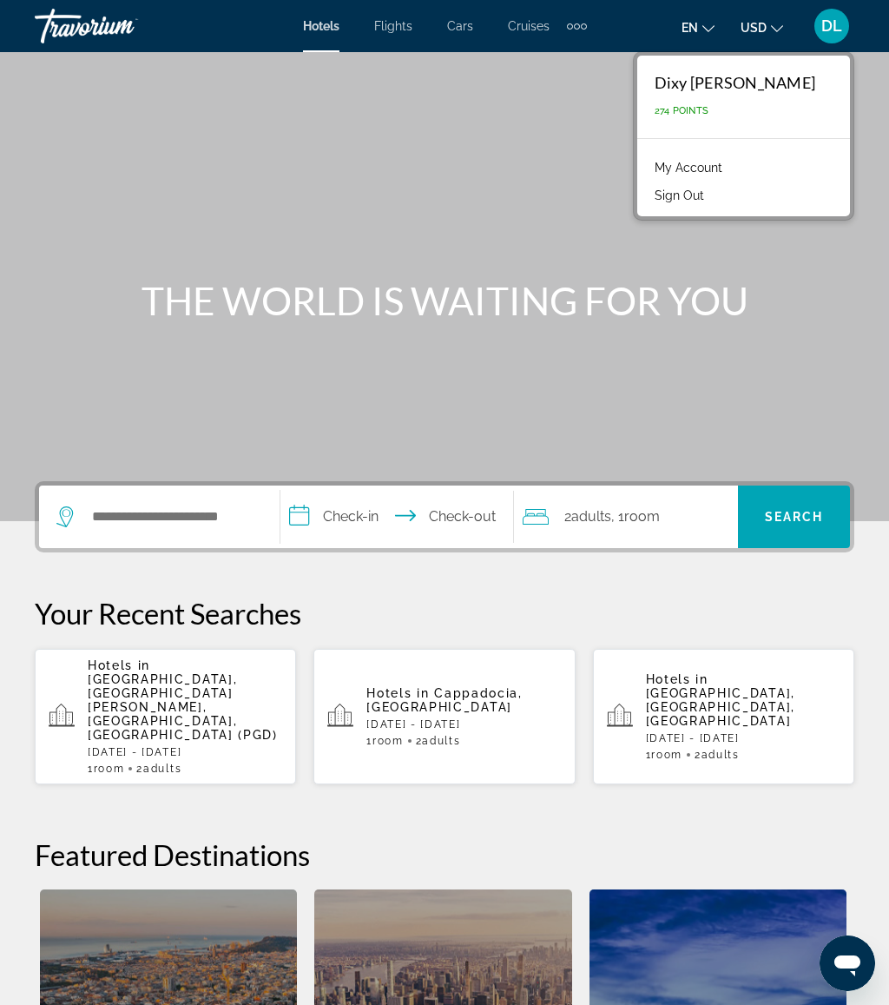
click at [717, 168] on link "My Account" at bounding box center [688, 167] width 85 height 23
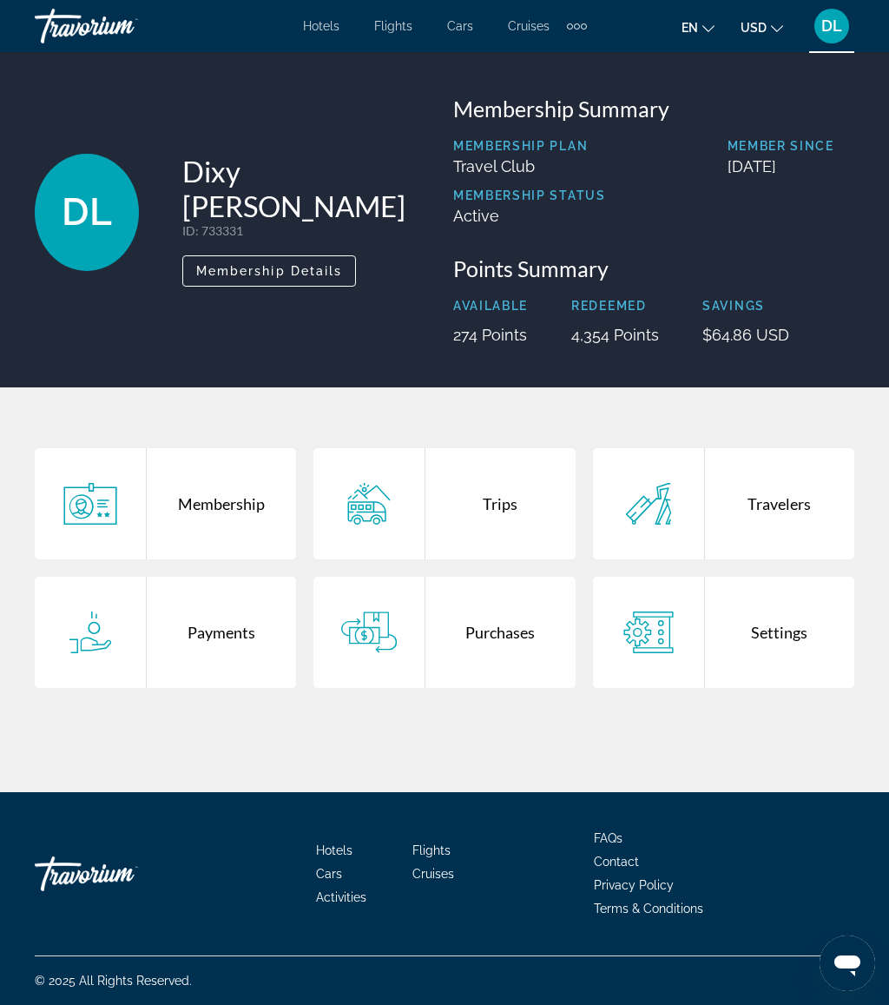
click at [502, 517] on div "Trips" at bounding box center [499, 503] width 149 height 111
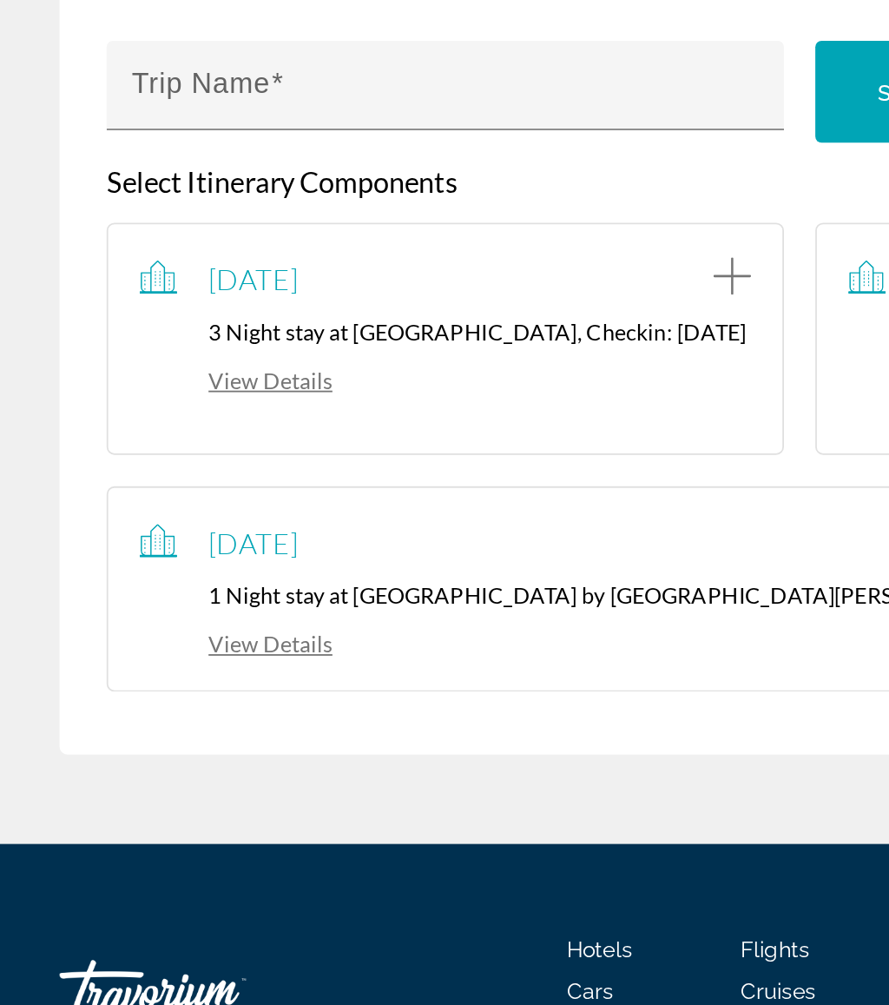
click at [163, 528] on link "View Details" at bounding box center [132, 535] width 107 height 15
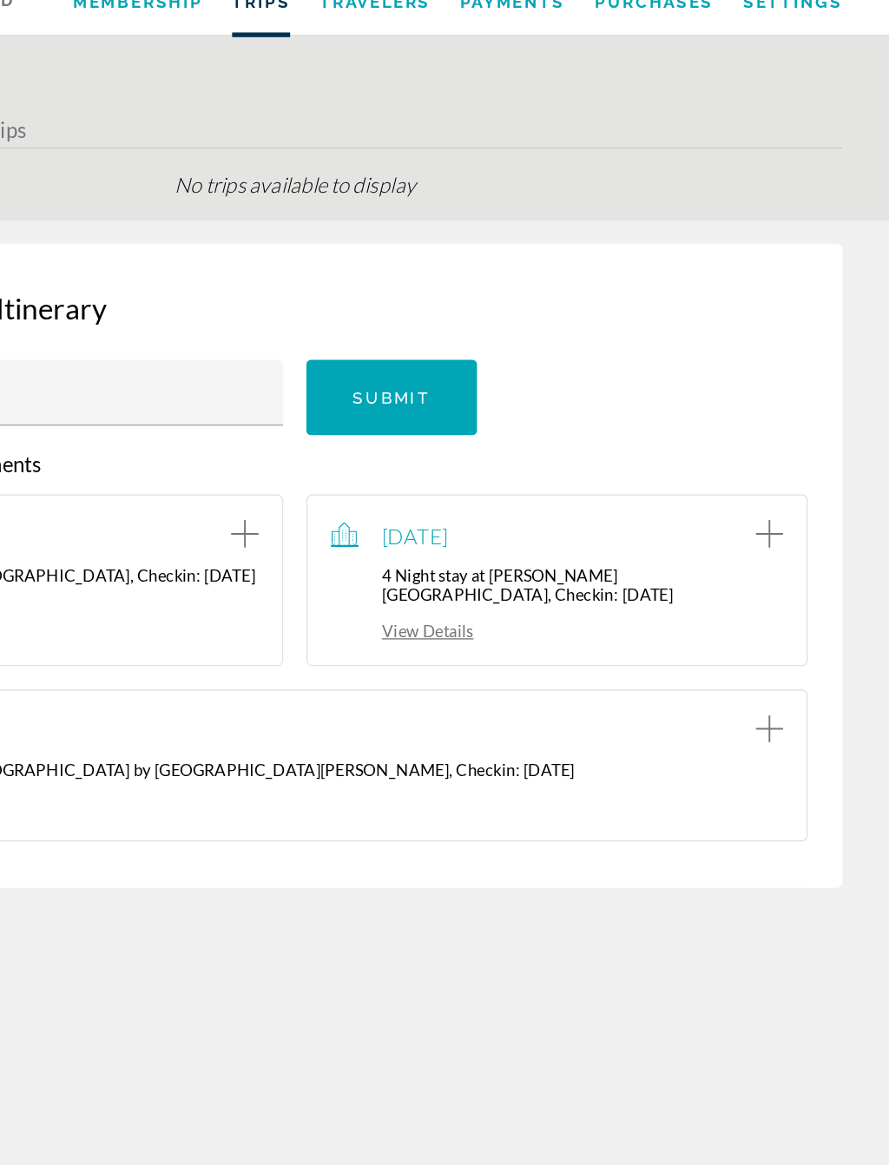
click at [493, 847] on div "Back to Dashboard Dashboard Membership Trips Travelers Payments Purchases Setti…" at bounding box center [444, 476] width 889 height 952
click at [310, 841] on div "Back to Dashboard Dashboard Membership Trips Travelers Payments Purchases Setti…" at bounding box center [444, 476] width 889 height 952
